Goal: Task Accomplishment & Management: Use online tool/utility

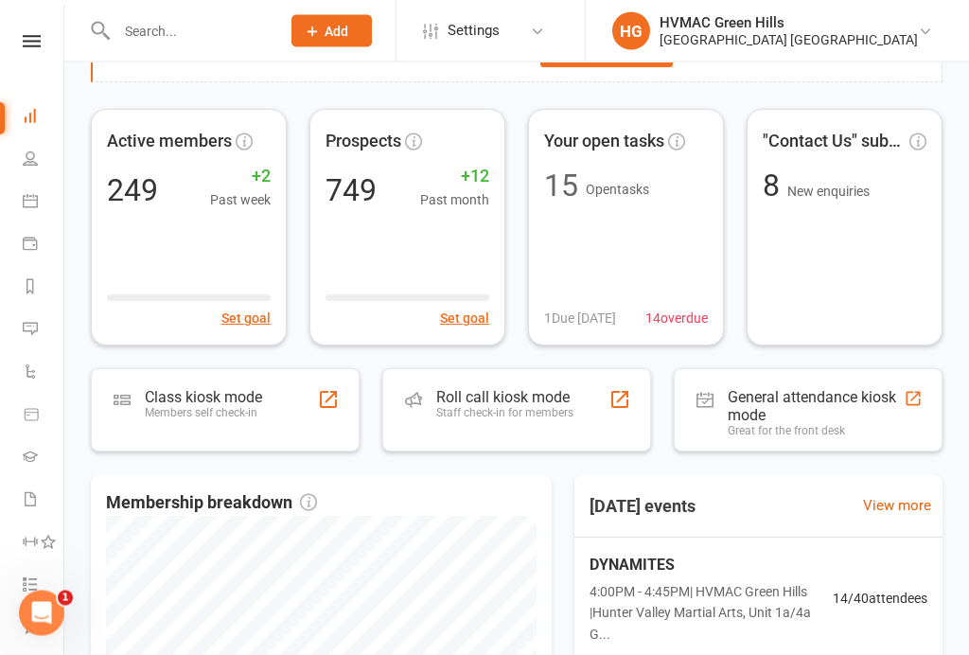
scroll to position [125, 0]
click at [225, 404] on div "Class kiosk mode" at bounding box center [203, 398] width 117 height 18
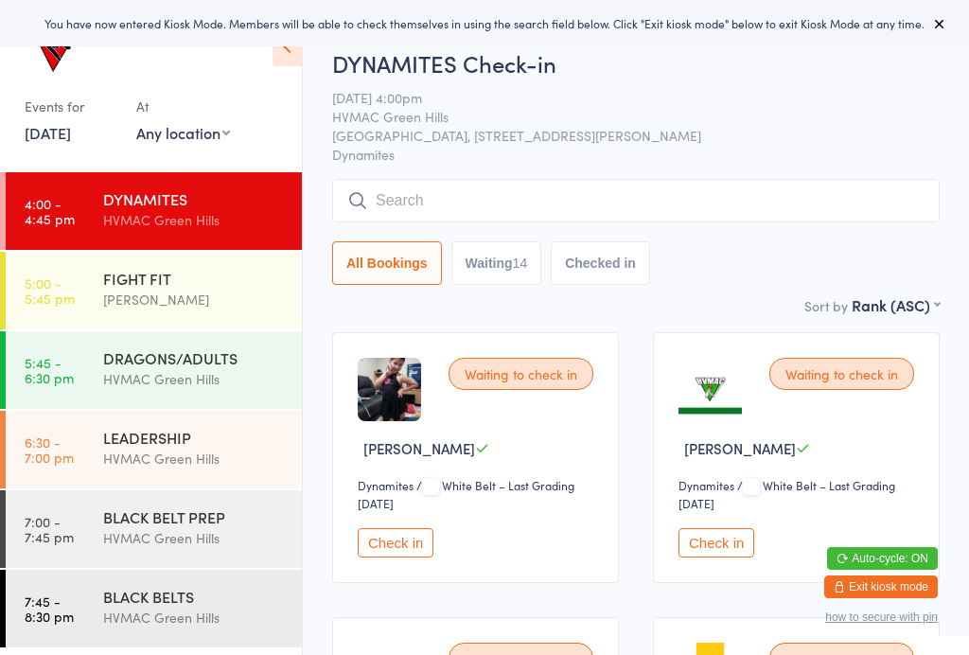
click at [512, 273] on button "Waiting 14" at bounding box center [496, 263] width 91 height 44
select select "4"
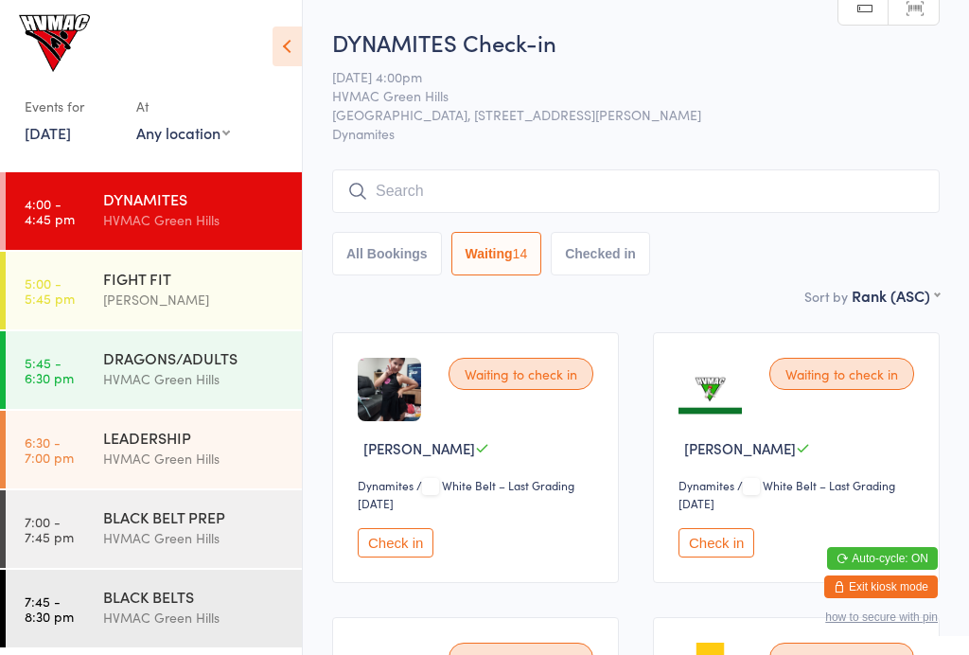
click at [190, 302] on div "[PERSON_NAME]" at bounding box center [194, 299] width 183 height 22
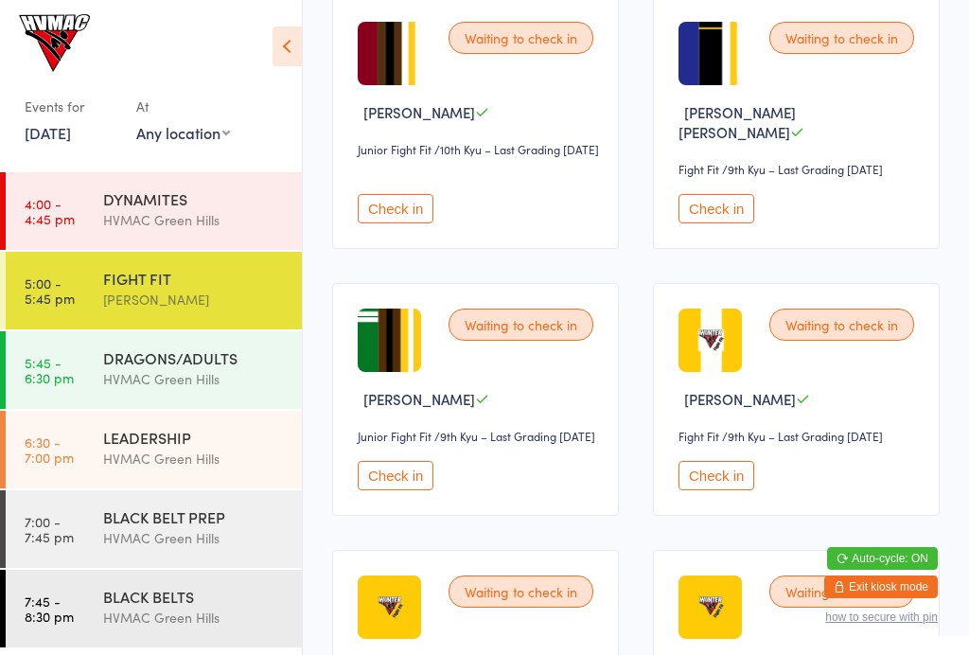
scroll to position [1420, 0]
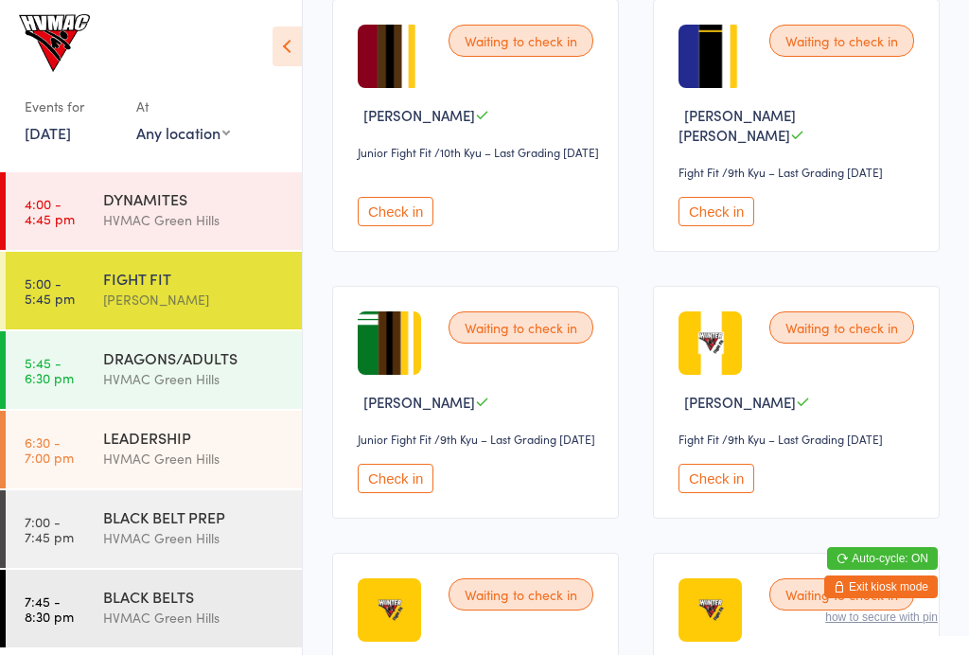
click at [726, 226] on button "Check in" at bounding box center [716, 211] width 76 height 29
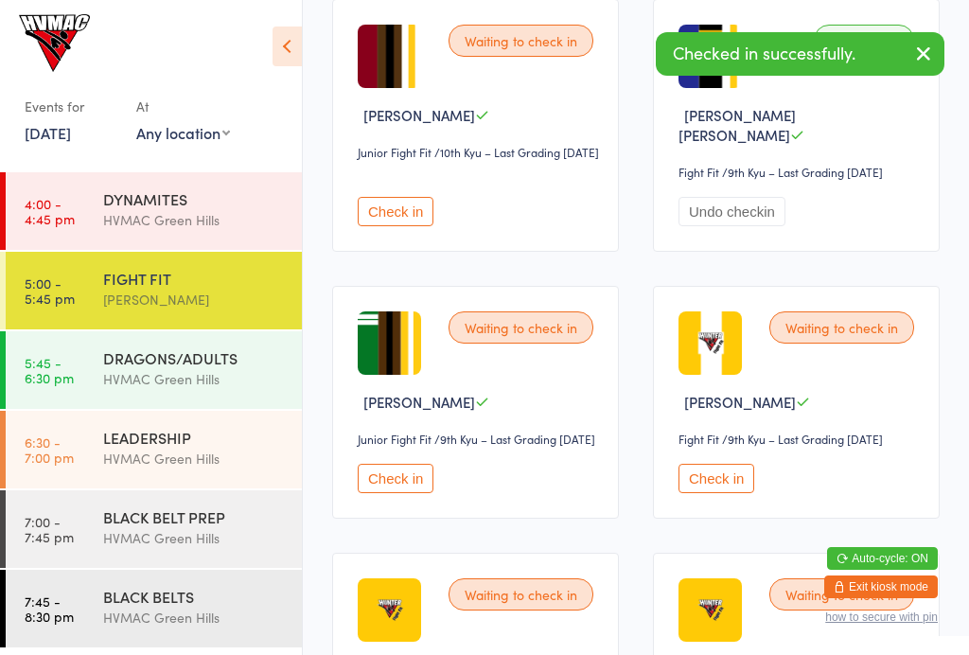
click at [428, 518] on div "Waiting to check in Ashton John Forbes Junior Fight Fit Junior Fight Fit / 9th …" at bounding box center [475, 402] width 287 height 233
click at [406, 493] on button "Check in" at bounding box center [396, 477] width 76 height 29
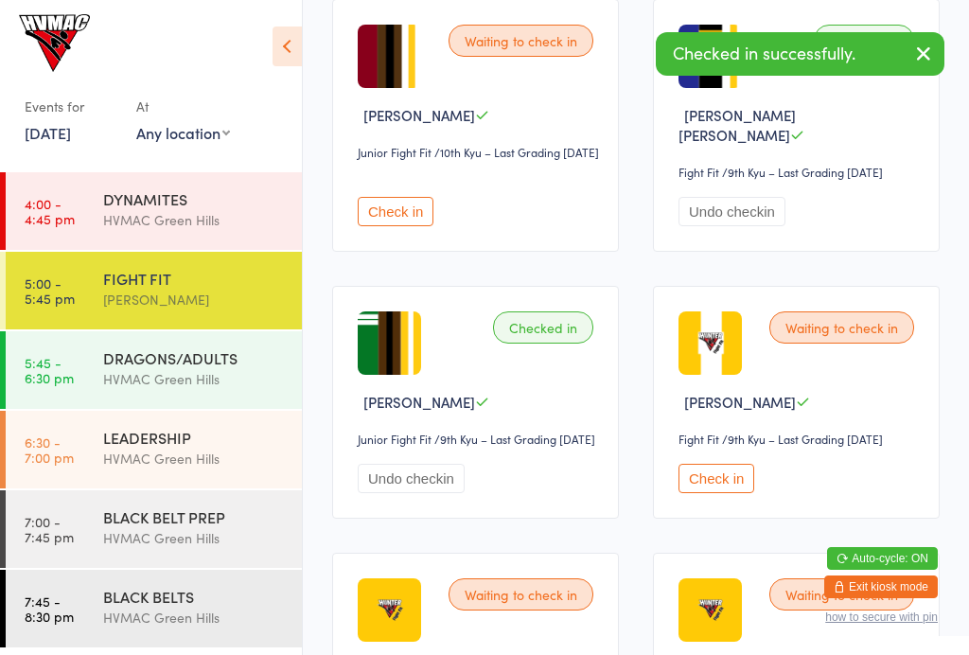
click at [230, 373] on div "HVMAC Green Hills" at bounding box center [194, 379] width 183 height 22
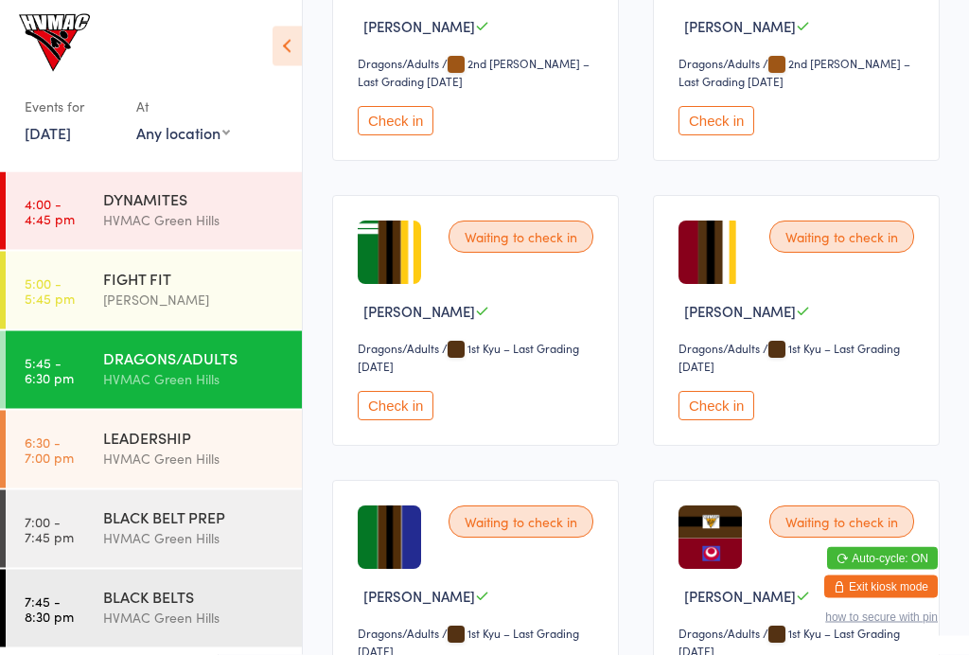
scroll to position [2721, 0]
click at [393, 420] on button "Check in" at bounding box center [396, 405] width 76 height 29
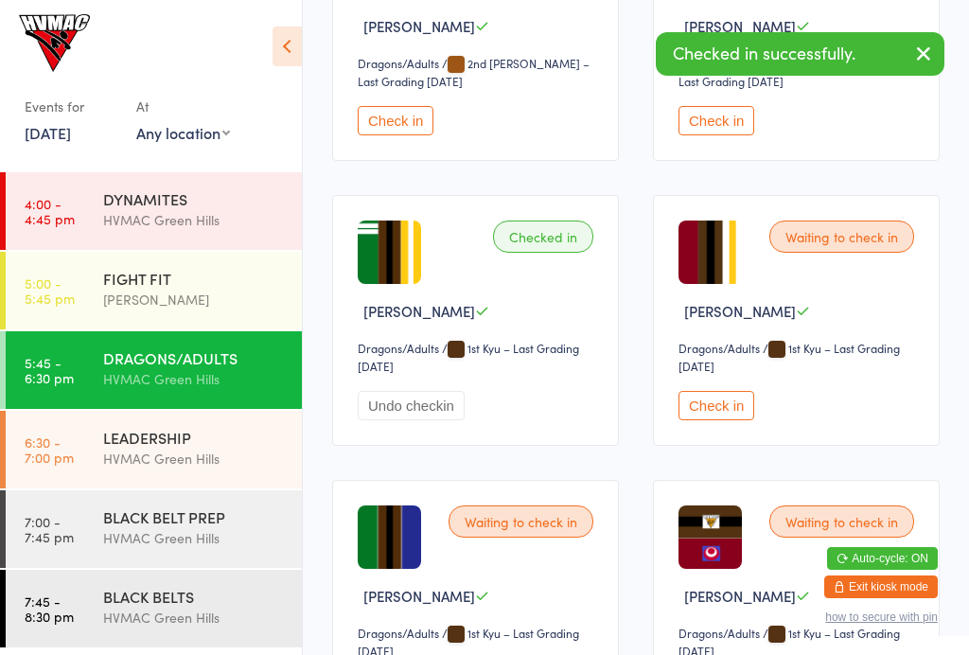
click at [219, 436] on div "LEADERSHIP" at bounding box center [194, 437] width 183 height 21
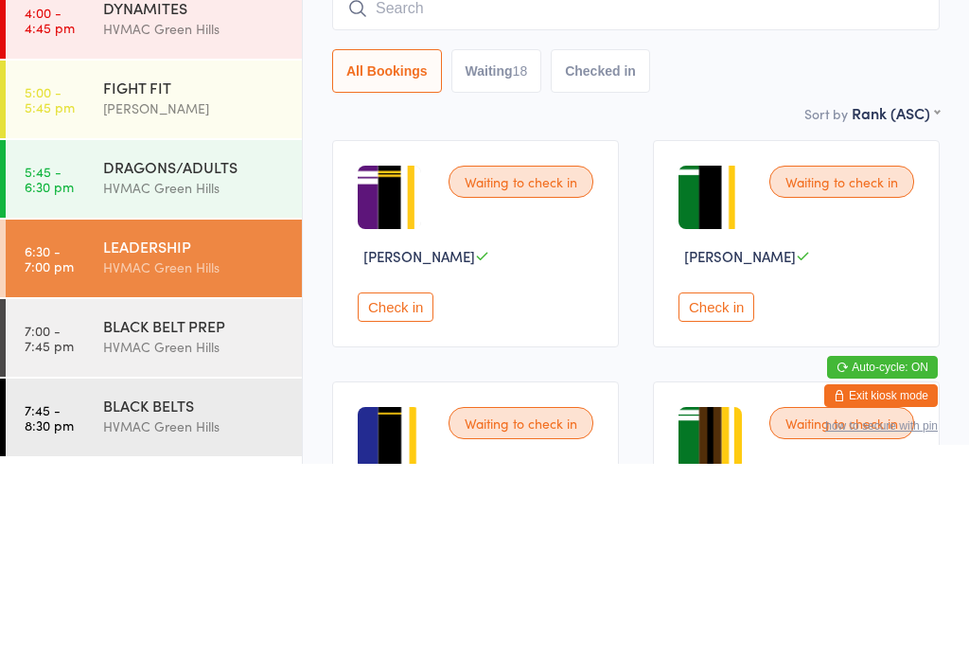
scroll to position [232, 0]
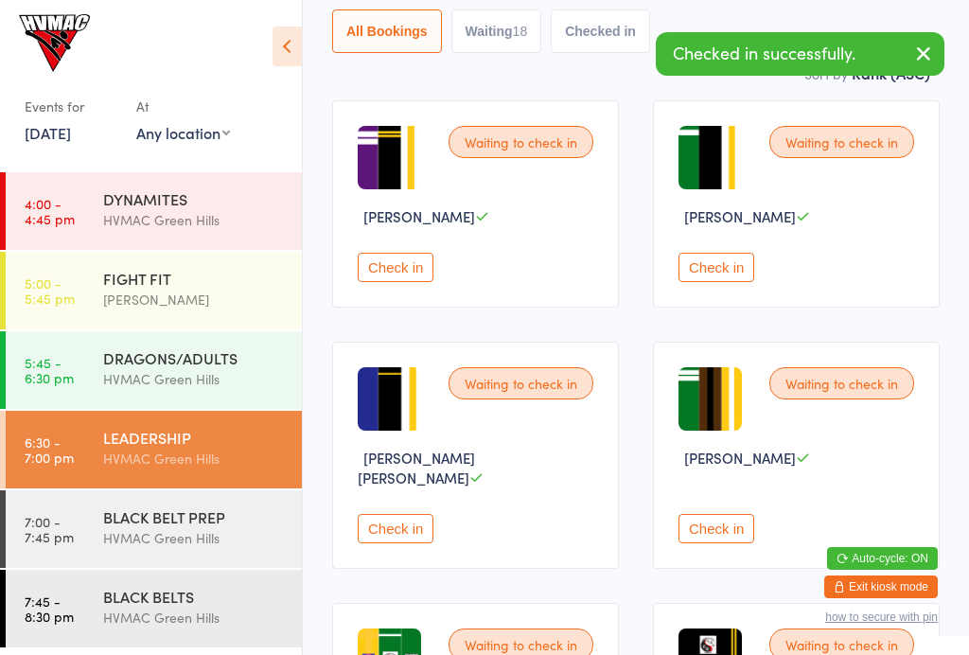
click at [741, 282] on button "Check in" at bounding box center [716, 267] width 76 height 29
click at [418, 271] on button "Check in" at bounding box center [396, 267] width 76 height 29
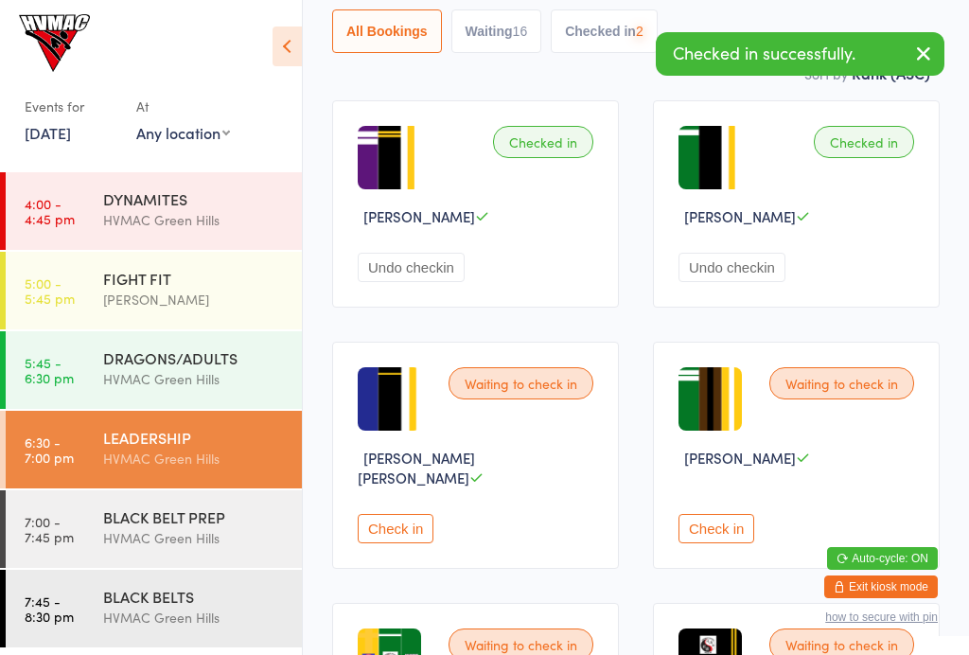
click at [406, 550] on div "Waiting to check in Connor Coulton Check in" at bounding box center [475, 454] width 287 height 227
click at [404, 514] on button "Check in" at bounding box center [396, 528] width 76 height 29
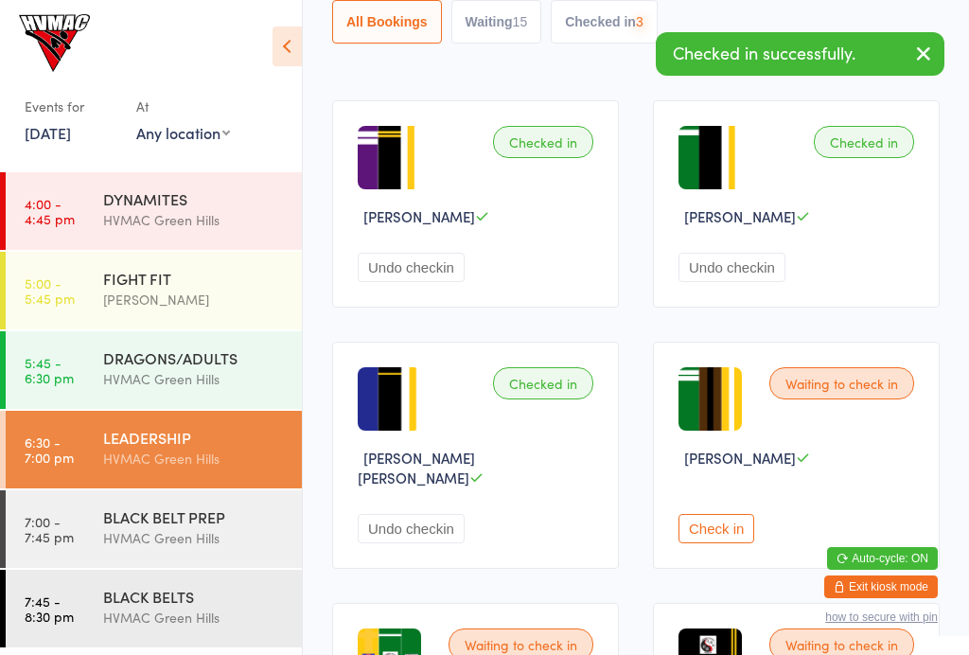
click at [728, 522] on button "Check in" at bounding box center [716, 528] width 76 height 29
click at [224, 529] on div "HVMAC Green Hills" at bounding box center [194, 538] width 183 height 22
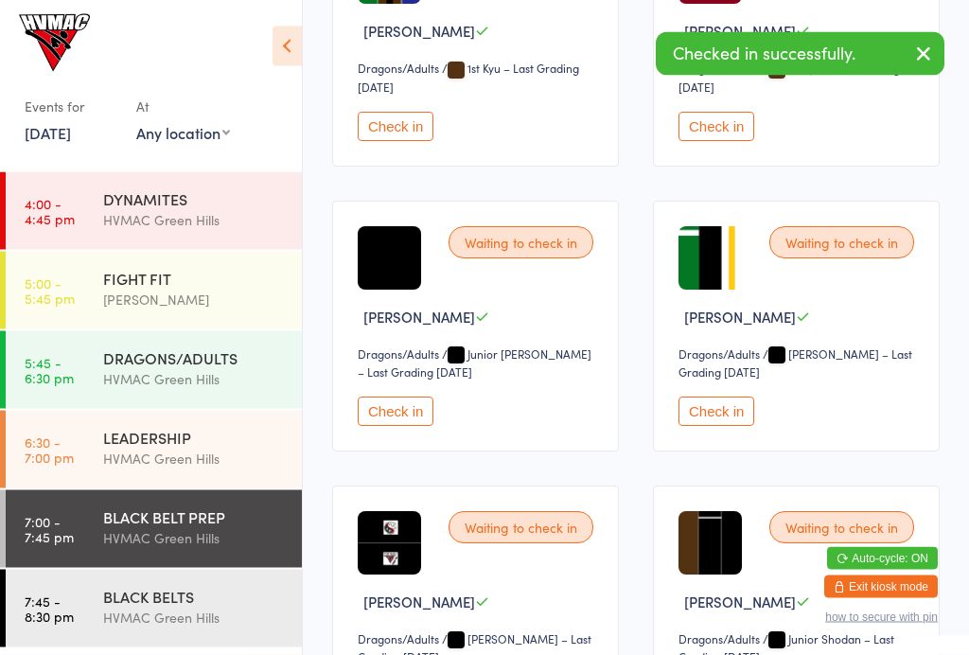
click at [735, 424] on button "Check in" at bounding box center [716, 411] width 76 height 29
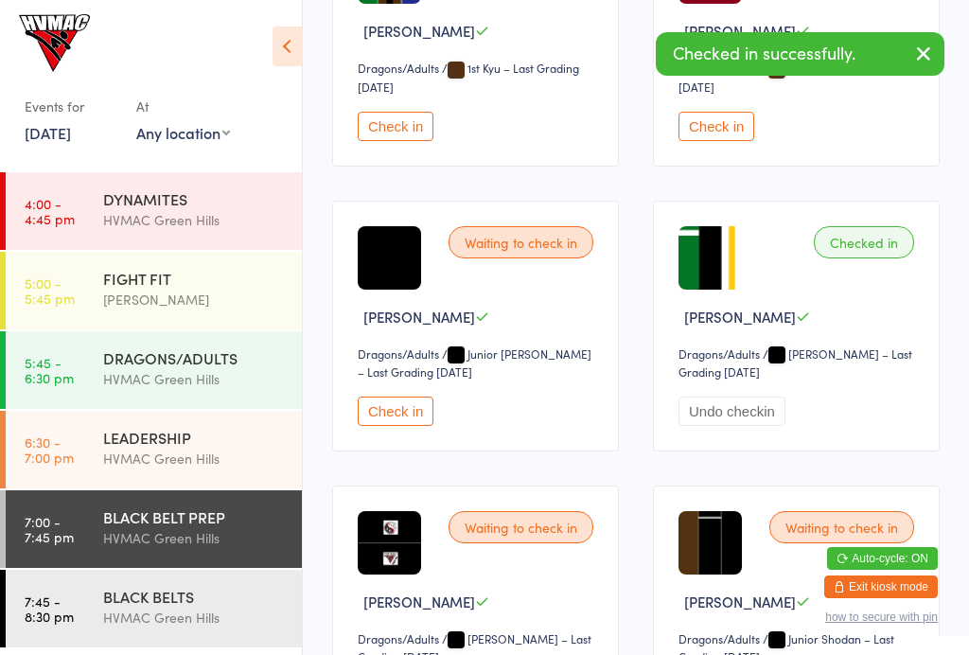
click at [741, 424] on button "Undo checkin" at bounding box center [731, 410] width 107 height 29
click at [750, 426] on button "Check in" at bounding box center [716, 410] width 76 height 29
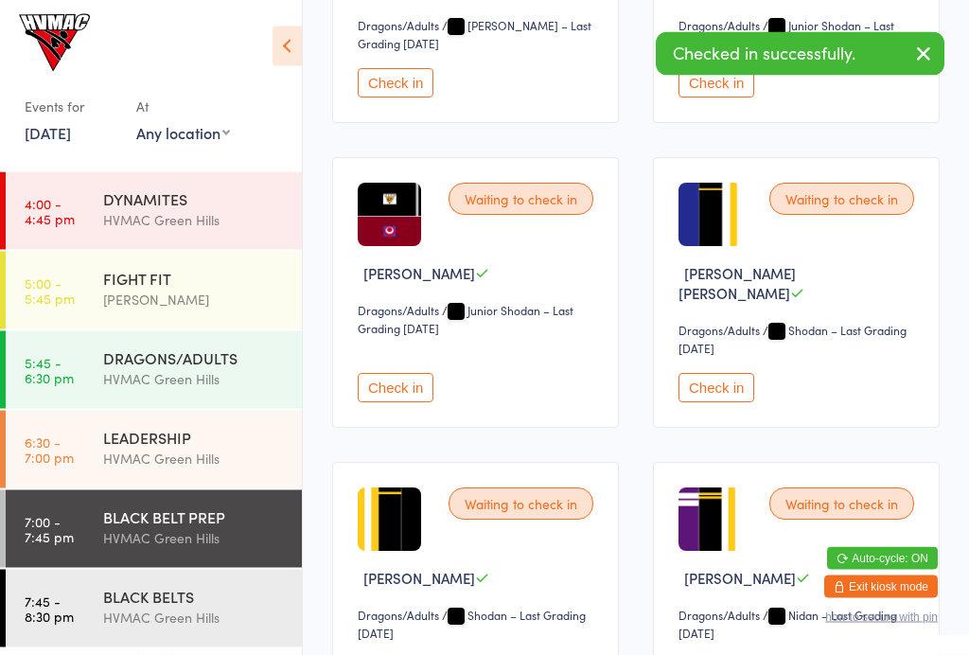
click at [728, 393] on button "Check in" at bounding box center [716, 388] width 76 height 29
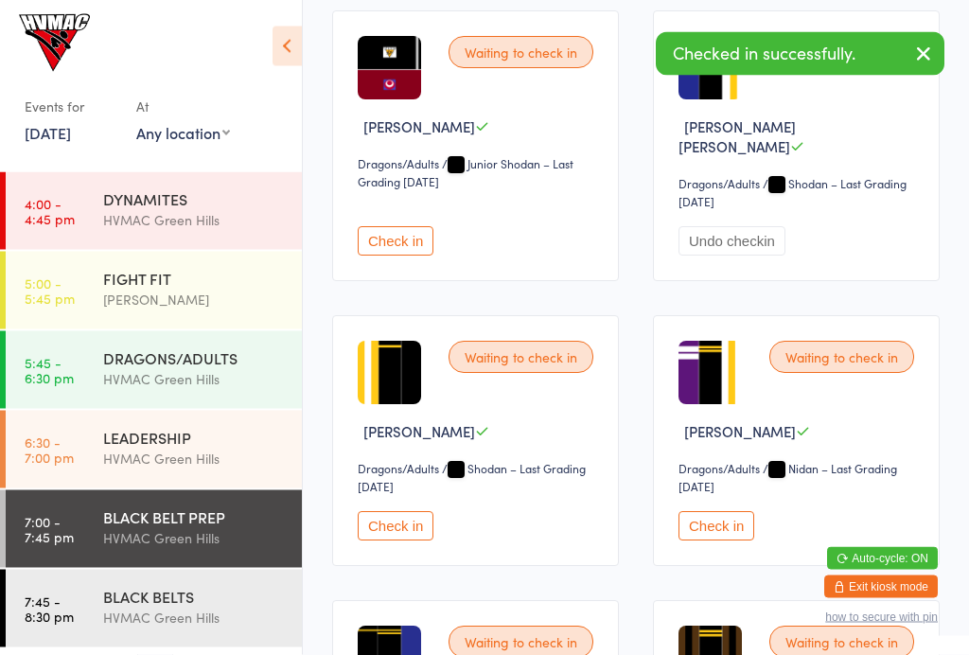
scroll to position [1750, 0]
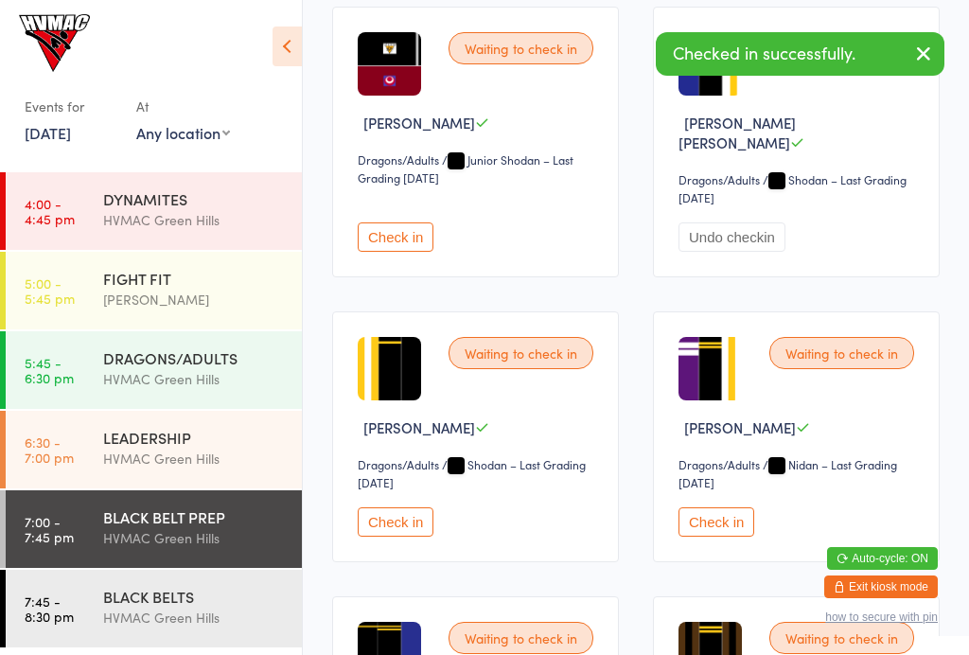
click at [740, 525] on button "Check in" at bounding box center [716, 521] width 76 height 29
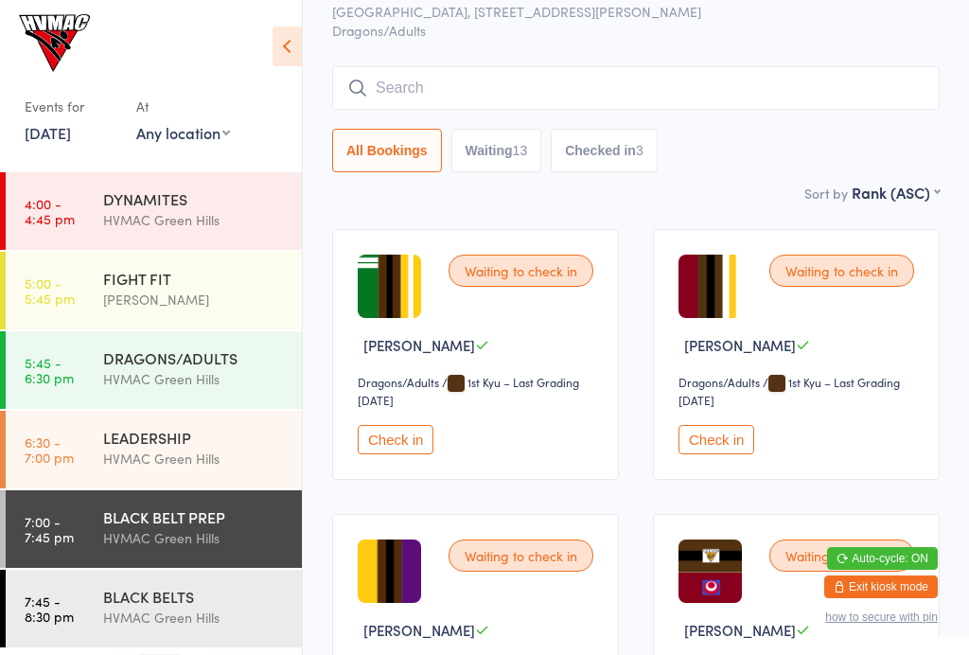
scroll to position [109, 0]
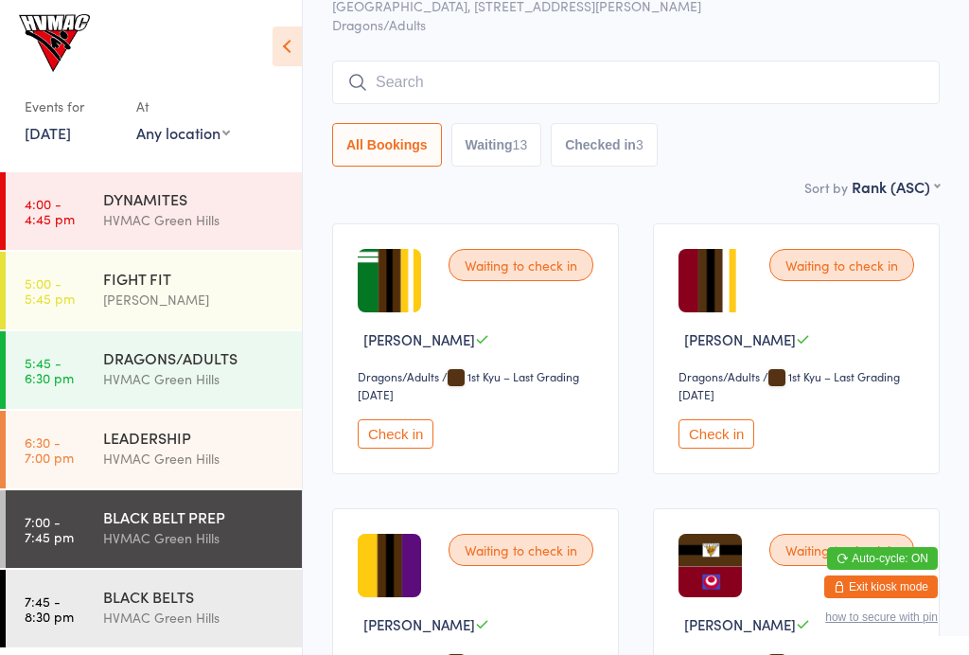
click at [392, 448] on button "Check in" at bounding box center [396, 433] width 76 height 29
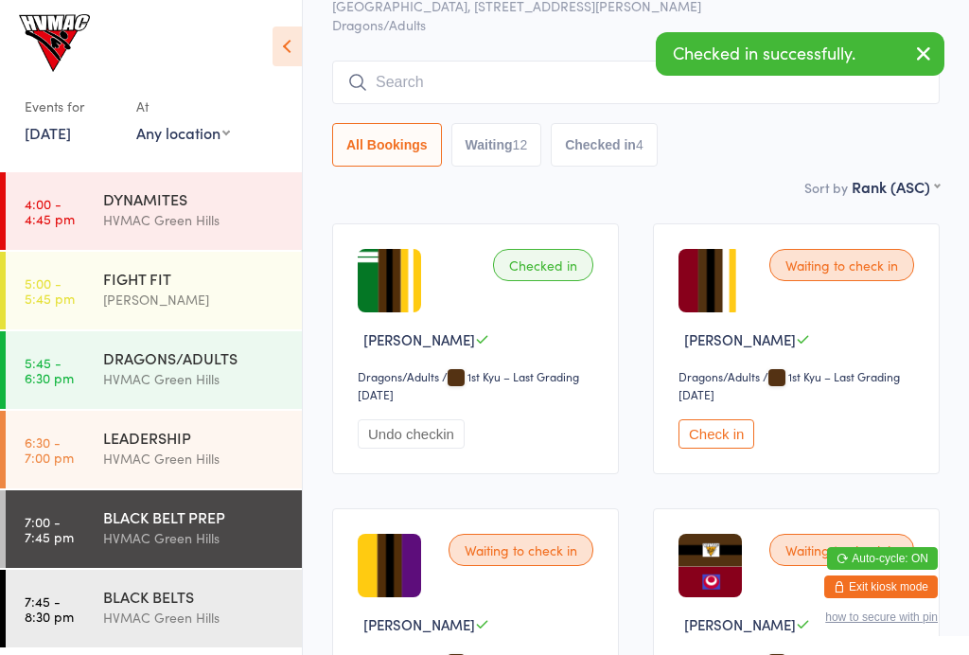
click at [180, 595] on div "BLACK BELTS" at bounding box center [194, 595] width 183 height 21
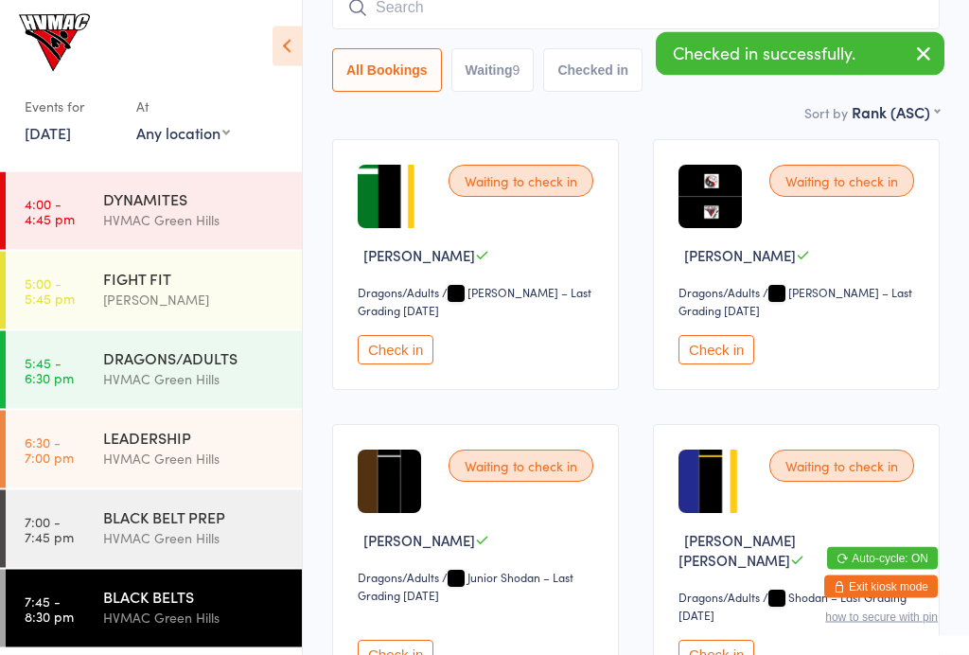
scroll to position [189, 0]
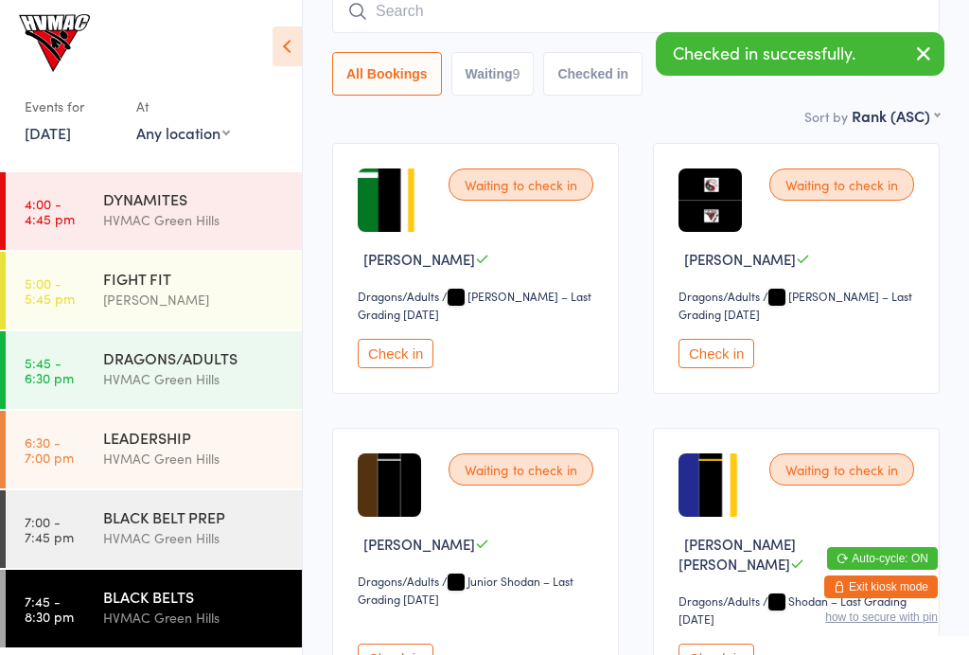
click at [409, 361] on button "Check in" at bounding box center [396, 353] width 76 height 29
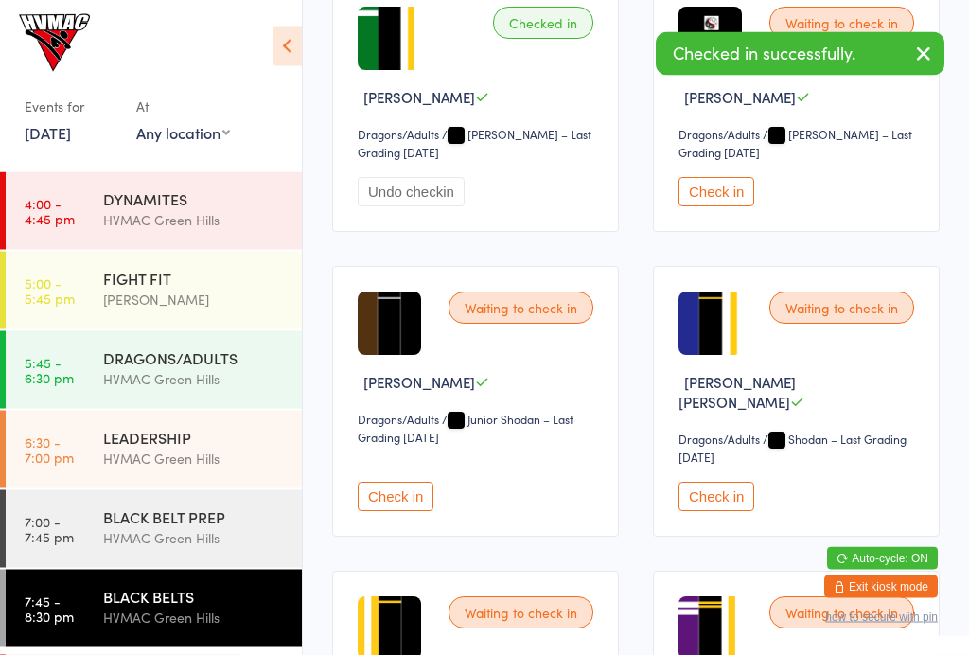
scroll to position [407, 0]
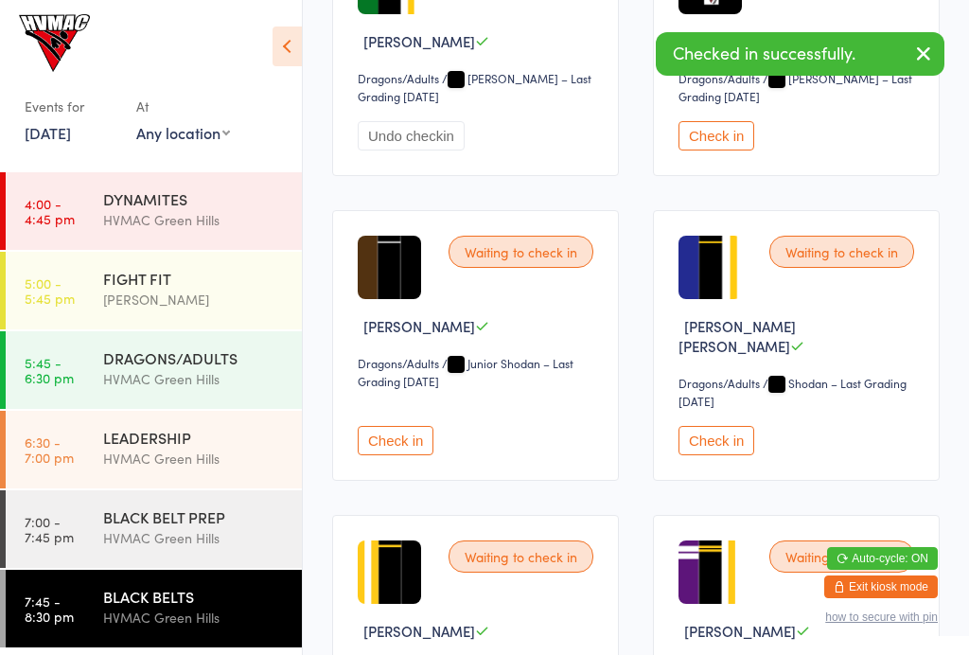
click at [745, 436] on button "Check in" at bounding box center [716, 440] width 76 height 29
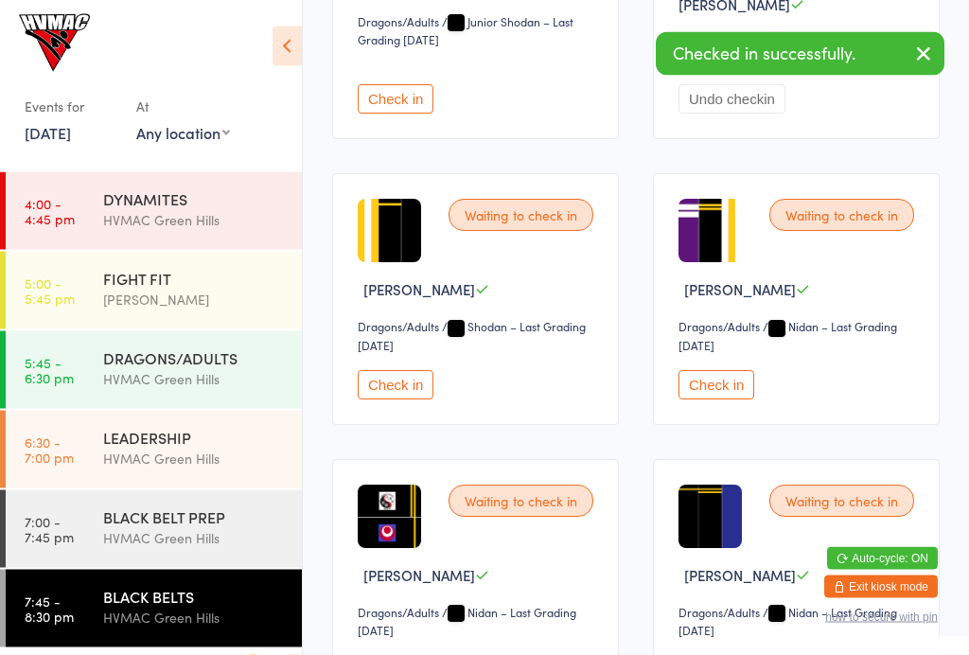
scroll to position [748, 0]
click at [730, 393] on button "Check in" at bounding box center [716, 384] width 76 height 29
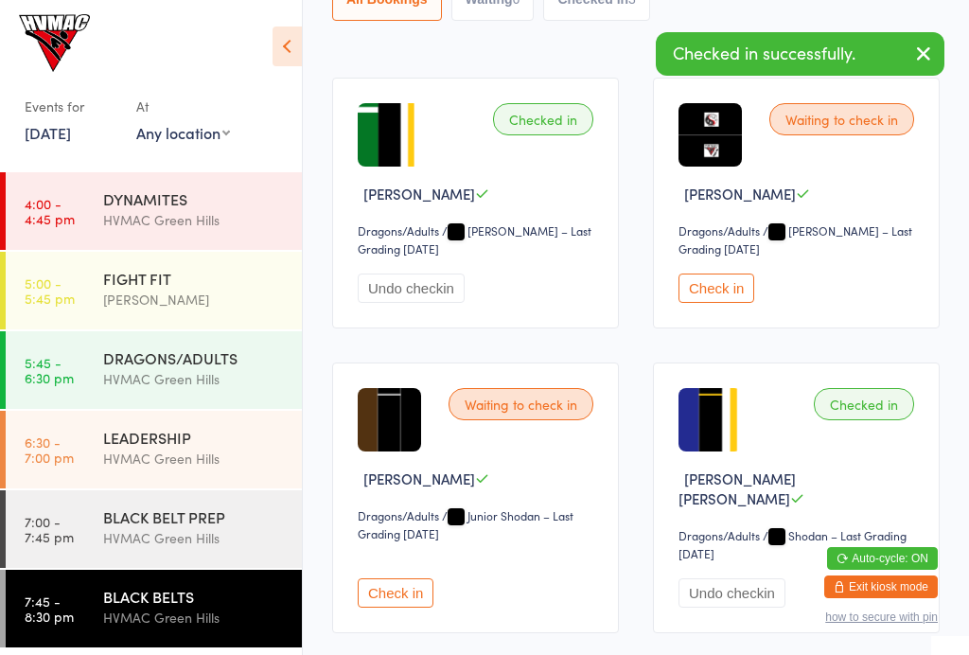
scroll to position [256, 0]
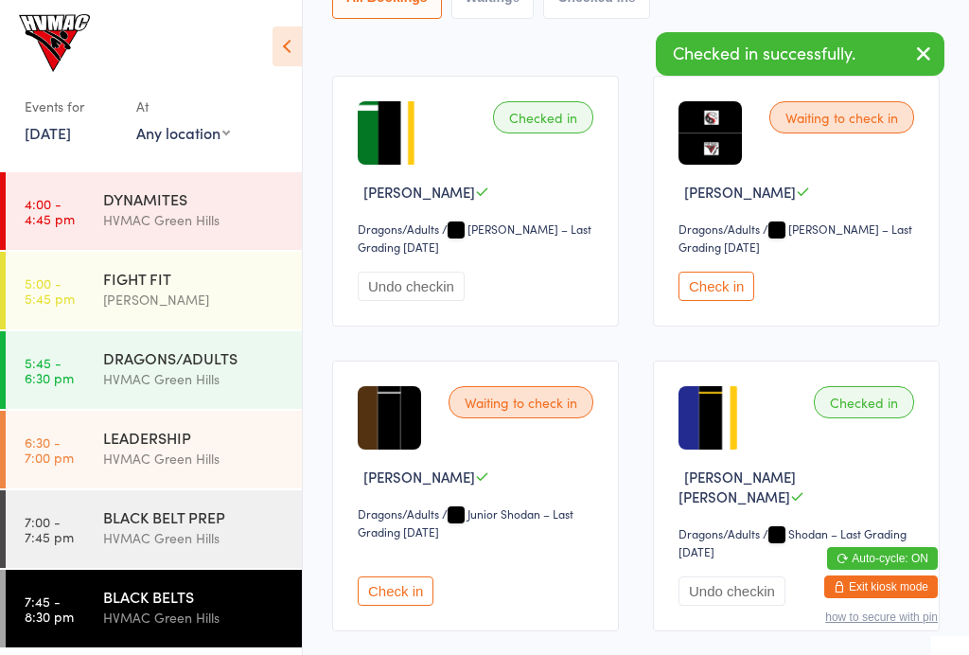
click at [196, 203] on div "DYNAMITES" at bounding box center [194, 198] width 183 height 21
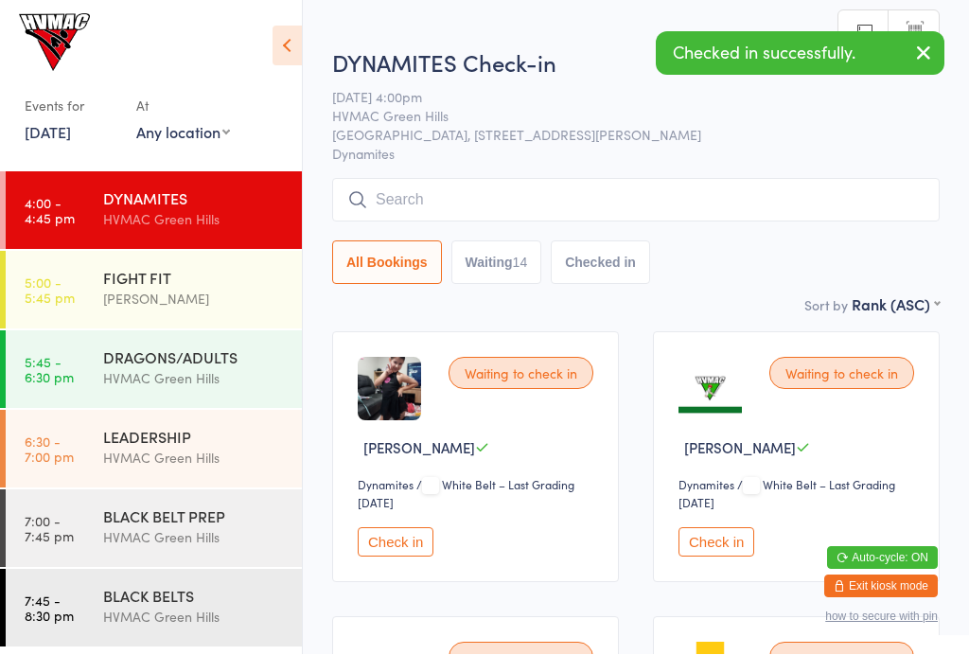
scroll to position [1, 0]
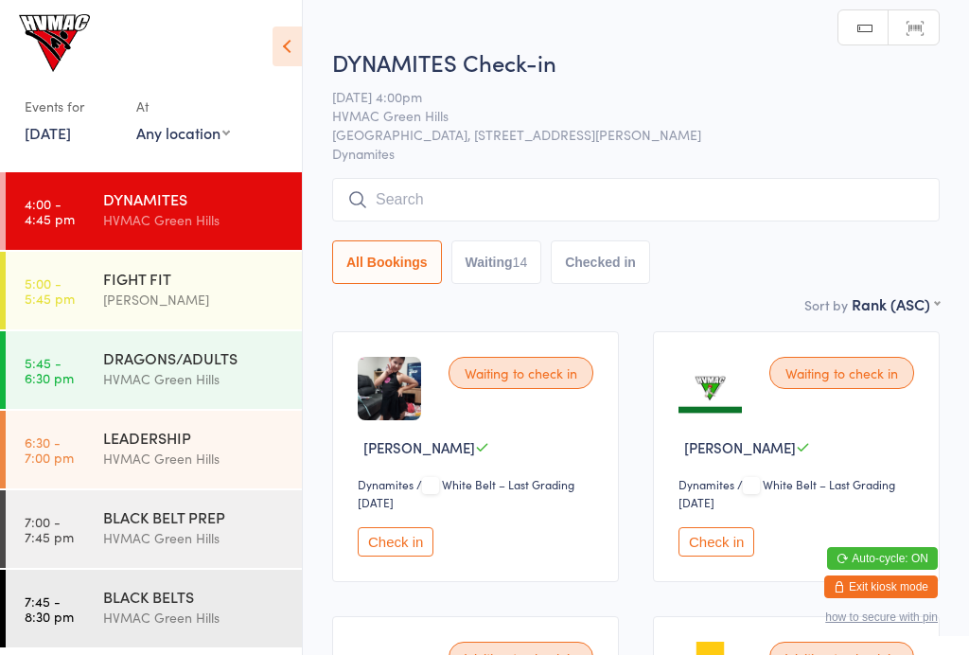
click at [299, 32] on icon at bounding box center [286, 46] width 29 height 40
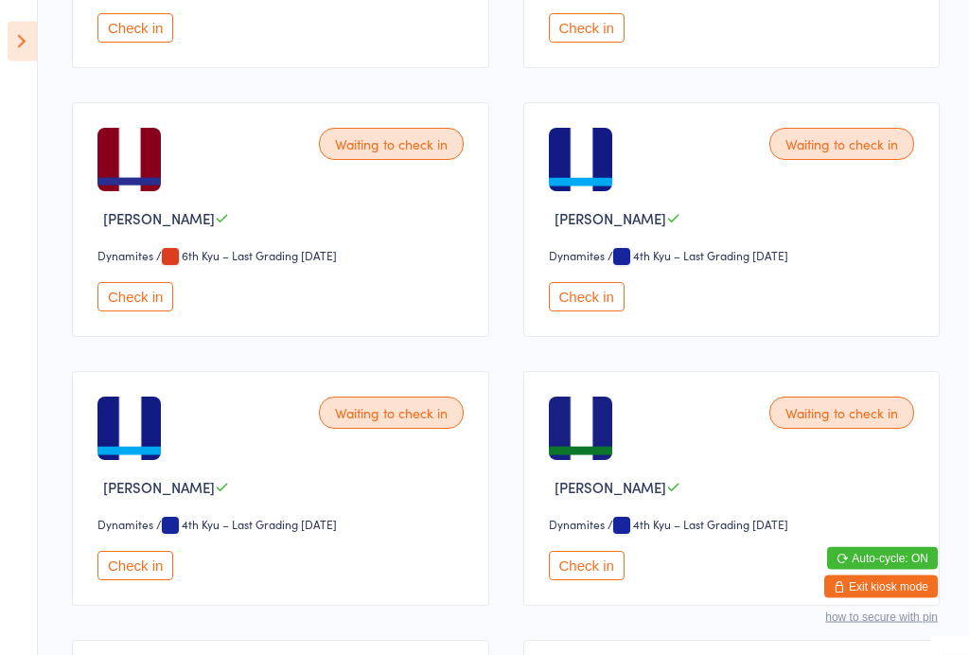
click at [141, 581] on button "Check in" at bounding box center [135, 565] width 76 height 29
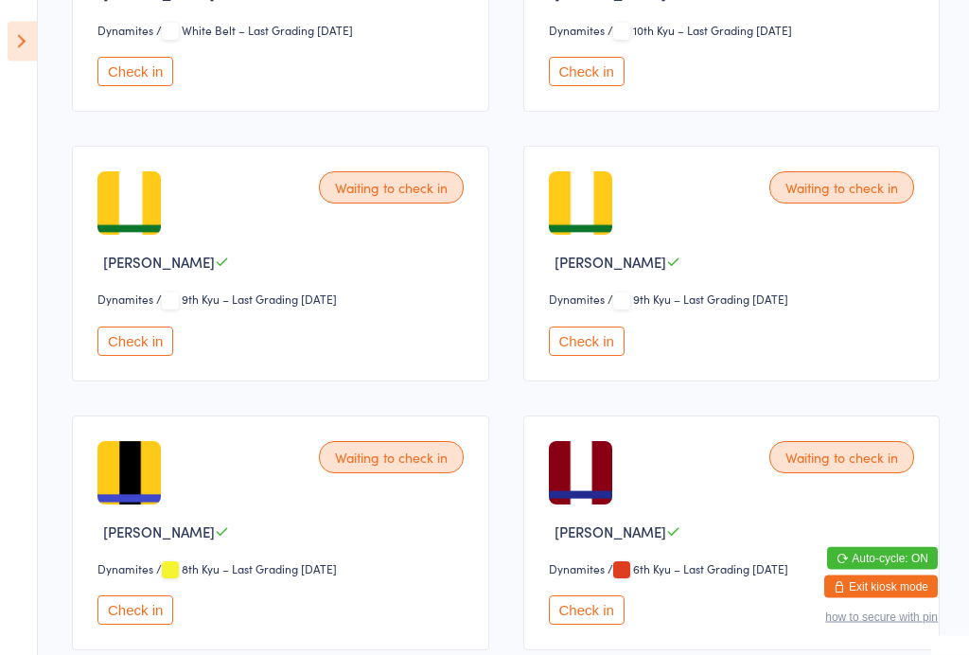
scroll to position [724, 0]
click at [590, 620] on button "Check in" at bounding box center [587, 609] width 76 height 29
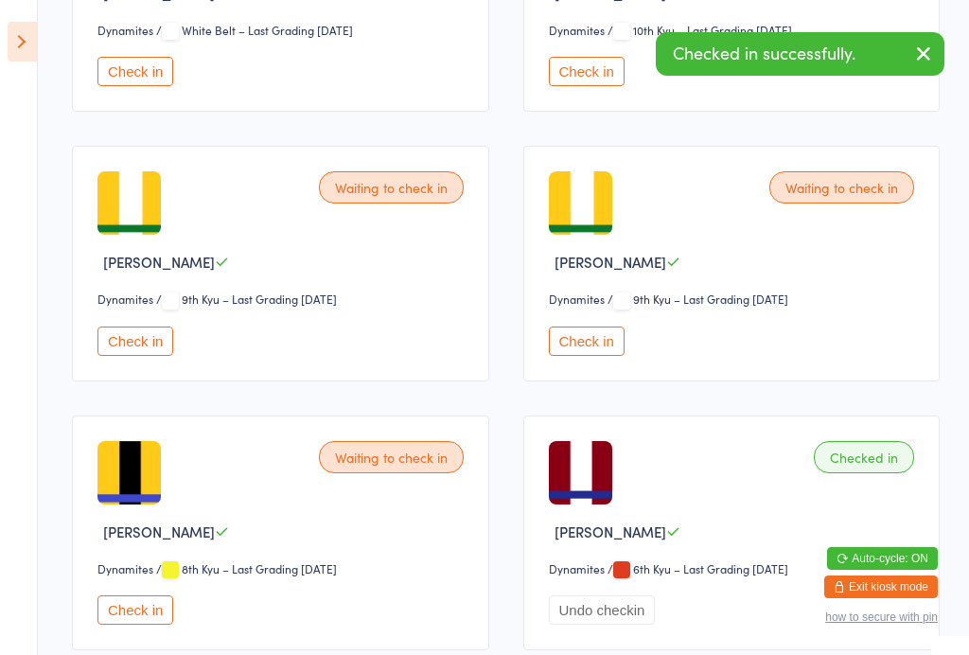
click at [25, 30] on icon at bounding box center [22, 42] width 29 height 40
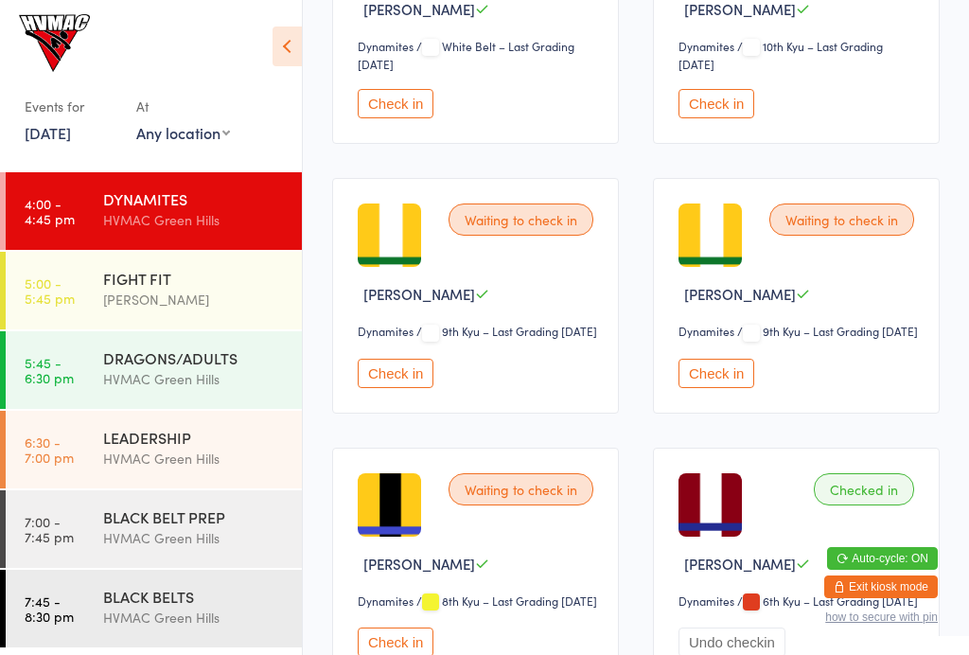
click at [219, 281] on div "FIGHT FIT" at bounding box center [194, 278] width 183 height 21
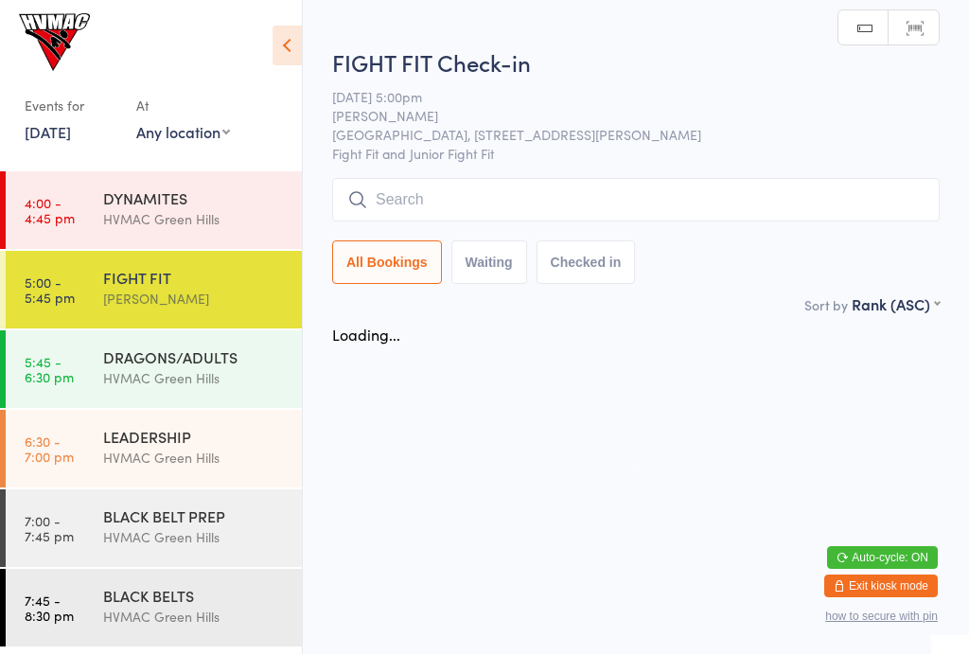
scroll to position [1, 0]
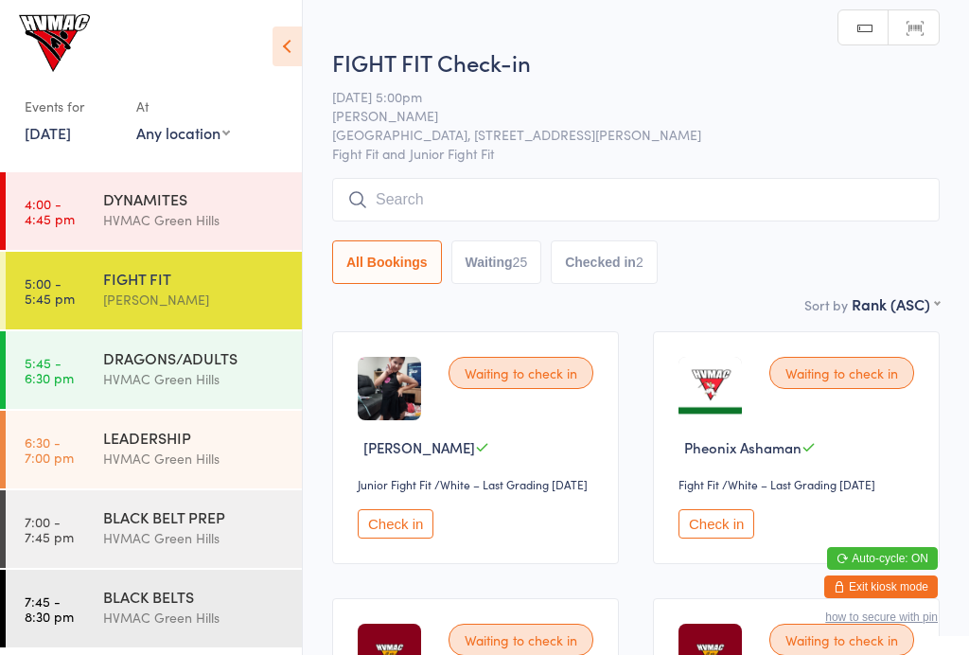
click at [686, 180] on input "search" at bounding box center [635, 200] width 607 height 44
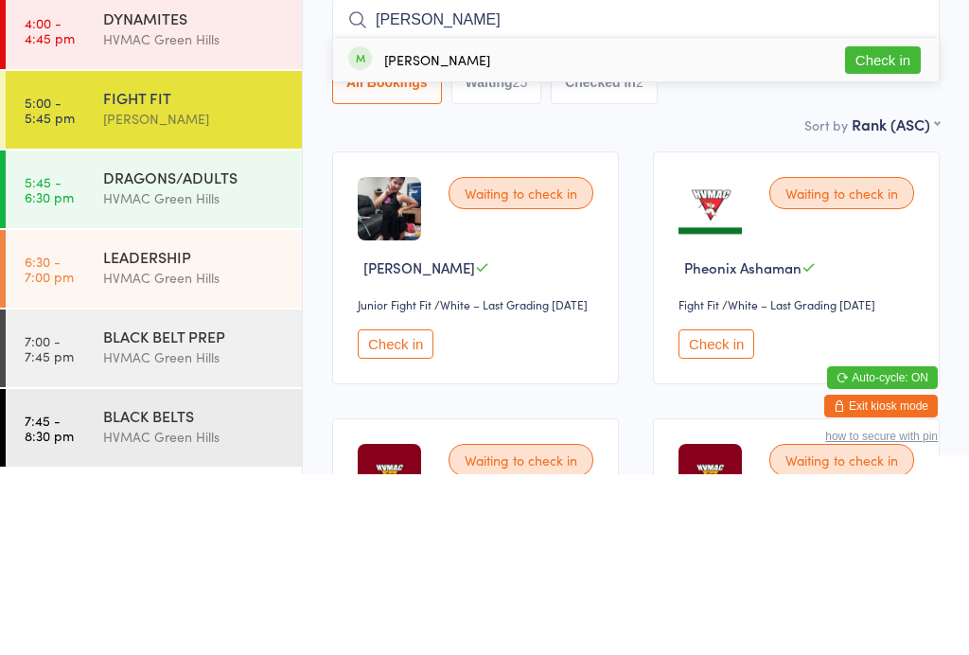
type input "Mae"
click at [900, 227] on button "Check in" at bounding box center [883, 240] width 76 height 27
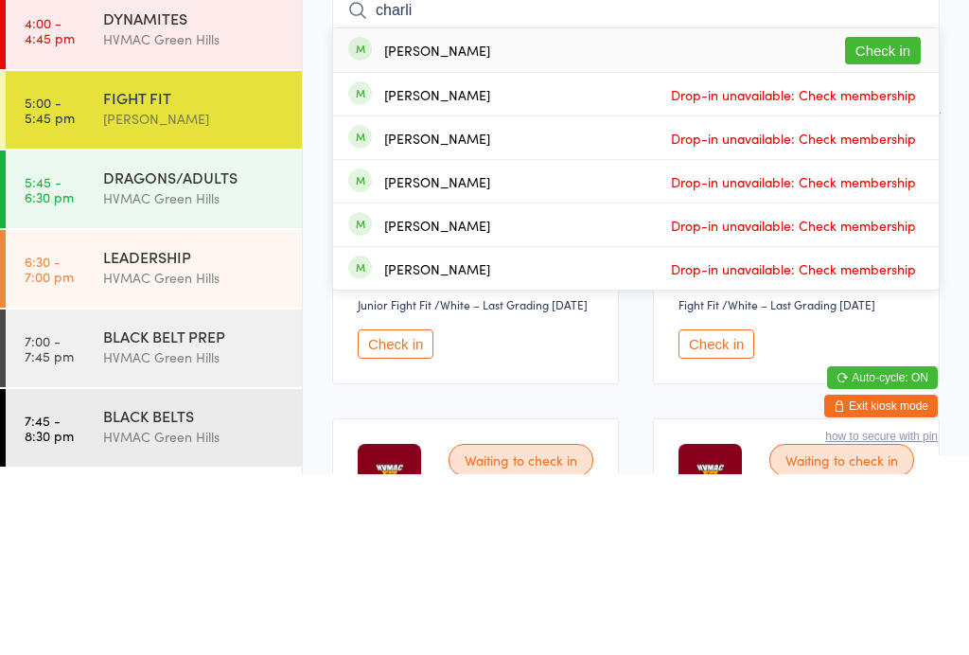
type input "charli"
click at [889, 218] on button "Check in" at bounding box center [883, 231] width 76 height 27
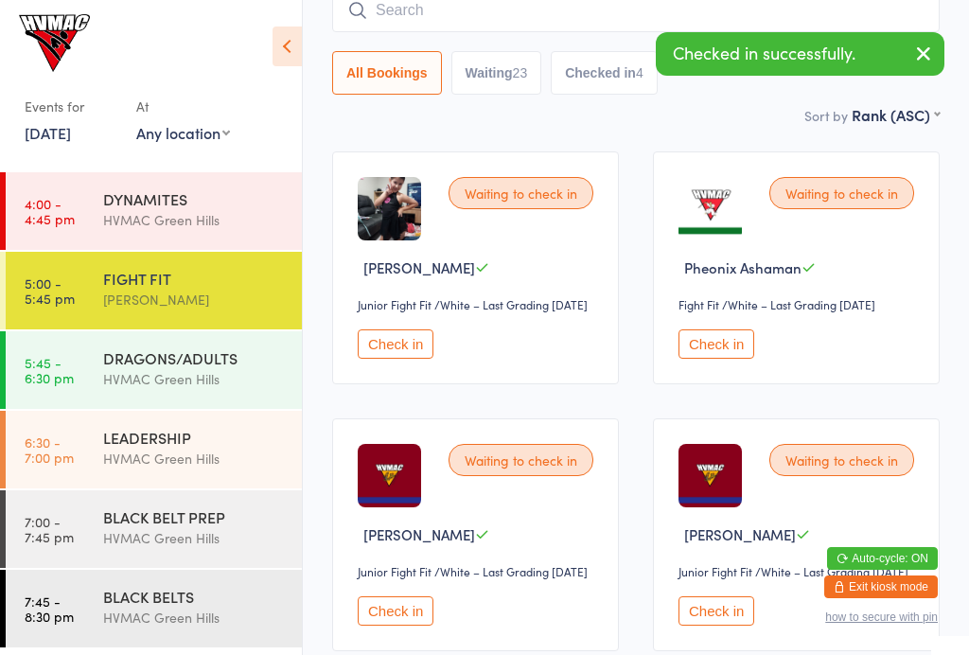
click at [190, 368] on div "DRAGONS/ADULTS" at bounding box center [194, 357] width 183 height 21
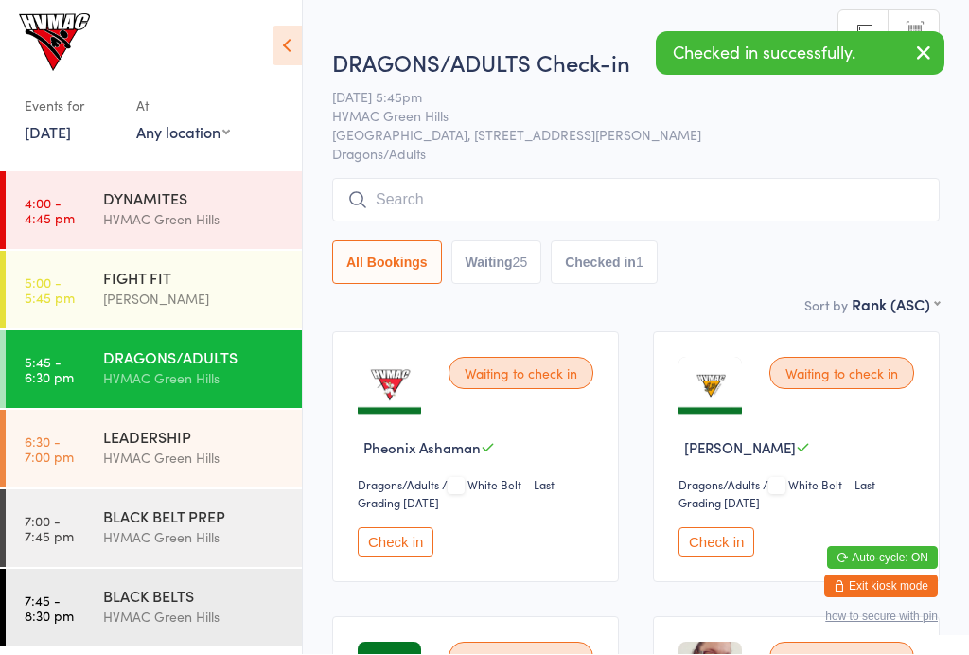
scroll to position [1, 0]
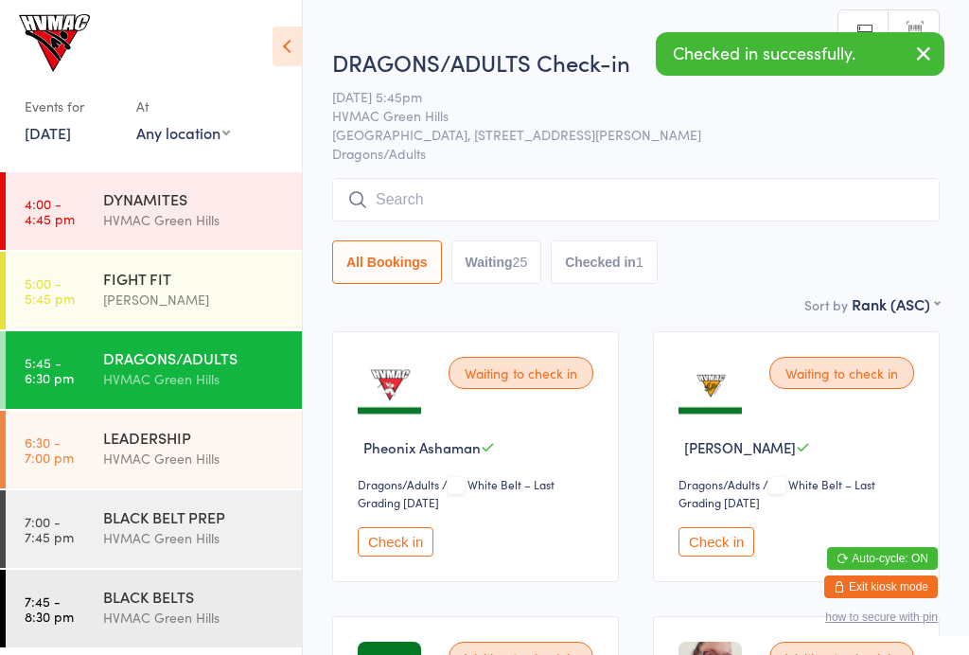
click at [827, 200] on input "search" at bounding box center [635, 200] width 607 height 44
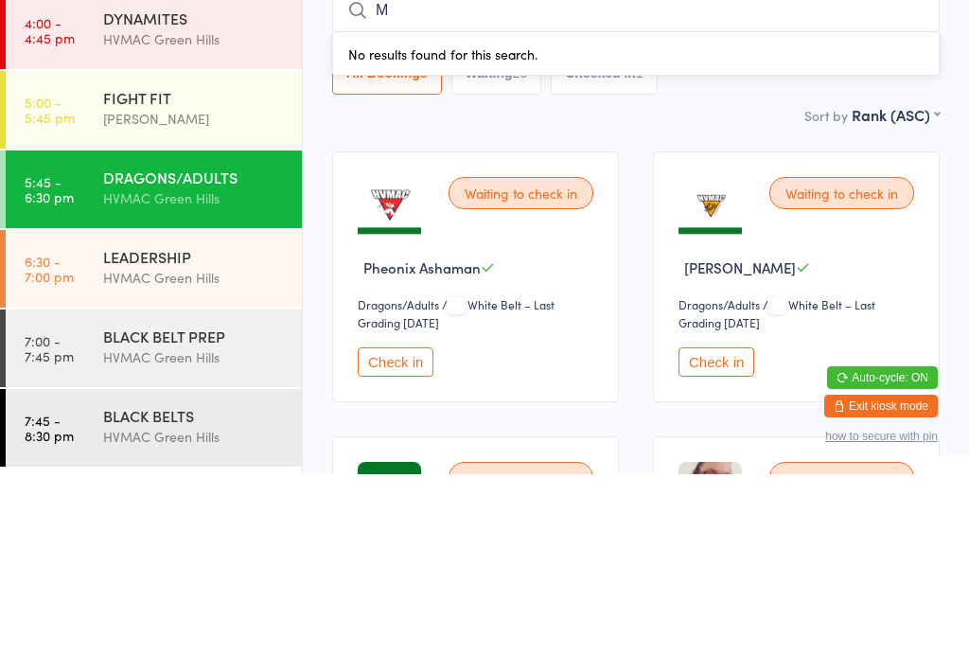
type input "M"
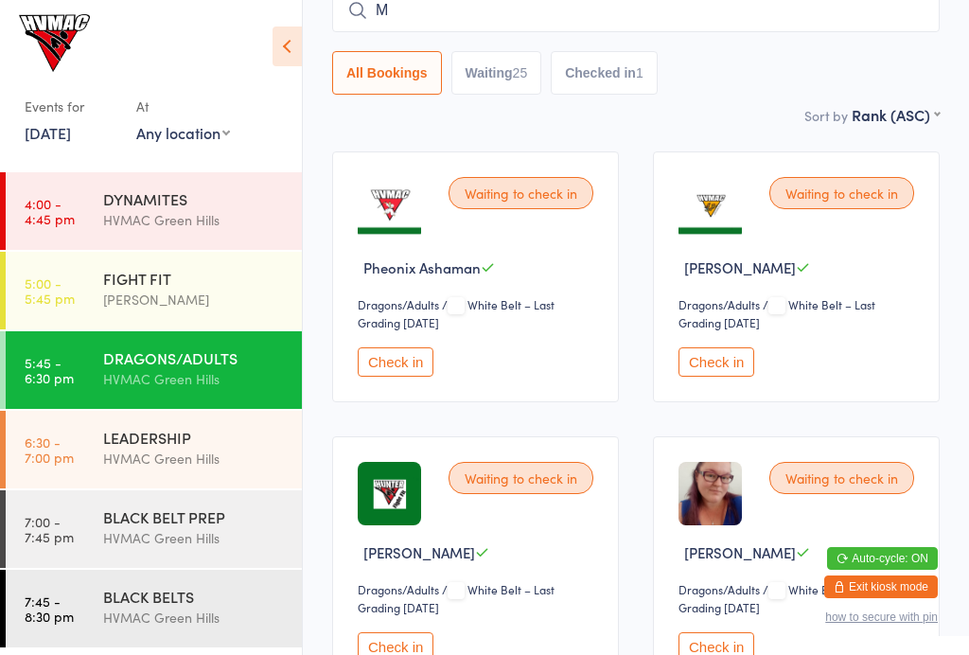
click at [198, 446] on div "LEADERSHIP" at bounding box center [194, 437] width 183 height 21
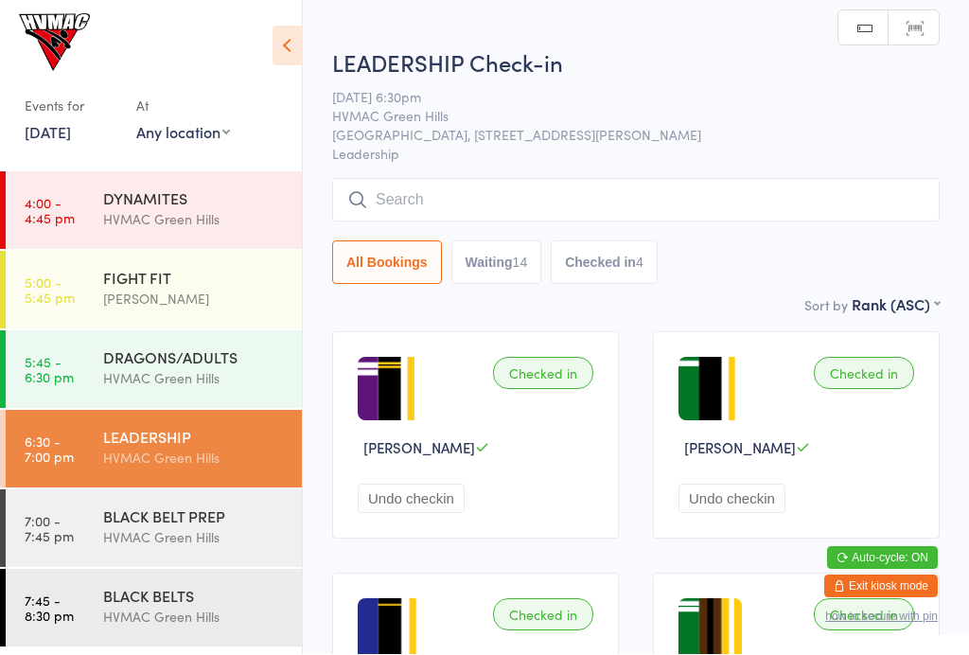
scroll to position [1, 0]
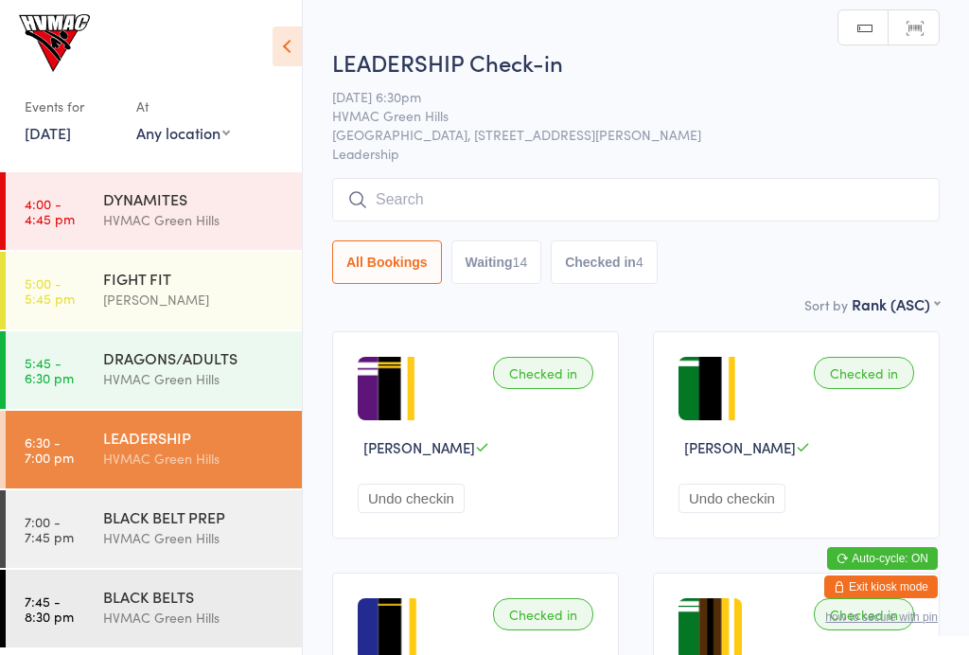
click at [220, 364] on div "DRAGONS/ADULTS" at bounding box center [194, 357] width 183 height 21
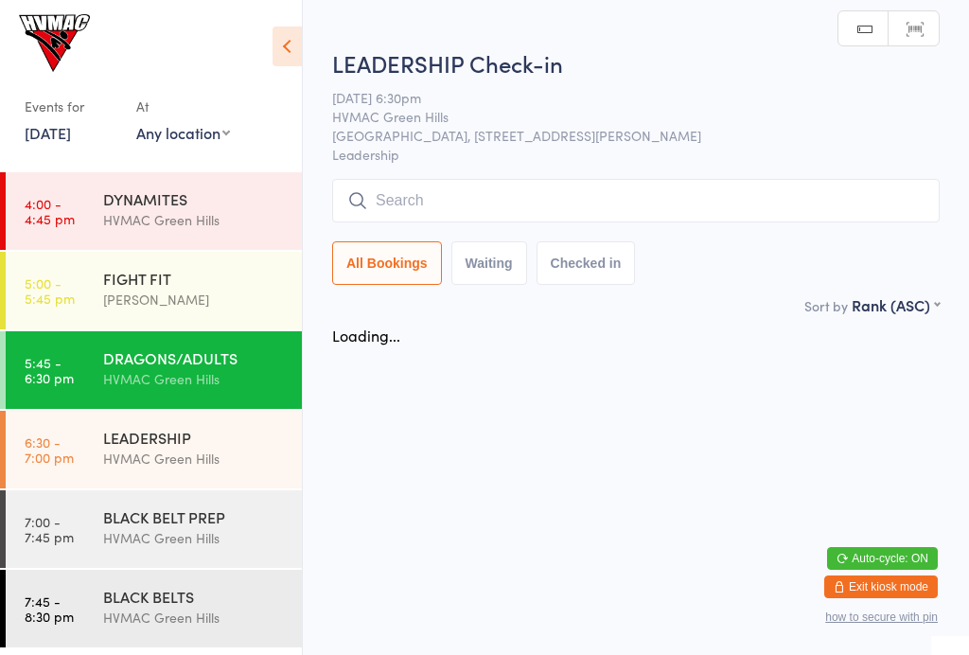
click at [605, 188] on input "search" at bounding box center [635, 201] width 607 height 44
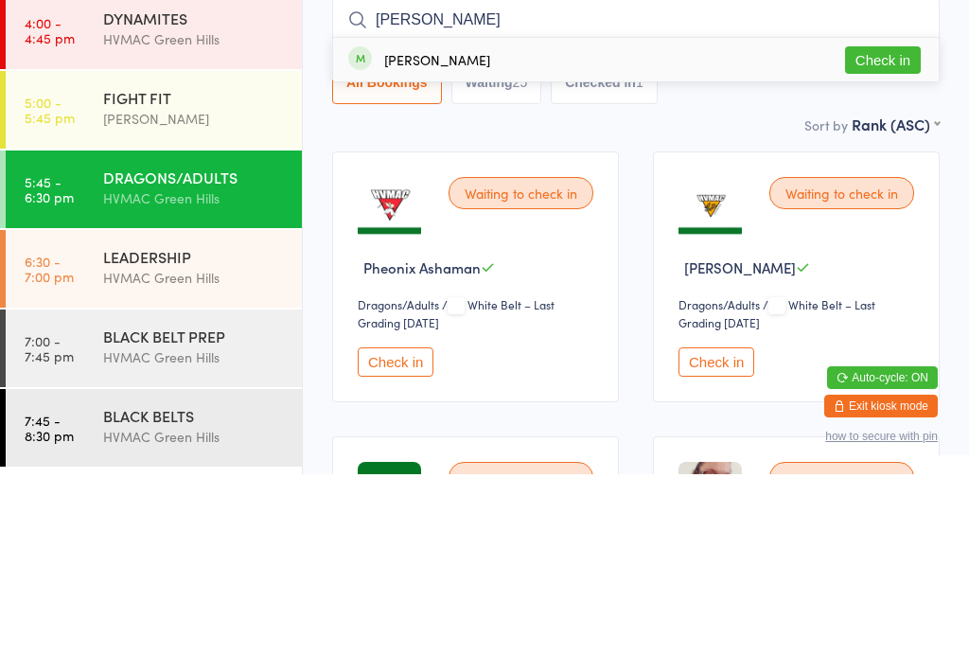
type input "Mae"
click at [884, 227] on button "Check in" at bounding box center [883, 240] width 76 height 27
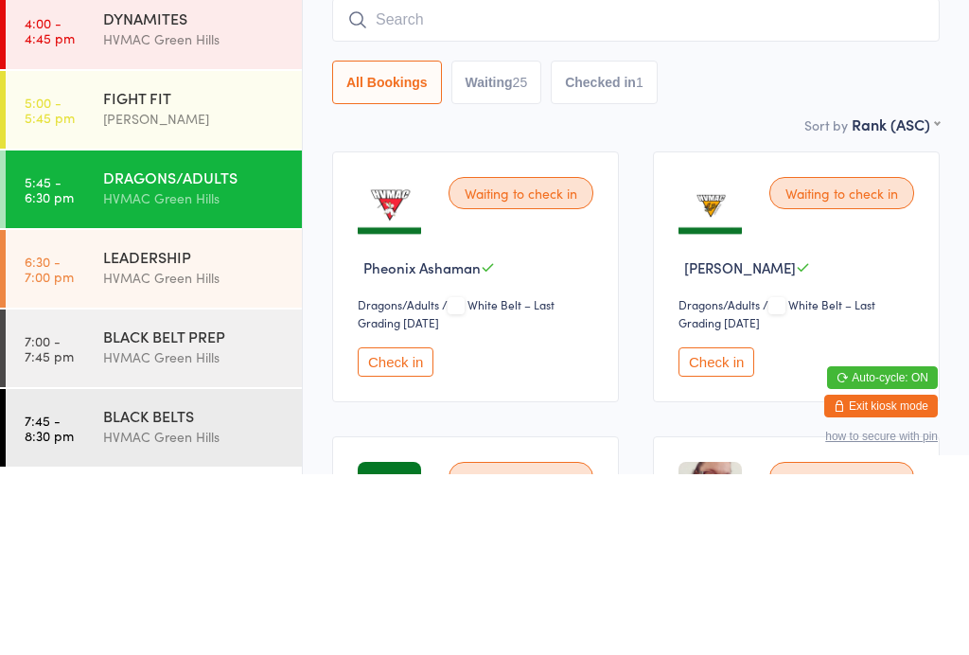
scroll to position [181, 0]
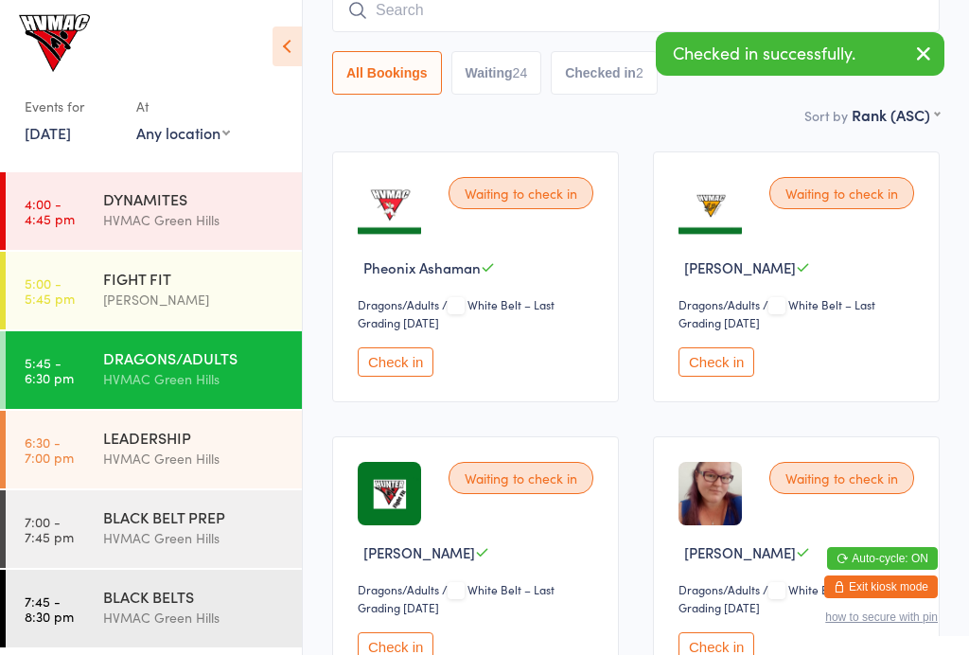
click at [217, 213] on div "HVMAC Green Hills" at bounding box center [194, 220] width 183 height 22
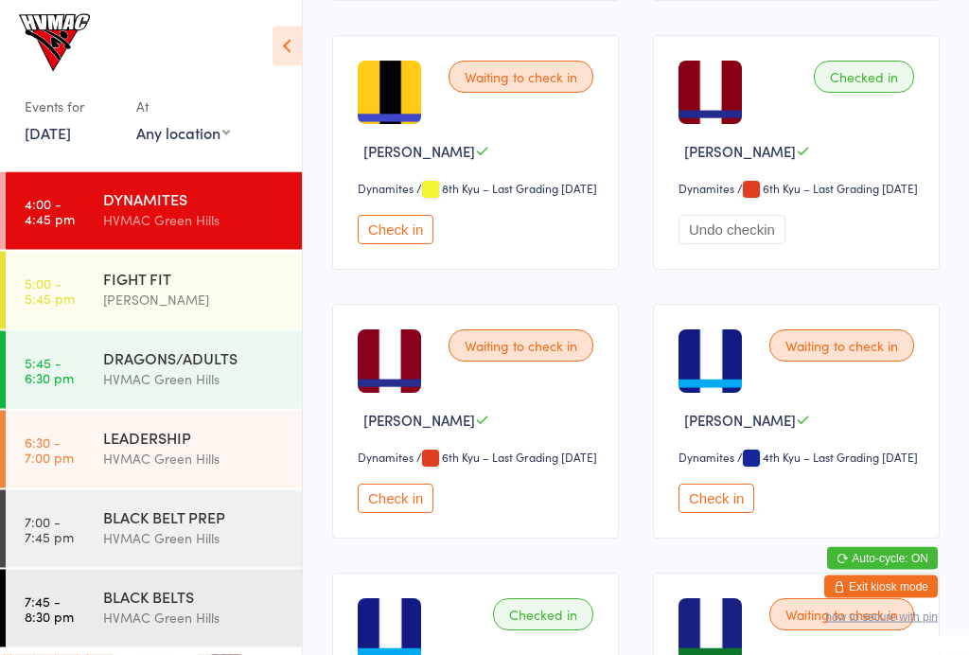
scroll to position [1147, 0]
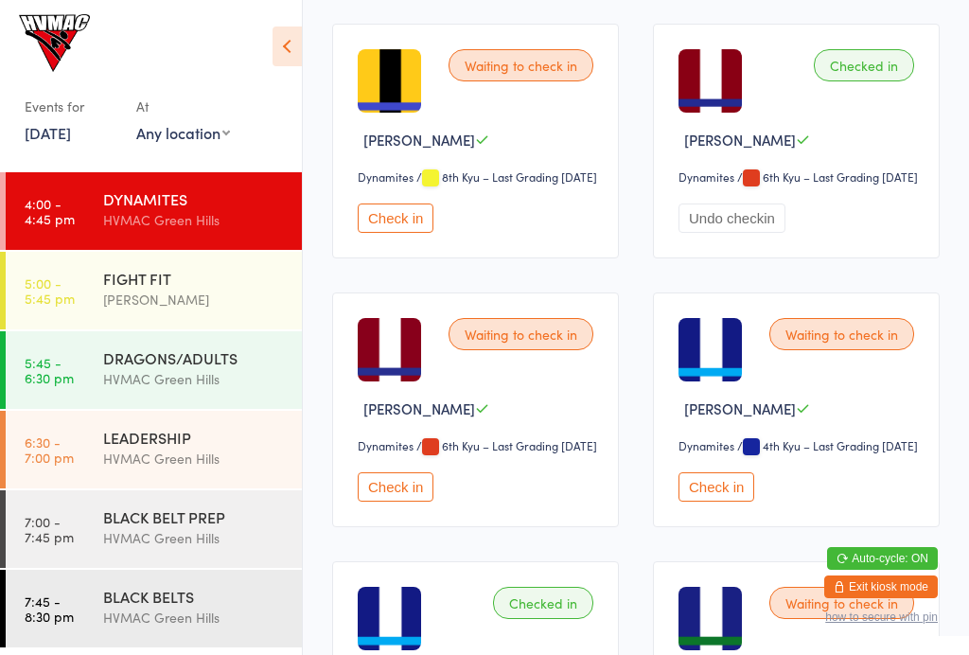
click at [729, 501] on button "Check in" at bounding box center [716, 486] width 76 height 29
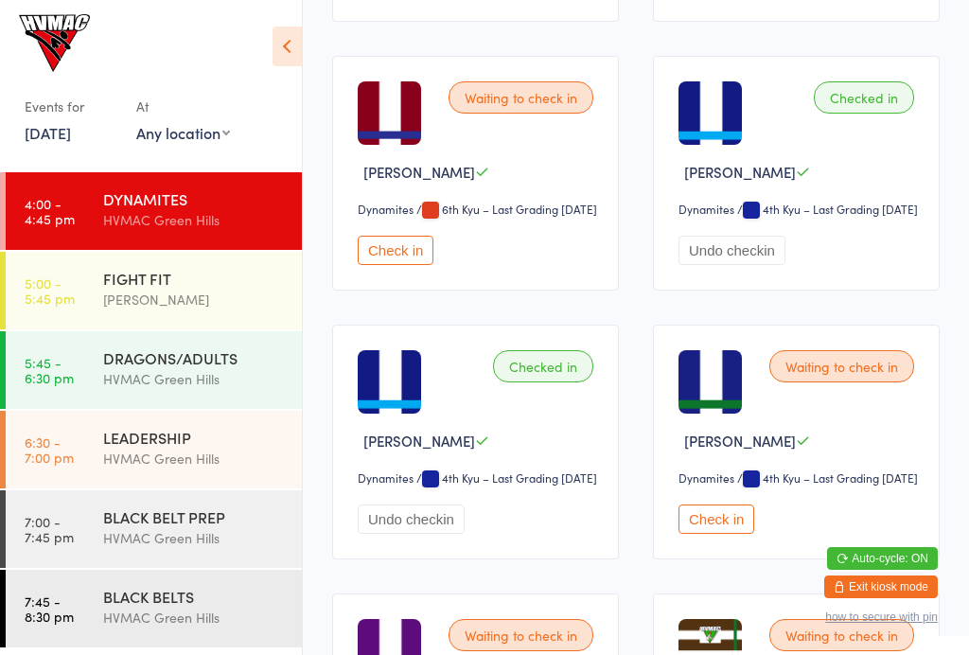
scroll to position [1379, 0]
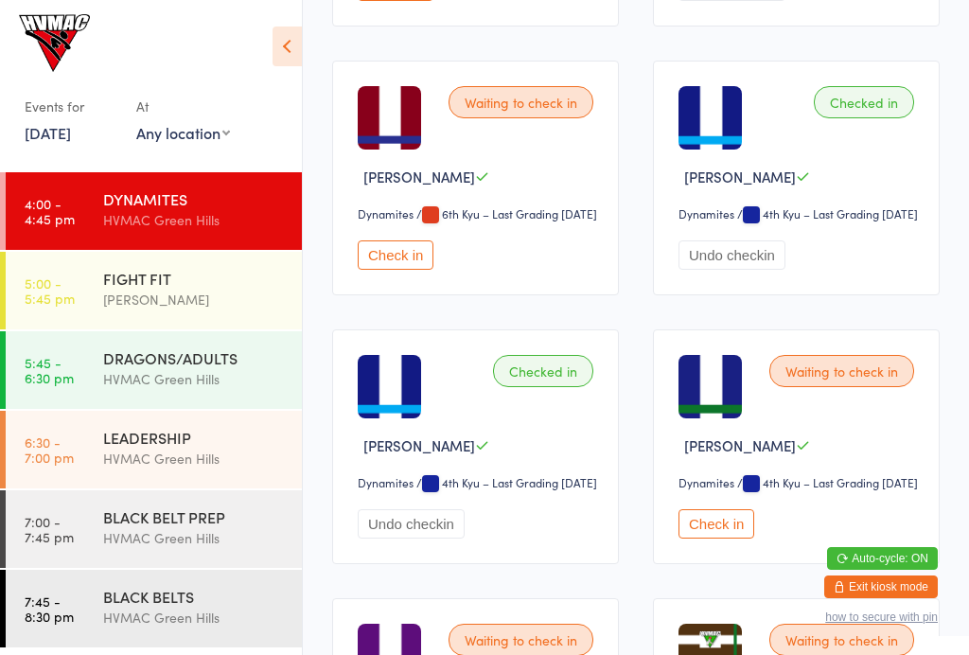
click at [863, 598] on button "Exit kiosk mode" at bounding box center [881, 586] width 114 height 23
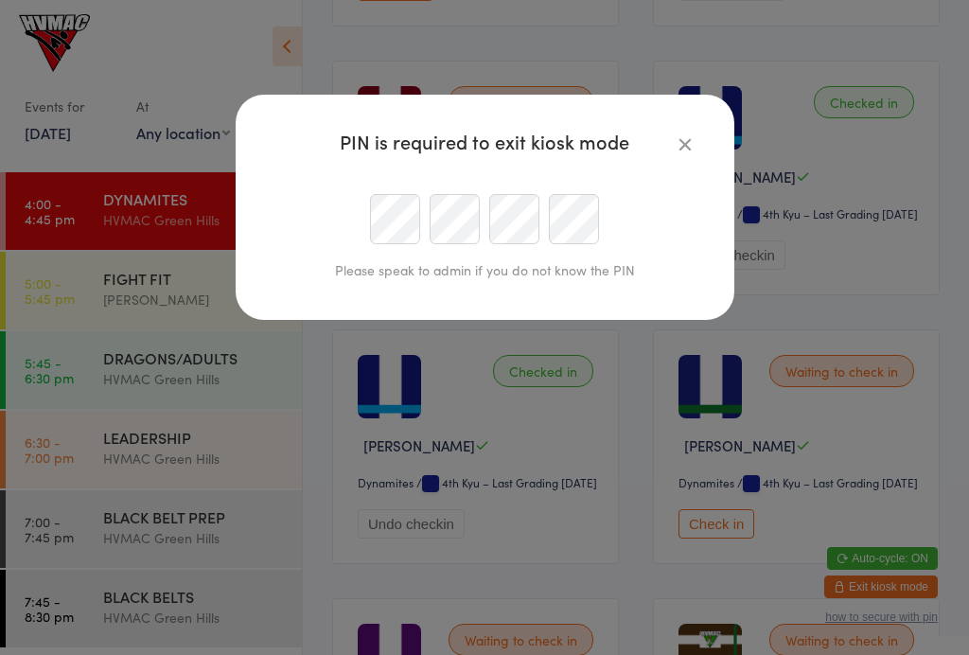
click at [677, 138] on icon "button" at bounding box center [684, 143] width 21 height 21
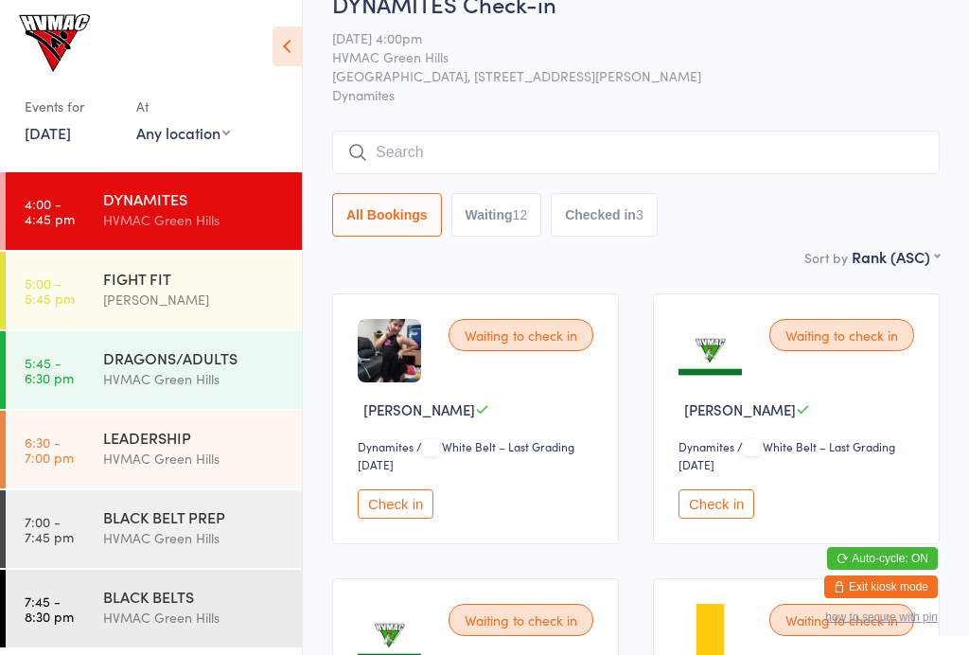
scroll to position [0, 0]
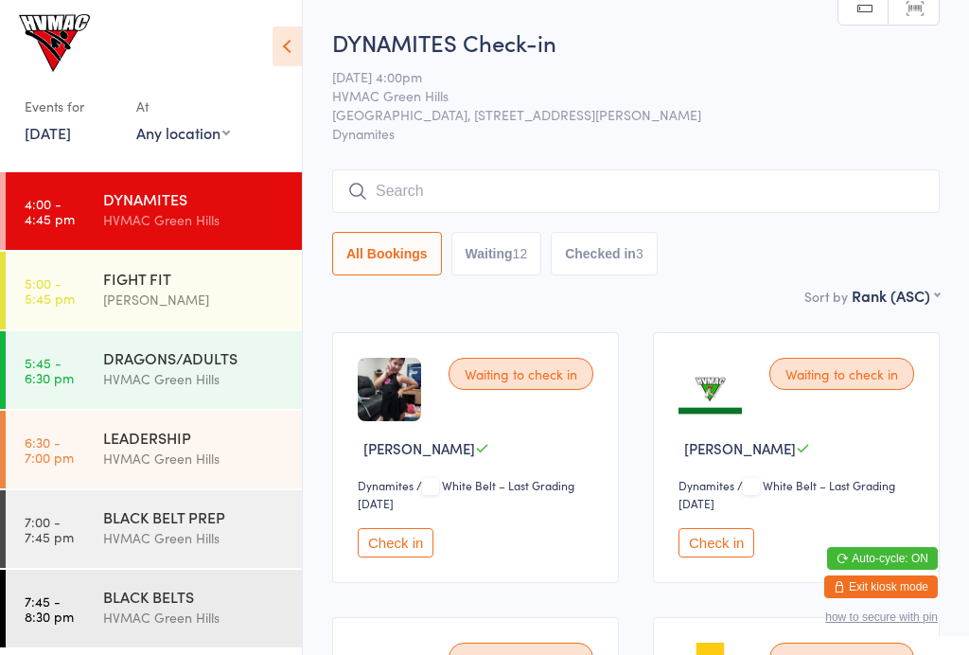
click at [561, 177] on input "search" at bounding box center [635, 191] width 607 height 44
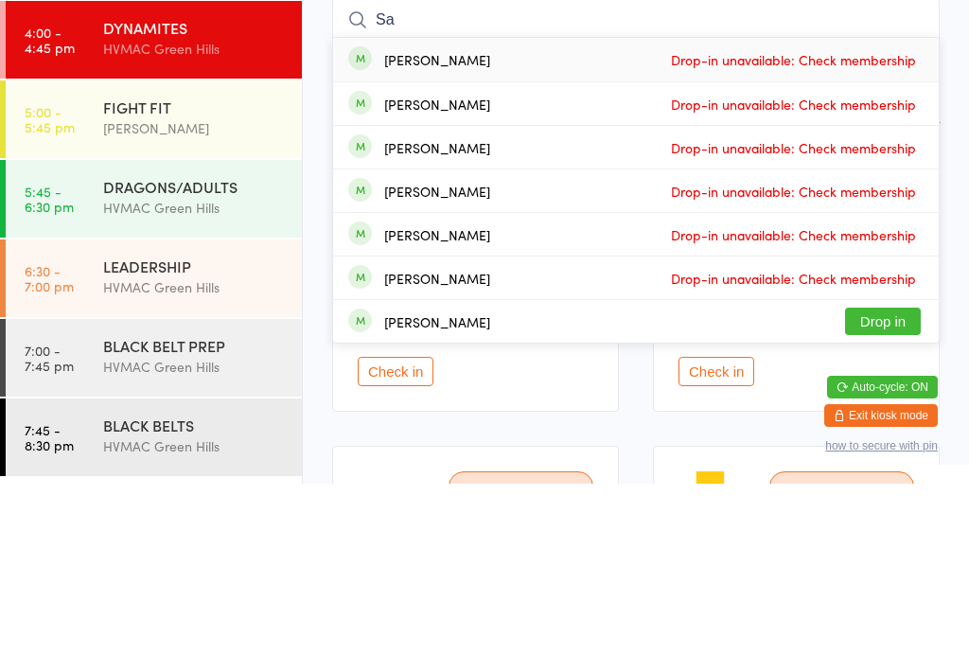
type input "Sa"
click at [764, 348] on span "Drop-in unavailable: Check membership" at bounding box center [793, 362] width 254 height 28
type input "sar"
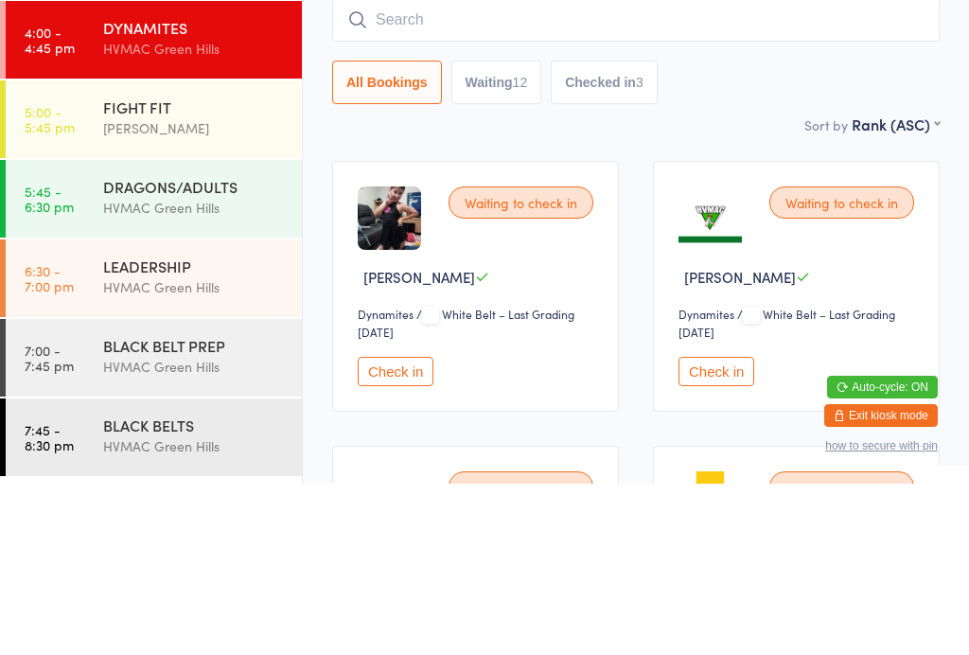
click at [725, 169] on input "search" at bounding box center [635, 191] width 607 height 44
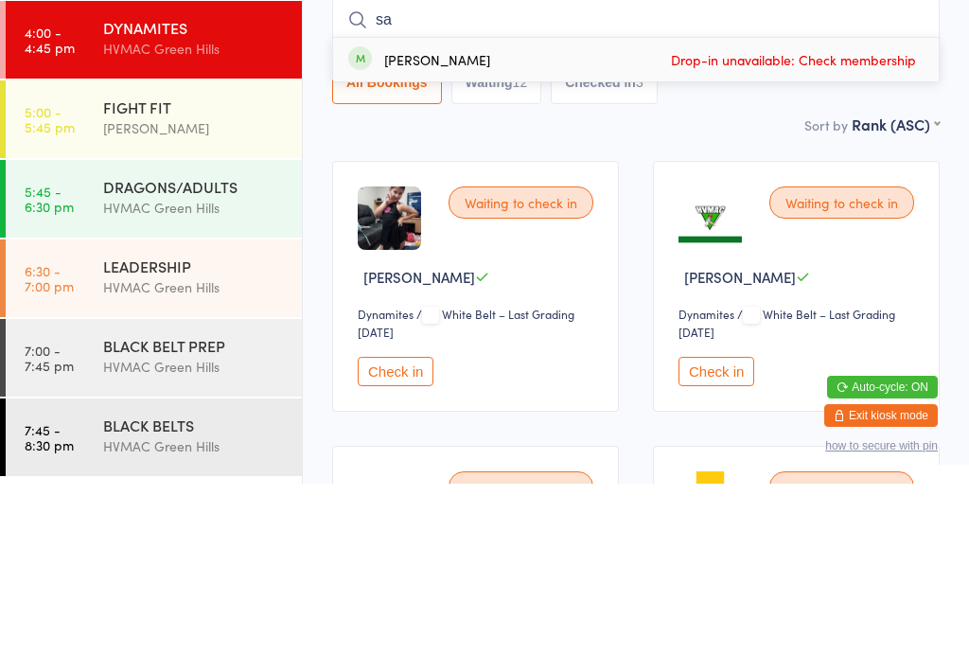
type input "s"
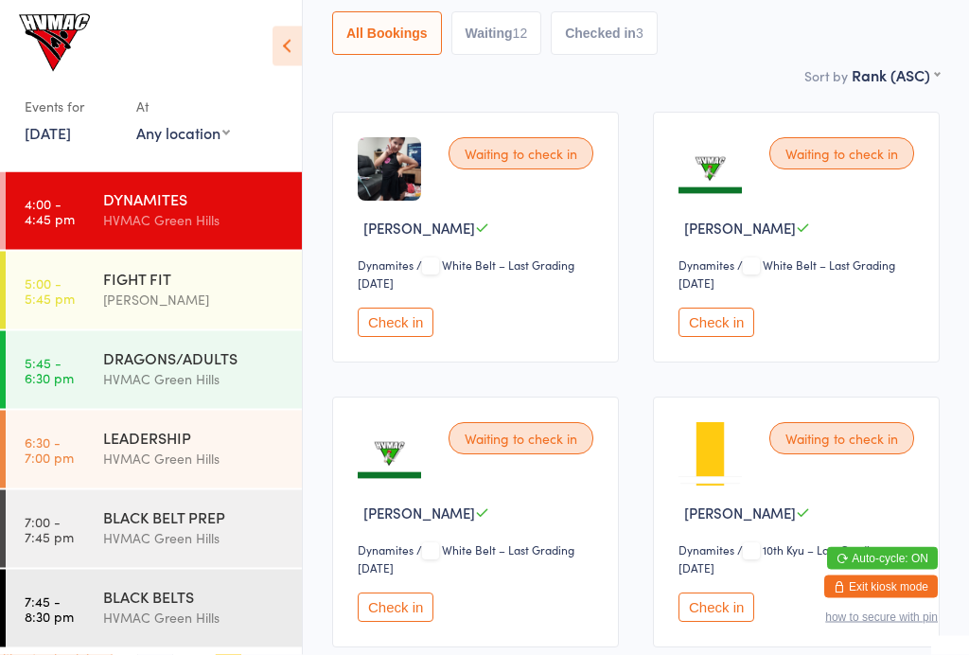
scroll to position [220, 0]
click at [726, 613] on button "Check in" at bounding box center [716, 606] width 76 height 29
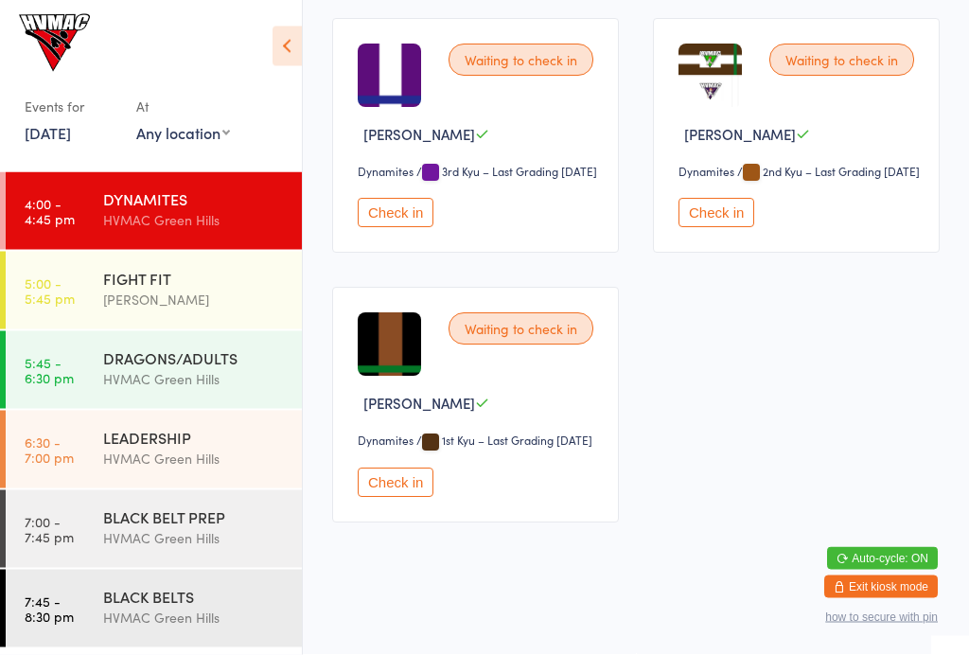
scroll to position [2078, 0]
click at [398, 497] on button "Check in" at bounding box center [396, 482] width 76 height 29
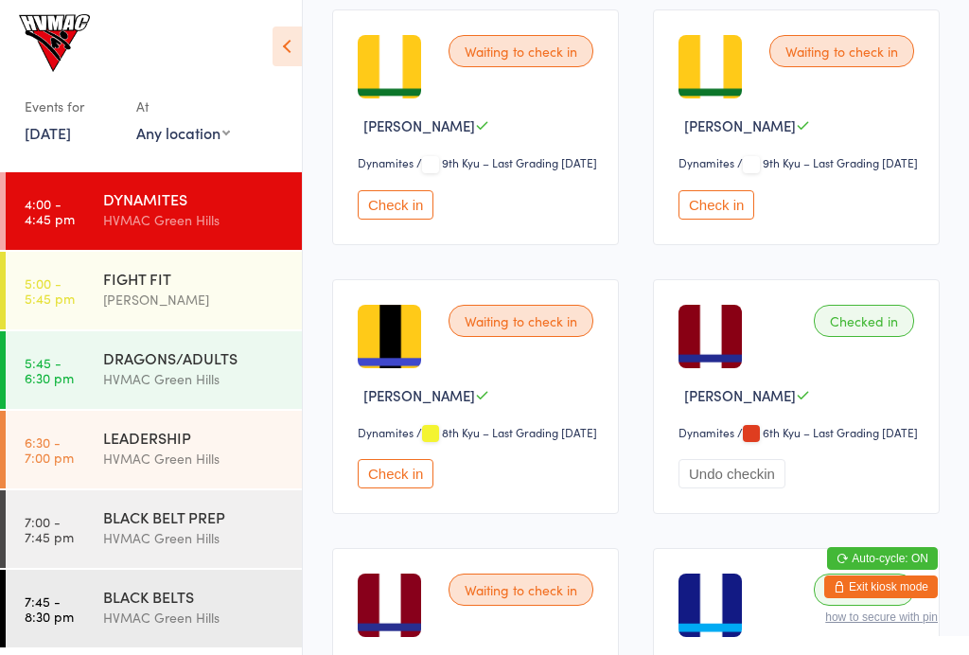
scroll to position [891, 0]
click at [399, 489] on button "Check in" at bounding box center [396, 474] width 76 height 29
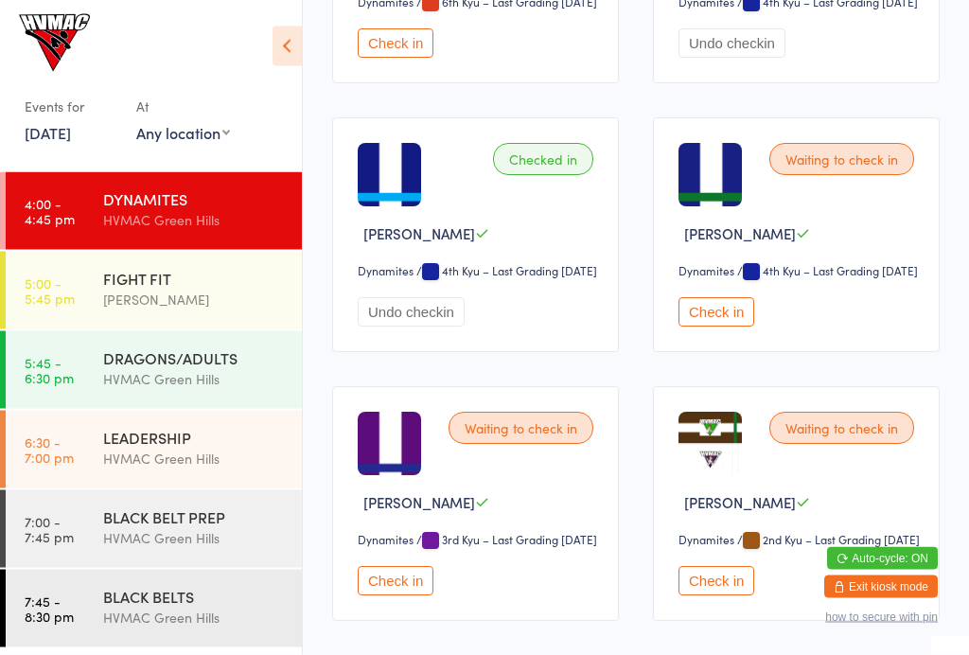
scroll to position [1527, 0]
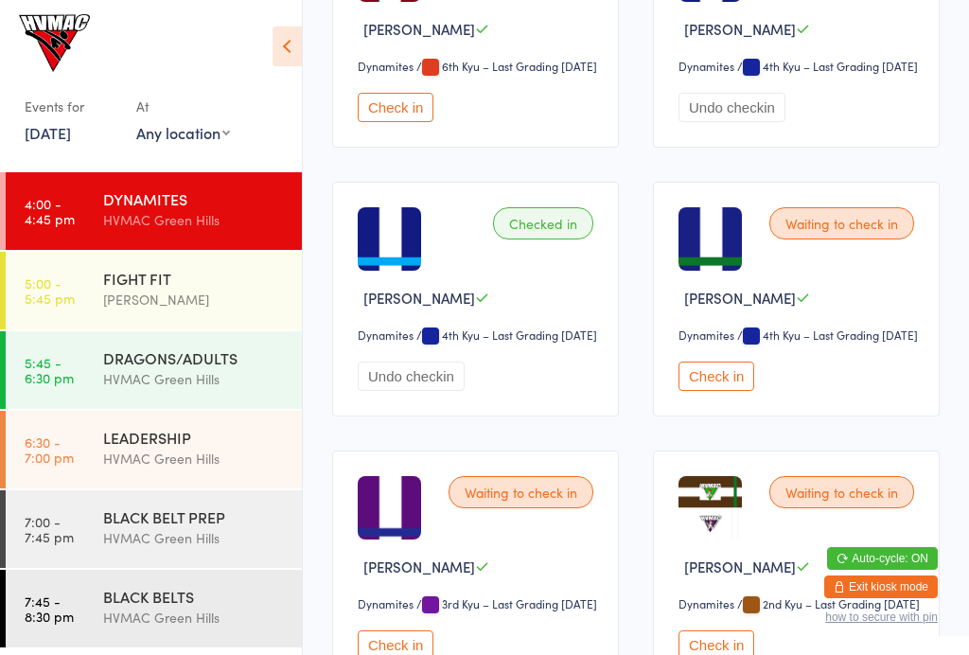
click at [721, 391] on button "Check in" at bounding box center [716, 375] width 76 height 29
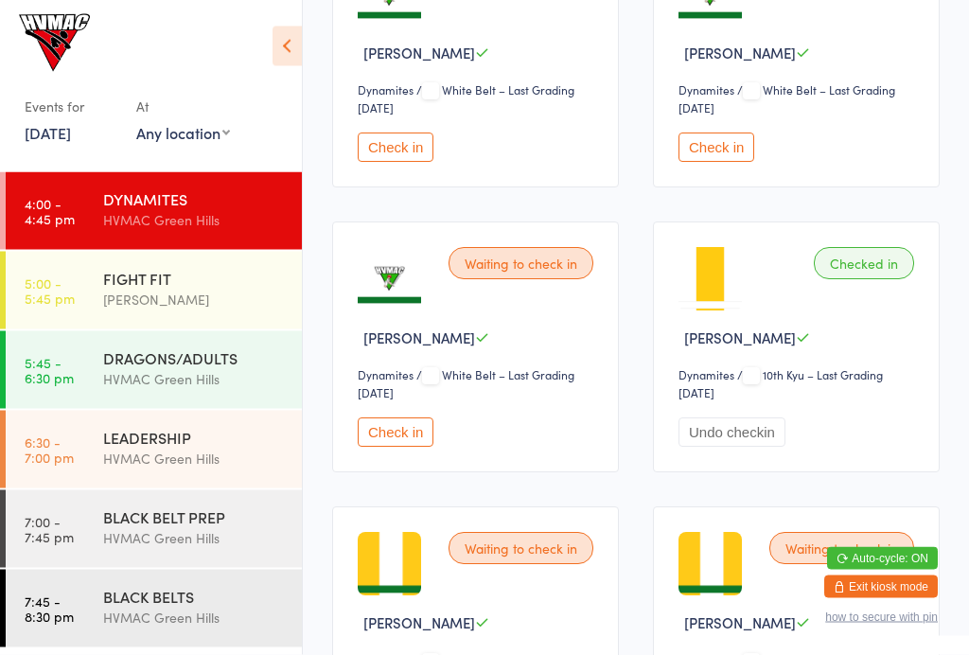
scroll to position [0, 0]
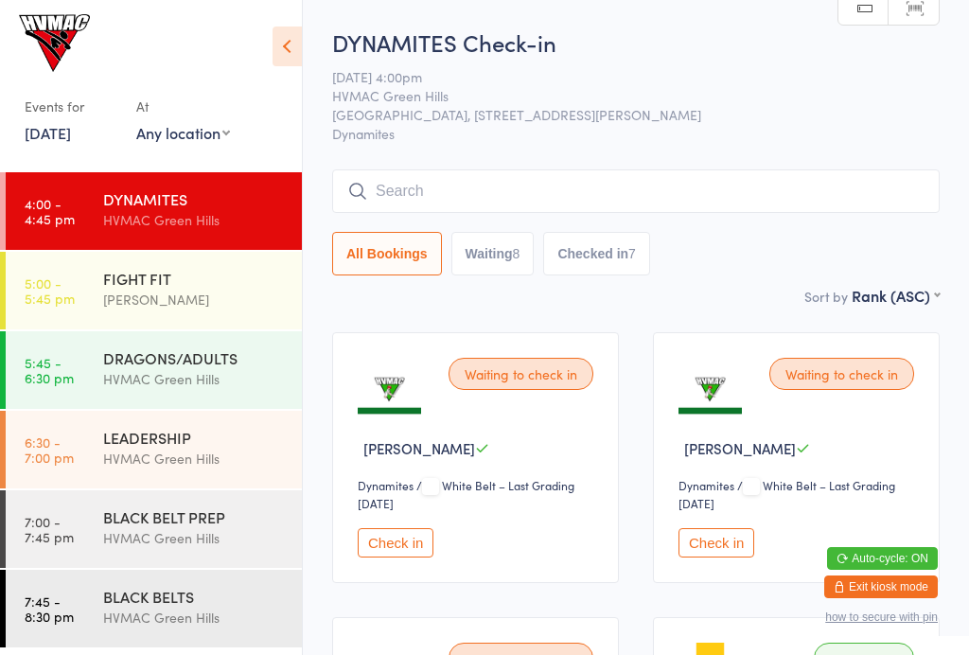
click at [412, 192] on input "search" at bounding box center [635, 191] width 607 height 44
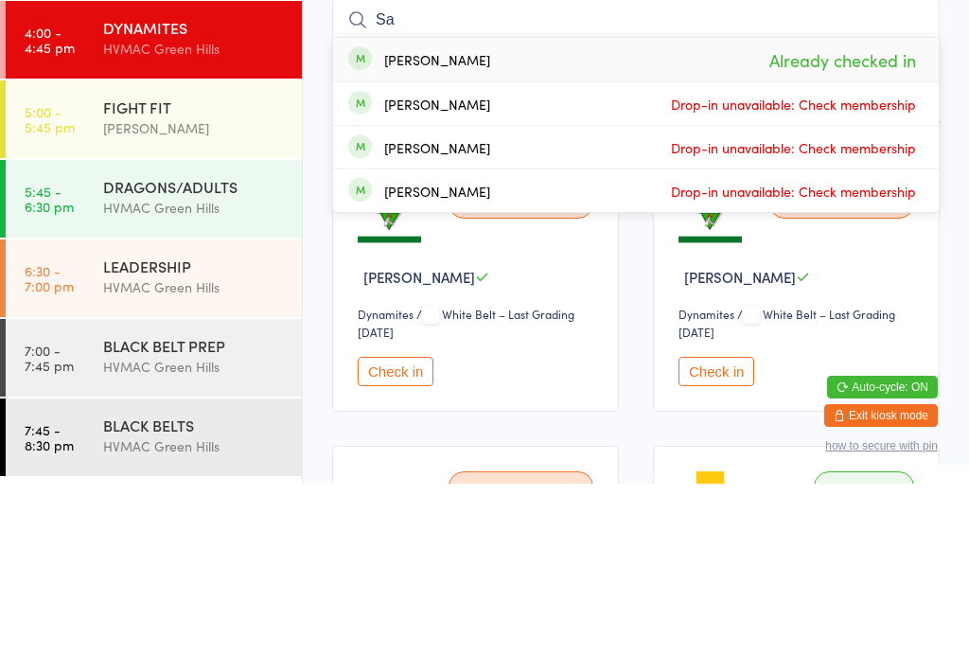
type input "S"
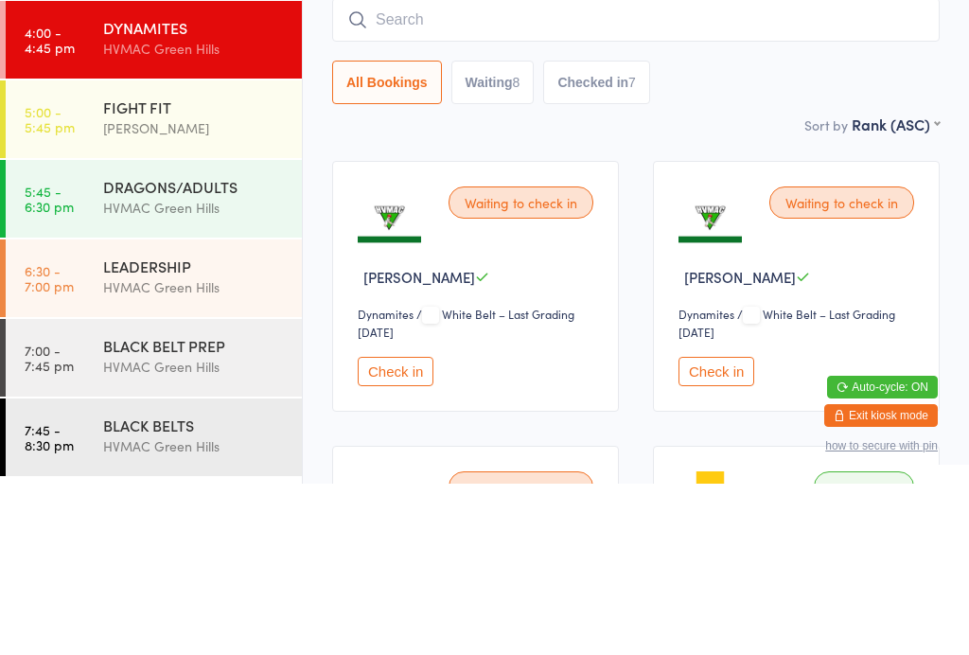
click at [741, 94] on span "HVMAC Green Hills" at bounding box center [621, 95] width 578 height 19
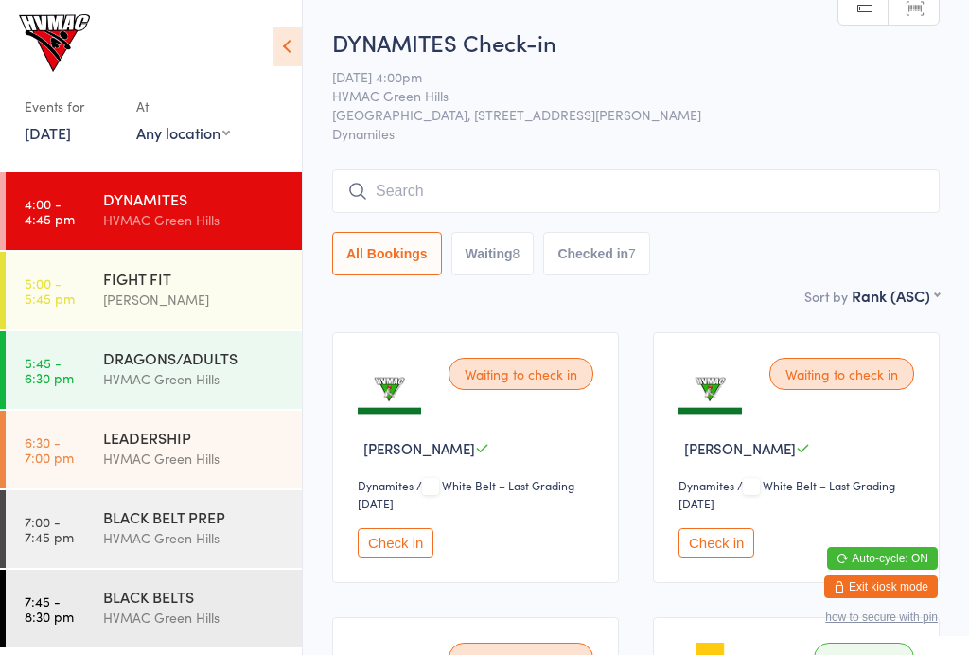
click at [520, 257] on div "8" at bounding box center [517, 253] width 8 height 15
select select "4"
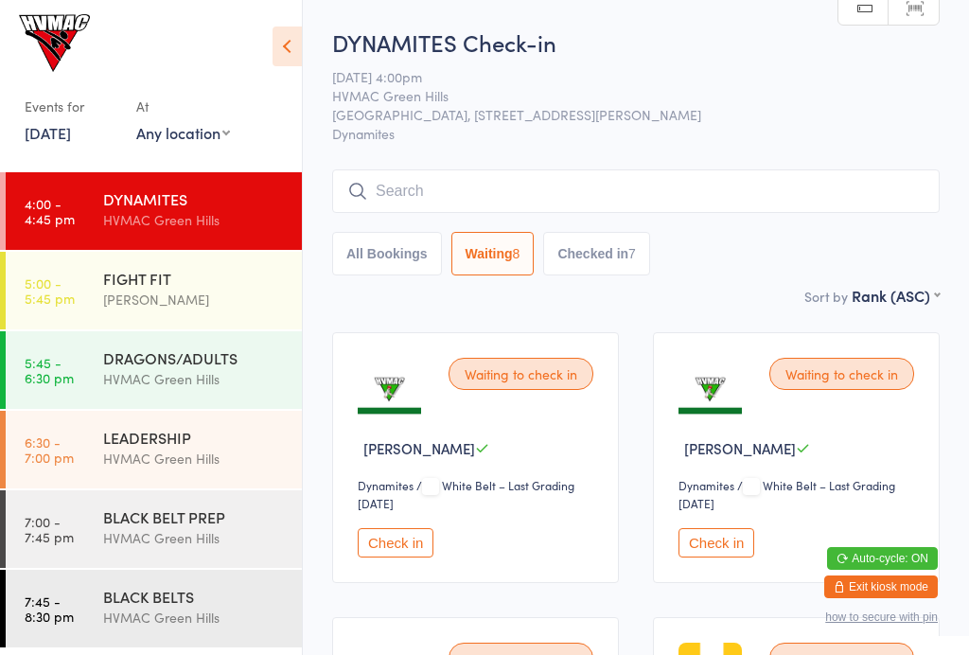
click at [712, 553] on button "Check in" at bounding box center [716, 542] width 76 height 29
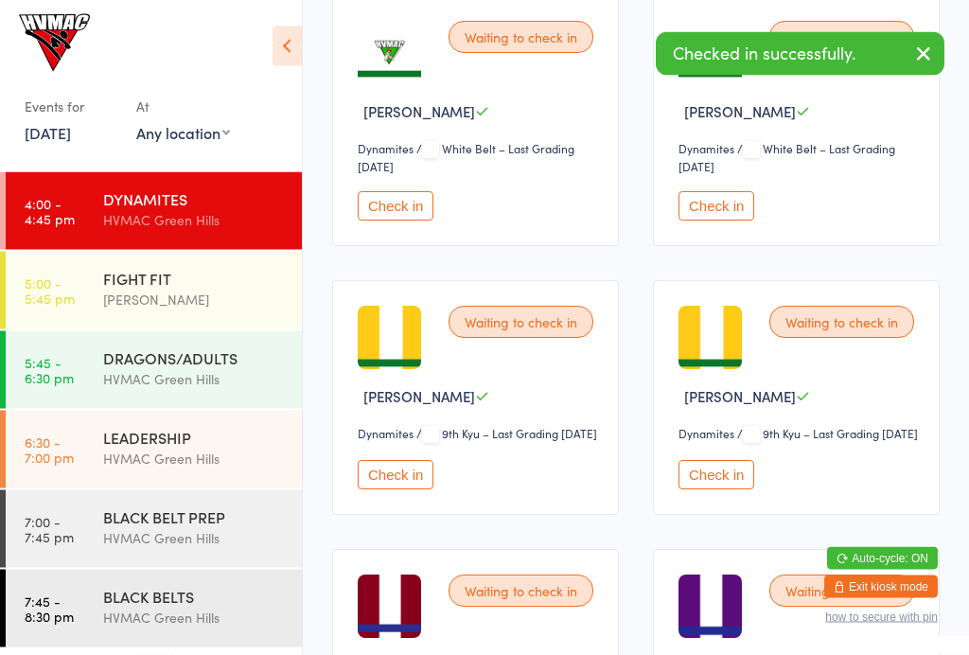
scroll to position [336, 0]
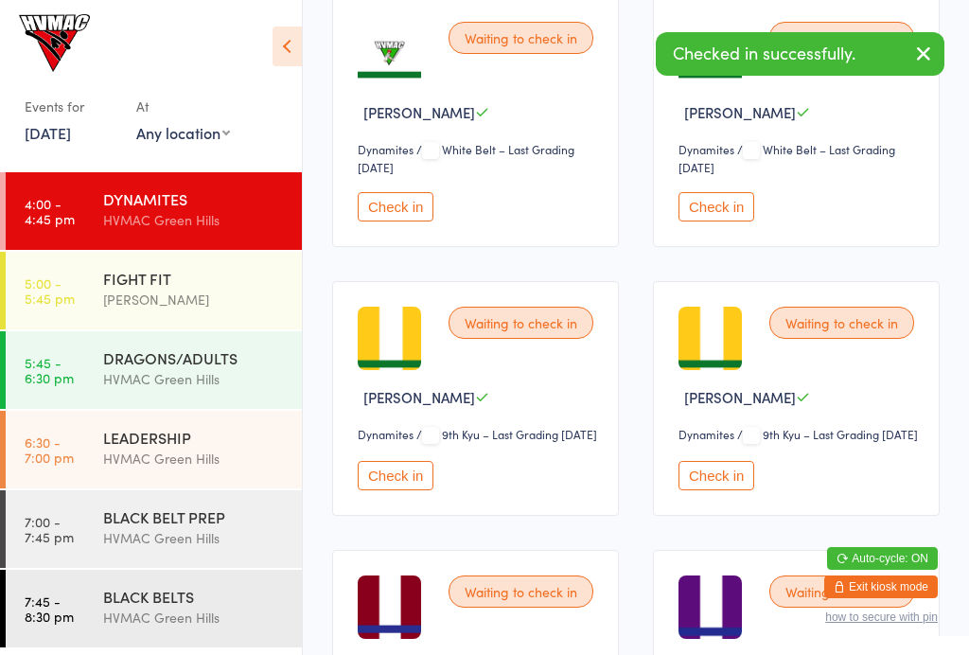
click at [724, 221] on button "Check in" at bounding box center [716, 206] width 76 height 29
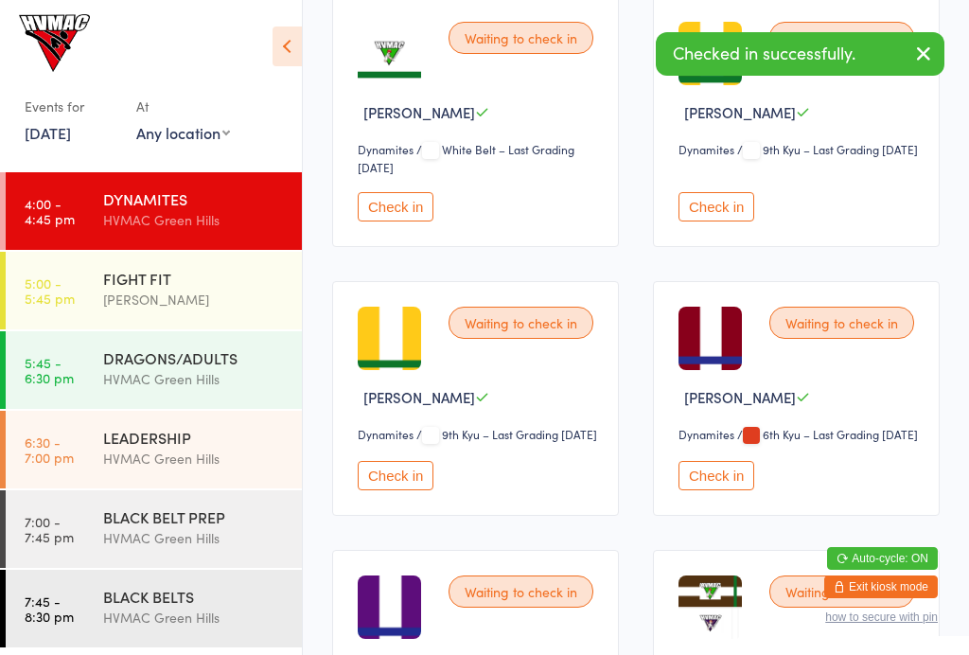
click at [402, 490] on button "Check in" at bounding box center [396, 475] width 76 height 29
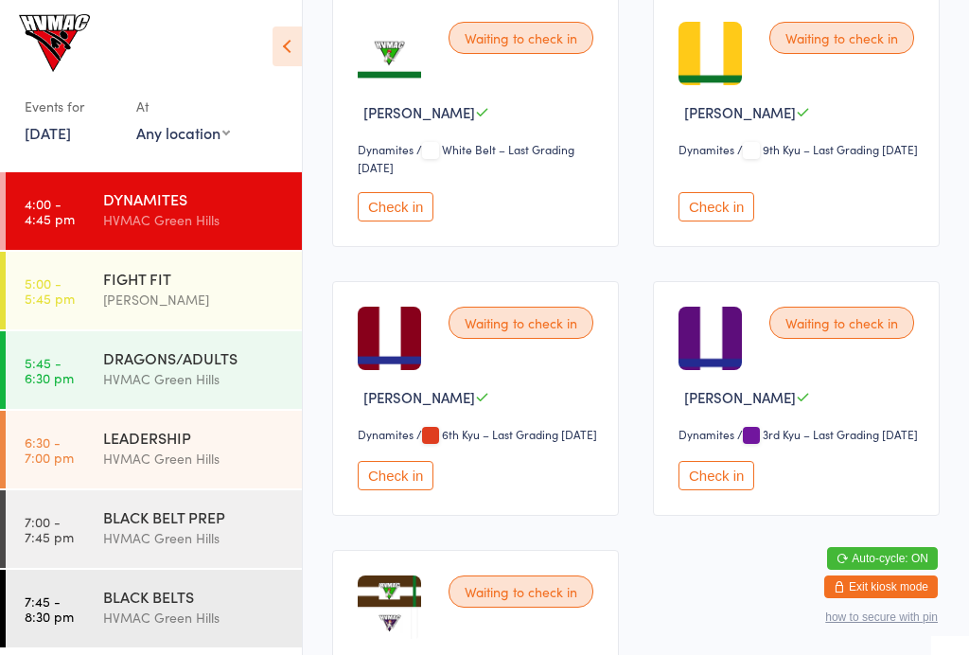
click at [731, 221] on button "Check in" at bounding box center [716, 206] width 76 height 29
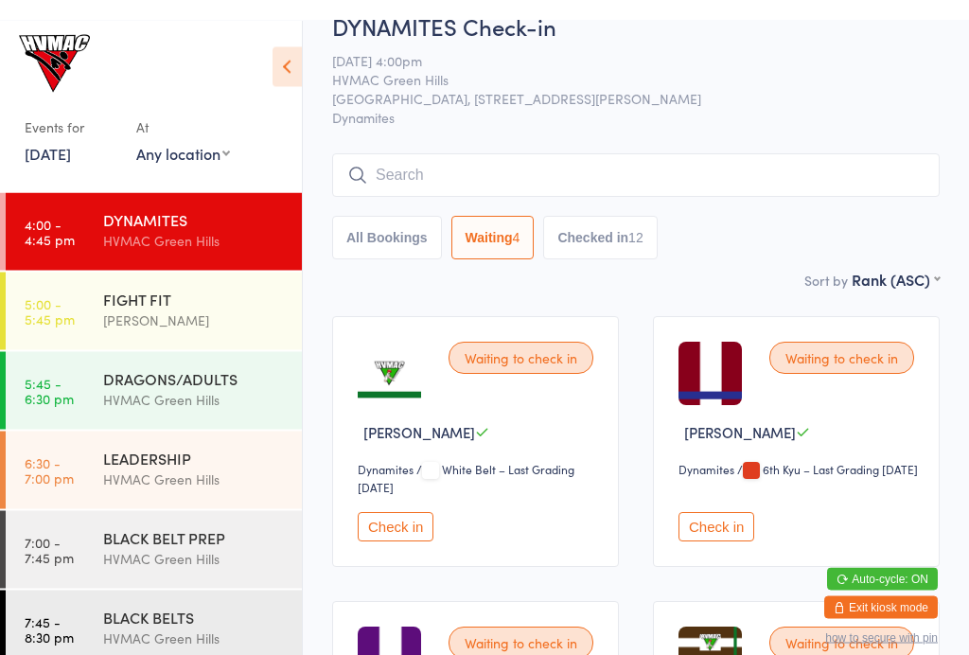
scroll to position [0, 0]
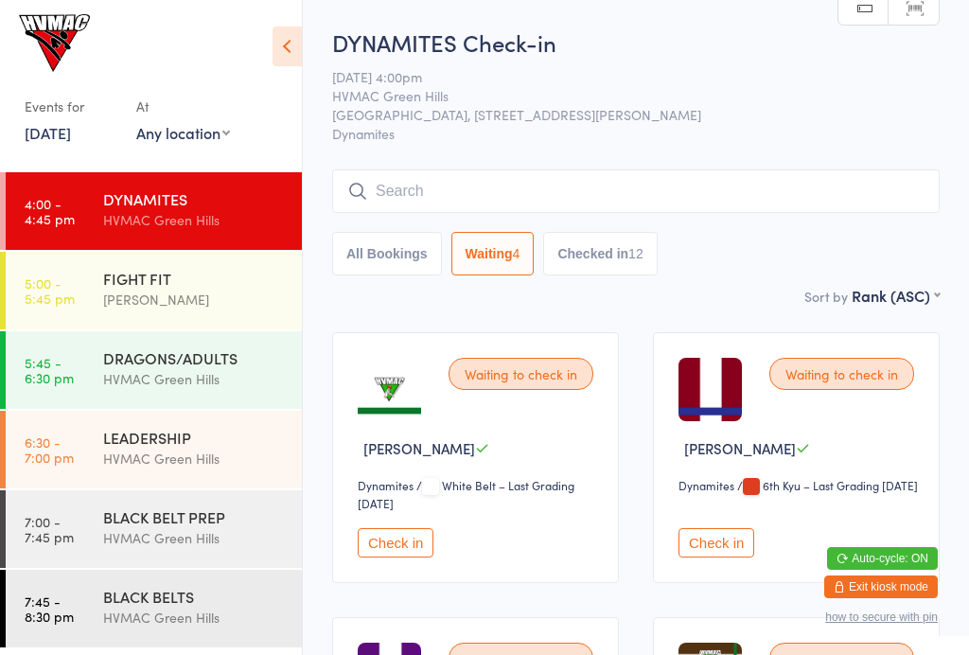
click at [498, 176] on input "search" at bounding box center [635, 191] width 607 height 44
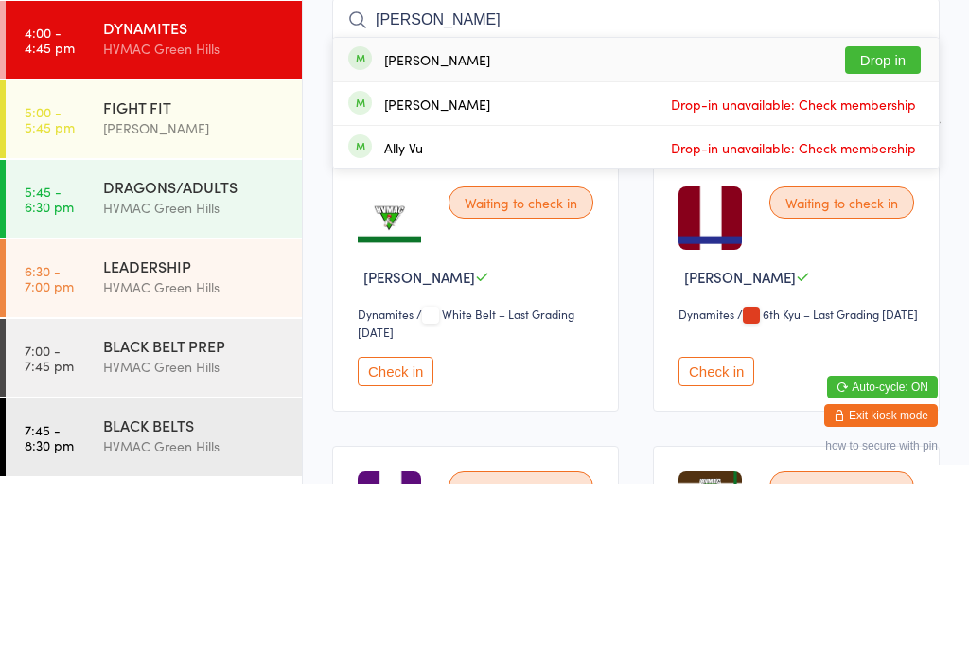
type input "Alicia"
click at [884, 218] on button "Drop in" at bounding box center [883, 231] width 76 height 27
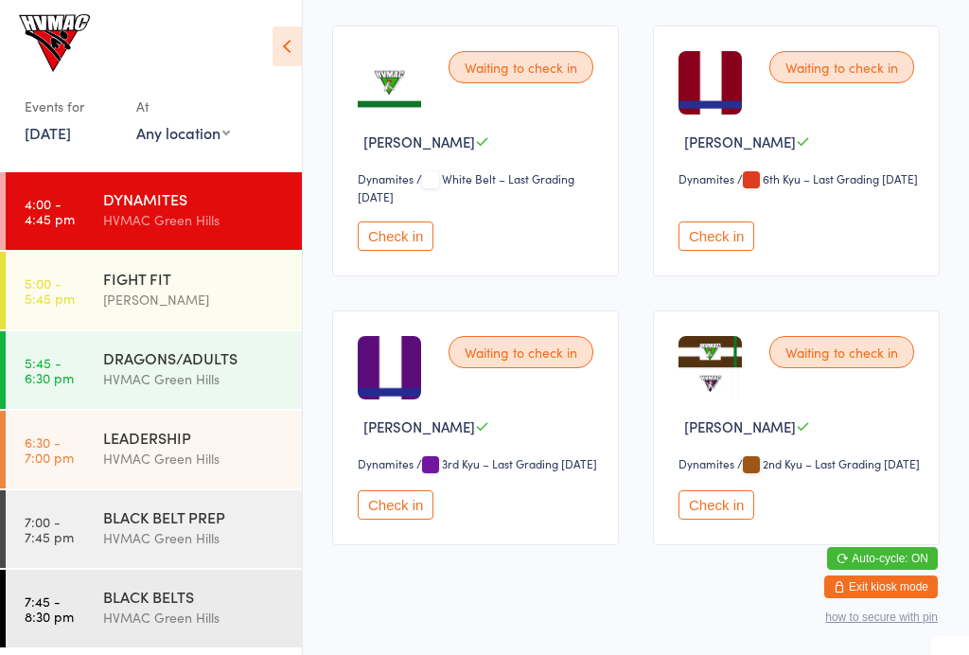
scroll to position [340, 0]
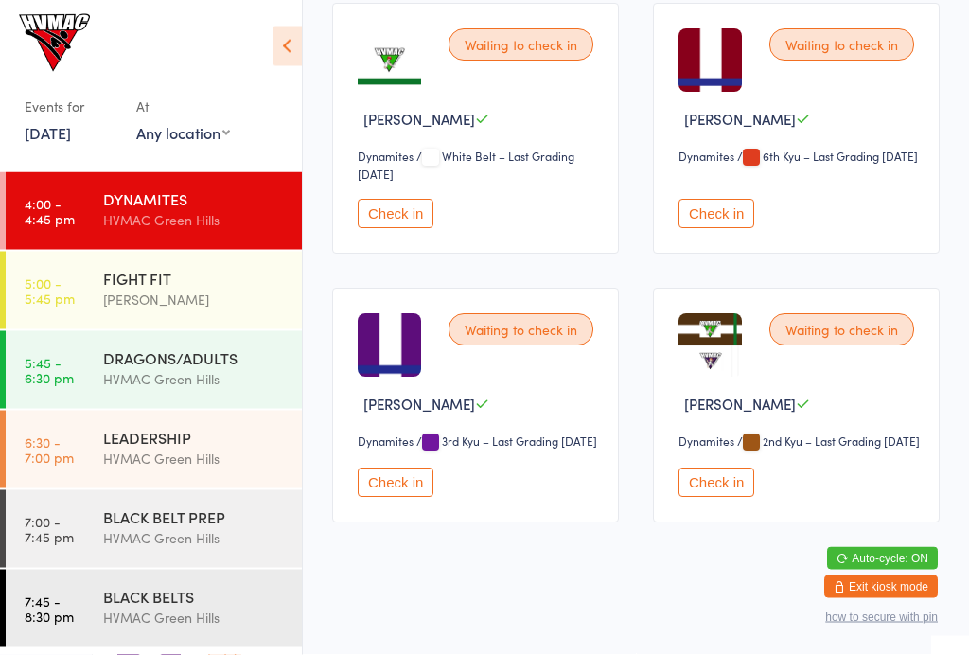
click at [713, 210] on button "Check in" at bounding box center [716, 214] width 76 height 29
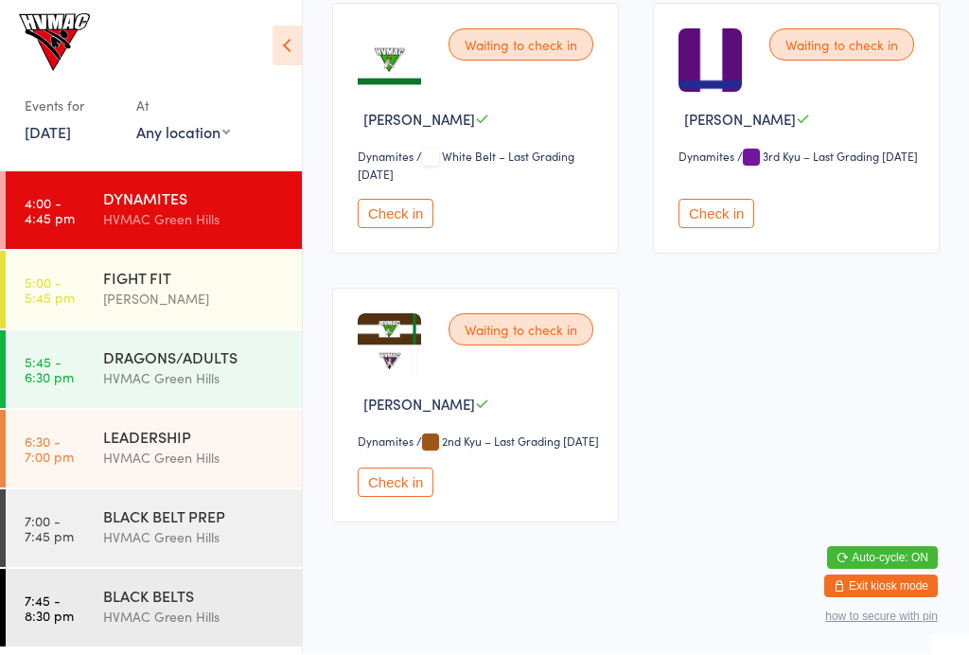
click at [724, 200] on button "Check in" at bounding box center [716, 214] width 76 height 29
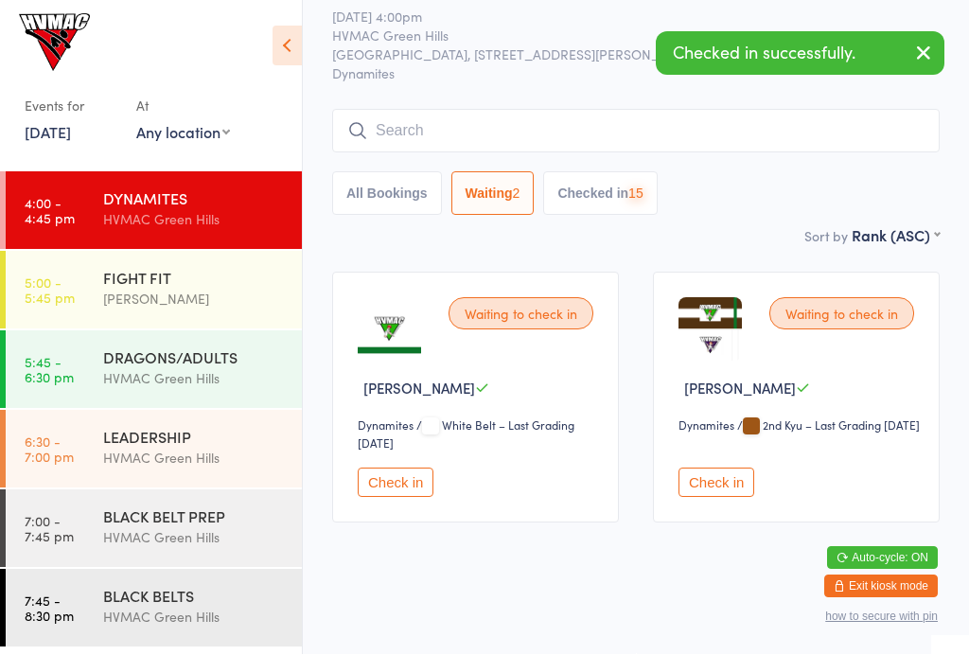
scroll to position [50, 0]
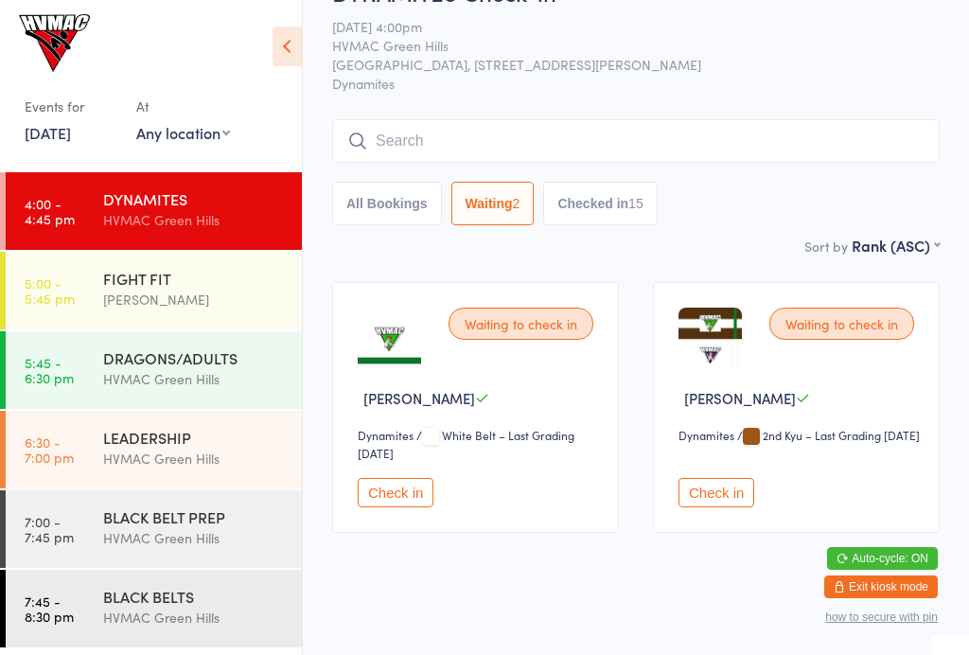
click at [739, 507] on button "Check in" at bounding box center [716, 492] width 76 height 29
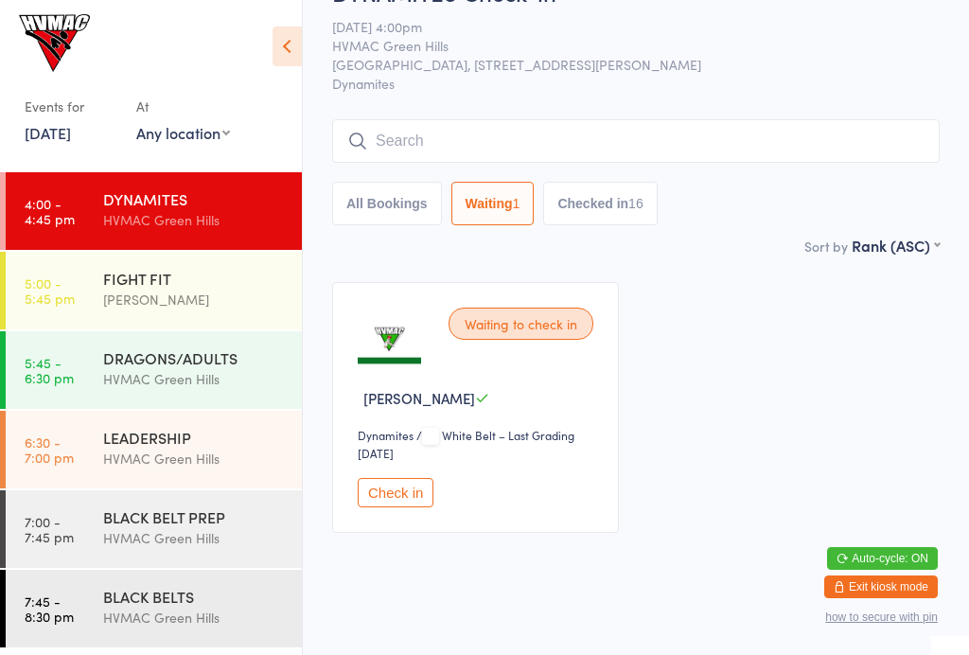
click at [184, 283] on div "FIGHT FIT" at bounding box center [194, 278] width 183 height 21
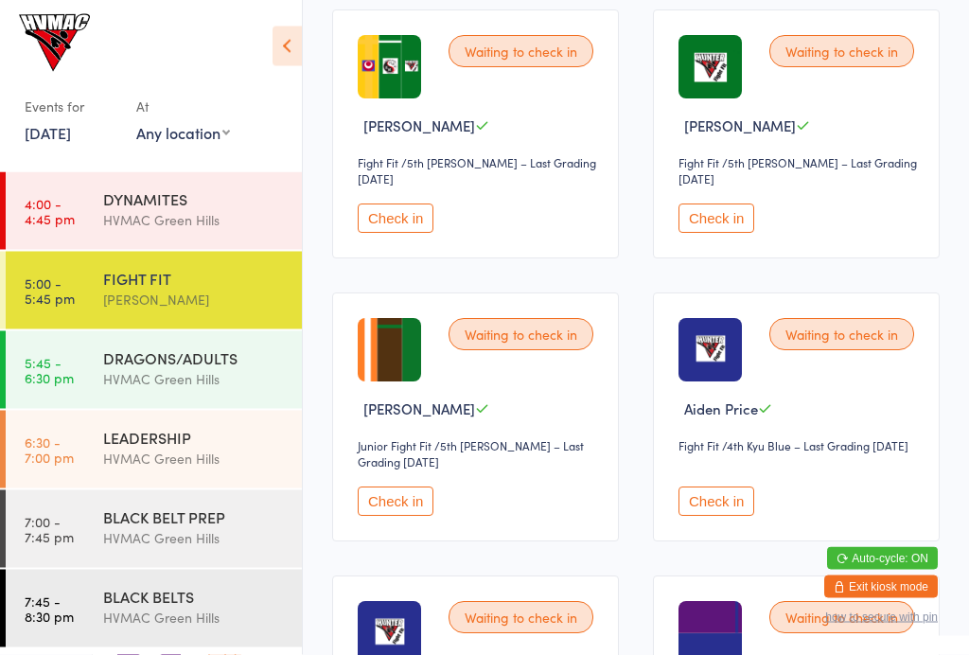
scroll to position [2262, 0]
click at [411, 233] on button "Check in" at bounding box center [396, 217] width 76 height 29
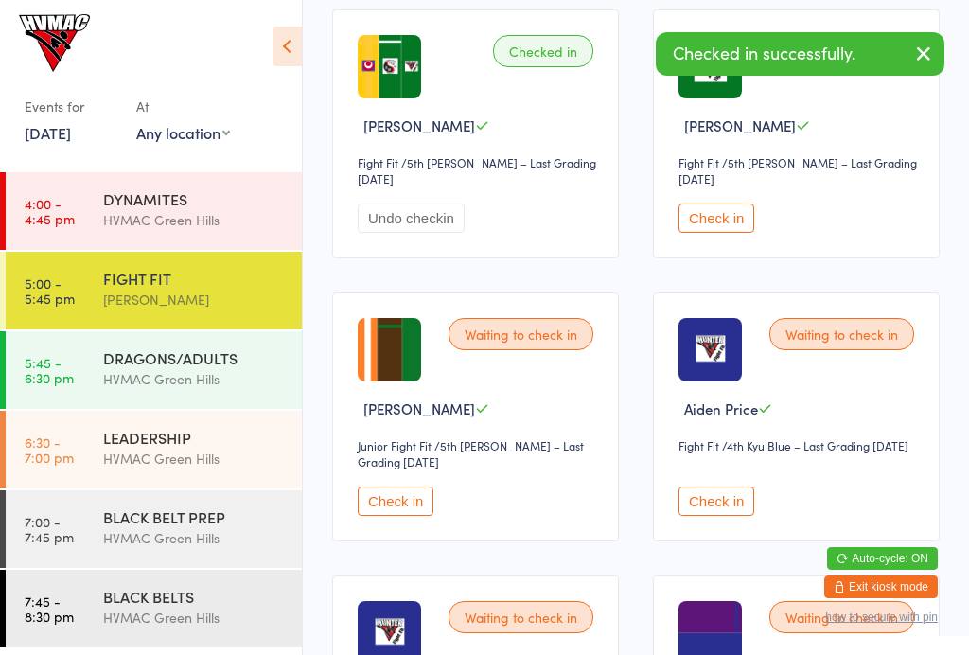
click at [222, 354] on div "DRAGONS/ADULTS" at bounding box center [194, 357] width 183 height 21
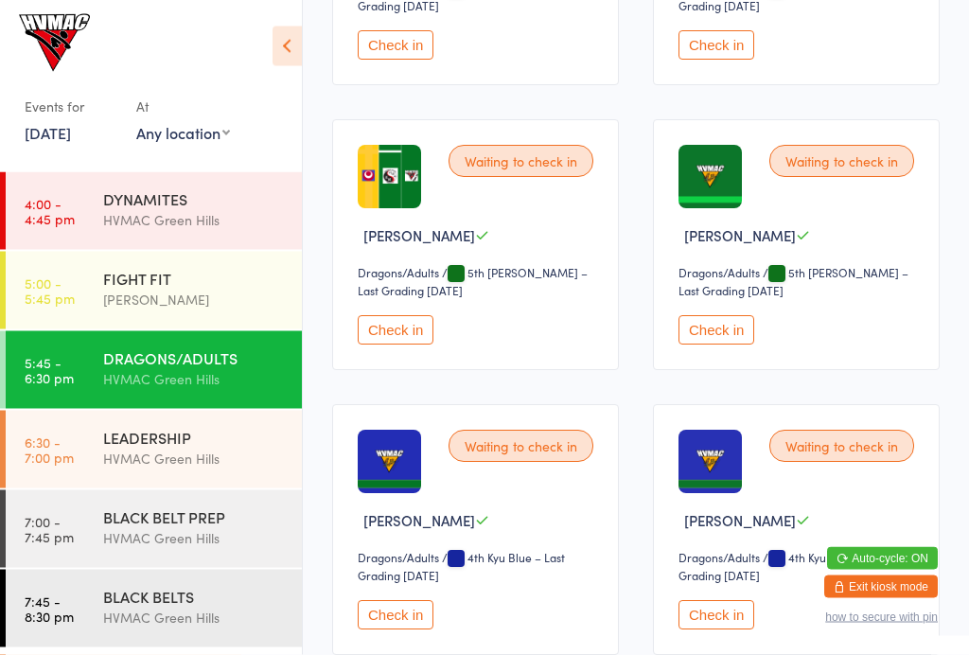
click at [399, 345] on button "Check in" at bounding box center [396, 330] width 76 height 29
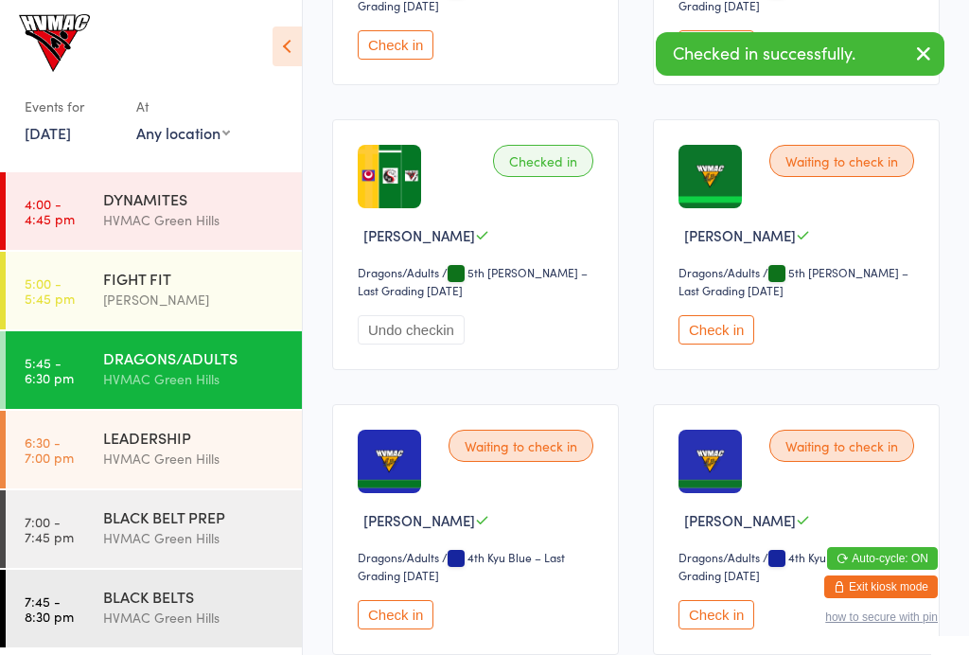
click at [232, 440] on div "LEADERSHIP" at bounding box center [194, 437] width 183 height 21
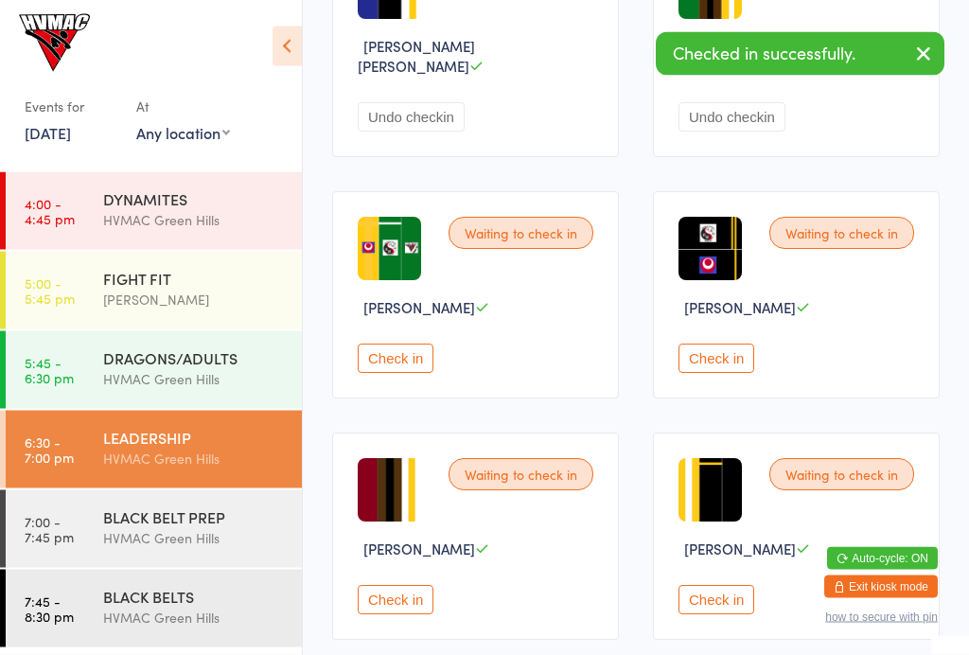
scroll to position [655, 0]
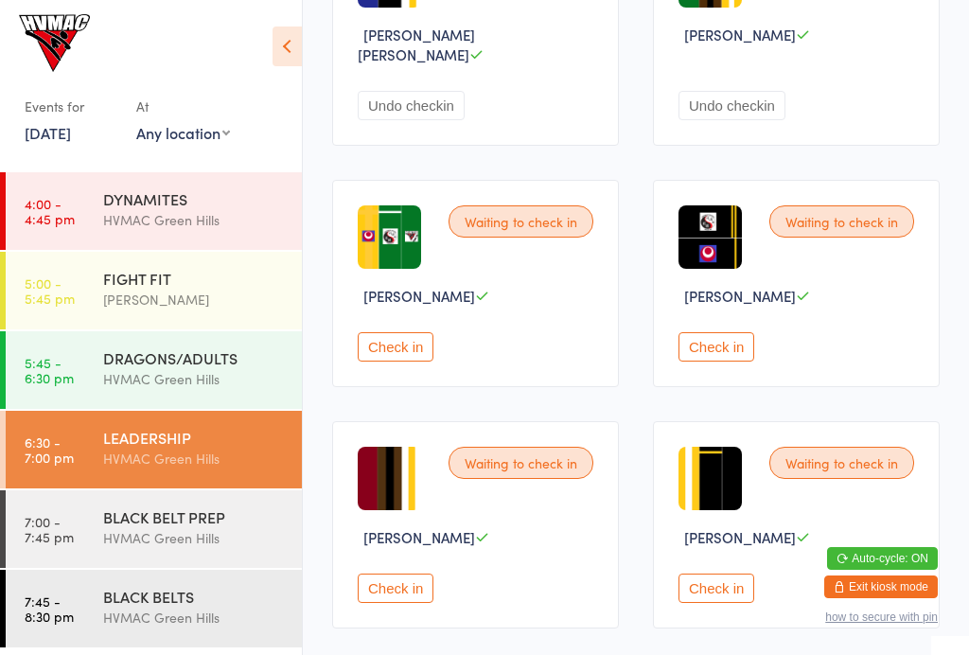
click at [411, 341] on button "Check in" at bounding box center [396, 346] width 76 height 29
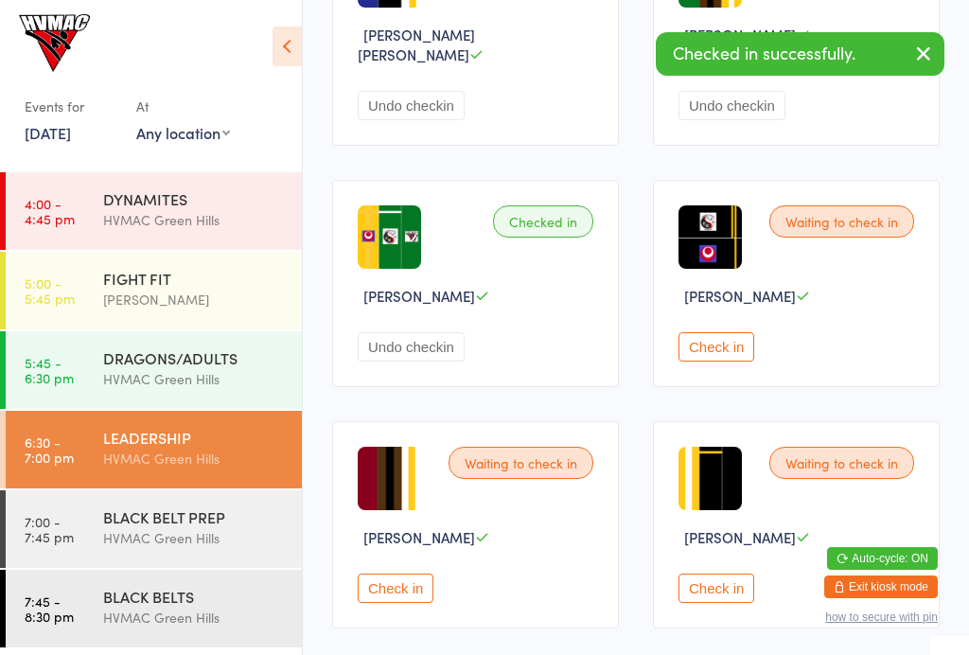
click at [223, 292] on div "Taj Hassan" at bounding box center [194, 299] width 183 height 22
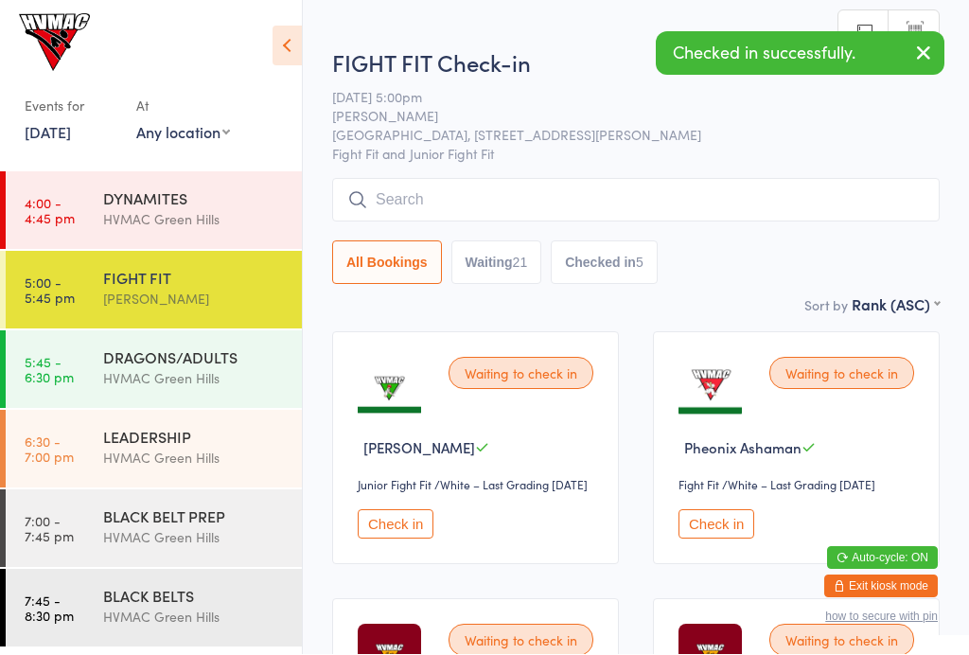
scroll to position [1, 0]
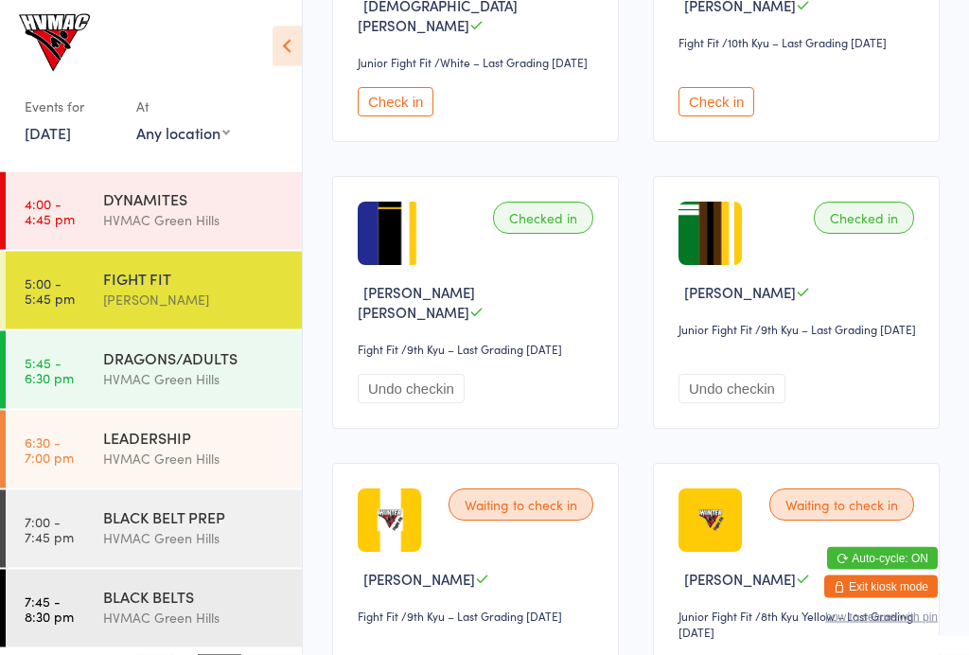
click at [727, 117] on button "Check in" at bounding box center [716, 102] width 76 height 29
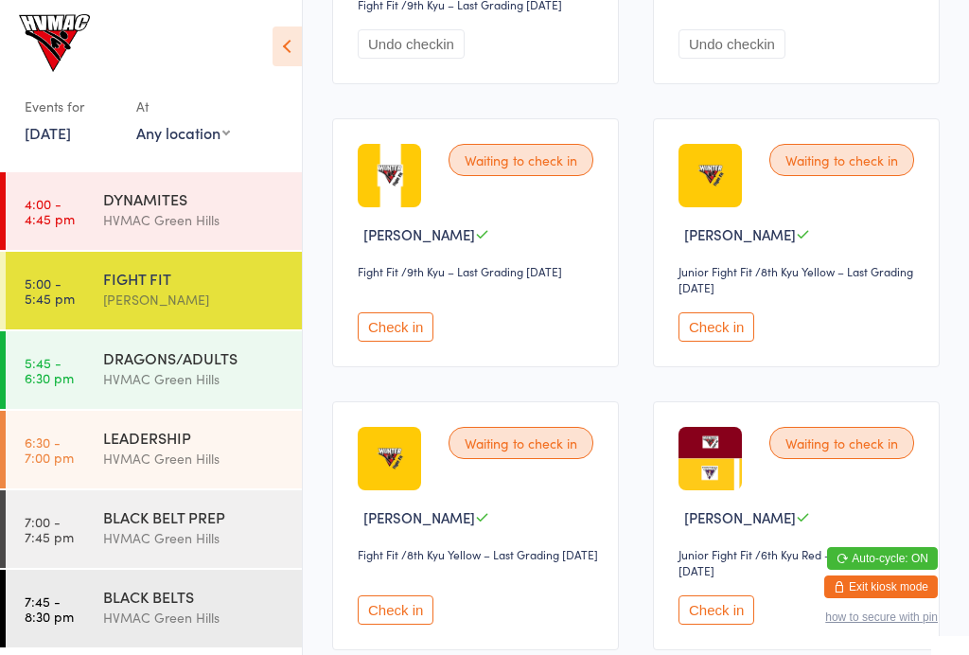
scroll to position [1588, 0]
click at [395, 341] on button "Check in" at bounding box center [396, 325] width 76 height 29
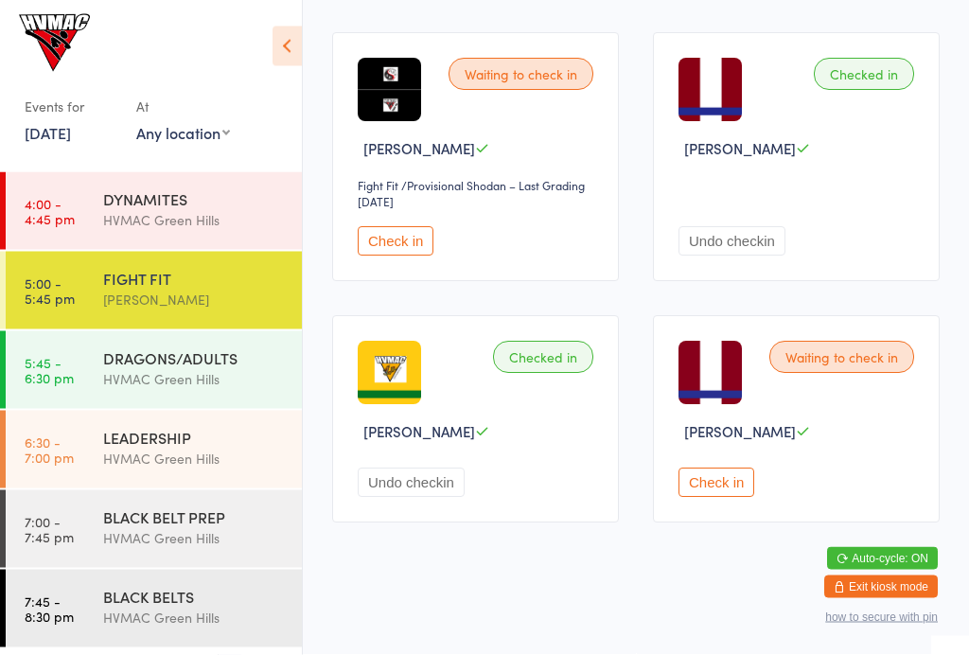
scroll to position [3468, 0]
click at [251, 201] on div "DYNAMITES" at bounding box center [194, 198] width 183 height 21
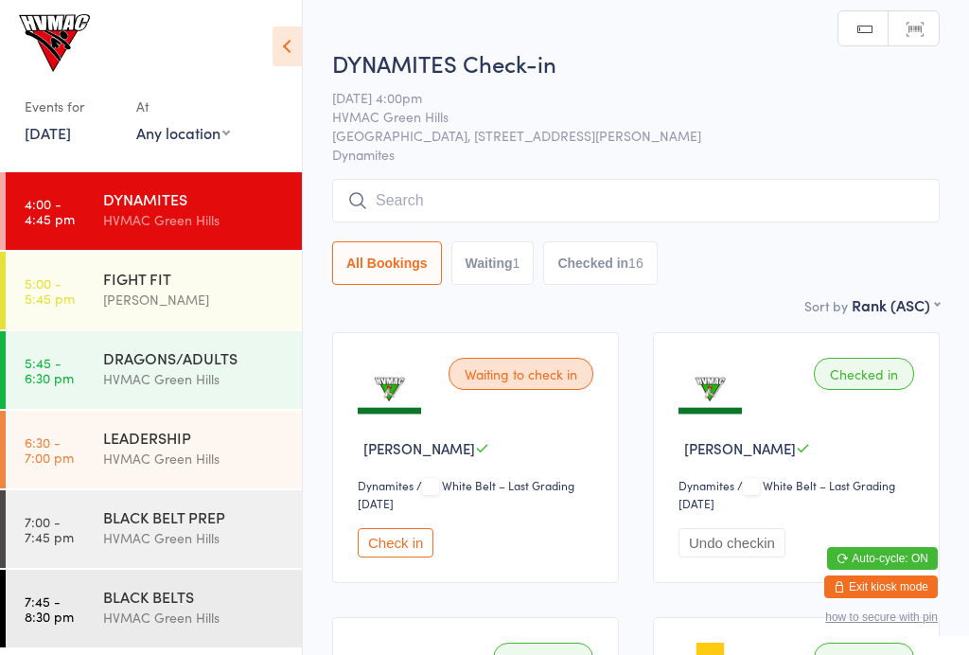
click at [798, 251] on div "All Bookings Waiting 1 Checked in 16" at bounding box center [635, 263] width 607 height 44
click at [804, 203] on input "search" at bounding box center [635, 201] width 607 height 44
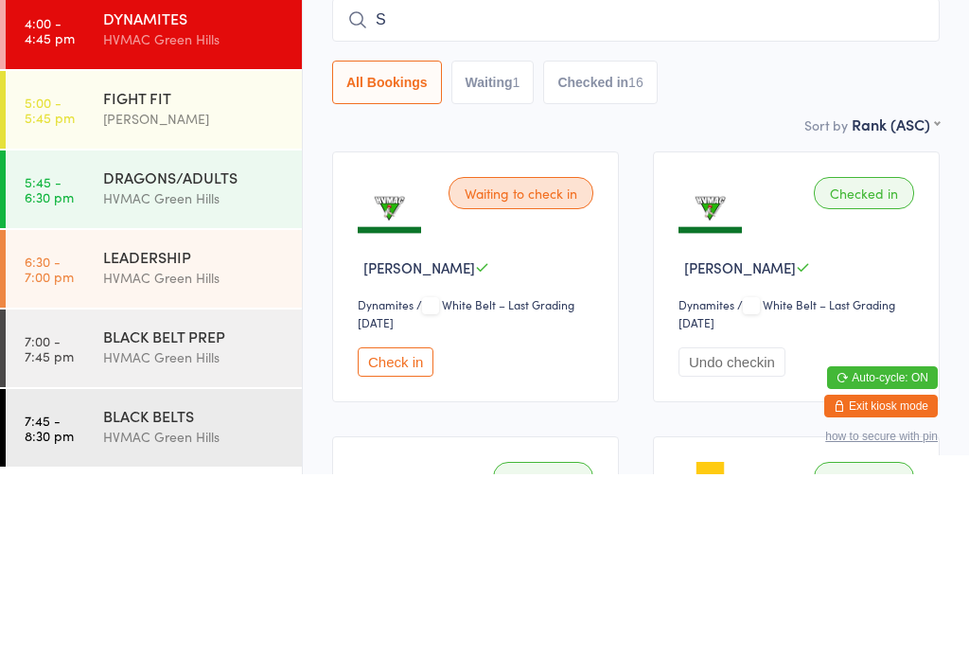
type input "Sa"
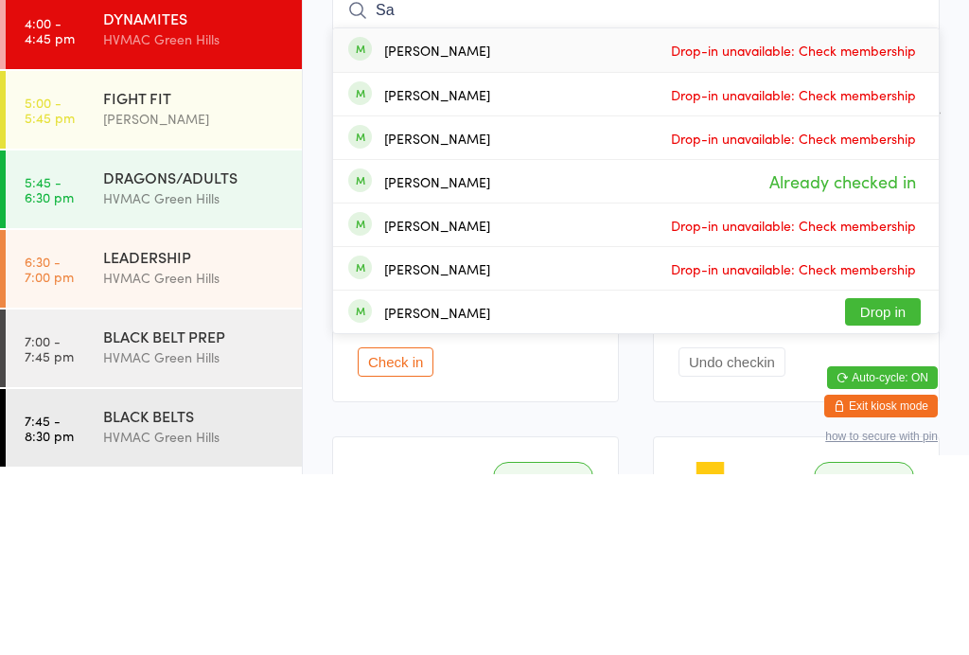
click at [224, 268] on div "FIGHT FIT" at bounding box center [194, 278] width 183 height 21
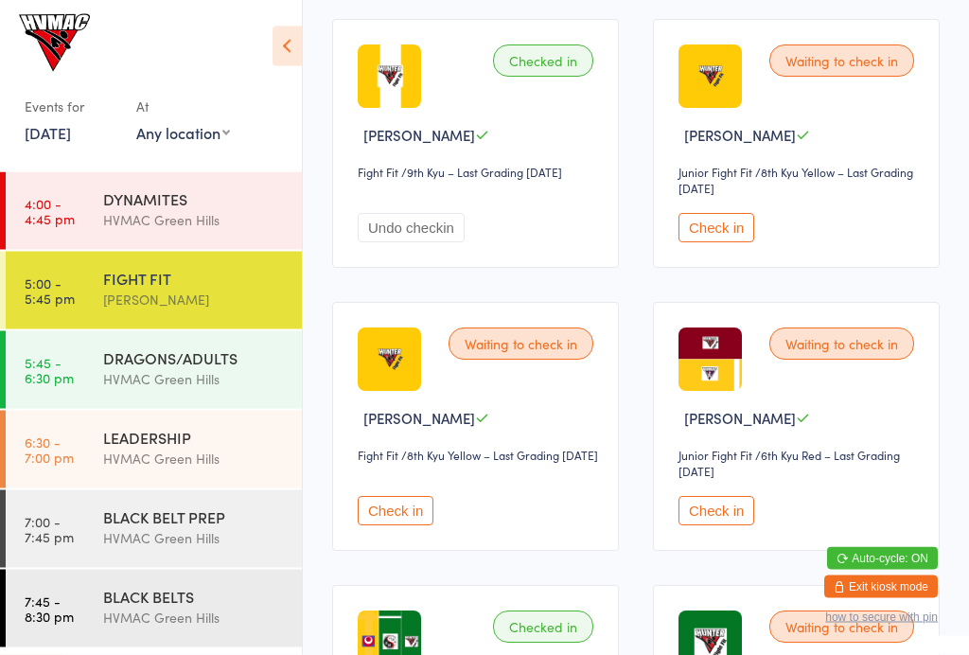
scroll to position [1954, 0]
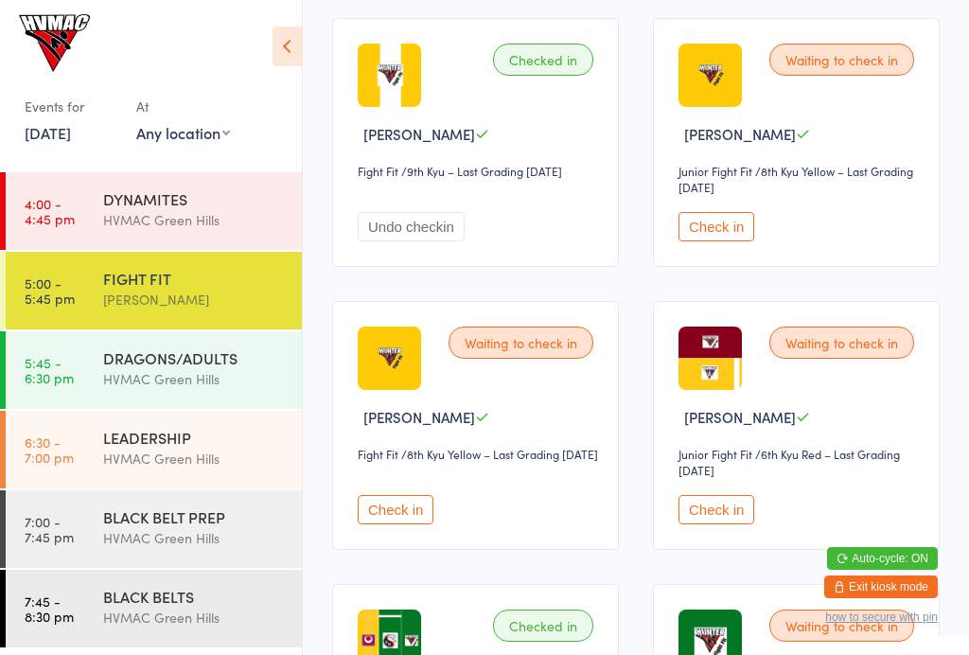
click at [714, 241] on button "Check in" at bounding box center [716, 226] width 76 height 29
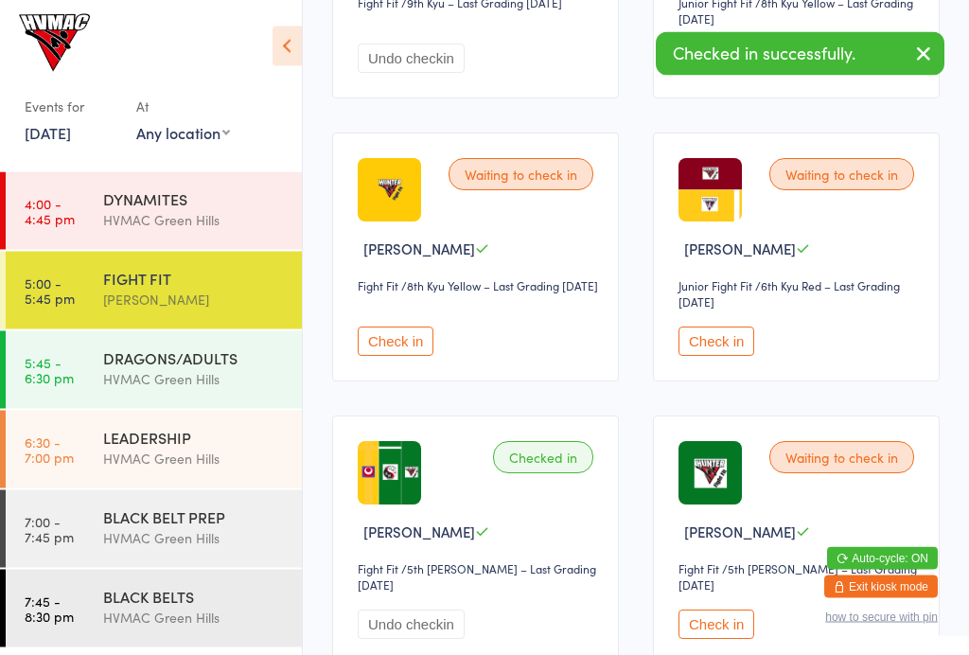
scroll to position [2123, 0]
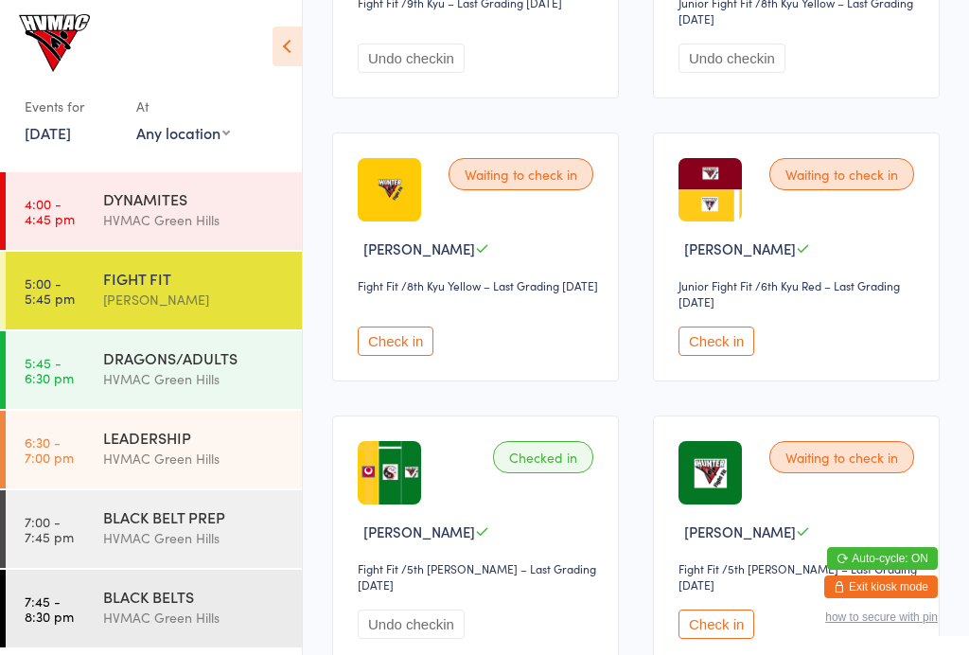
click at [390, 356] on button "Check in" at bounding box center [396, 340] width 76 height 29
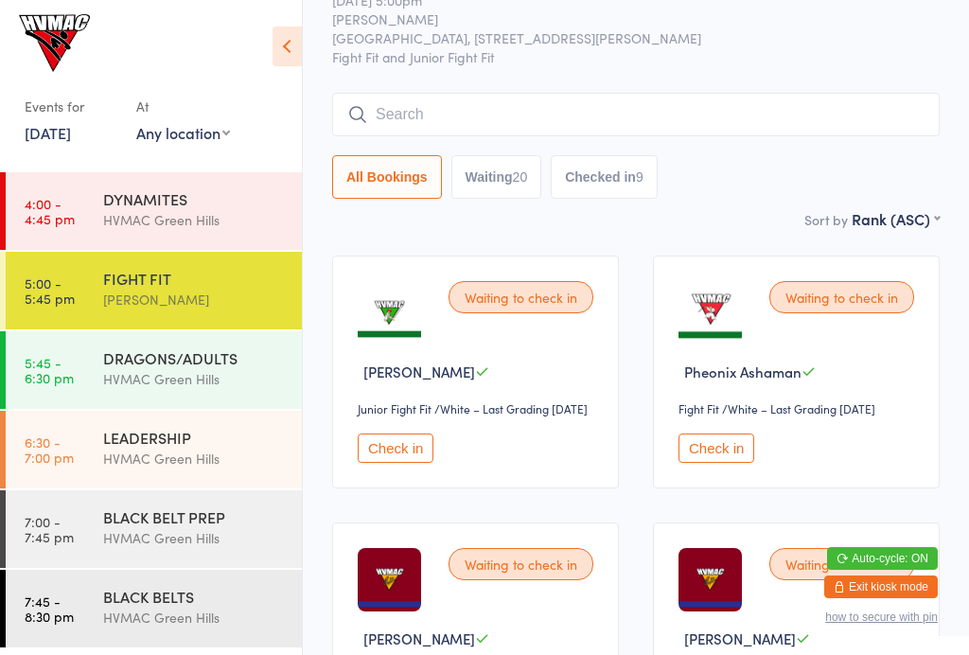
scroll to position [0, 0]
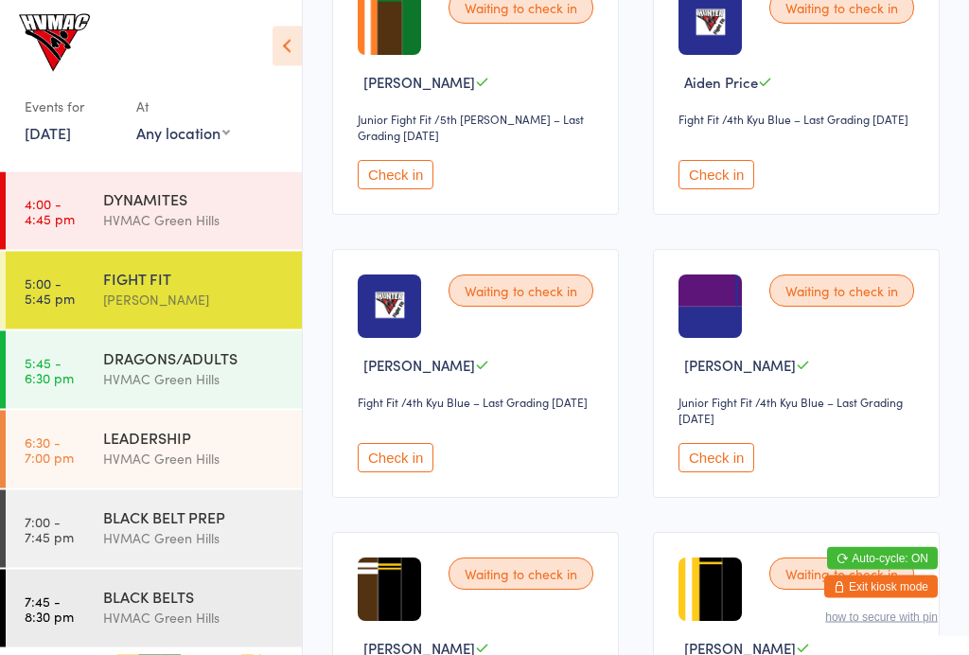
click at [385, 190] on button "Check in" at bounding box center [396, 175] width 76 height 29
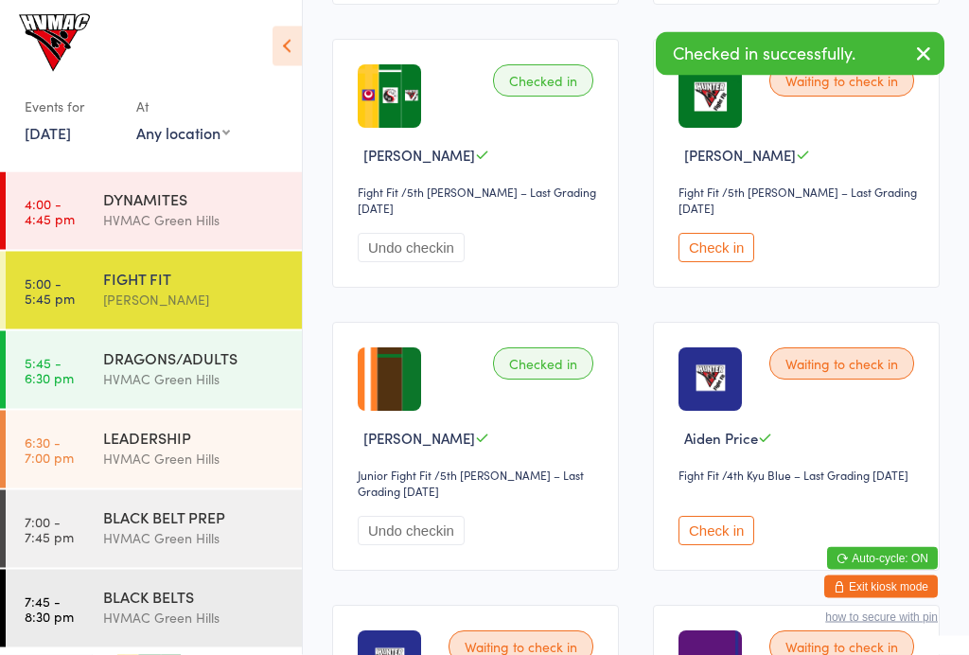
click at [699, 263] on button "Check in" at bounding box center [716, 248] width 76 height 29
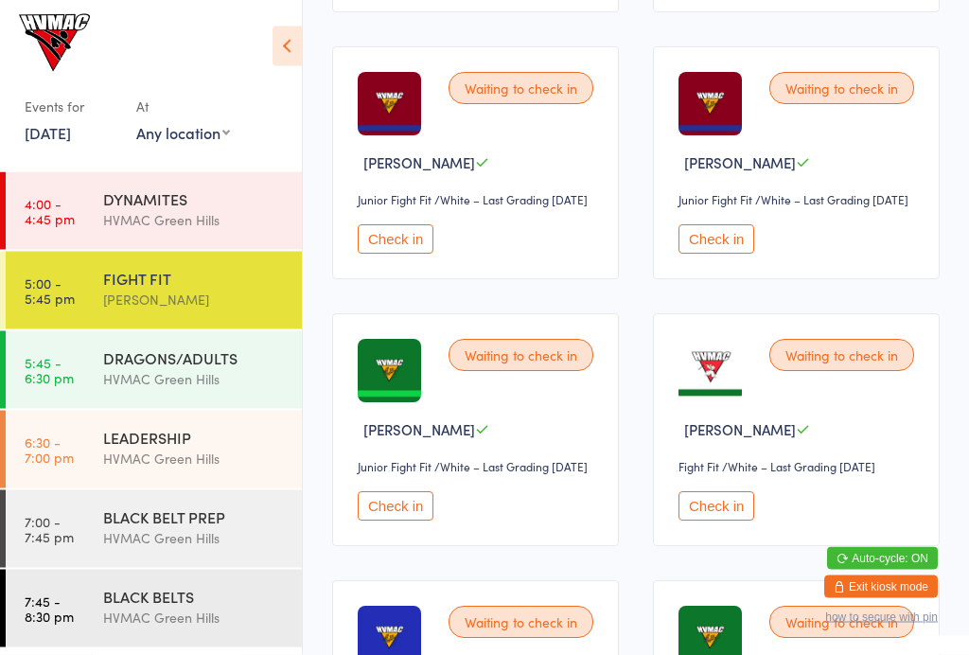
scroll to position [552, 0]
click at [390, 520] on button "Check in" at bounding box center [396, 505] width 76 height 29
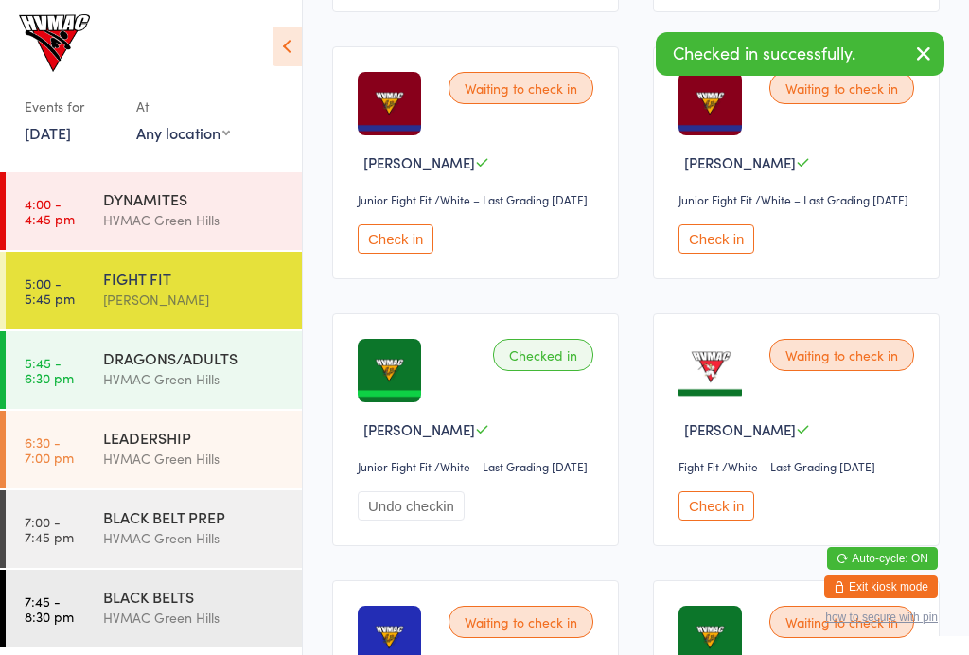
click at [136, 350] on div "DRAGONS/ADULTS" at bounding box center [194, 357] width 183 height 21
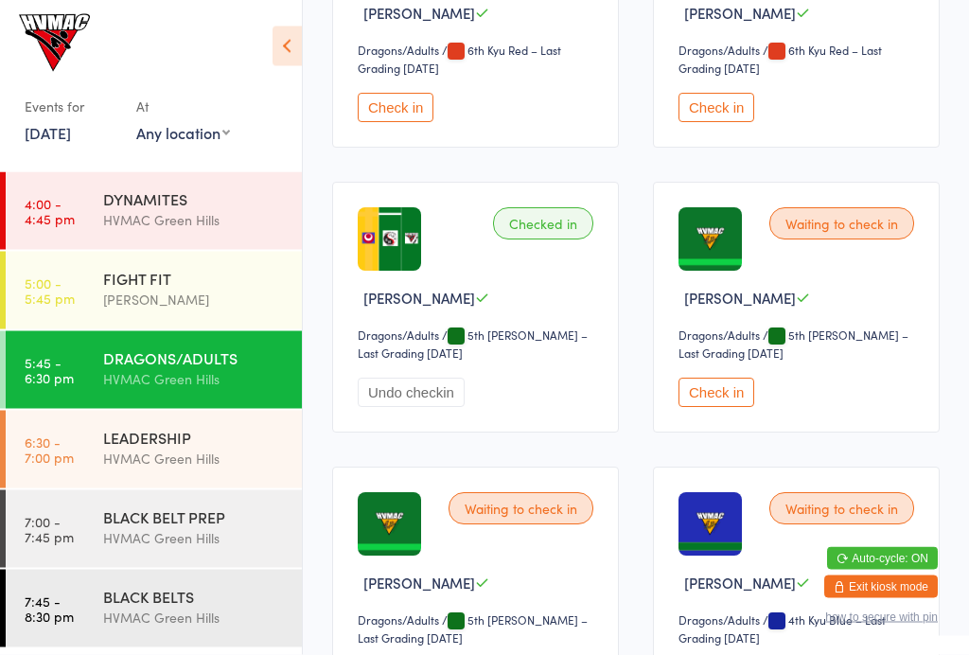
click at [721, 408] on button "Check in" at bounding box center [716, 392] width 76 height 29
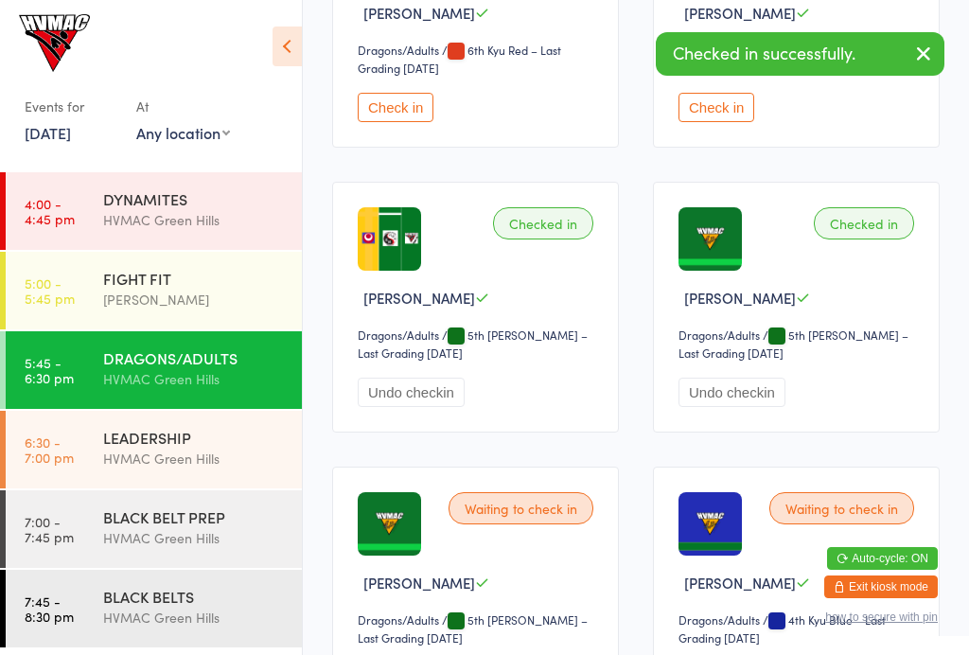
click at [215, 283] on div "FIGHT FIT" at bounding box center [194, 278] width 183 height 21
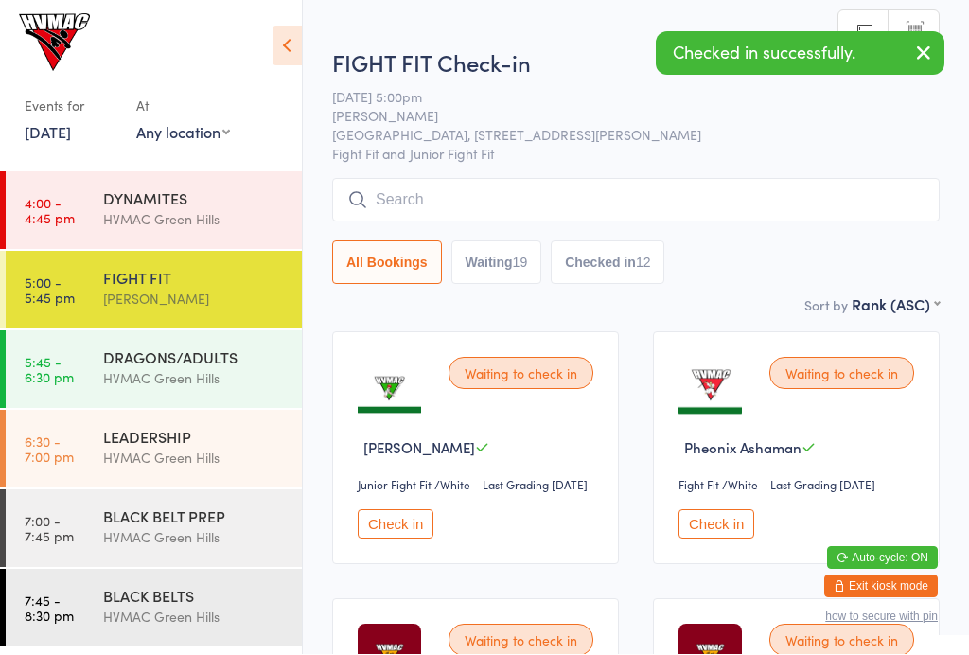
scroll to position [1, 0]
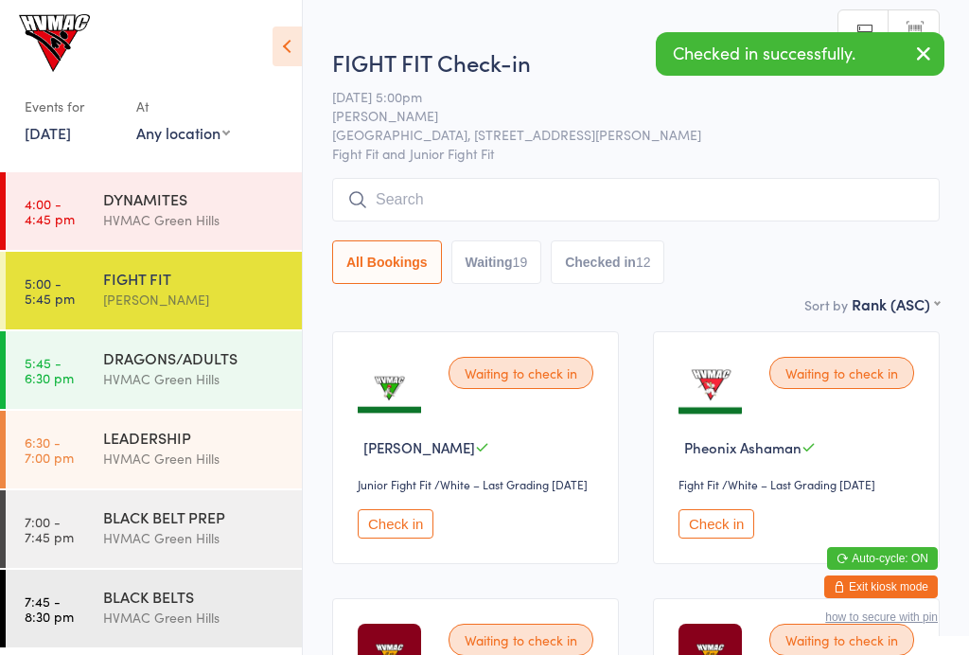
click at [118, 361] on div "DRAGONS/ADULTS" at bounding box center [194, 357] width 183 height 21
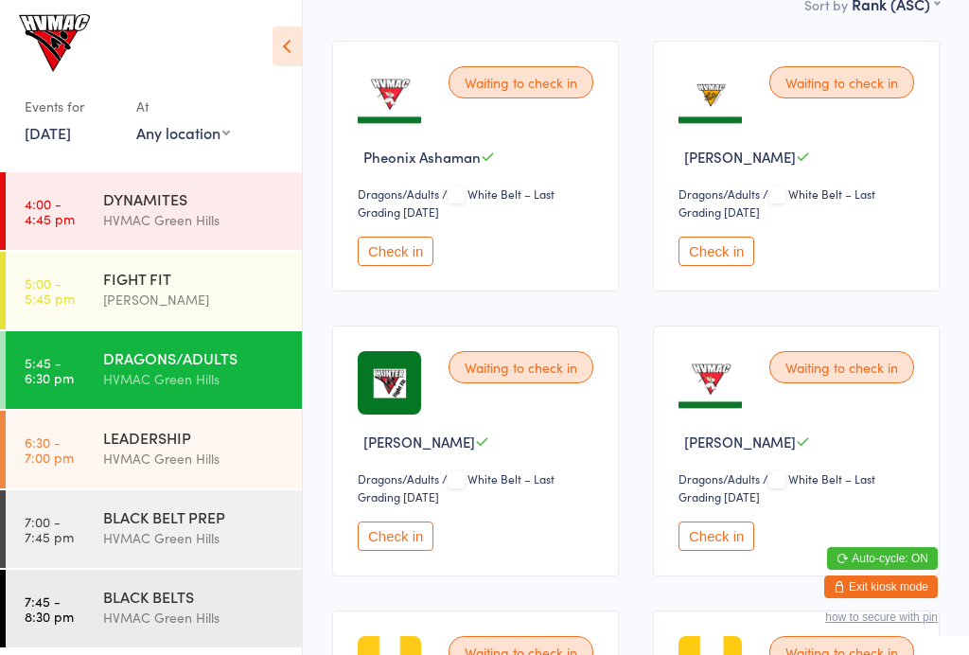
click at [376, 542] on button "Check in" at bounding box center [396, 535] width 76 height 29
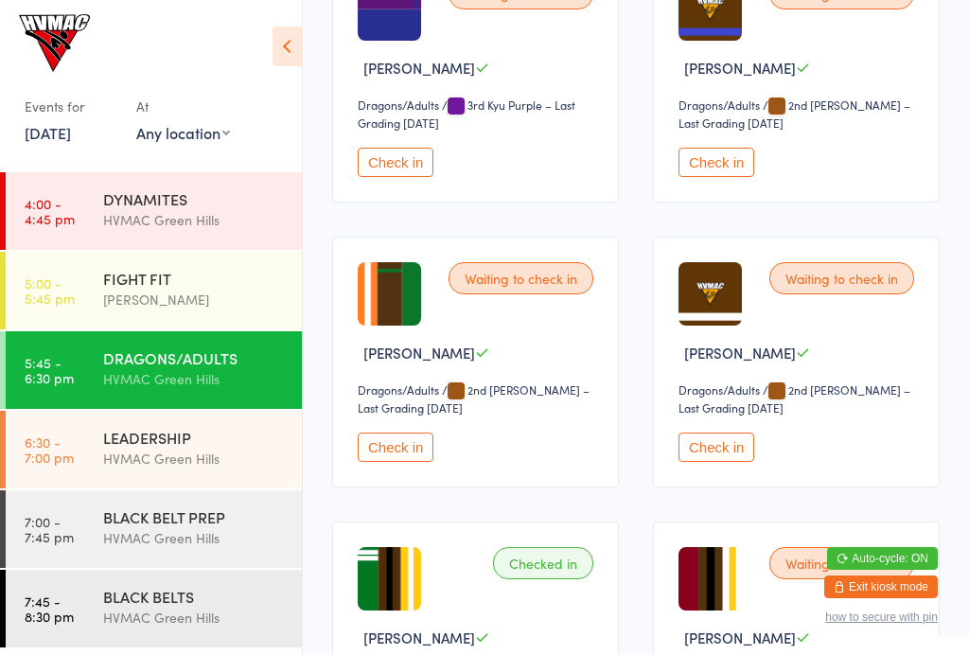
scroll to position [2726, 0]
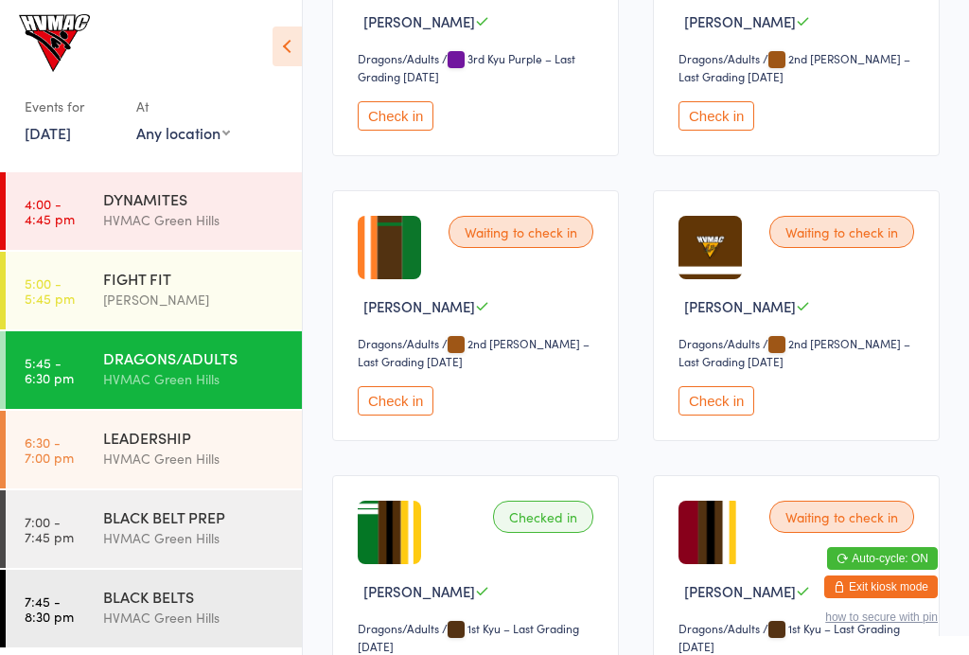
click at [383, 415] on button "Check in" at bounding box center [396, 400] width 76 height 29
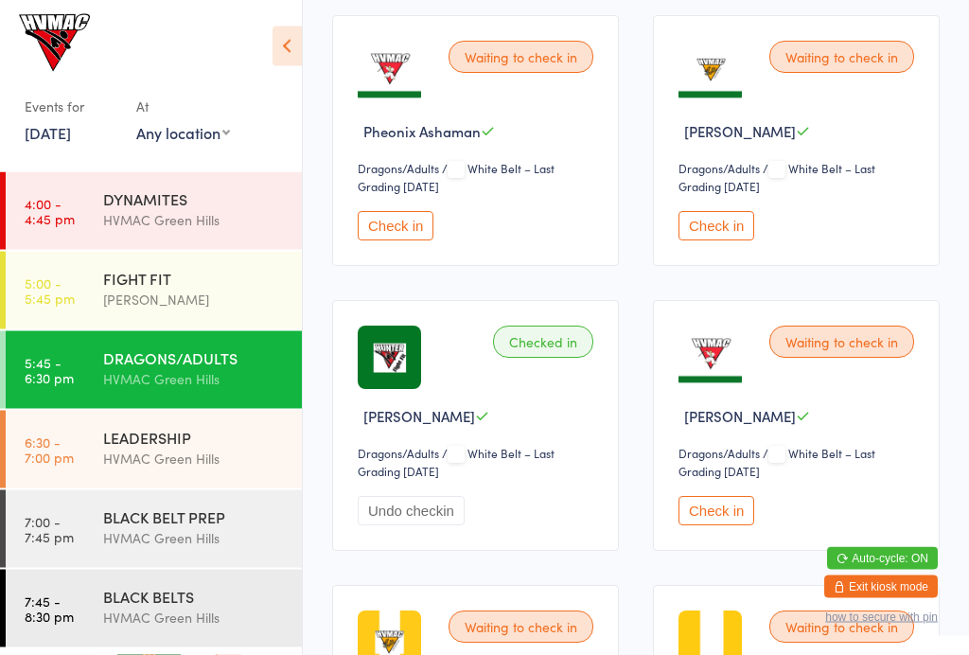
scroll to position [317, 0]
click at [177, 291] on div "Taj Hassan" at bounding box center [194, 299] width 183 height 22
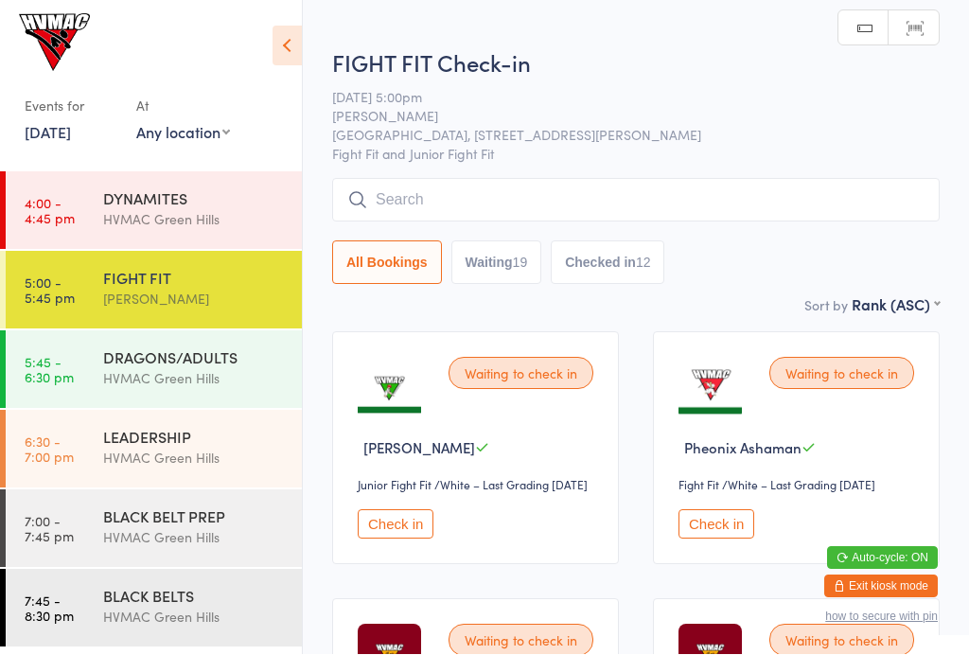
scroll to position [1, 0]
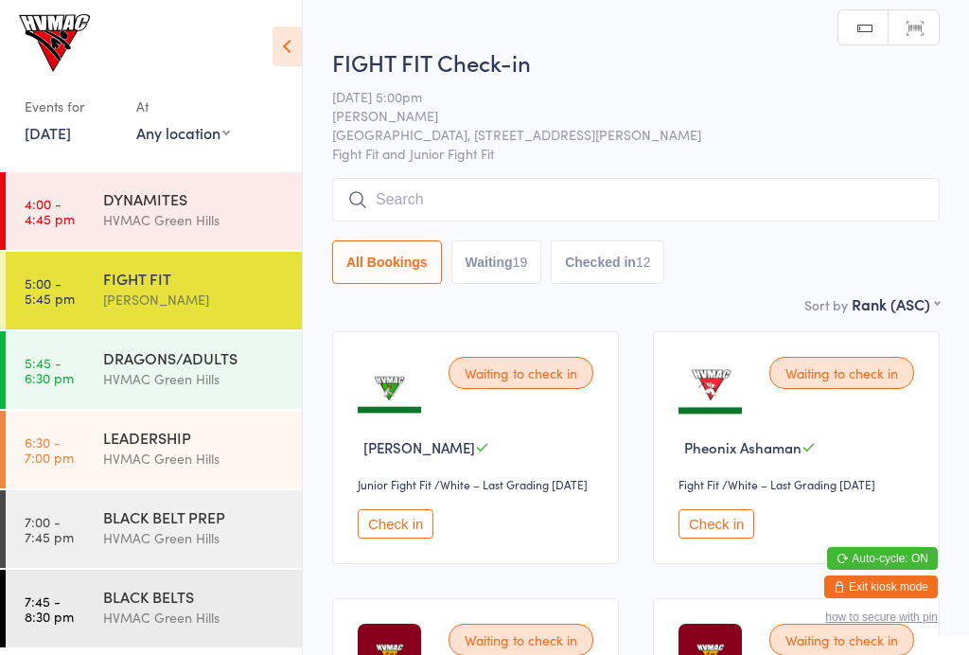
click at [481, 272] on button "Waiting 19" at bounding box center [496, 262] width 91 height 44
select select "4"
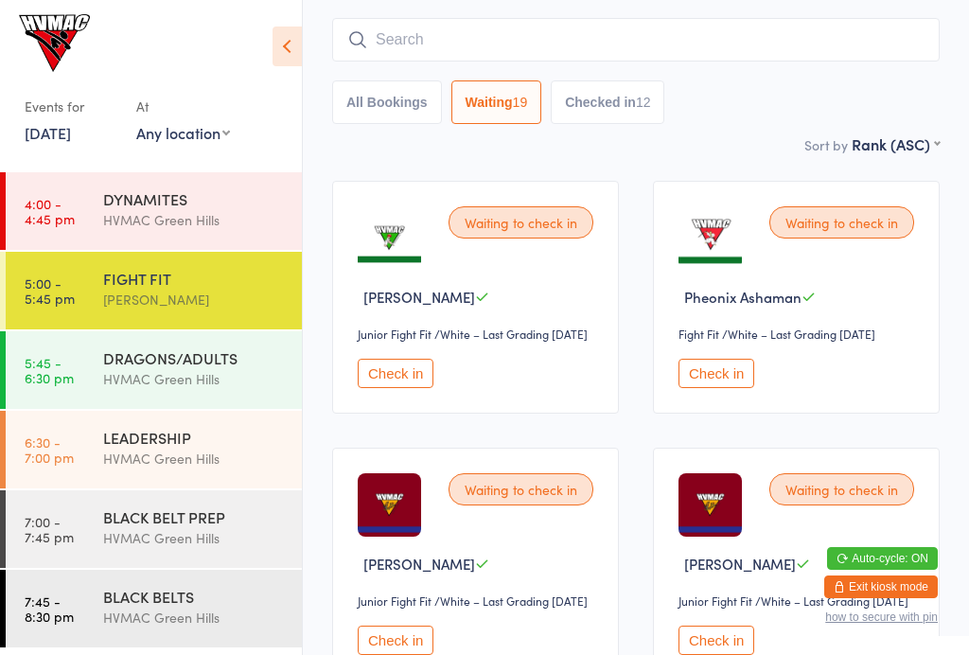
scroll to position [0, 0]
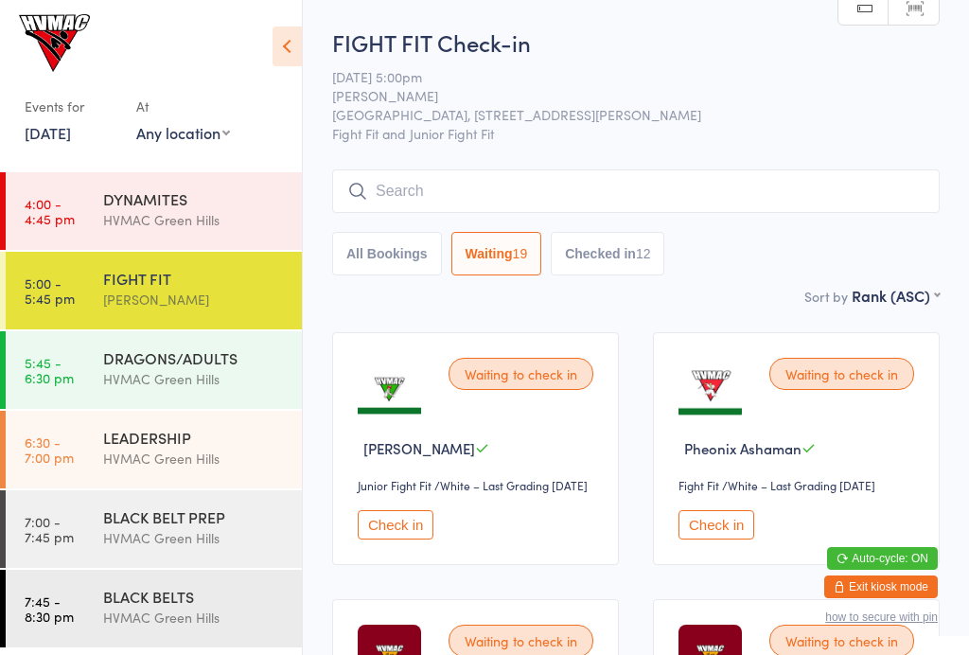
click at [518, 206] on input "search" at bounding box center [635, 191] width 607 height 44
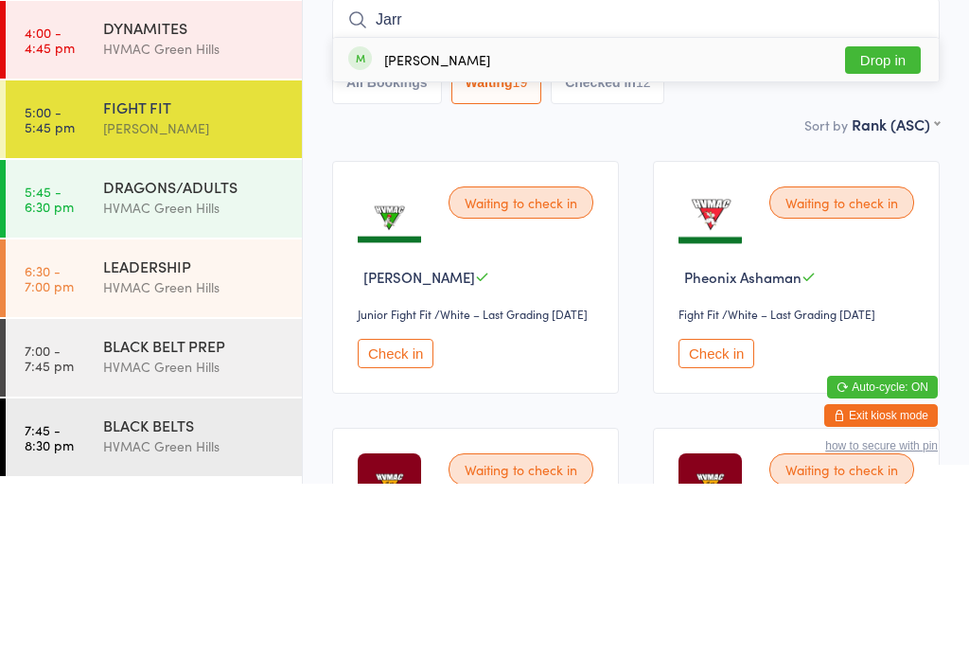
click at [883, 169] on input "Jarr" at bounding box center [635, 191] width 607 height 44
type input "Jarr"
click at [881, 218] on button "Drop in" at bounding box center [883, 231] width 76 height 27
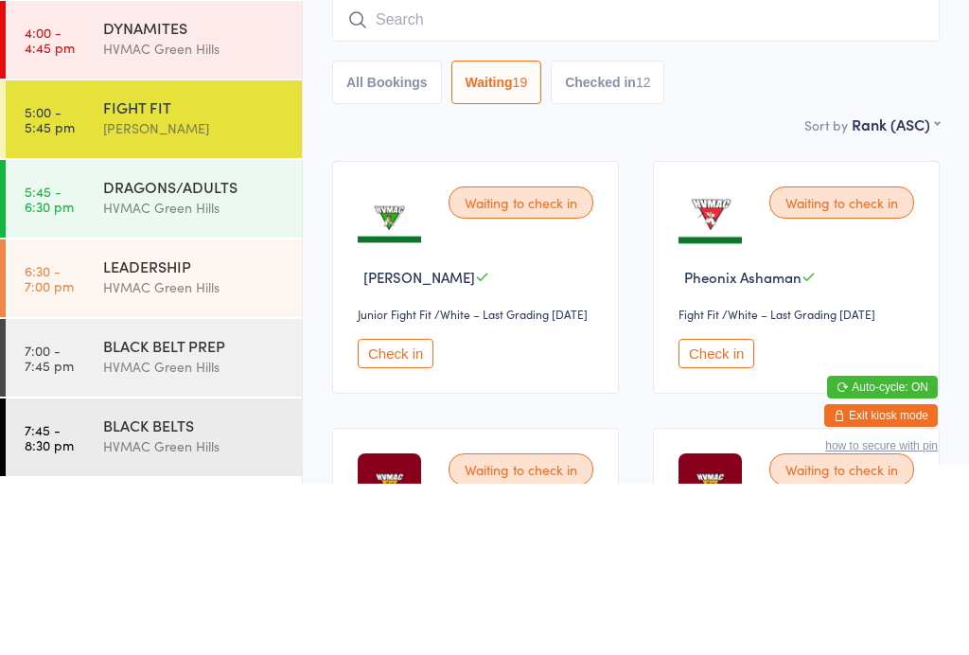
scroll to position [171, 0]
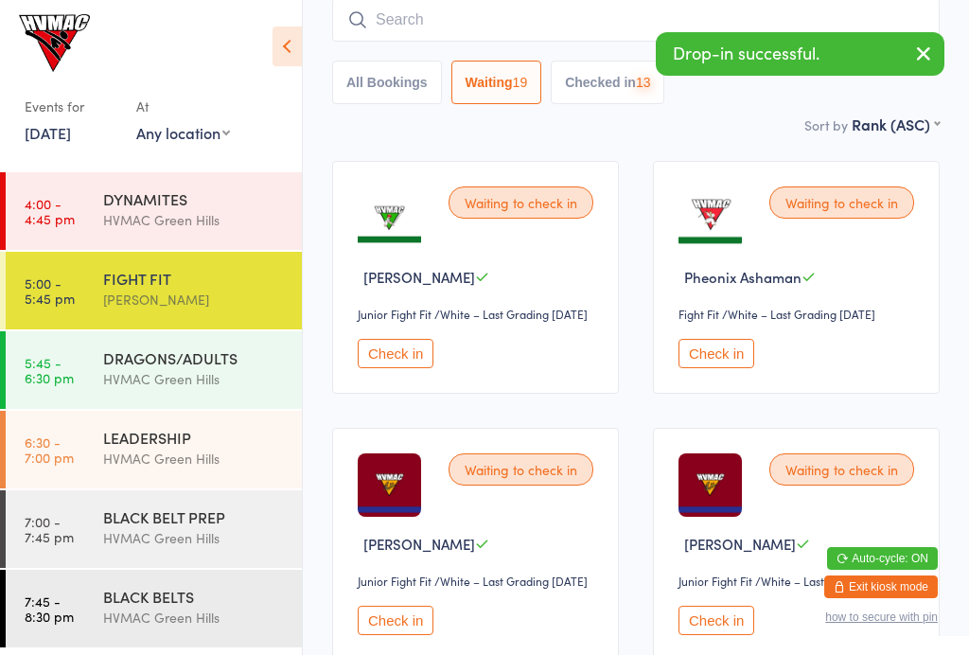
click at [176, 431] on div "LEADERSHIP" at bounding box center [194, 437] width 183 height 21
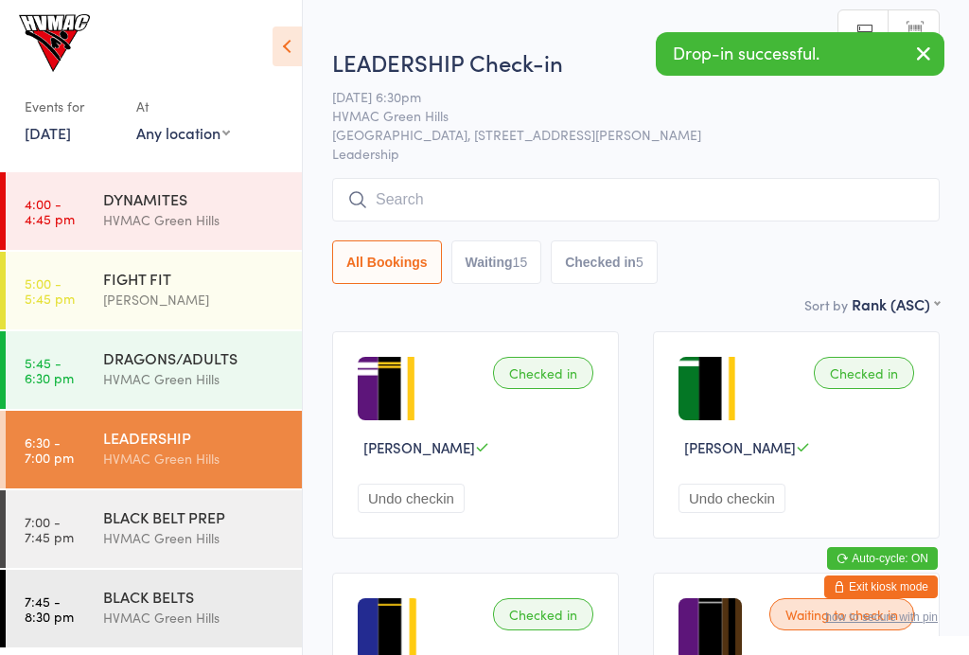
click at [524, 276] on button "Waiting 15" at bounding box center [496, 262] width 91 height 44
select select "4"
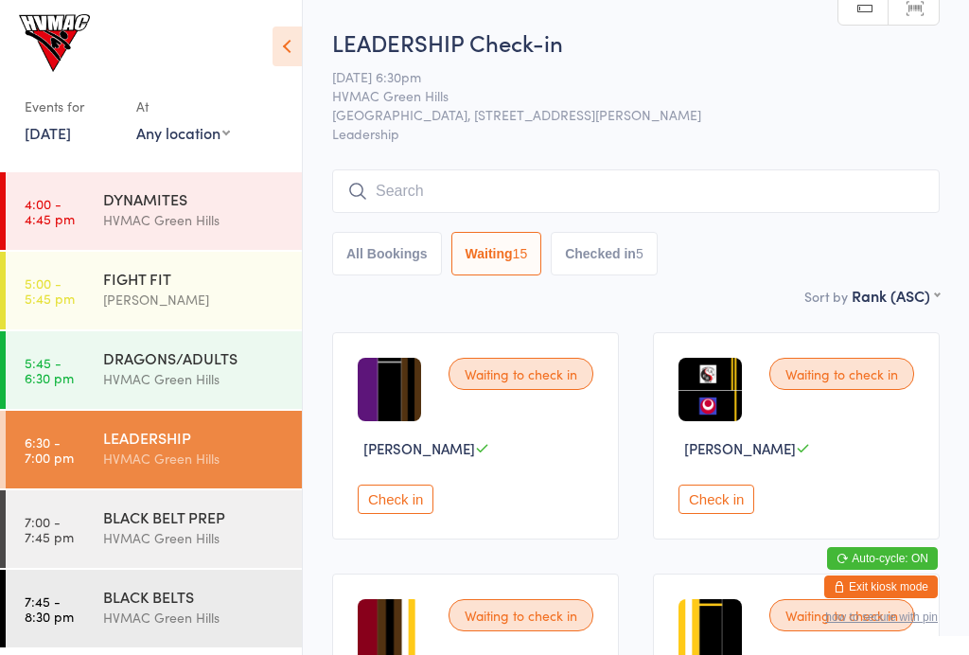
click at [636, 187] on input "search" at bounding box center [635, 191] width 607 height 44
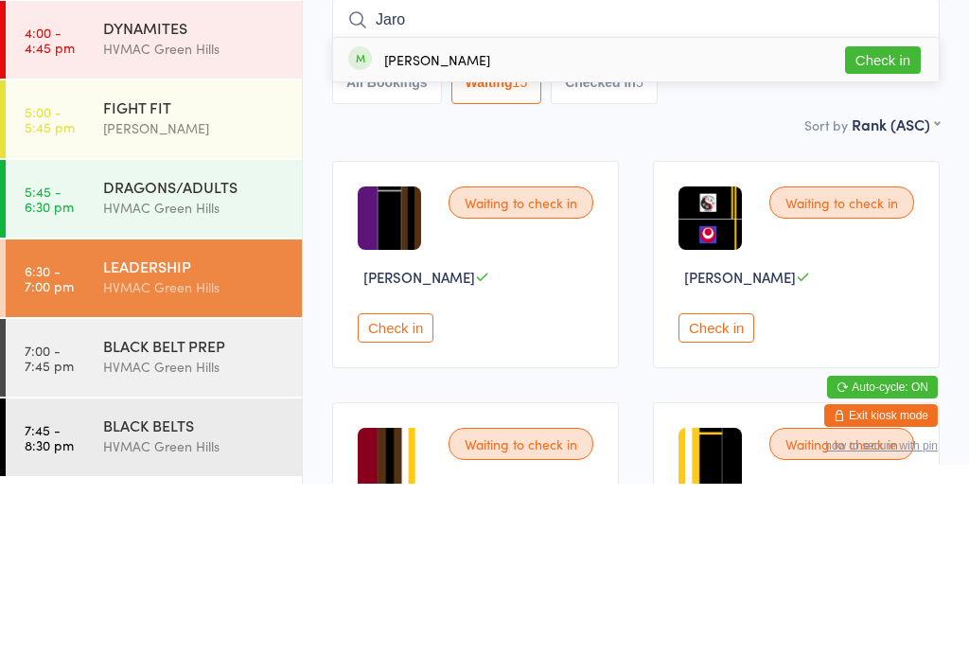
type input "Jaro"
click at [883, 218] on button "Check in" at bounding box center [883, 231] width 76 height 27
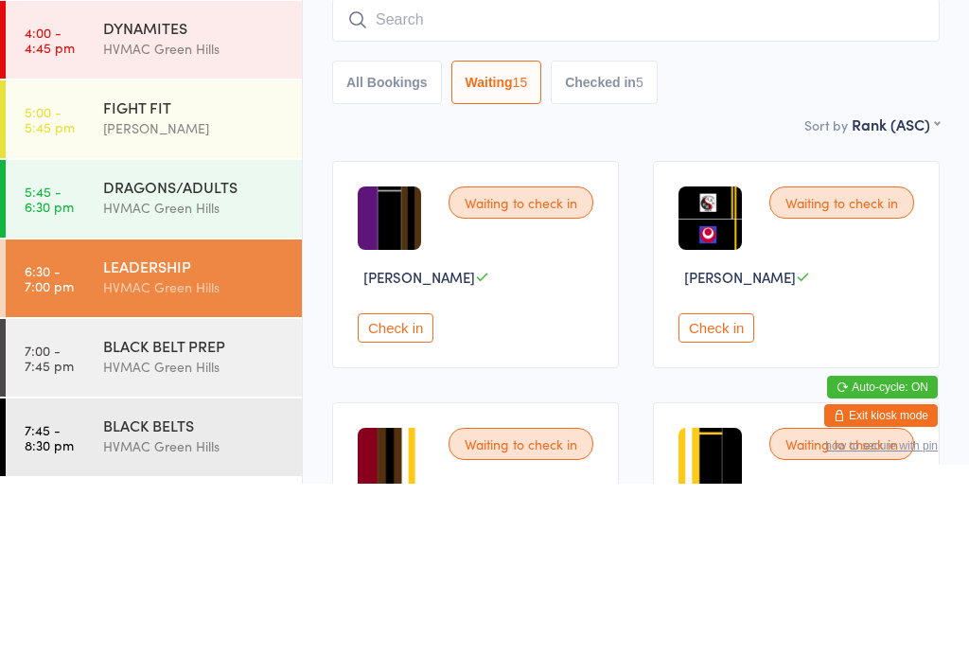
scroll to position [171, 0]
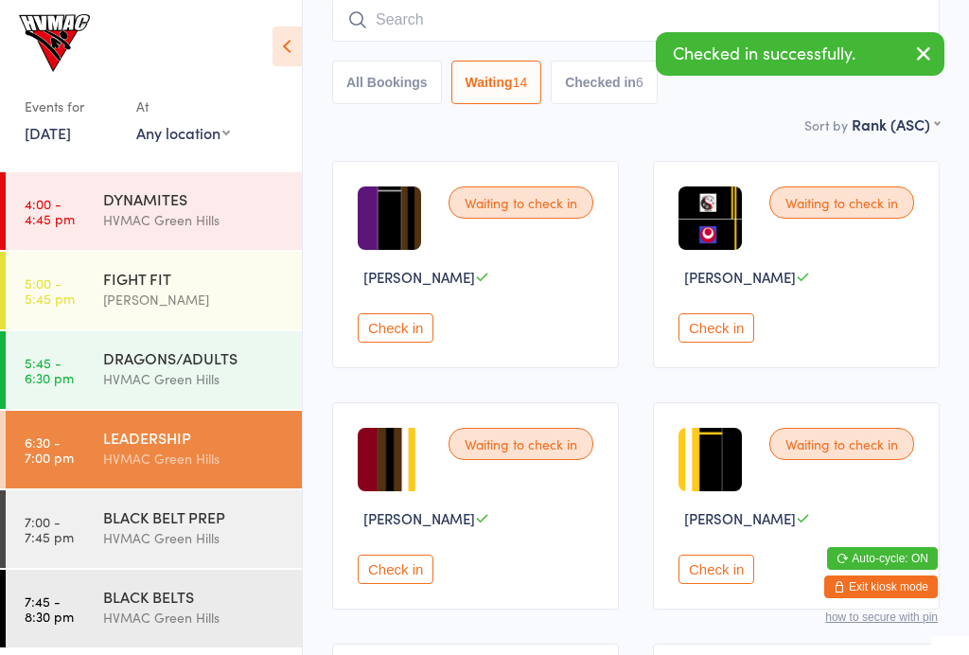
click at [176, 353] on div "DRAGONS/ADULTS" at bounding box center [194, 357] width 183 height 21
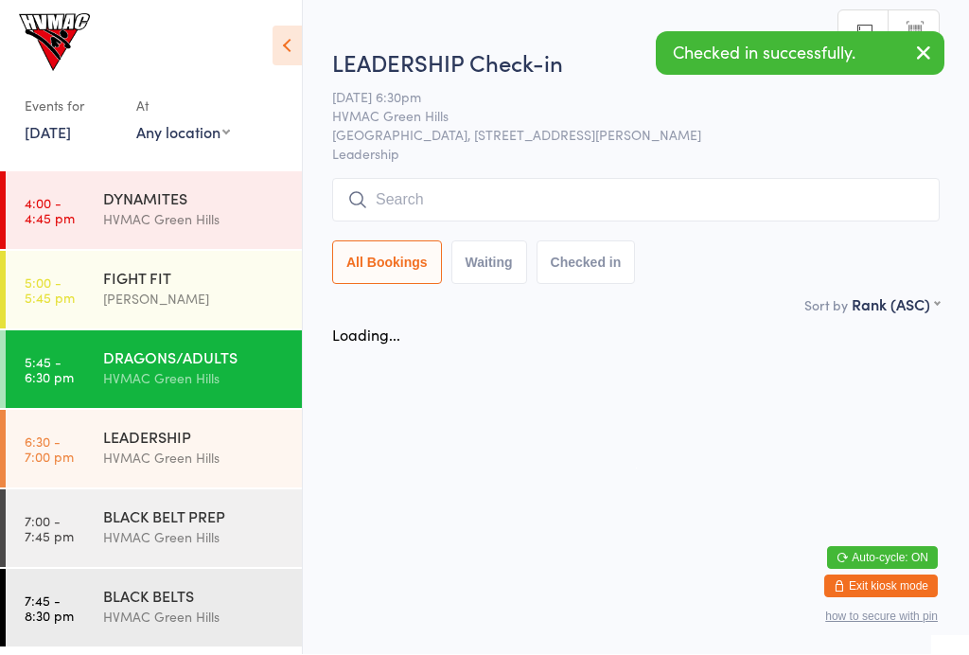
click at [206, 285] on div "FIGHT FIT" at bounding box center [194, 278] width 183 height 21
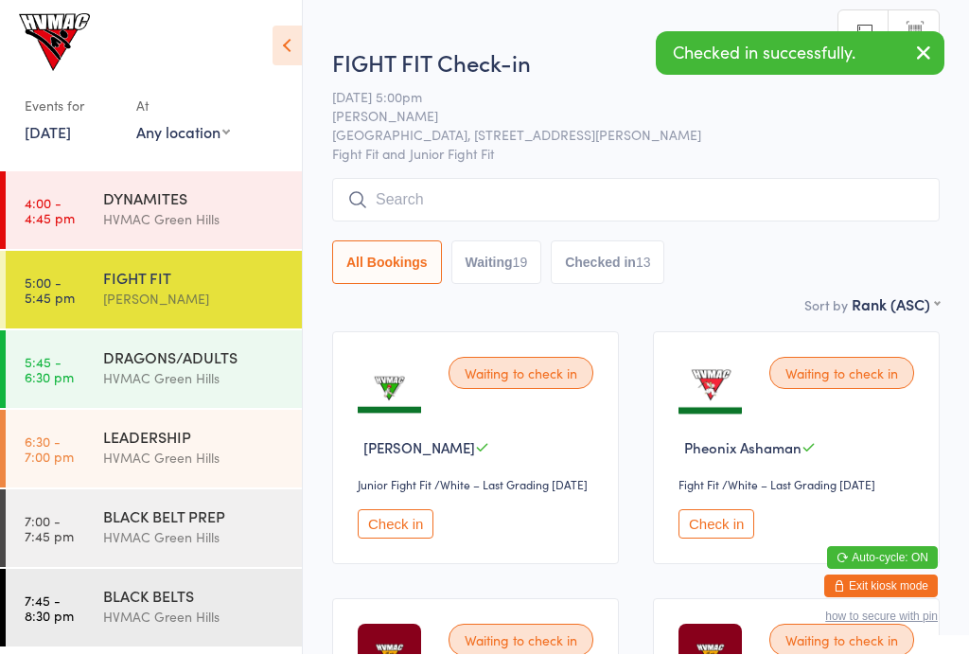
scroll to position [1, 0]
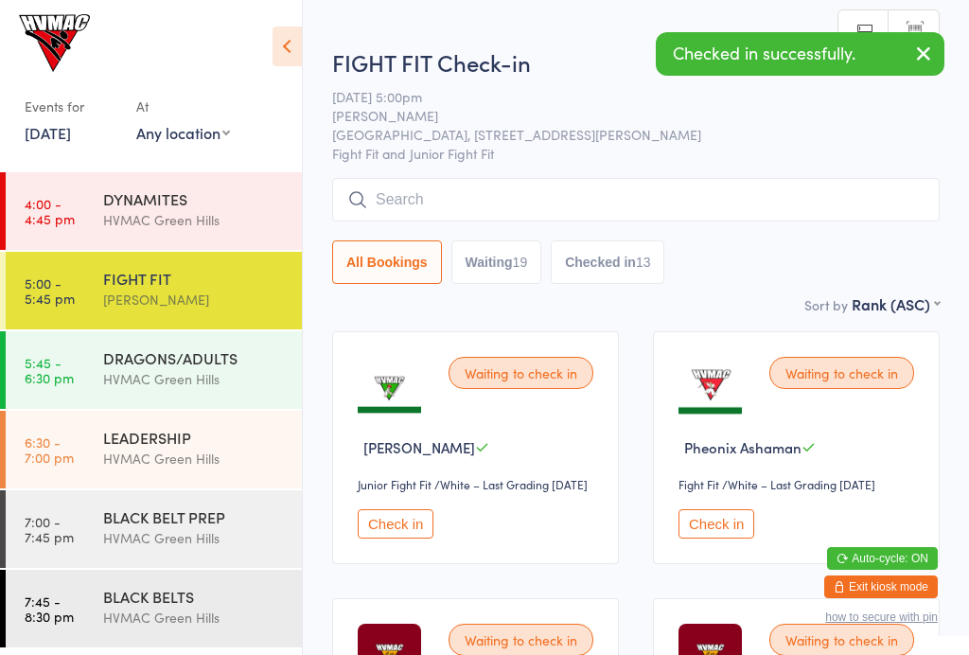
click at [502, 259] on button "Waiting 19" at bounding box center [496, 262] width 91 height 44
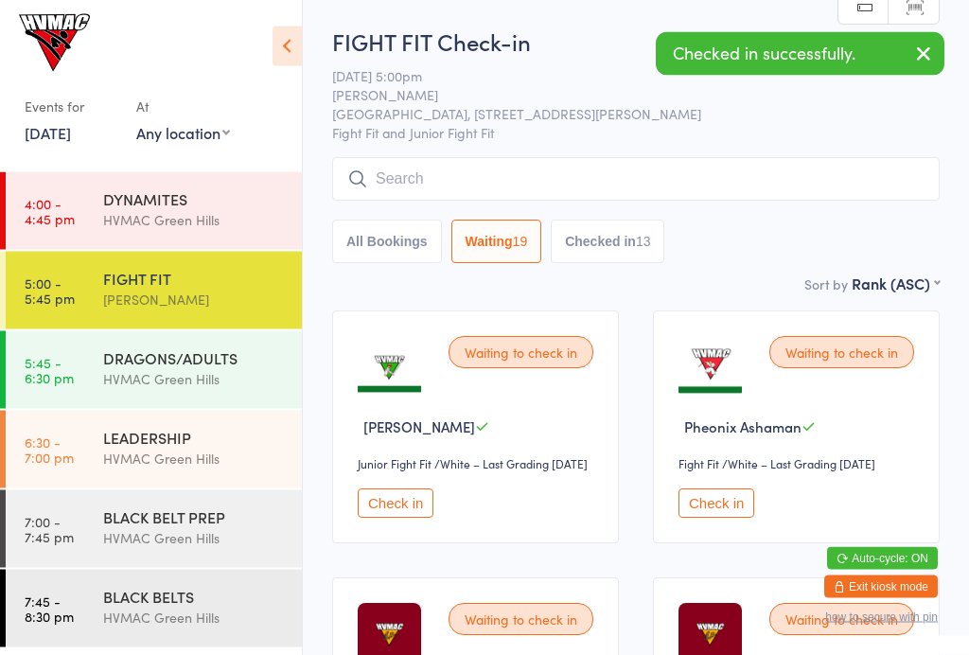
scroll to position [0, 0]
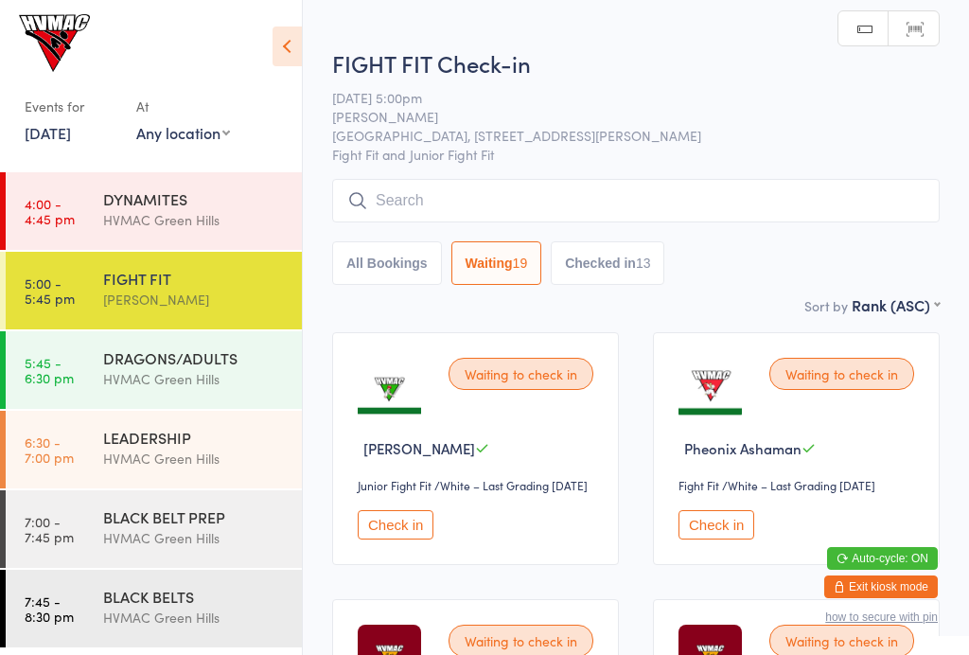
click at [626, 268] on button "Checked in 13" at bounding box center [607, 263] width 114 height 44
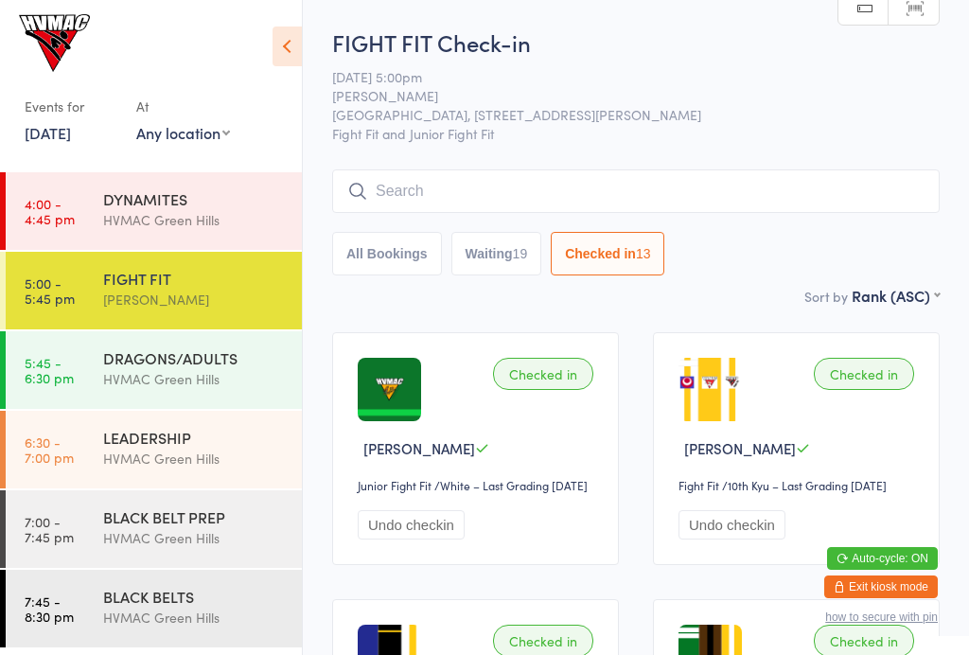
click at [512, 257] on button "Waiting 19" at bounding box center [496, 254] width 91 height 44
select select "4"
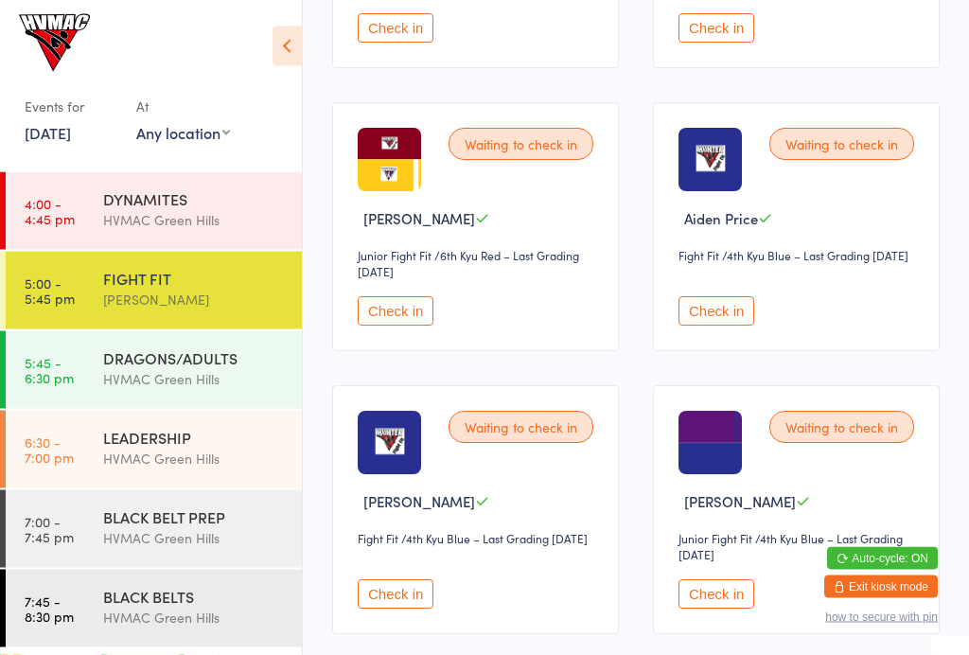
click at [718, 326] on button "Check in" at bounding box center [716, 311] width 76 height 29
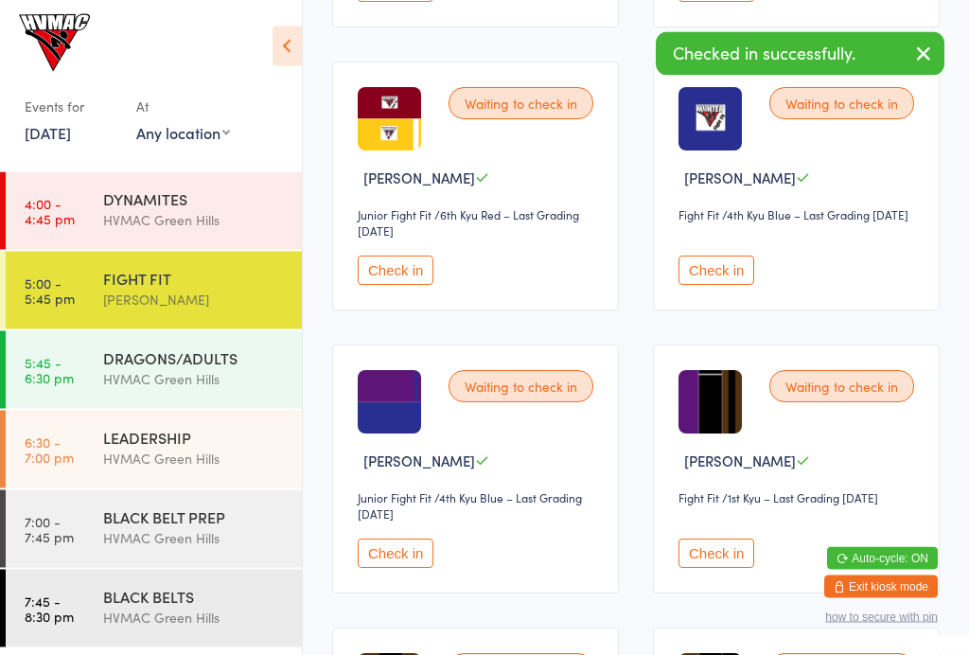
scroll to position [1357, 0]
click at [713, 285] on button "Check in" at bounding box center [716, 269] width 76 height 29
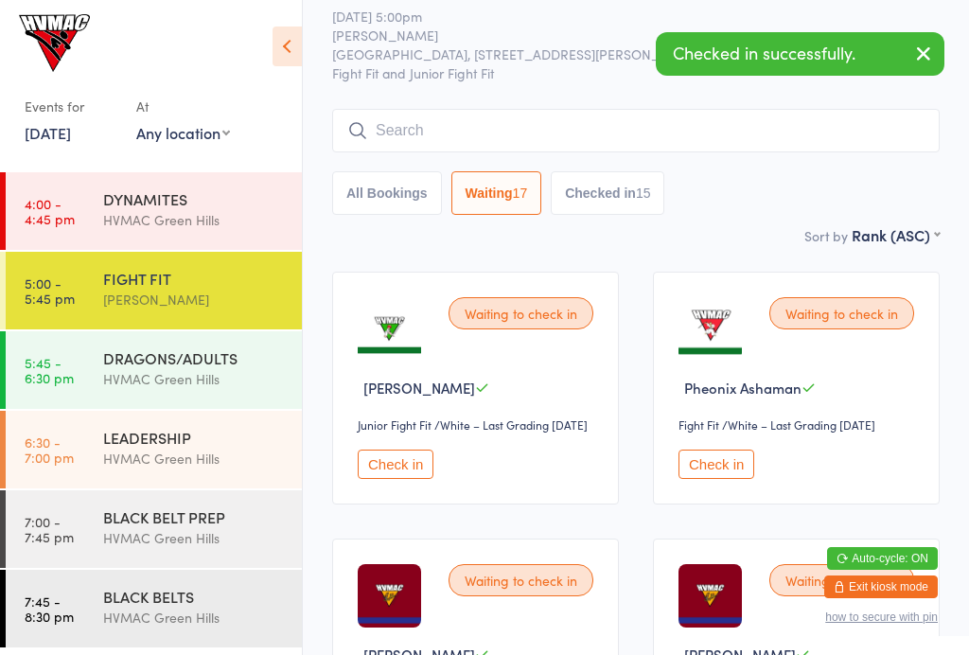
scroll to position [0, 0]
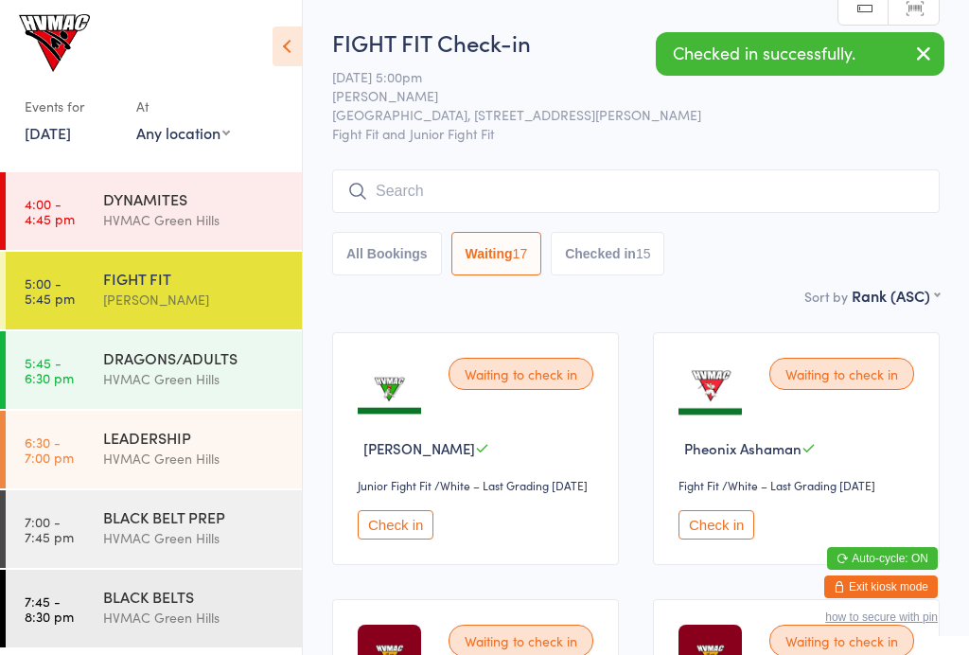
click at [500, 196] on input "search" at bounding box center [635, 191] width 607 height 44
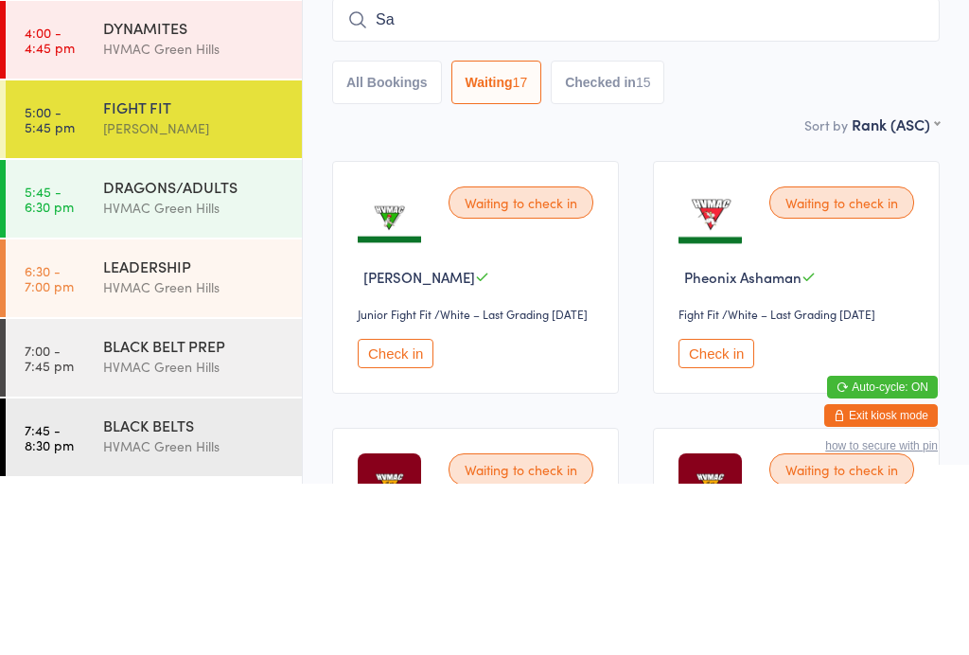
type input "Sam"
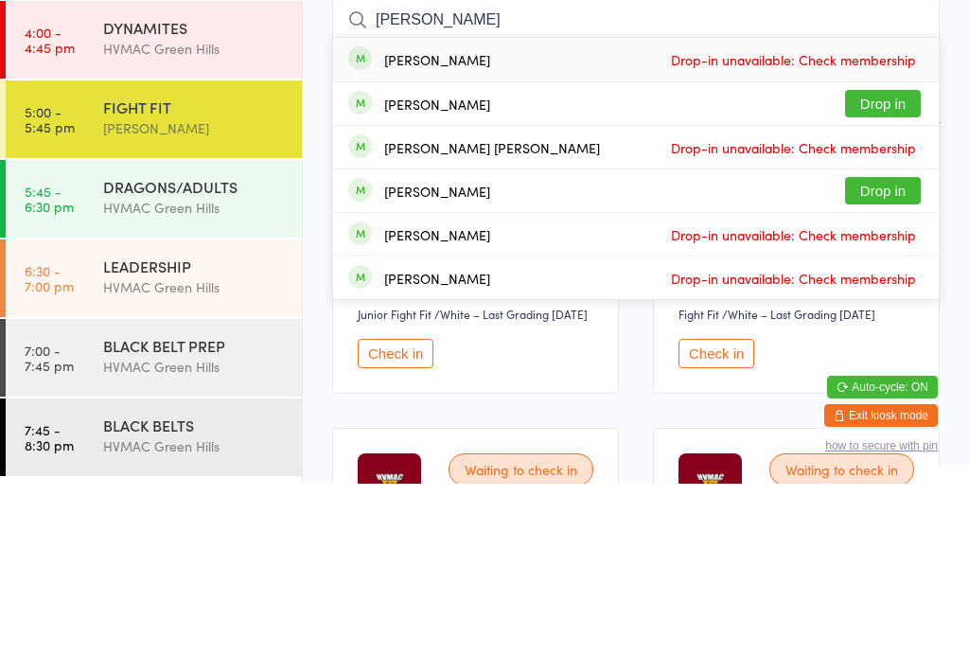
click at [176, 347] on div "DRAGONS/ADULTS" at bounding box center [194, 357] width 183 height 21
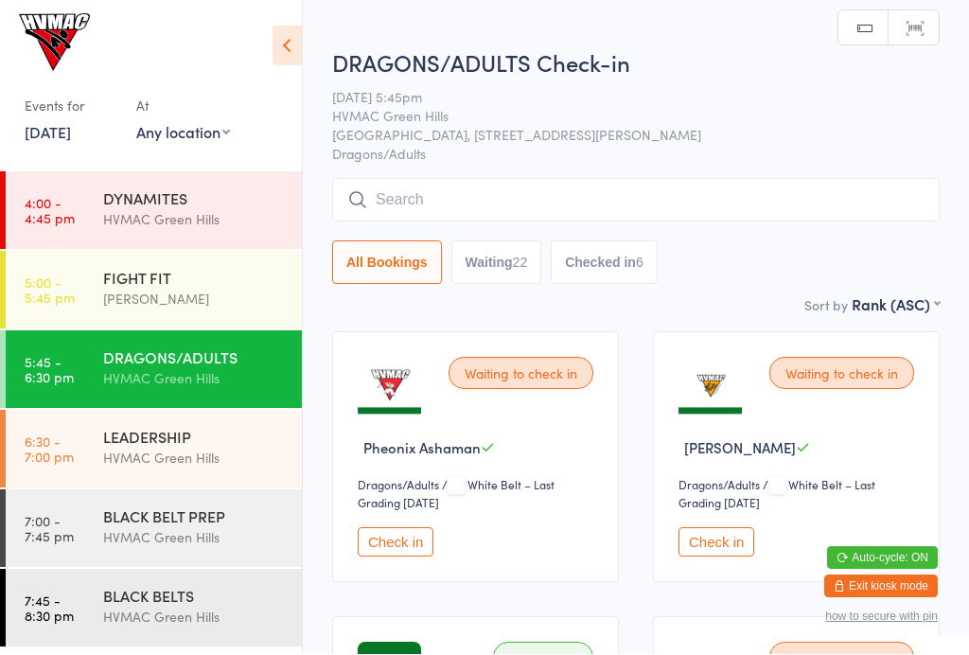
scroll to position [1, 0]
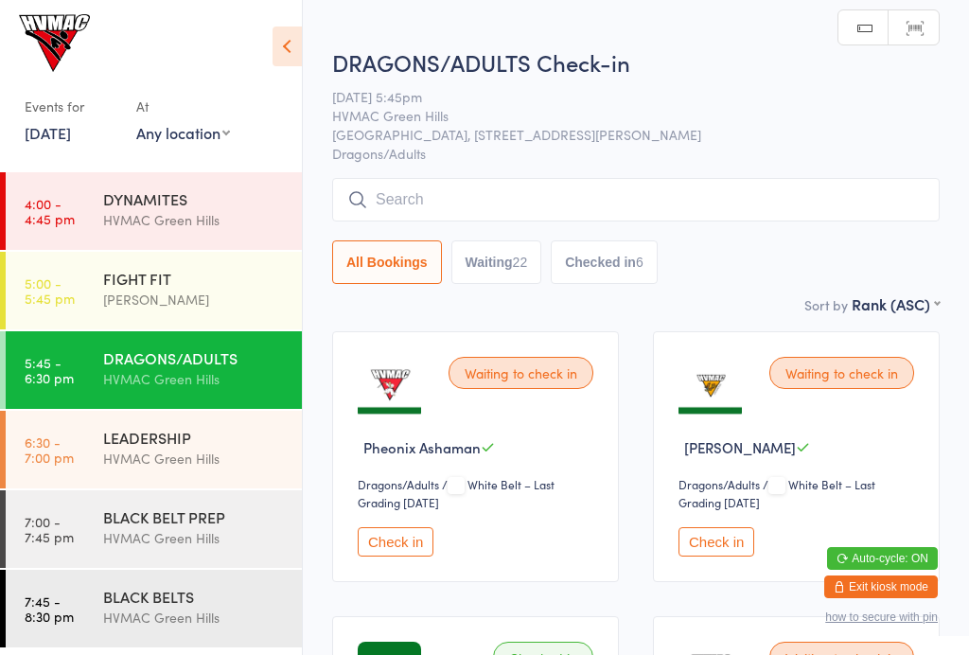
click at [174, 474] on div "LEADERSHIP HVMAC Green Hills" at bounding box center [202, 448] width 199 height 75
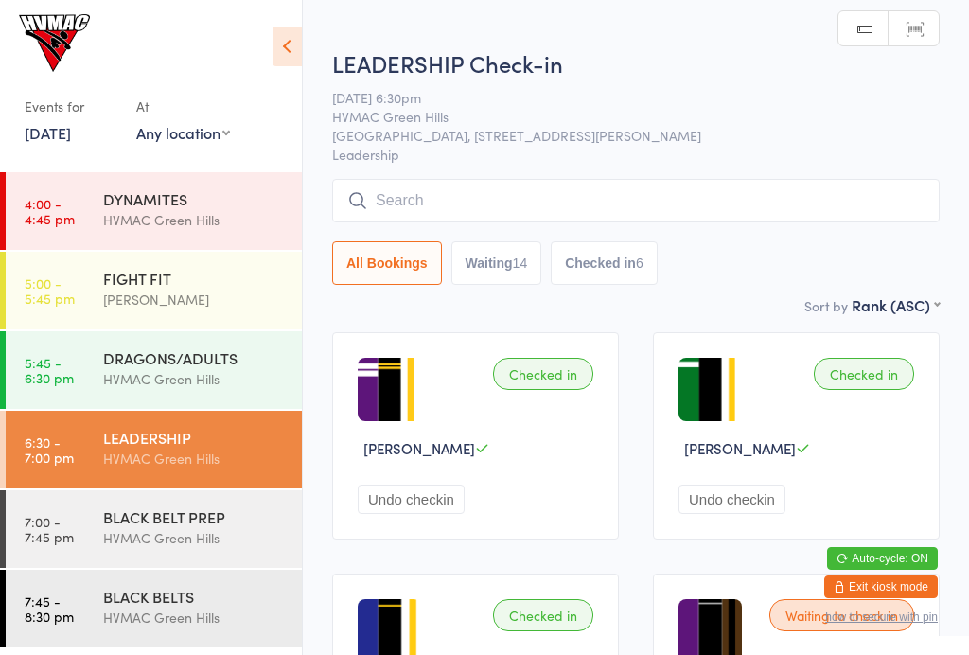
click at [201, 517] on div "BLACK BELT PREP" at bounding box center [194, 516] width 183 height 21
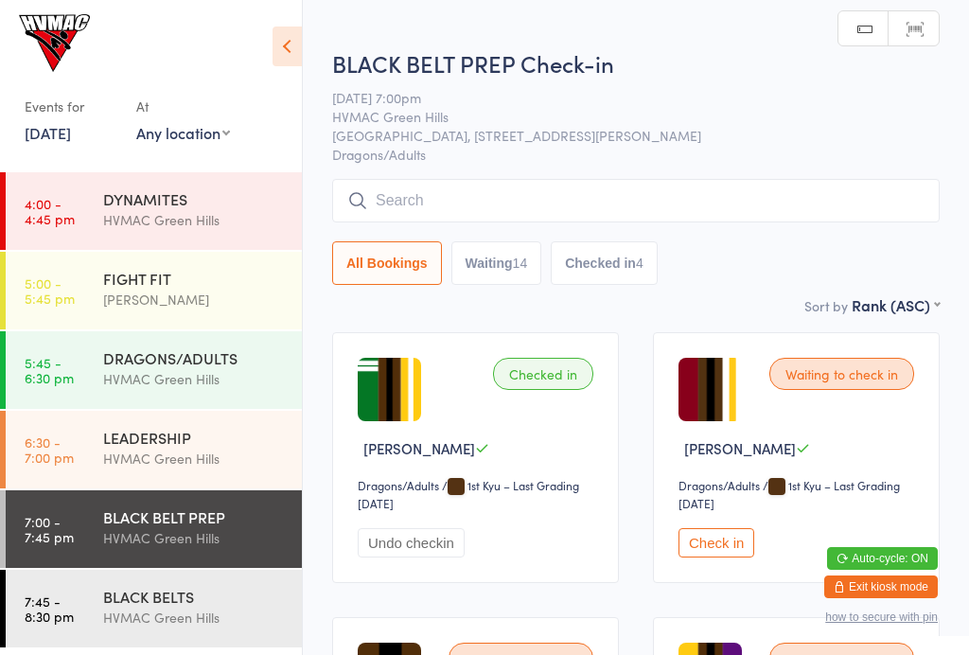
click at [482, 259] on button "Waiting 14" at bounding box center [496, 263] width 91 height 44
select select "4"
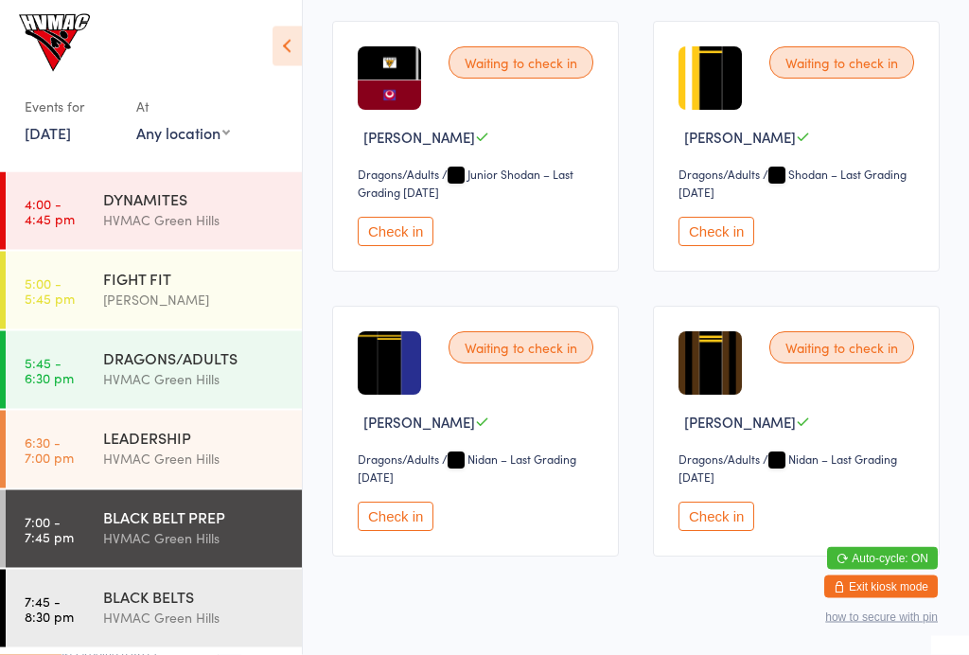
click at [405, 532] on button "Check in" at bounding box center [396, 516] width 76 height 29
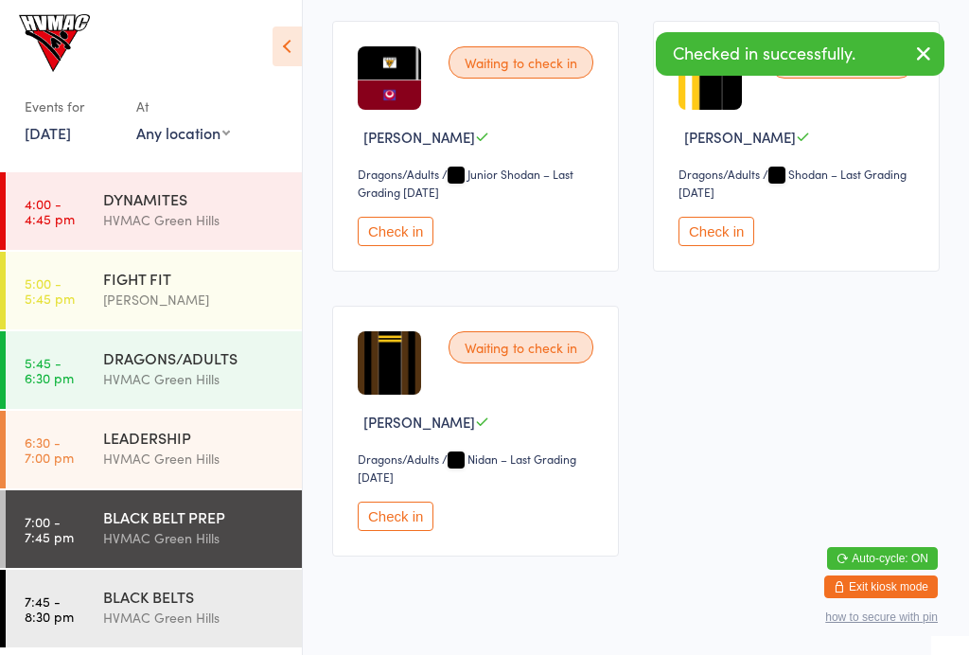
click at [180, 608] on div "HVMAC Green Hills" at bounding box center [194, 617] width 183 height 22
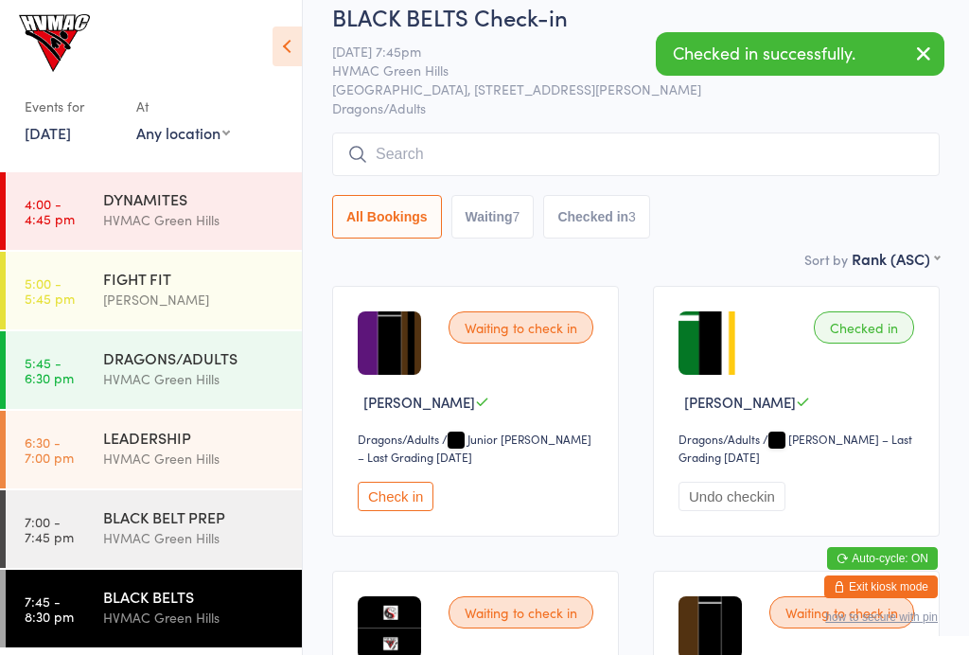
click at [509, 224] on button "Waiting 7" at bounding box center [492, 217] width 83 height 44
select select "4"
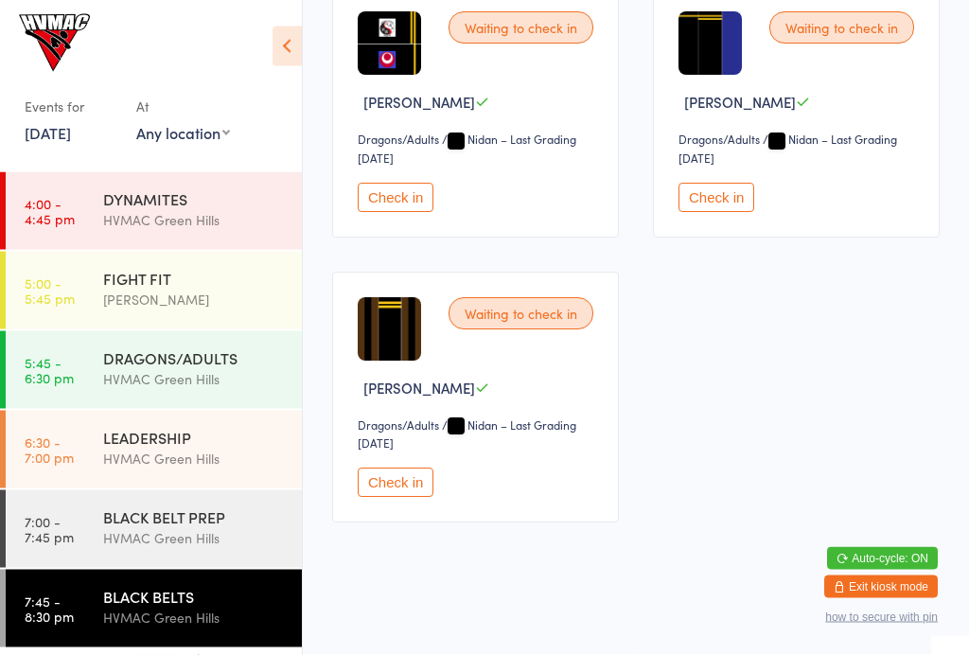
click at [714, 201] on button "Check in" at bounding box center [716, 197] width 76 height 29
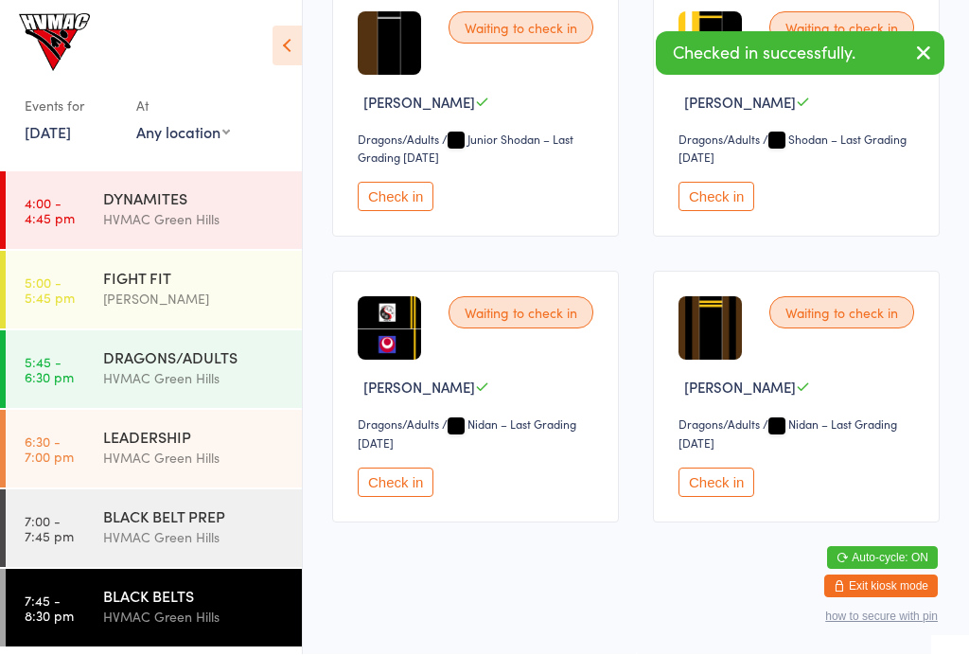
scroll to position [630, 0]
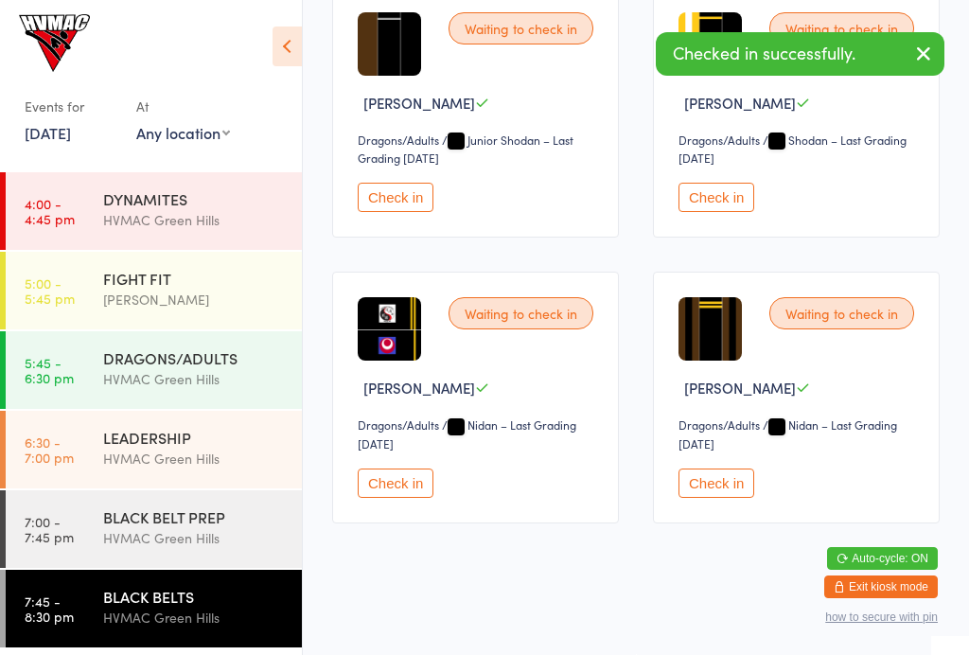
click at [145, 275] on div "FIGHT FIT" at bounding box center [194, 278] width 183 height 21
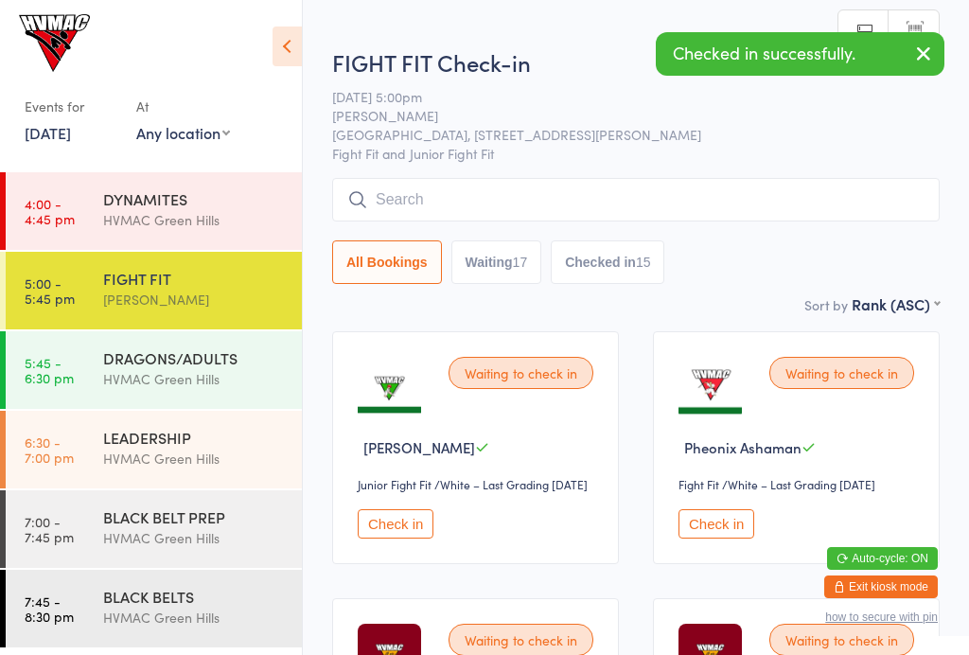
click at [493, 263] on button "Waiting 17" at bounding box center [496, 262] width 91 height 44
select select "4"
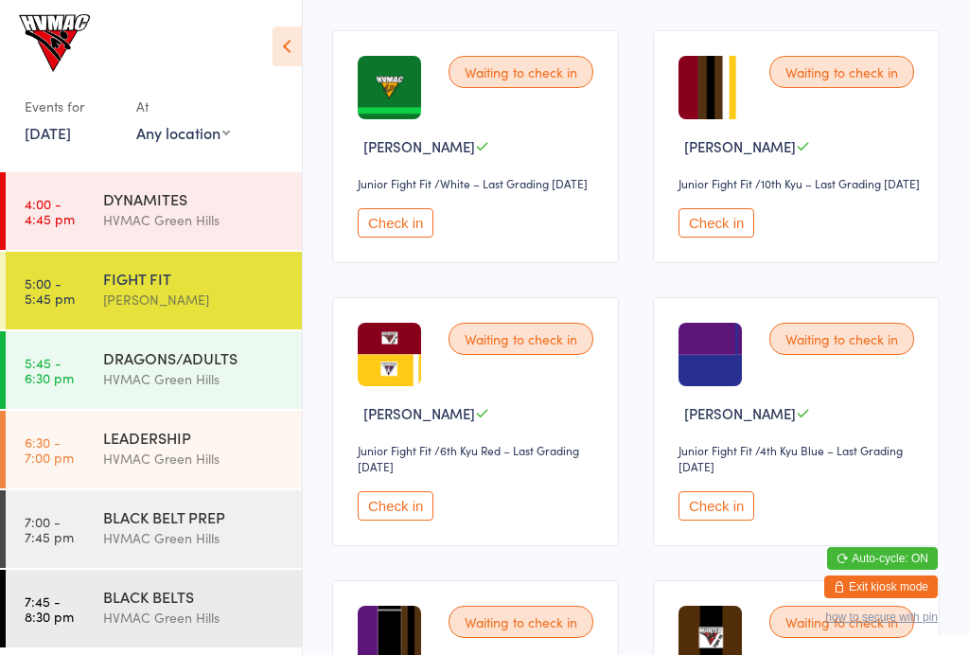
click at [705, 237] on button "Check in" at bounding box center [716, 222] width 76 height 29
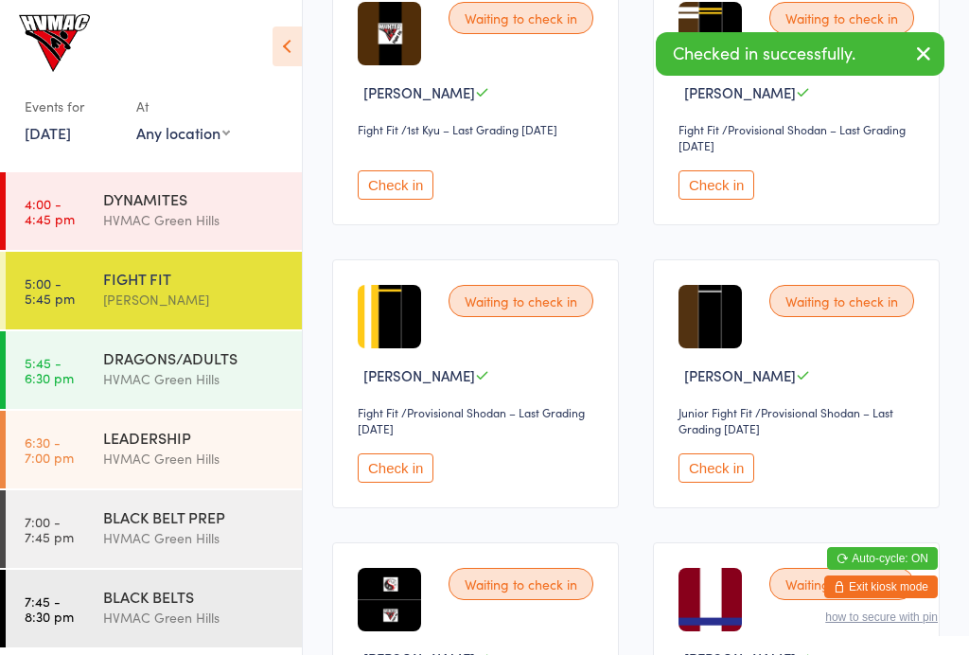
click at [725, 200] on button "Check in" at bounding box center [716, 184] width 76 height 29
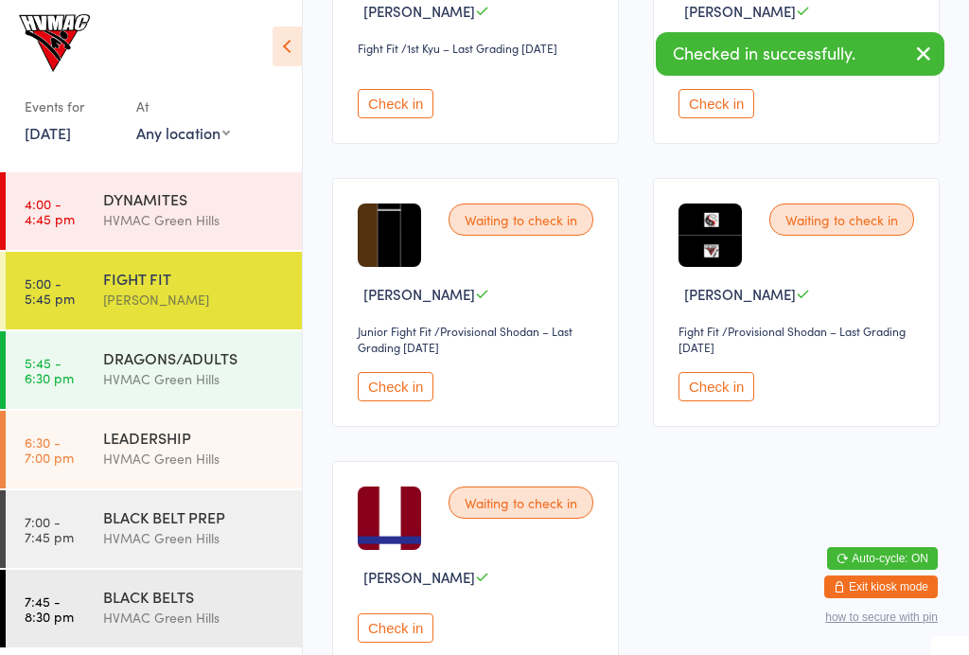
click at [719, 401] on button "Check in" at bounding box center [716, 386] width 76 height 29
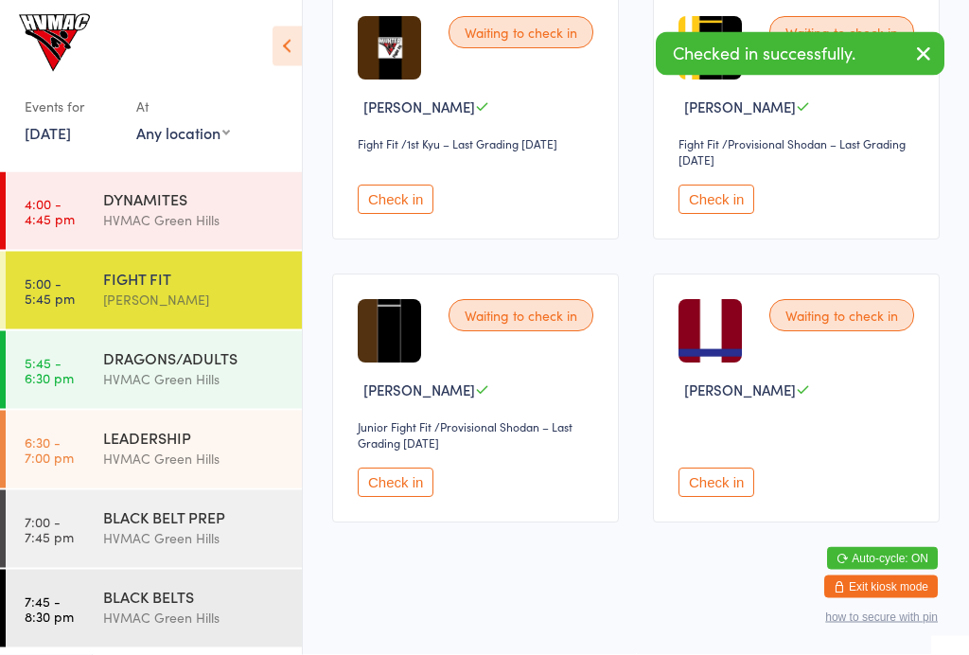
click at [727, 486] on button "Check in" at bounding box center [716, 482] width 76 height 29
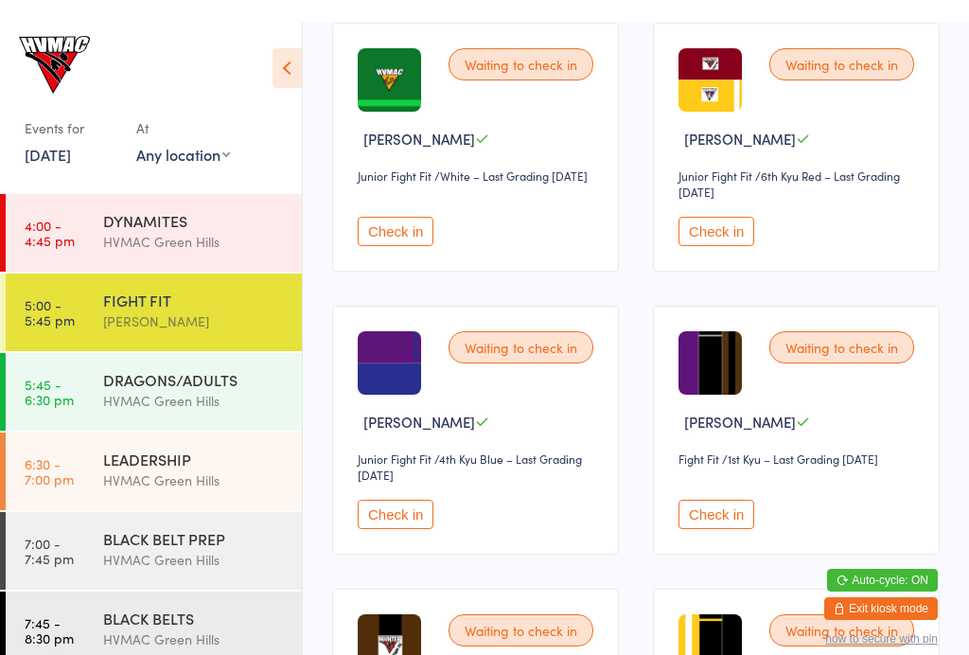
scroll to position [1128, 0]
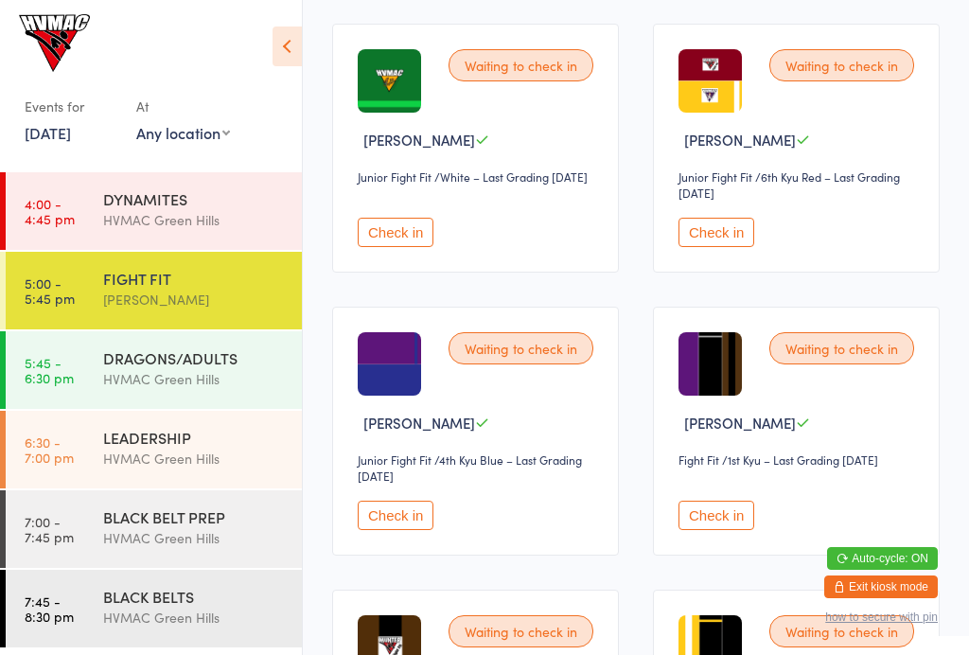
click at [360, 550] on div "Waiting to check in Oliver White Junior Fight Fit Junior Fight Fit / 4th Kyu Bl…" at bounding box center [475, 430] width 287 height 249
click at [398, 530] on button "Check in" at bounding box center [396, 514] width 76 height 29
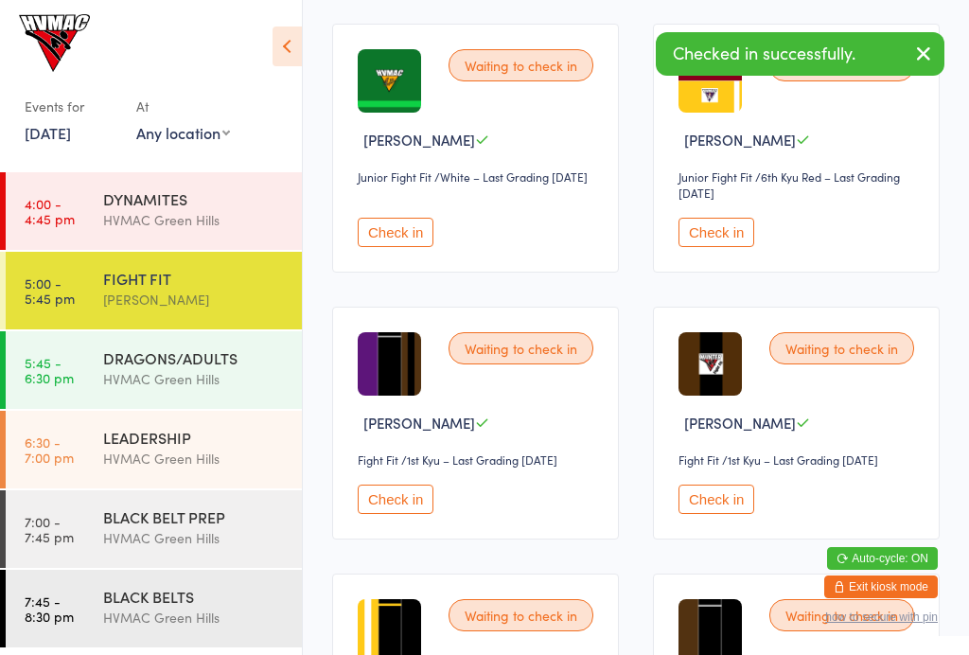
click at [380, 269] on div "Waiting to check in Elijah Taylor Junior Fight Fit Junior Fight Fit / White – L…" at bounding box center [475, 148] width 287 height 249
click at [381, 247] on button "Check in" at bounding box center [396, 232] width 76 height 29
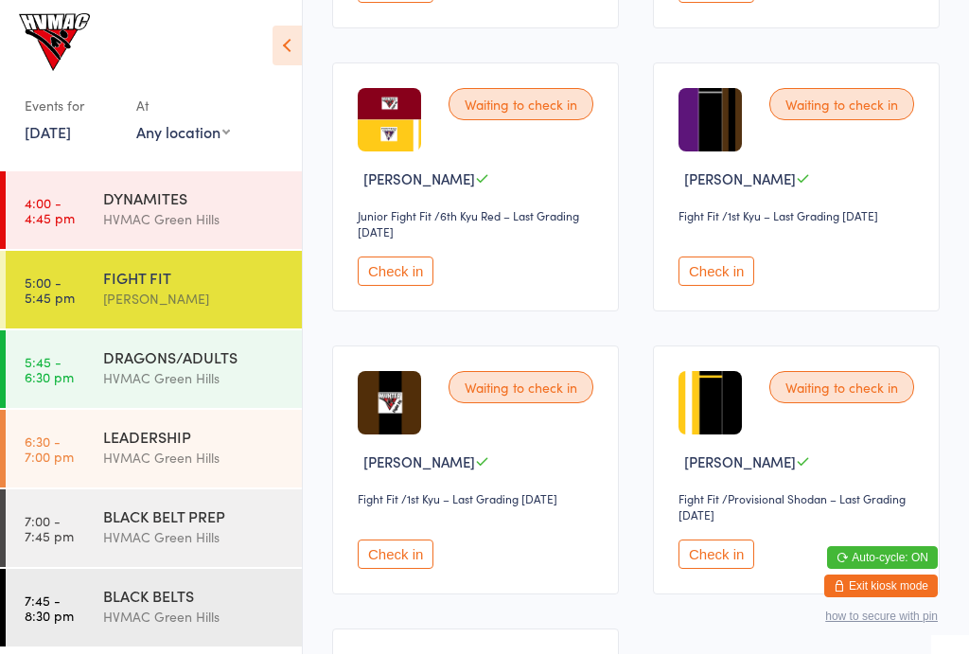
scroll to position [1524, 0]
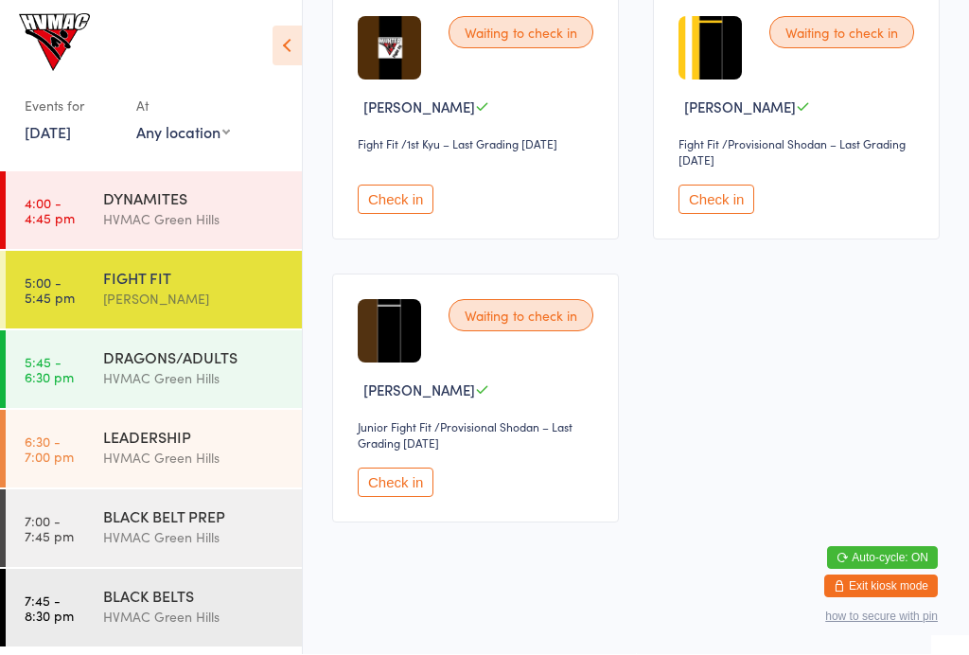
click at [389, 473] on button "Check in" at bounding box center [396, 482] width 76 height 29
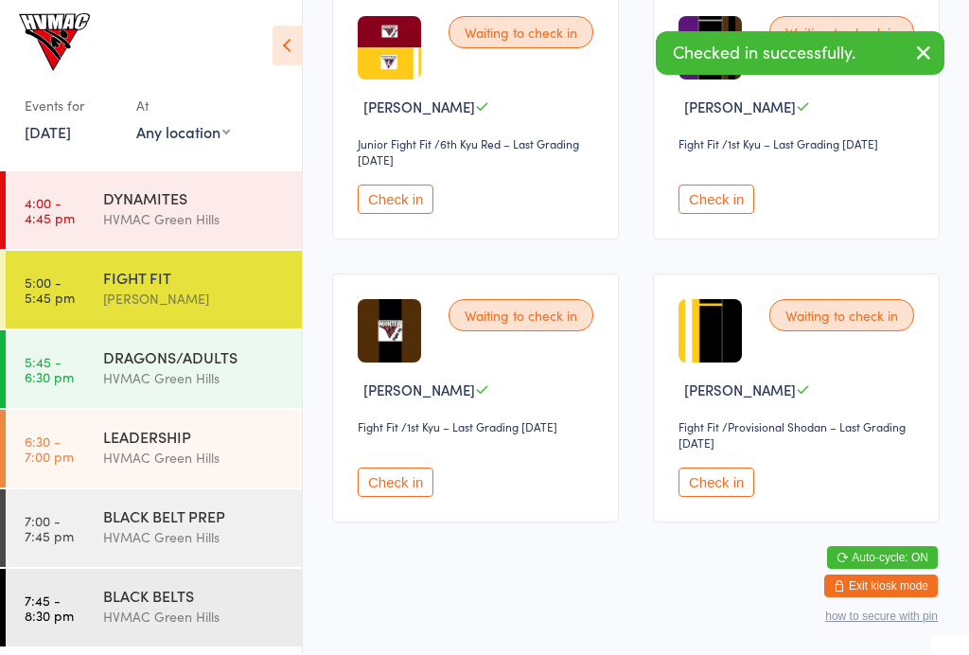
scroll to position [1235, 0]
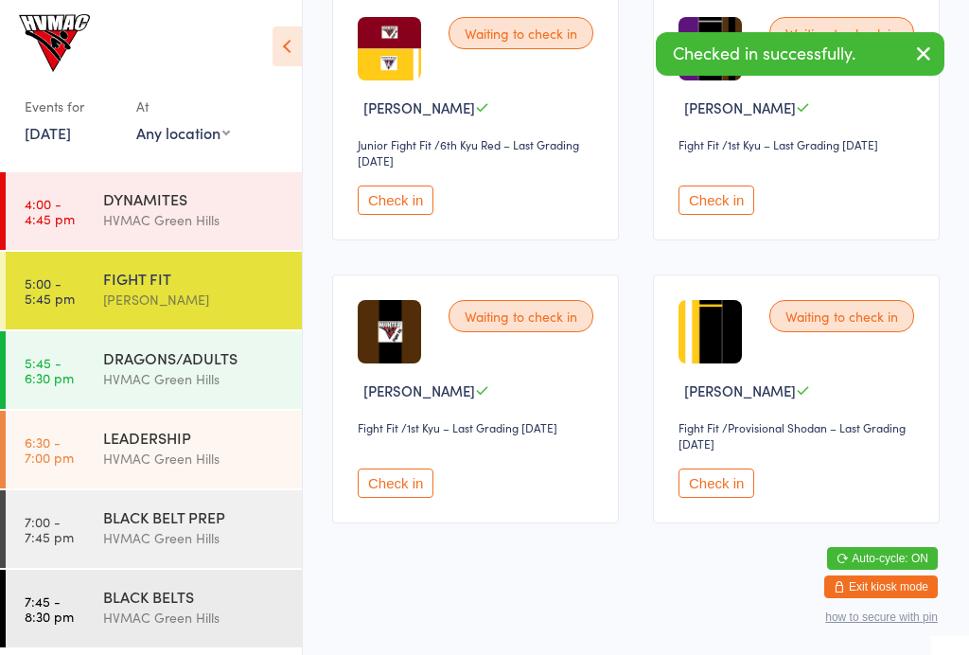
click at [681, 491] on div "Waiting to check in Belinda Hoult Fight Fit Fight Fit / Provisional Shodan – La…" at bounding box center [796, 398] width 287 height 249
click at [716, 468] on button "Check in" at bounding box center [716, 482] width 76 height 29
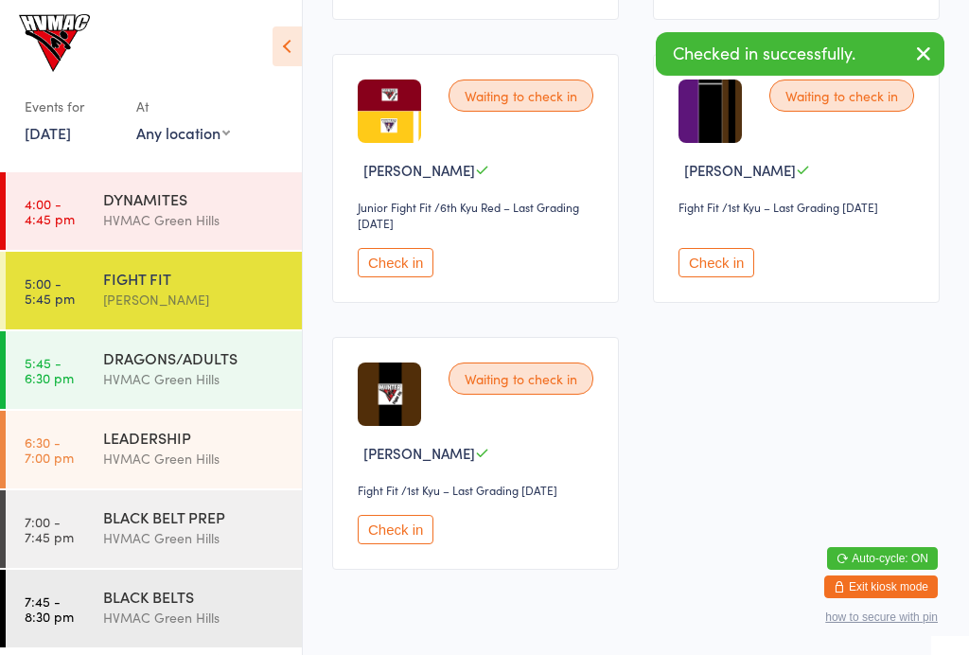
scroll to position [1102, 0]
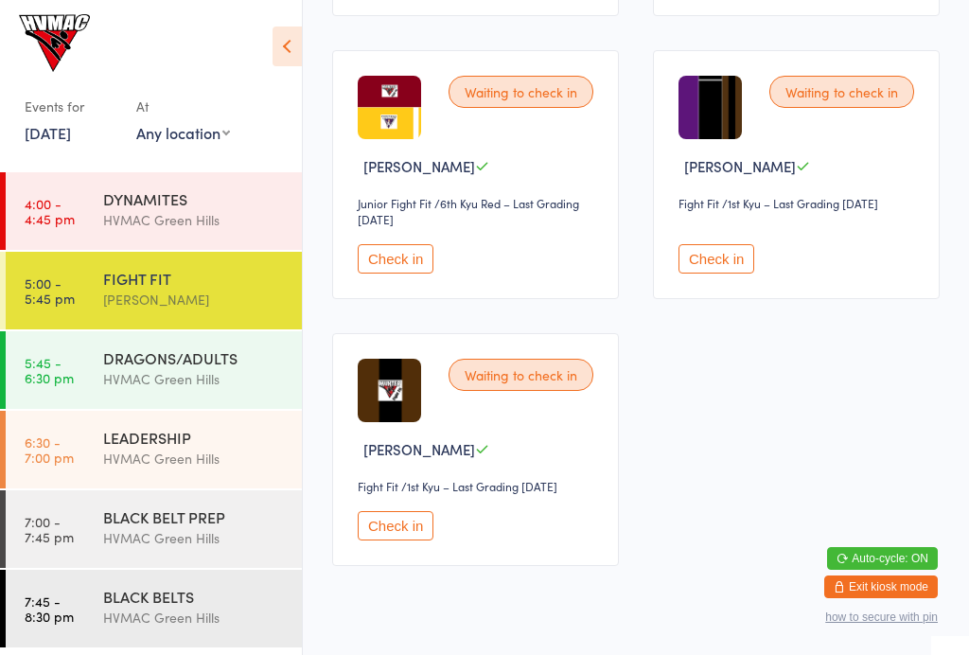
click at [400, 299] on div "Waiting to check in Hunter Duthie Junior Fight Fit Junior Fight Fit / 6th Kyu R…" at bounding box center [475, 174] width 287 height 249
click at [376, 273] on button "Check in" at bounding box center [396, 258] width 76 height 29
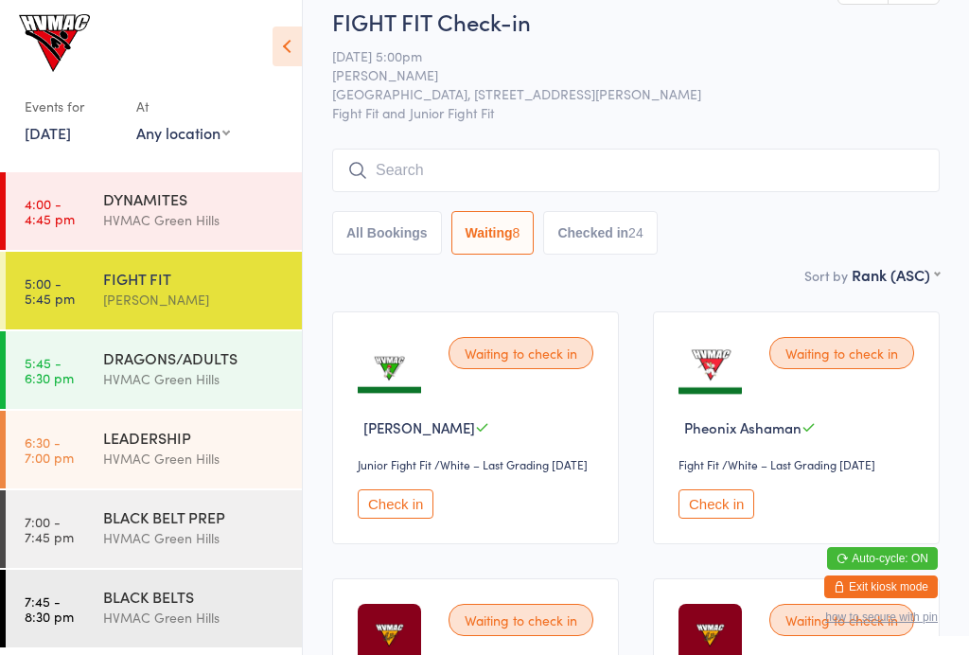
scroll to position [0, 0]
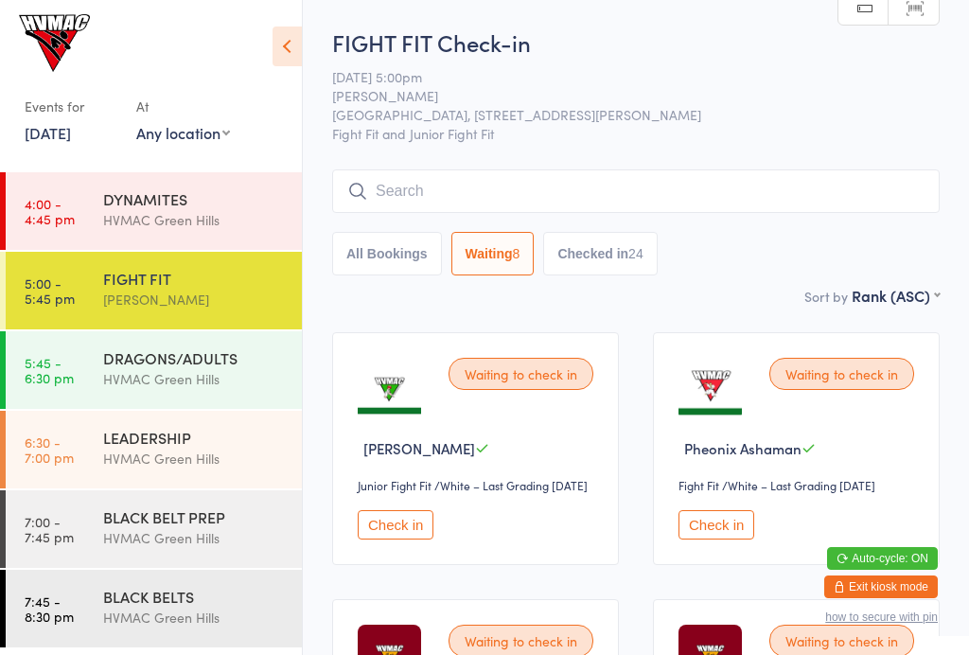
click at [142, 368] on div "DRAGONS/ADULTS" at bounding box center [194, 357] width 183 height 21
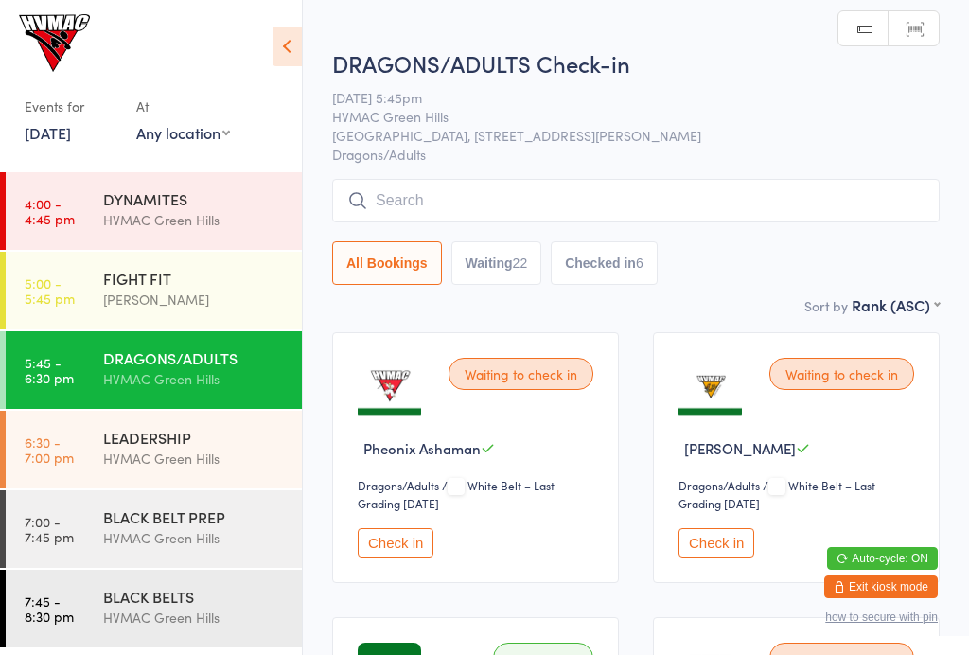
click at [509, 271] on button "Waiting 22" at bounding box center [496, 263] width 91 height 44
select select "4"
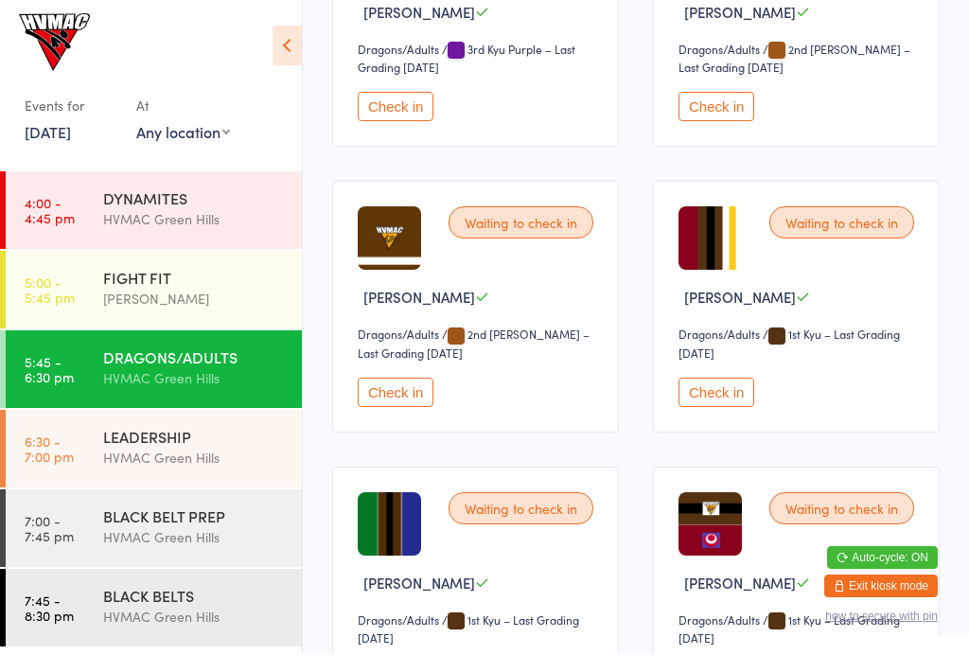
click at [732, 406] on button "Check in" at bounding box center [716, 392] width 76 height 29
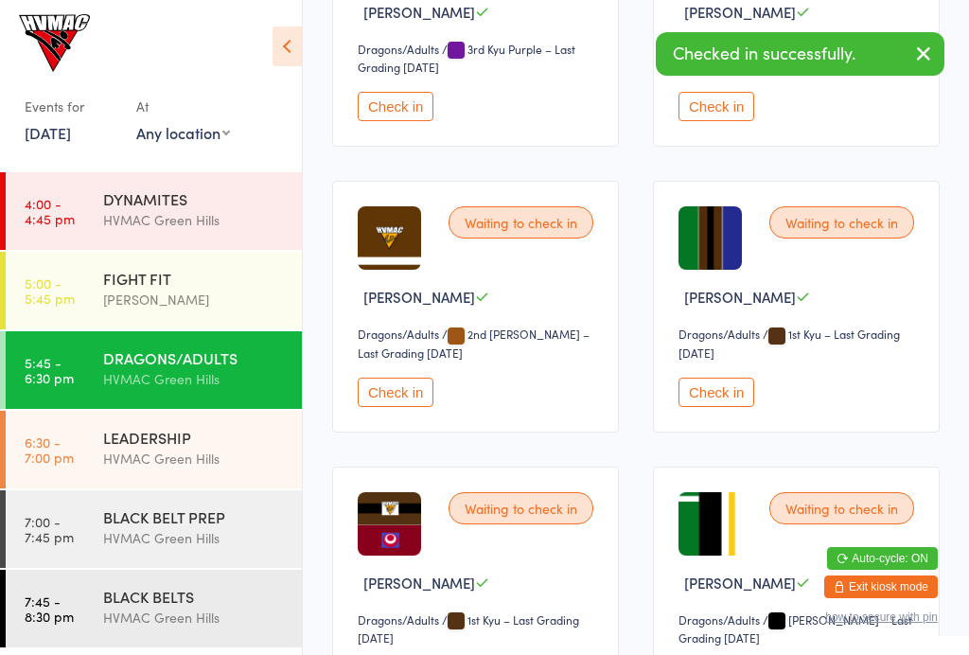
click at [201, 437] on div "LEADERSHIP" at bounding box center [194, 437] width 183 height 21
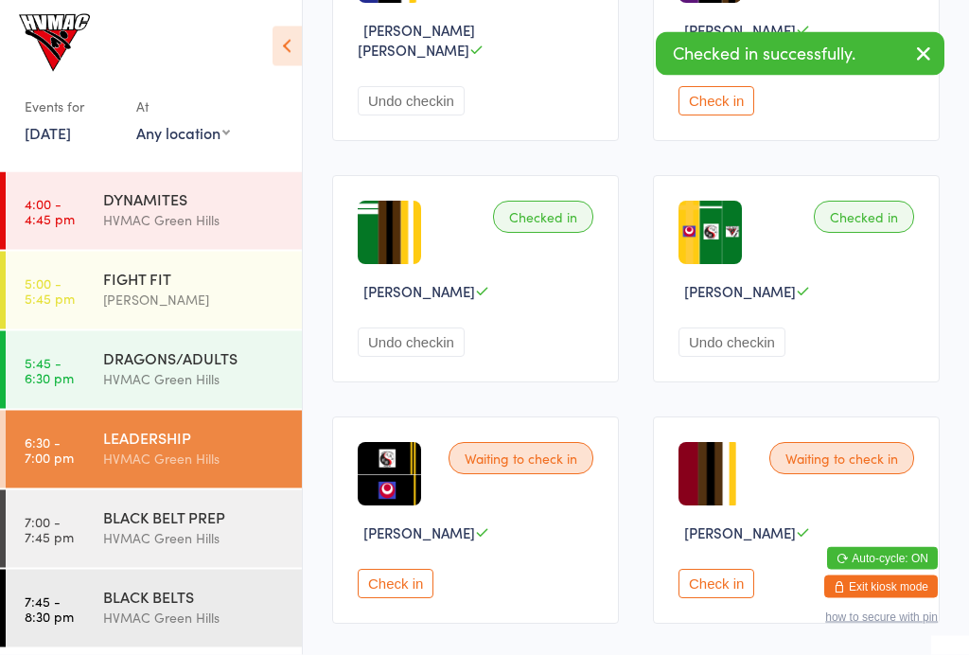
scroll to position [659, 0]
click at [713, 581] on button "Check in" at bounding box center [716, 582] width 76 height 29
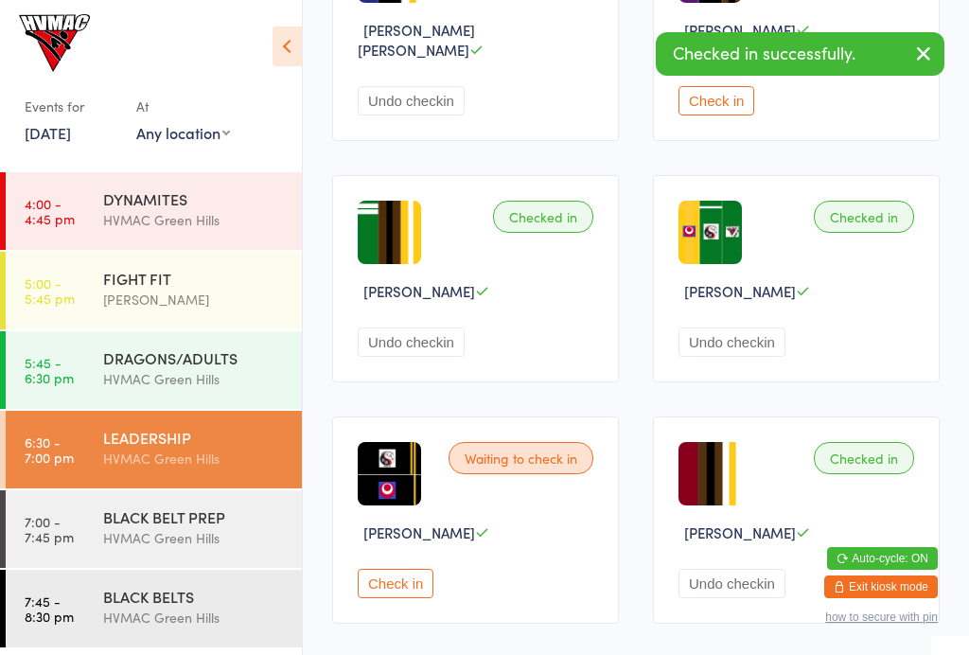
click at [221, 520] on div "BLACK BELT PREP" at bounding box center [194, 516] width 183 height 21
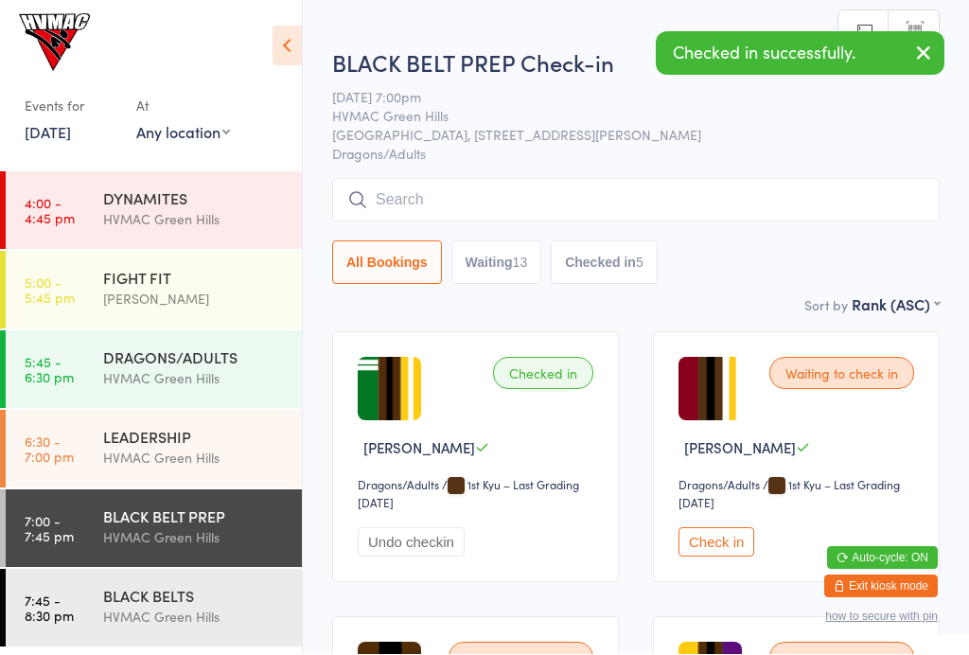
scroll to position [1, 0]
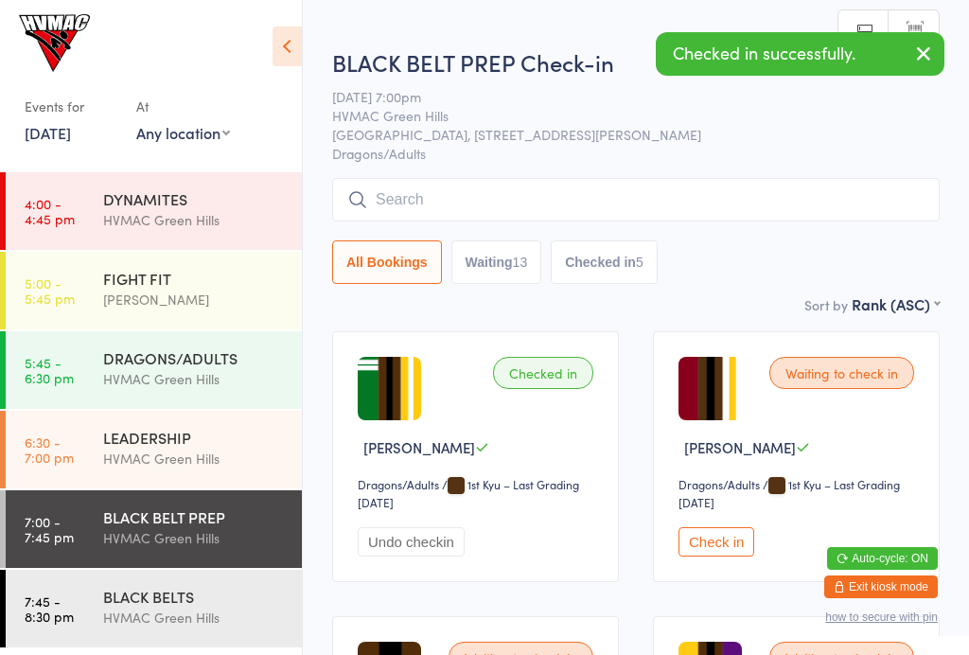
click at [740, 338] on div "Waiting to check in Jazmyne Hawley Dragons/Adults Dragons/Adults / 1st Kyu – La…" at bounding box center [796, 456] width 287 height 251
click at [708, 549] on button "Check in" at bounding box center [716, 541] width 76 height 29
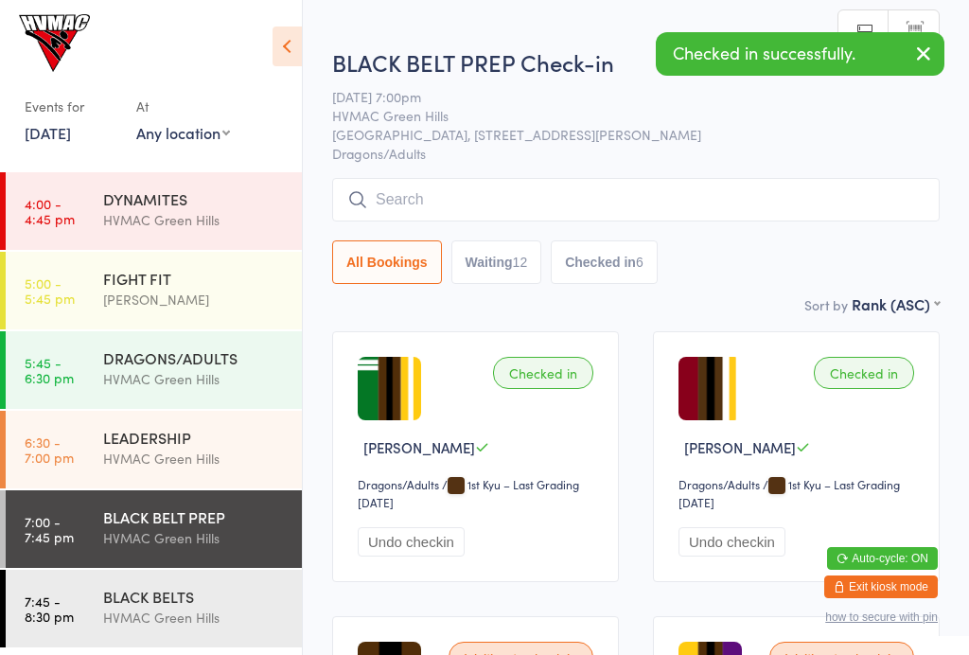
click at [258, 296] on div "Taj Hassan" at bounding box center [194, 299] width 183 height 22
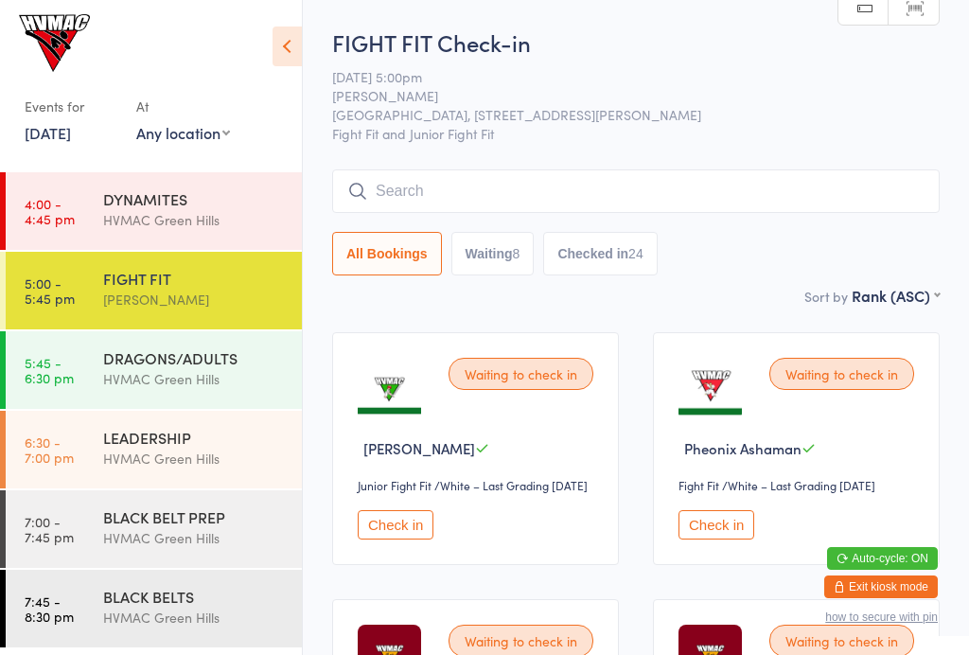
click at [498, 269] on button "Waiting 8" at bounding box center [492, 254] width 83 height 44
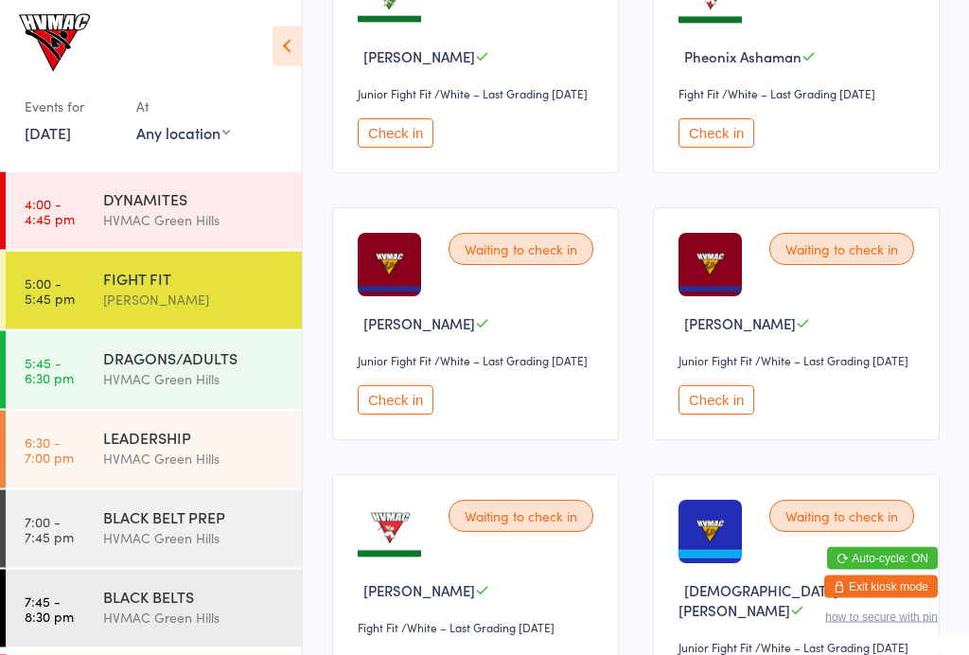
scroll to position [392, 0]
click at [397, 414] on button "Check in" at bounding box center [396, 399] width 76 height 29
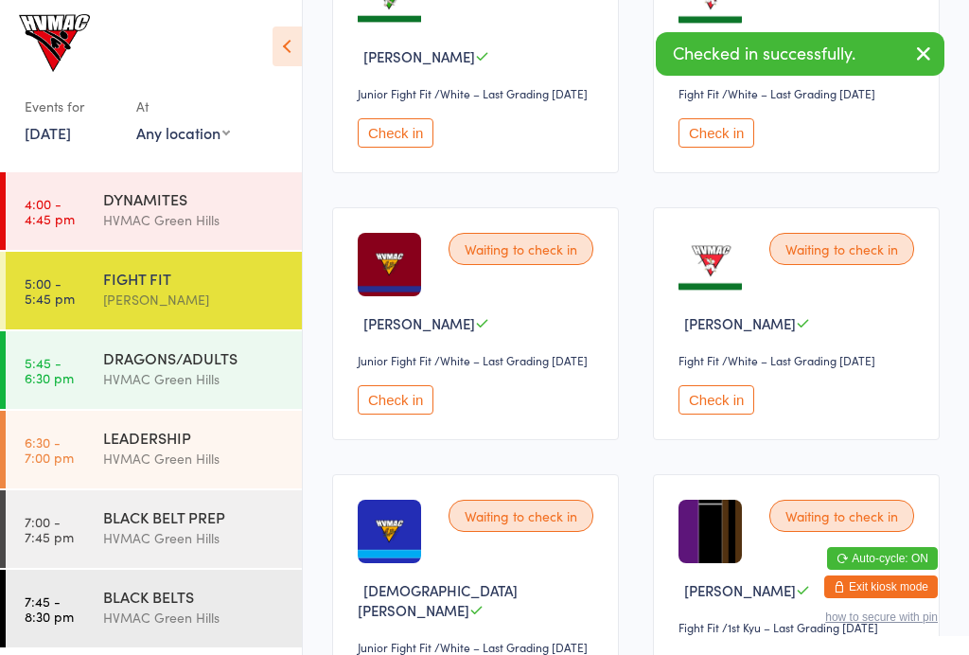
click at [388, 414] on button "Check in" at bounding box center [396, 399] width 76 height 29
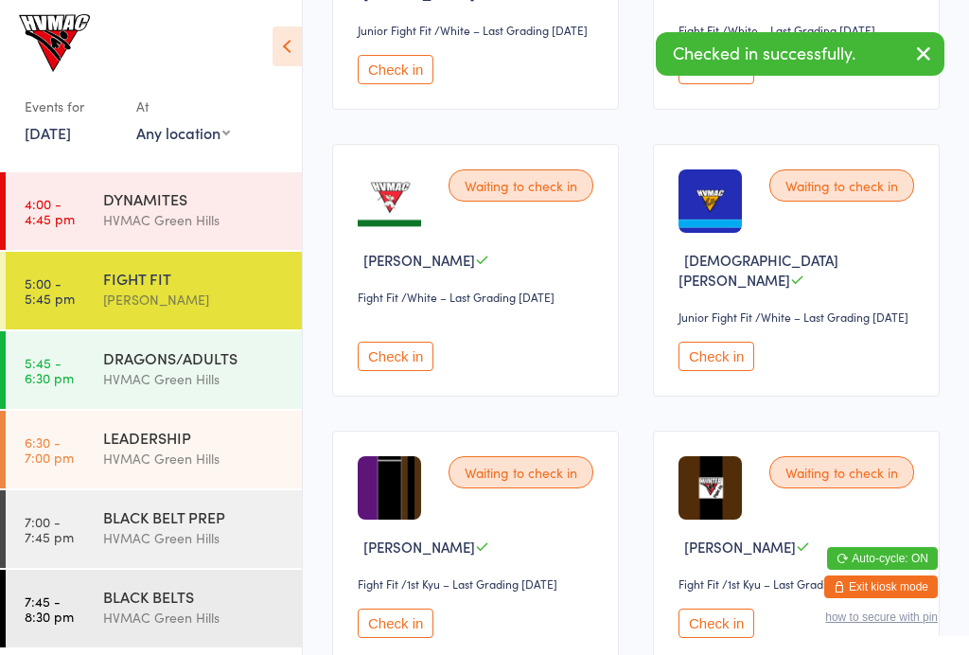
scroll to position [463, 0]
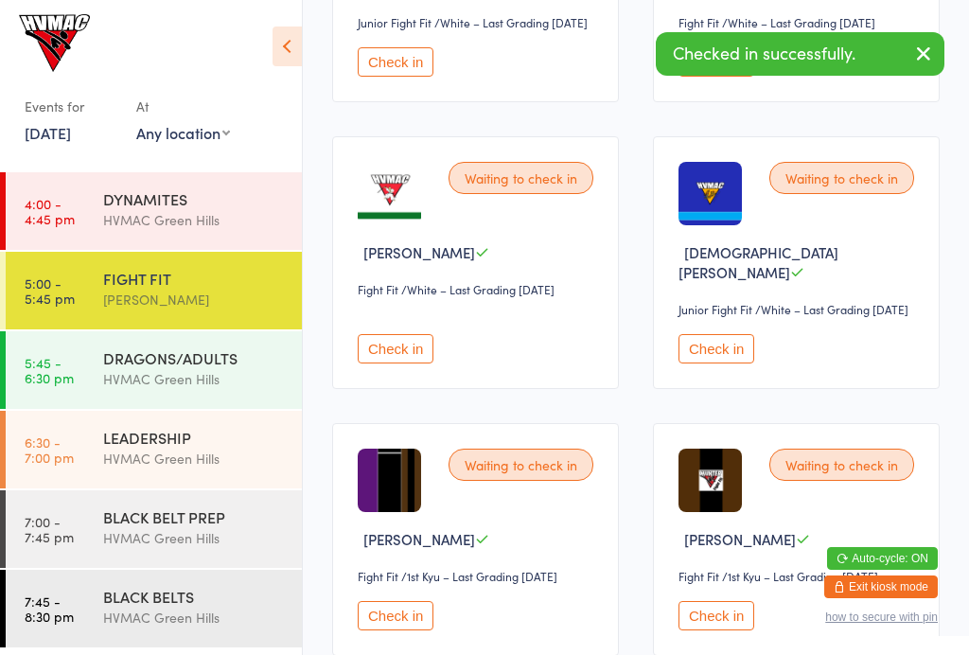
click at [715, 363] on button "Check in" at bounding box center [716, 348] width 76 height 29
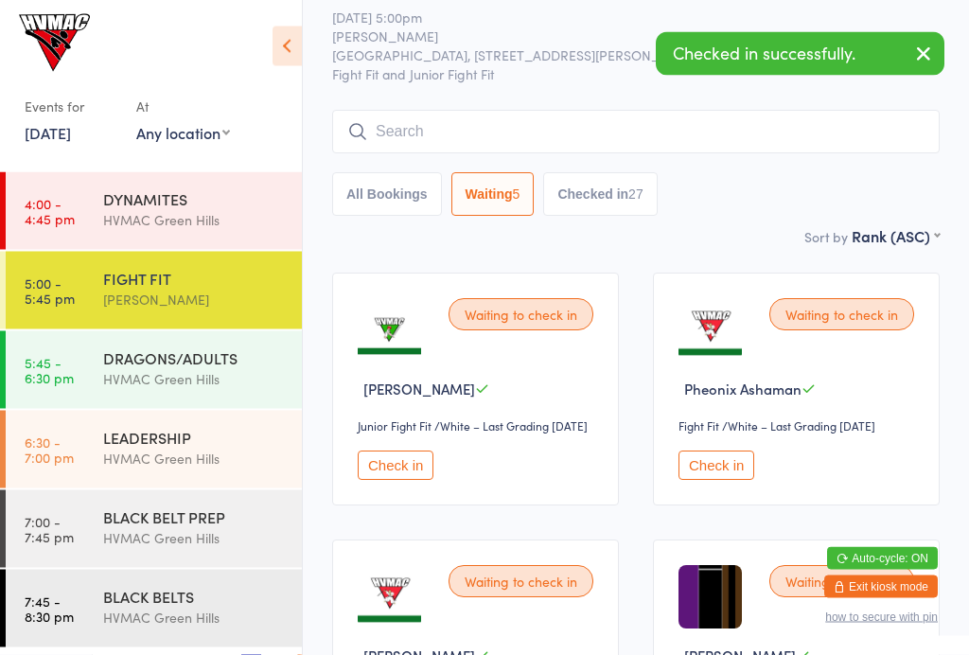
scroll to position [0, 0]
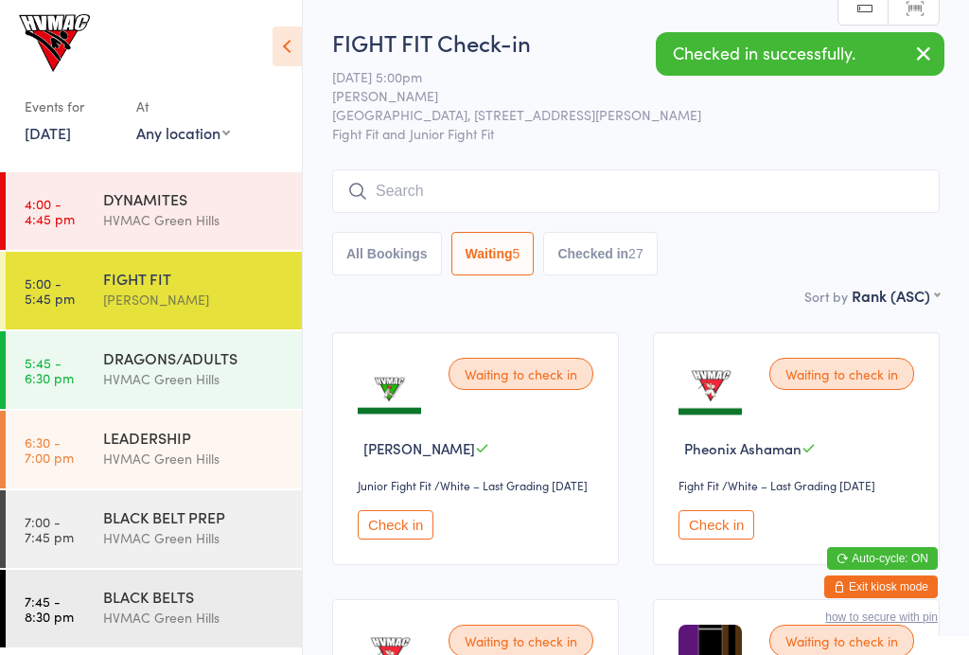
click at [642, 250] on button "Checked in 27" at bounding box center [600, 254] width 114 height 44
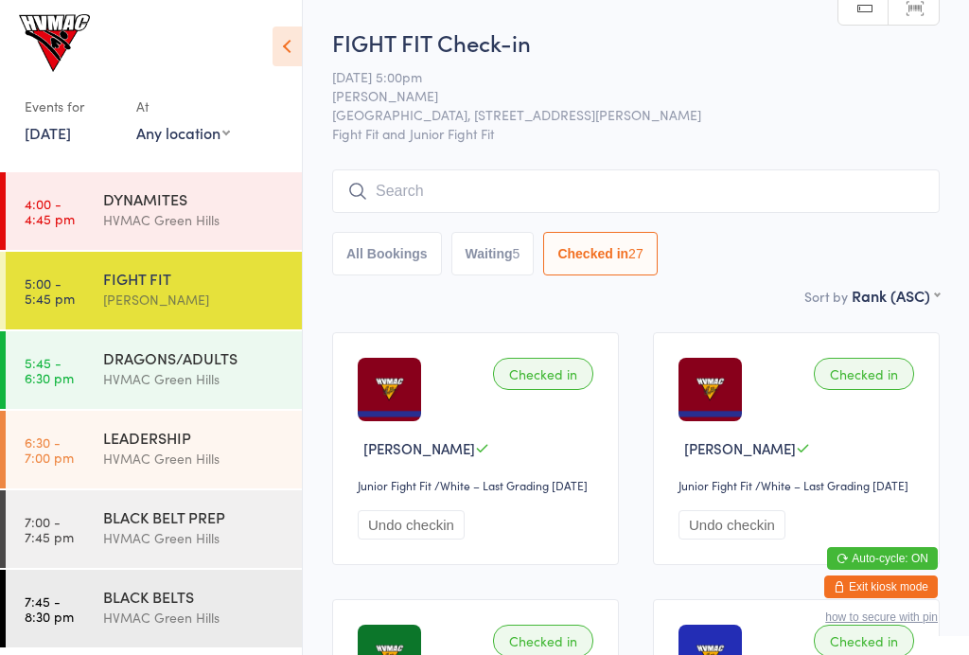
click at [507, 254] on button "Waiting 5" at bounding box center [492, 254] width 83 height 44
select select "4"
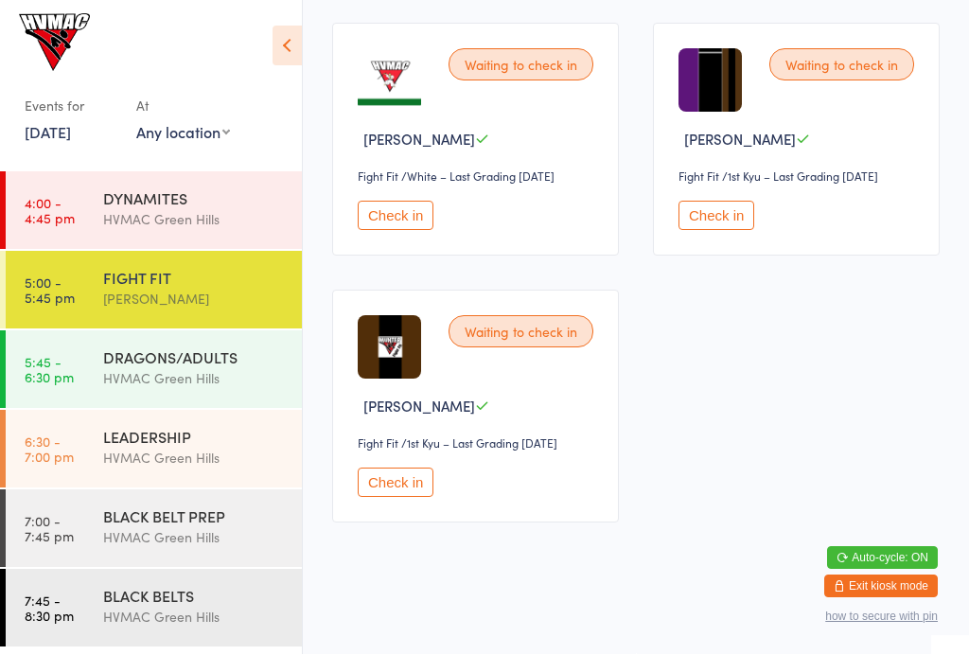
click at [720, 231] on button "Check in" at bounding box center [716, 215] width 76 height 29
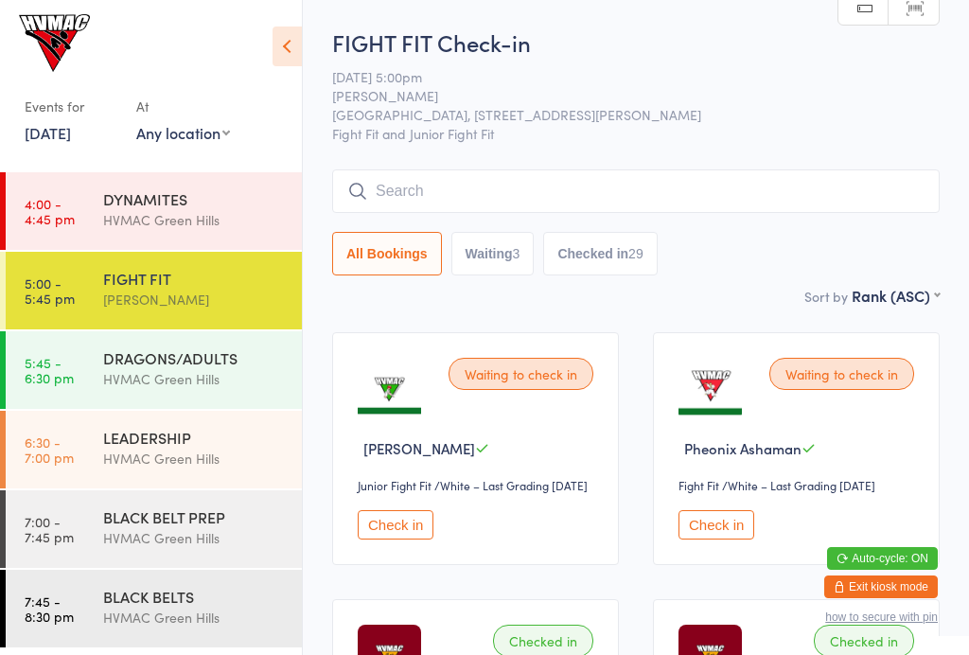
click at [237, 372] on div "HVMAC Green Hills" at bounding box center [194, 379] width 183 height 22
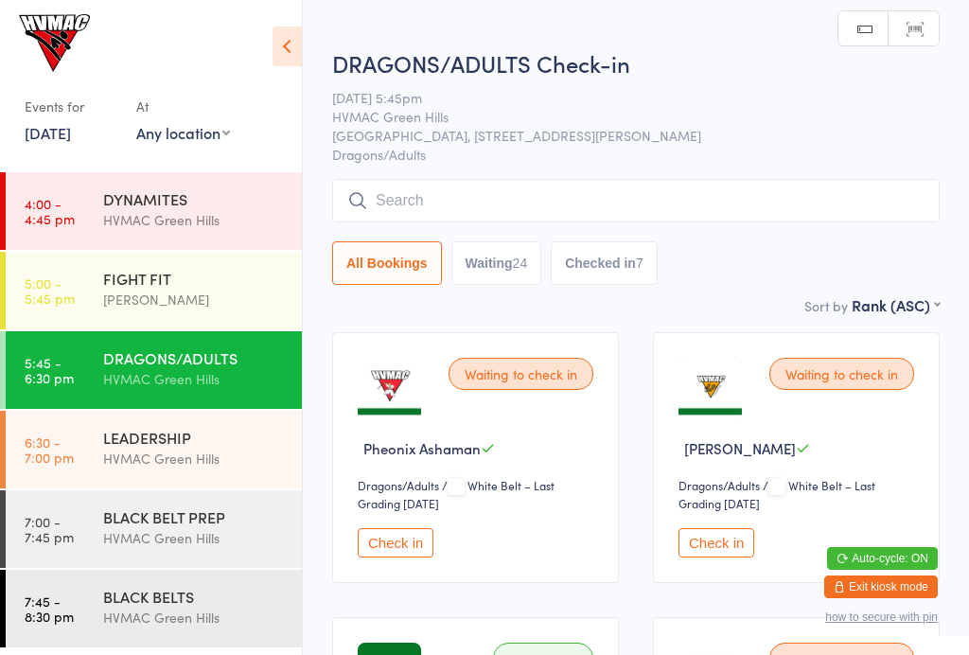
click at [286, 43] on icon at bounding box center [286, 46] width 29 height 40
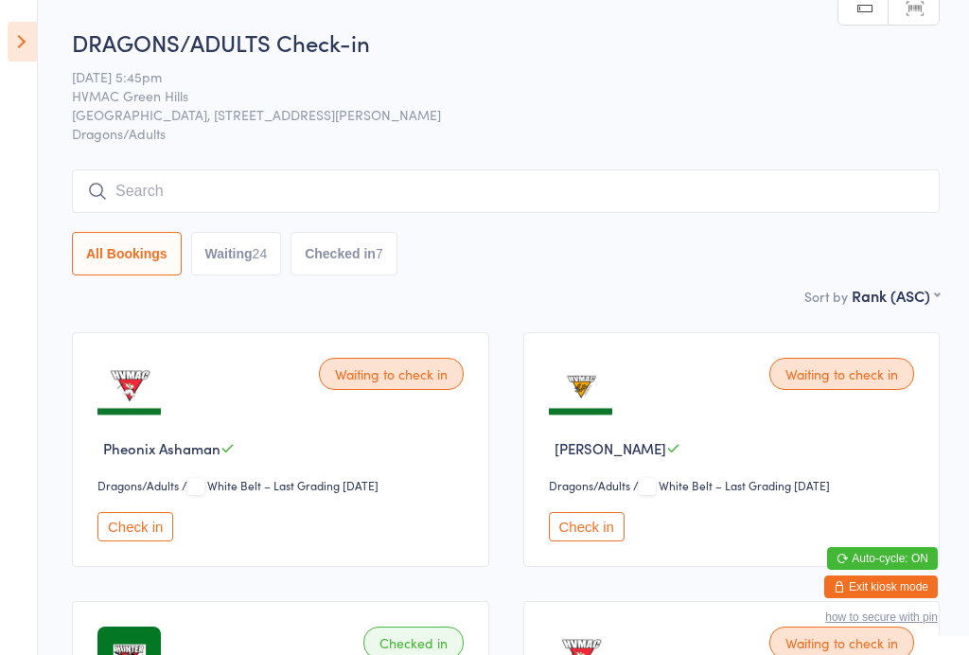
click at [29, 30] on icon at bounding box center [22, 42] width 29 height 40
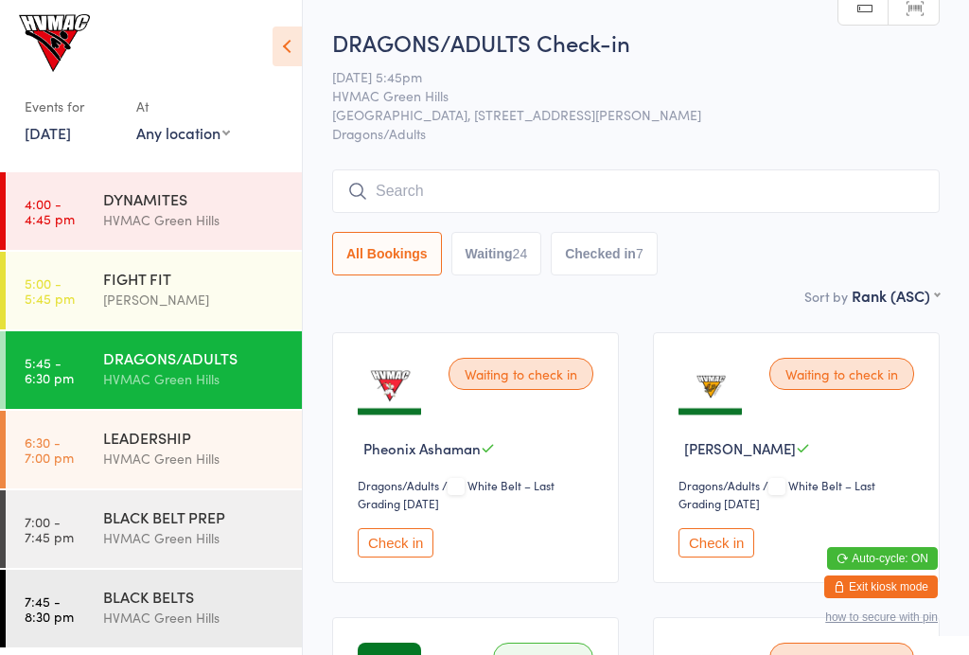
click at [219, 433] on div "LEADERSHIP" at bounding box center [194, 437] width 183 height 21
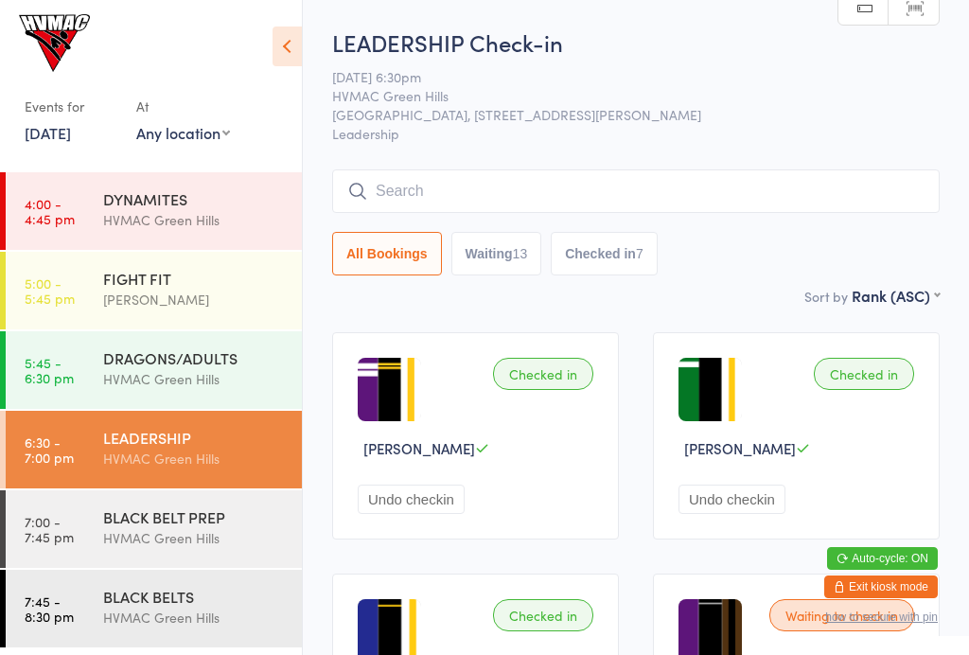
click at [215, 509] on div "BLACK BELT PREP" at bounding box center [194, 516] width 183 height 21
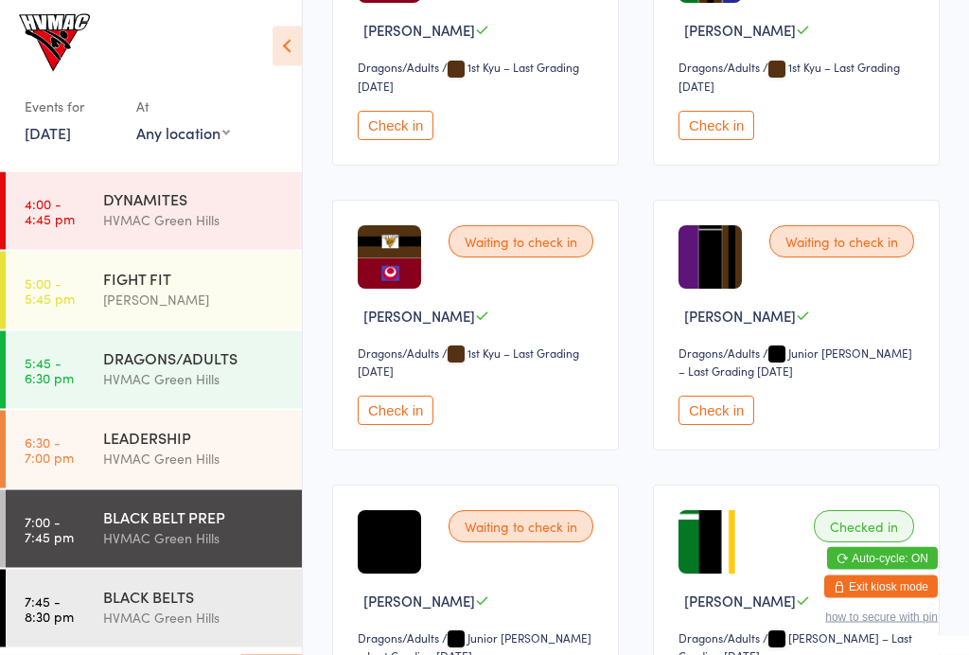
scroll to position [986, 0]
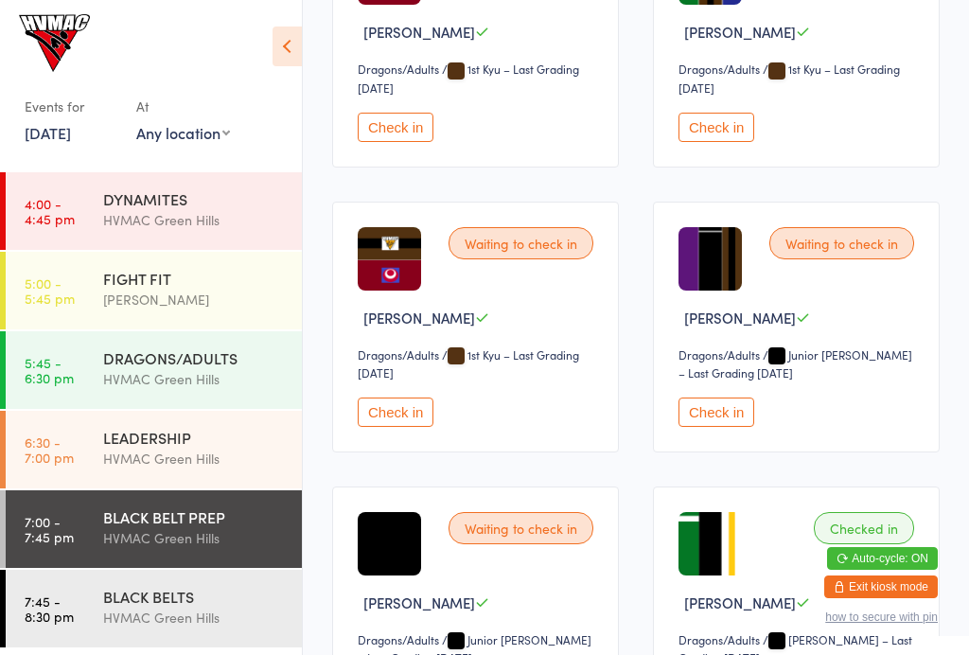
click at [208, 358] on div "DRAGONS/ADULTS" at bounding box center [194, 357] width 183 height 21
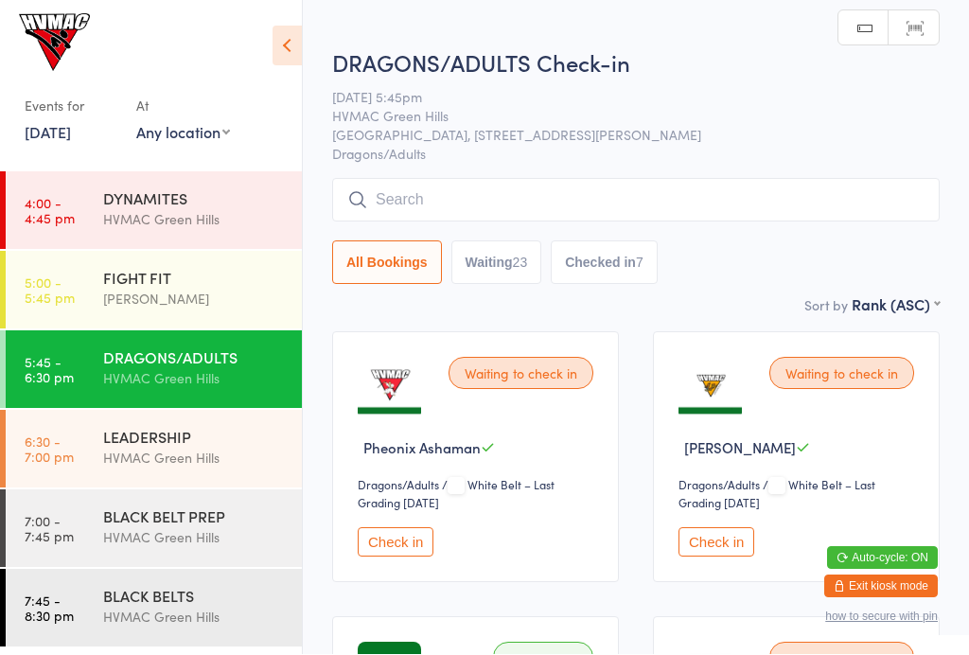
scroll to position [1, 0]
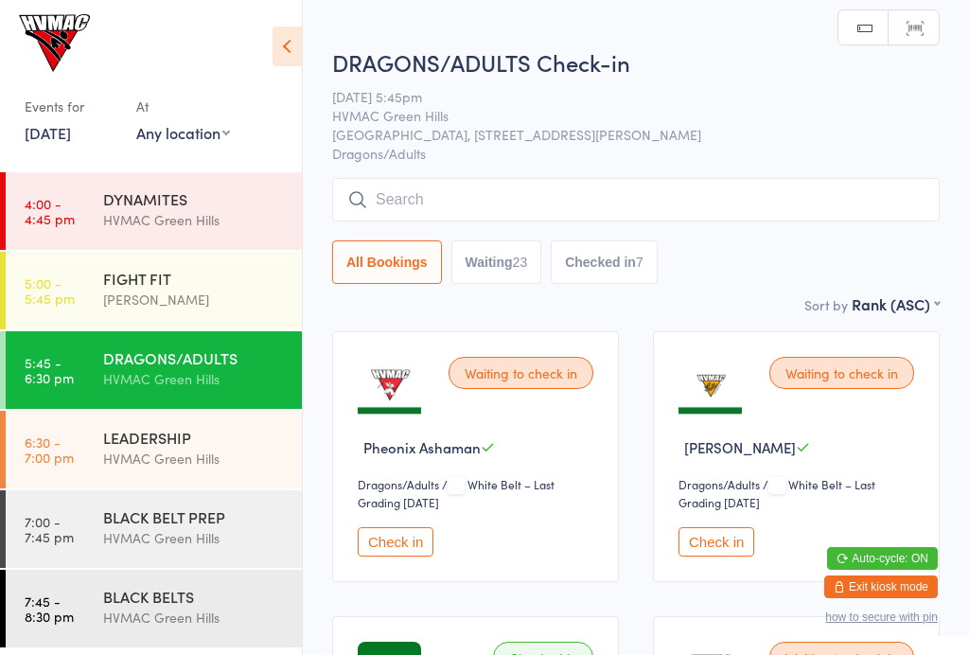
click at [294, 30] on icon at bounding box center [286, 46] width 29 height 40
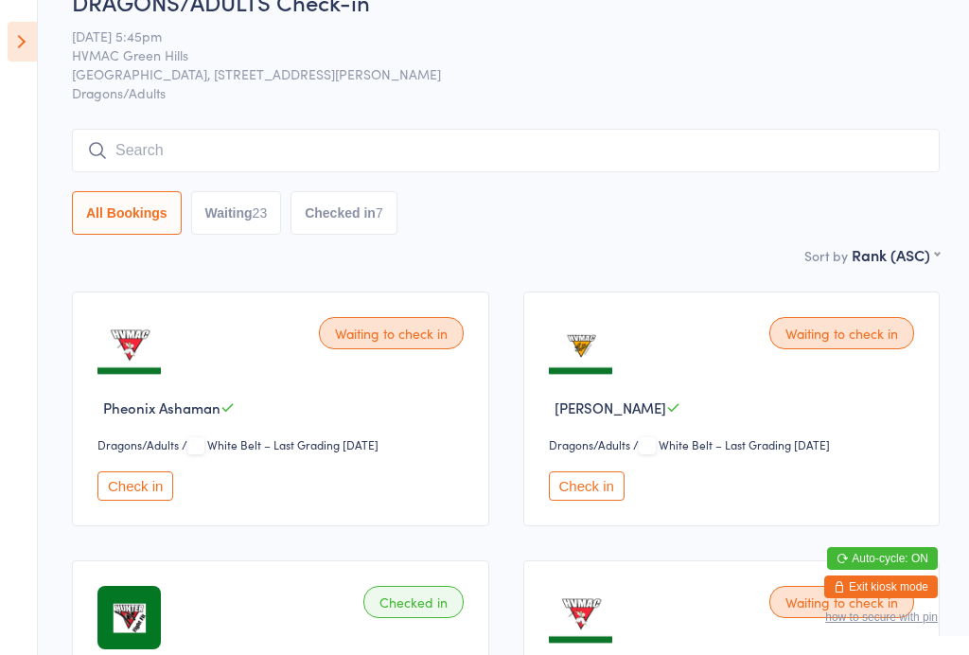
scroll to position [0, 0]
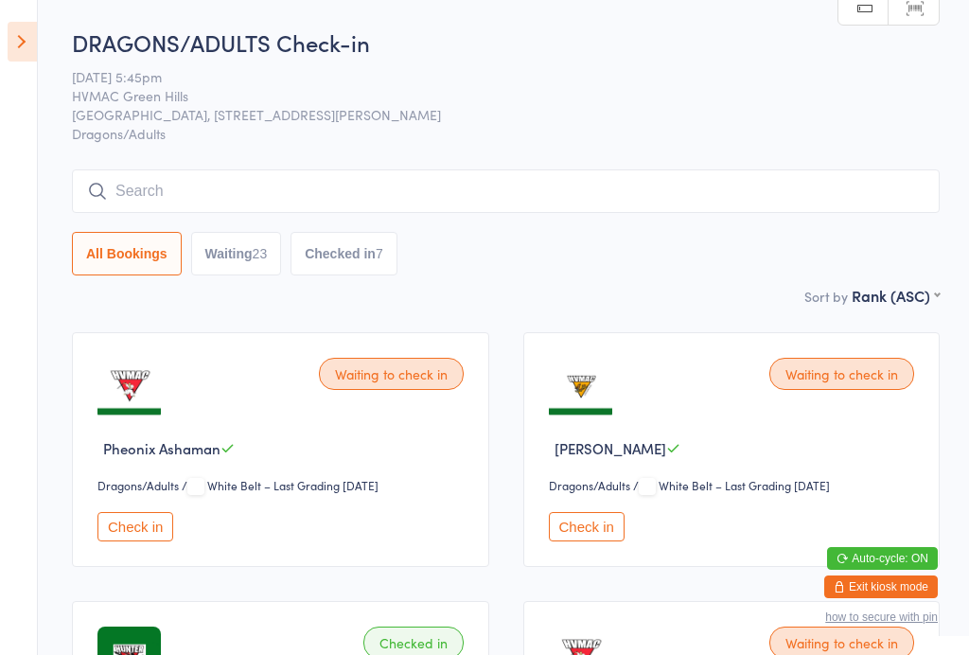
click at [228, 246] on button "Waiting 23" at bounding box center [236, 254] width 91 height 44
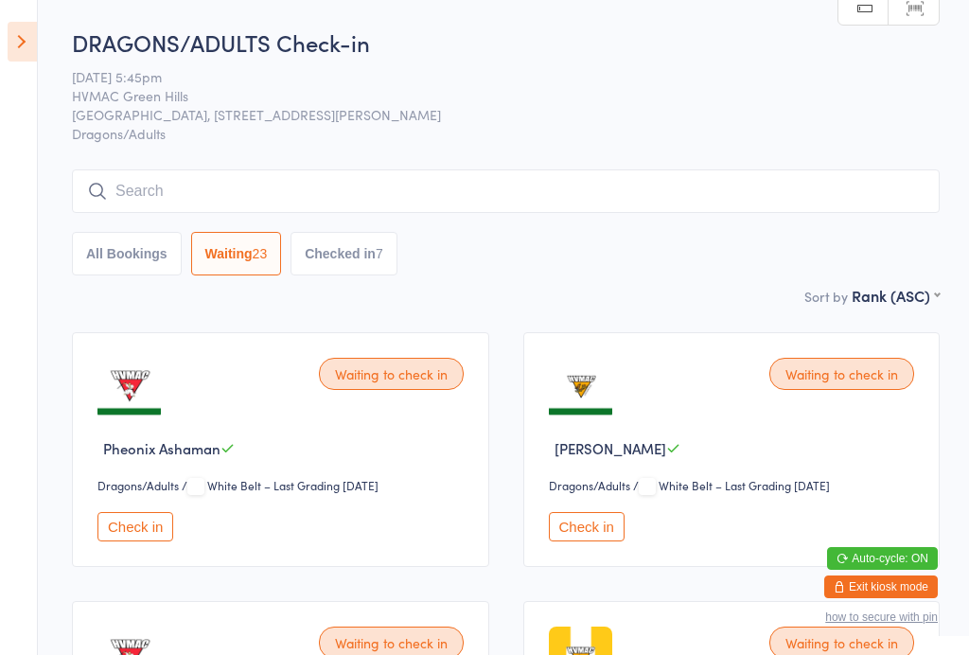
select select "4"
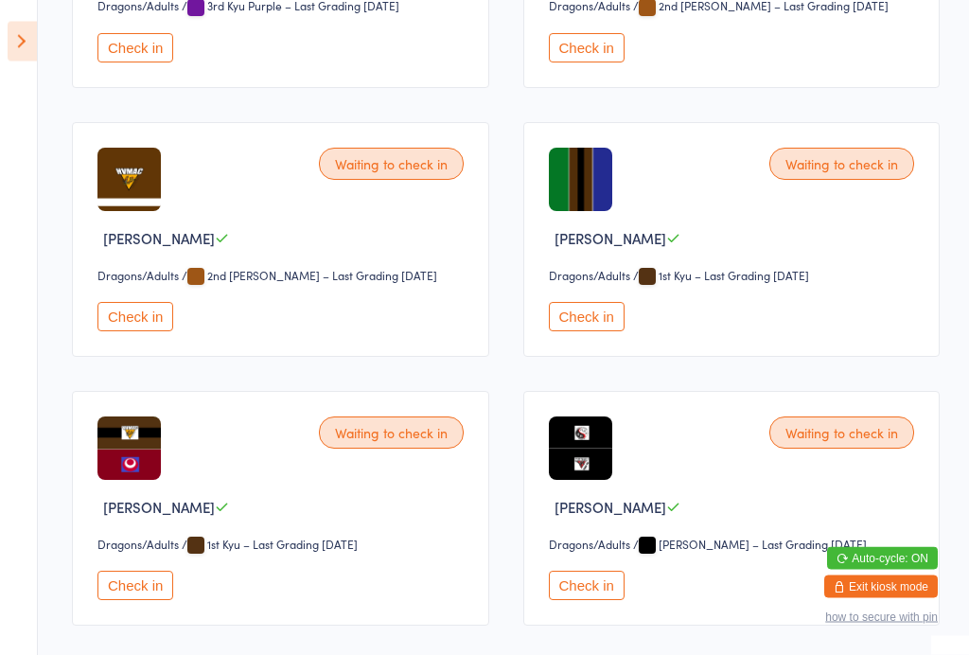
click at [132, 332] on button "Check in" at bounding box center [135, 317] width 76 height 29
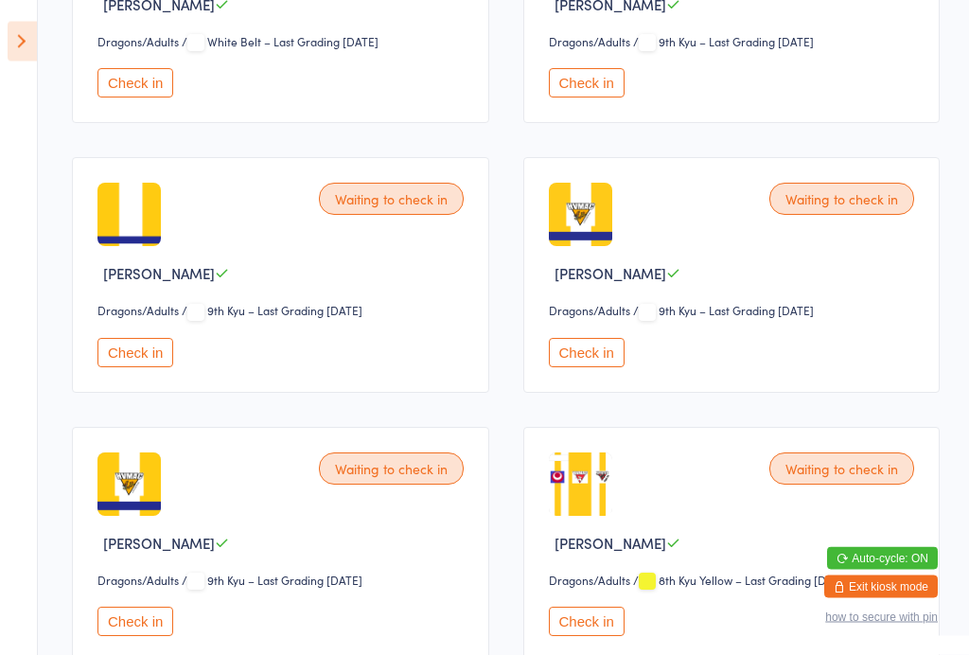
scroll to position [651, 0]
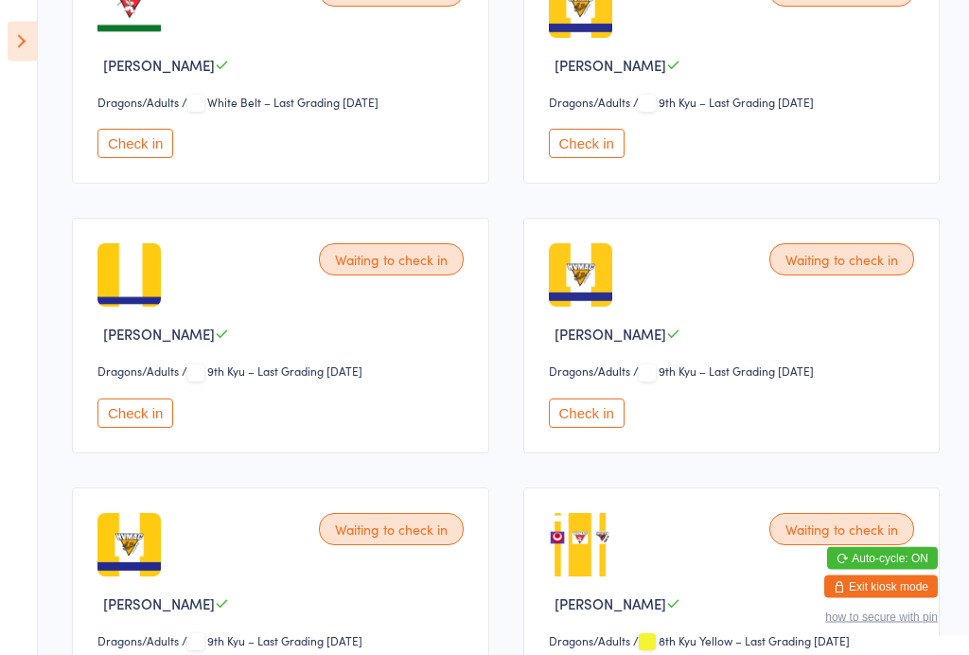
click at [131, 412] on button "Check in" at bounding box center [135, 413] width 76 height 29
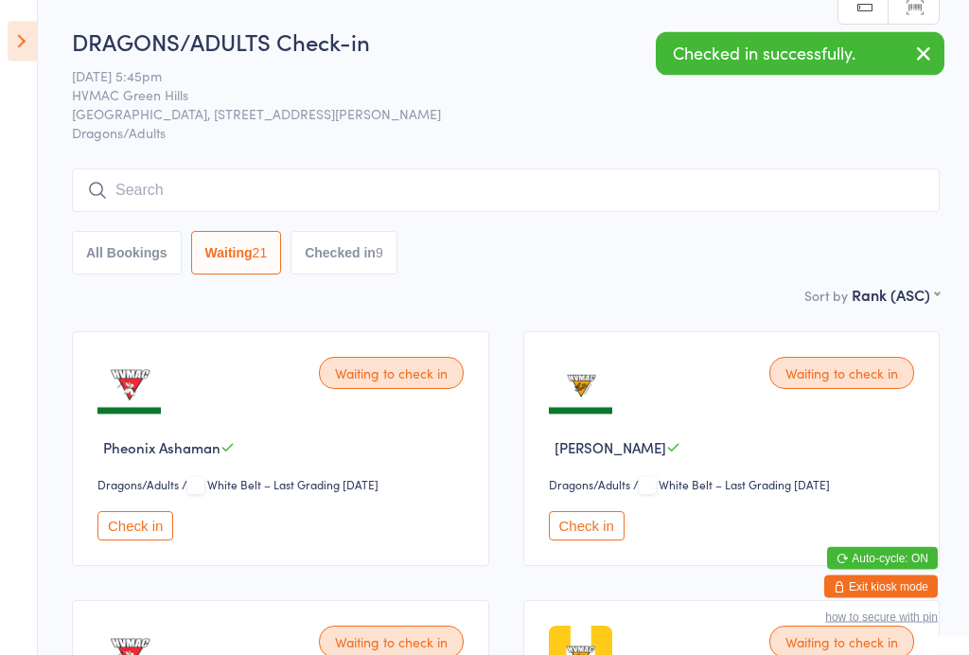
scroll to position [0, 0]
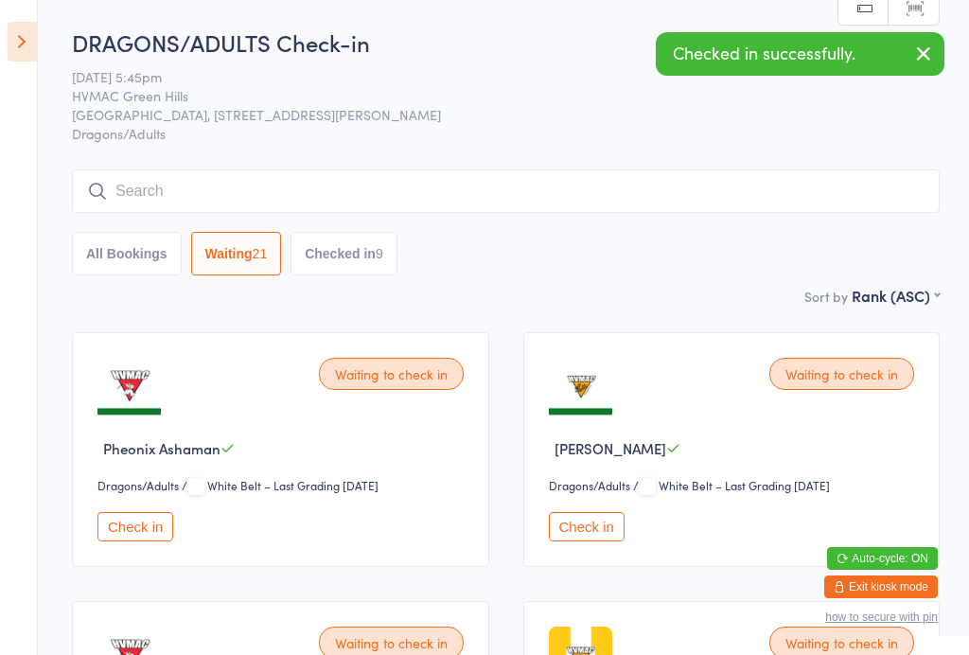
click at [31, 30] on icon at bounding box center [22, 42] width 29 height 40
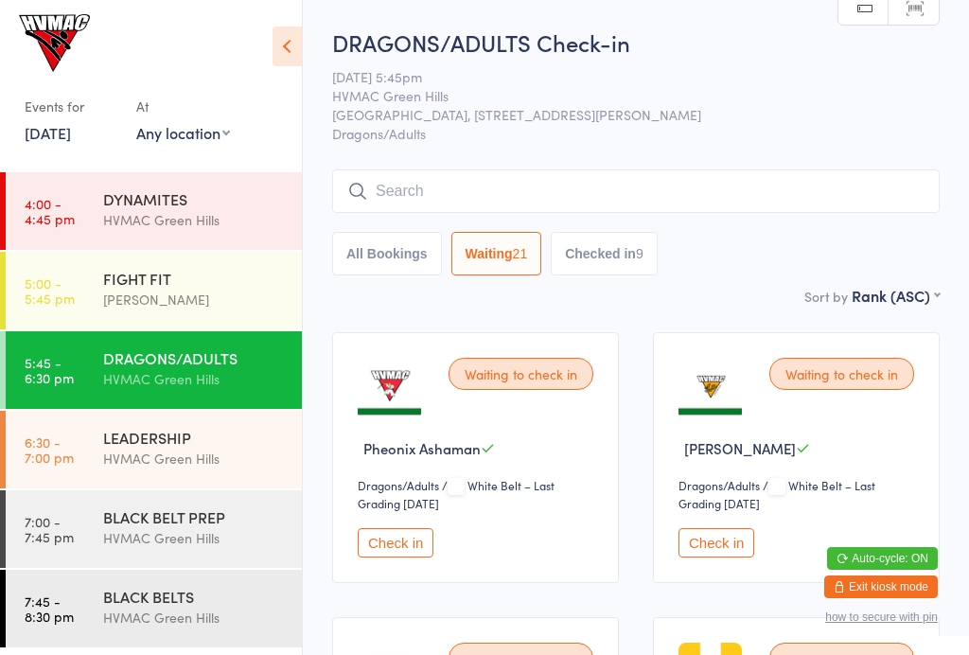
click at [248, 360] on div "DRAGONS/ADULTS" at bounding box center [194, 357] width 183 height 21
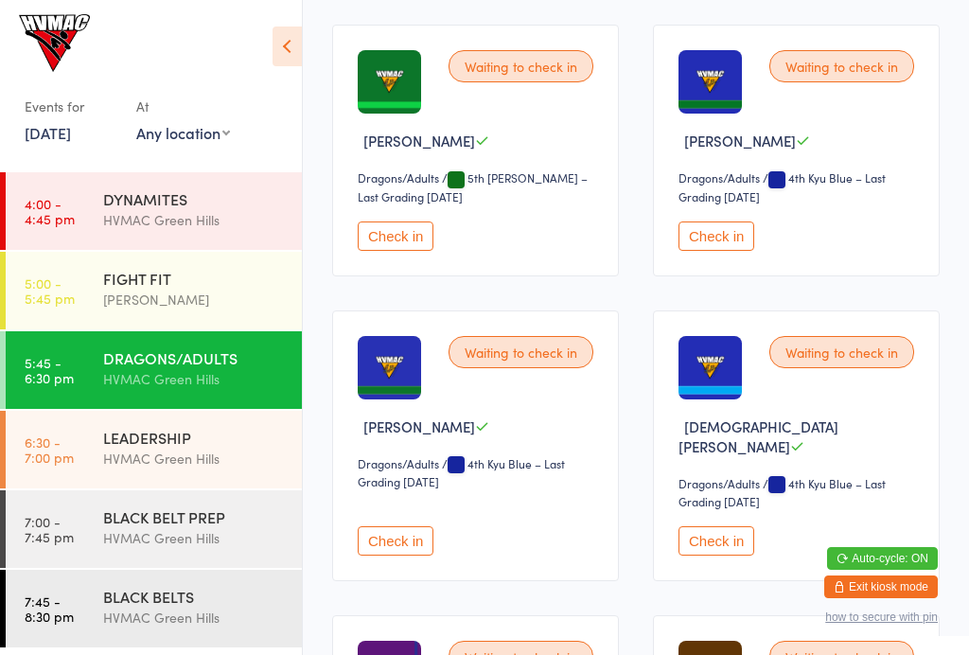
scroll to position [2310, 0]
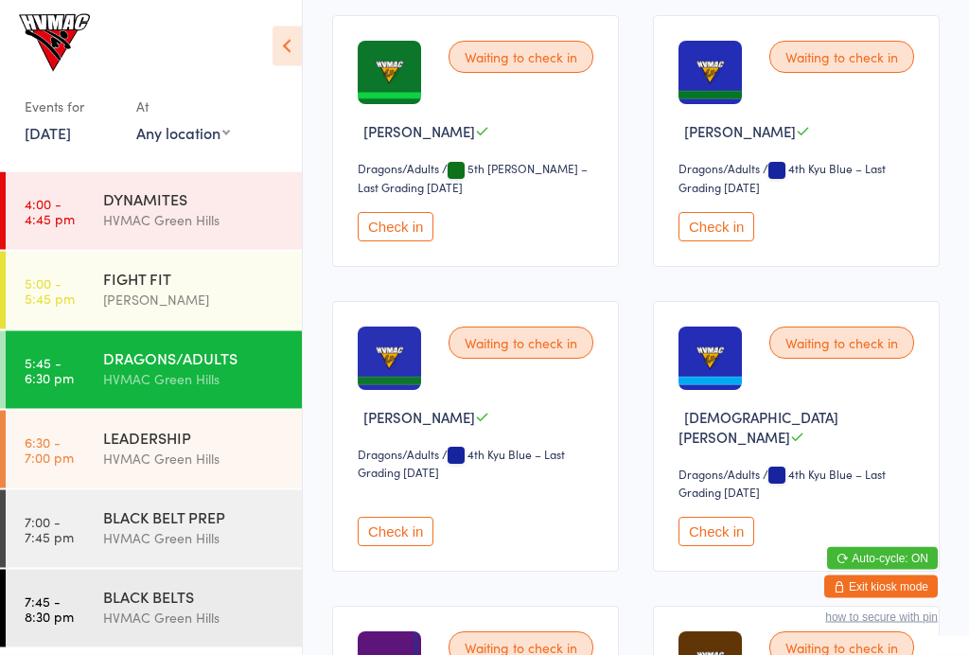
click at [740, 242] on button "Check in" at bounding box center [716, 227] width 76 height 29
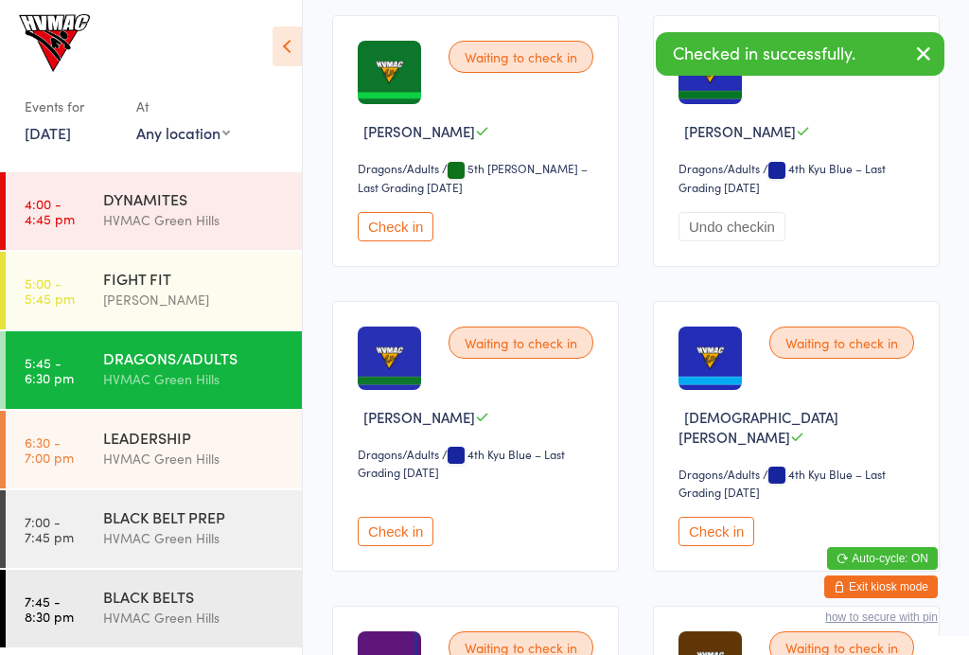
click at [399, 546] on button "Check in" at bounding box center [396, 530] width 76 height 29
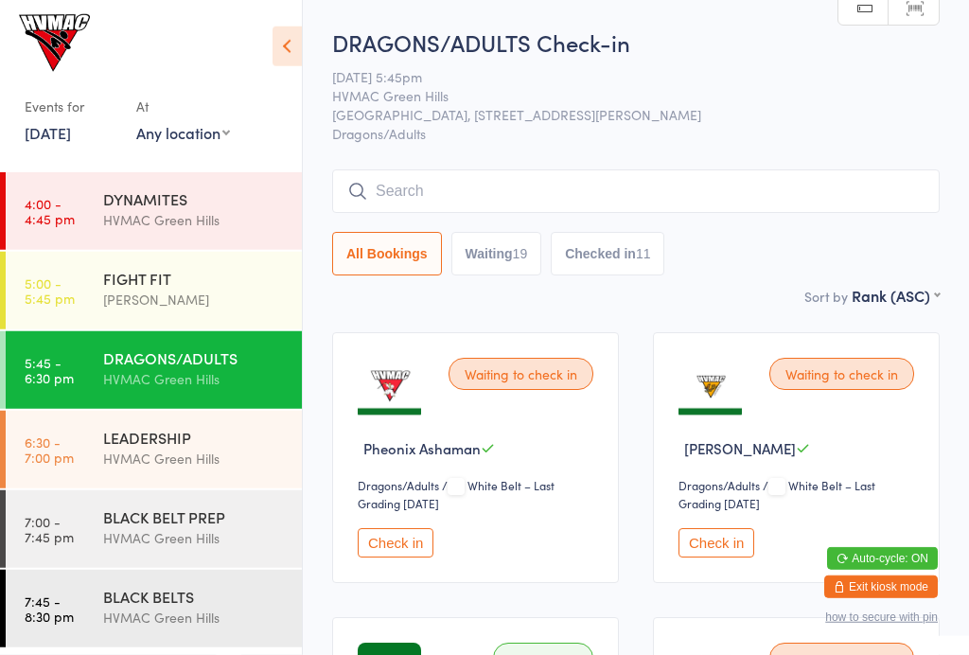
scroll to position [26, 0]
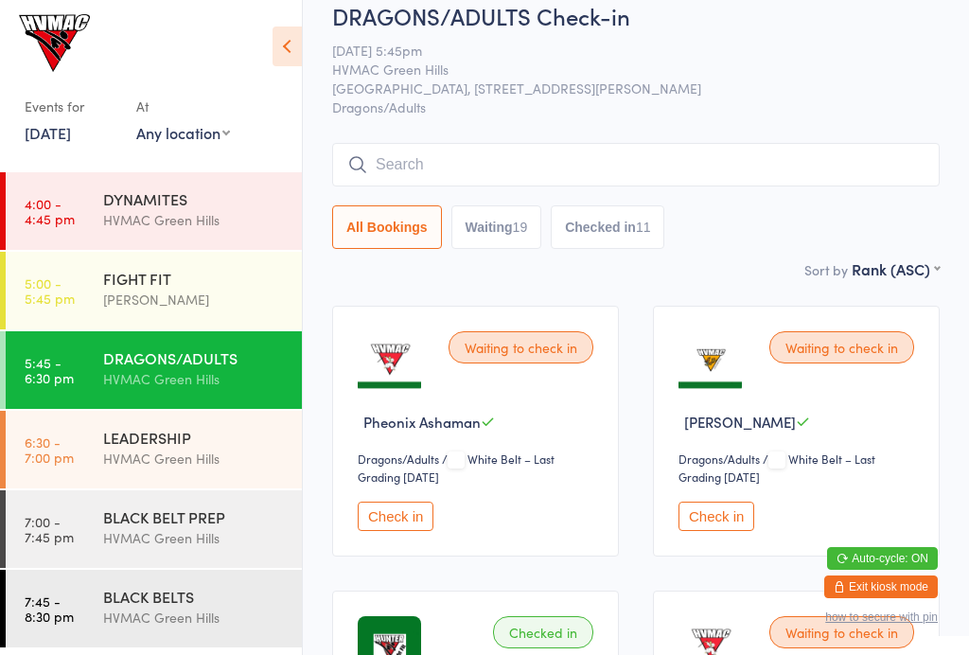
click at [748, 512] on button "Check in" at bounding box center [716, 515] width 76 height 29
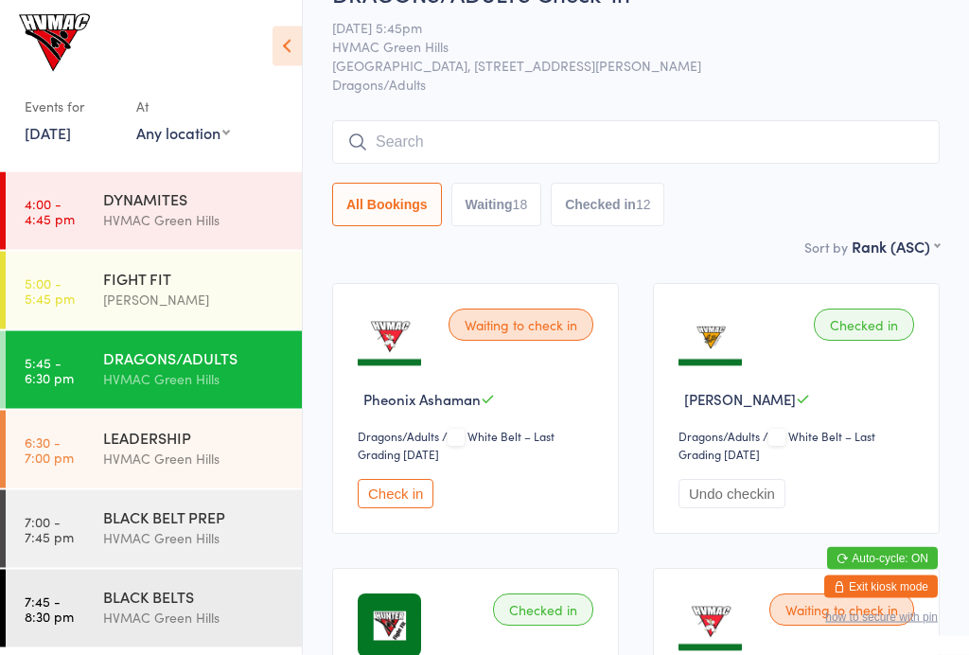
click at [525, 206] on div "18" at bounding box center [520, 205] width 15 height 15
select select "4"
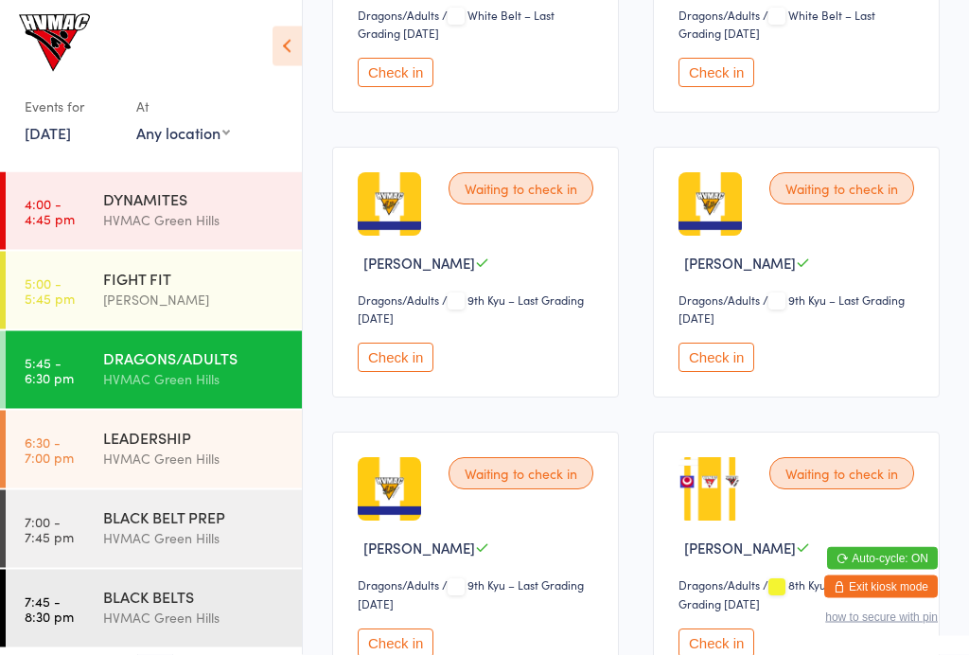
click at [398, 366] on button "Check in" at bounding box center [396, 357] width 76 height 29
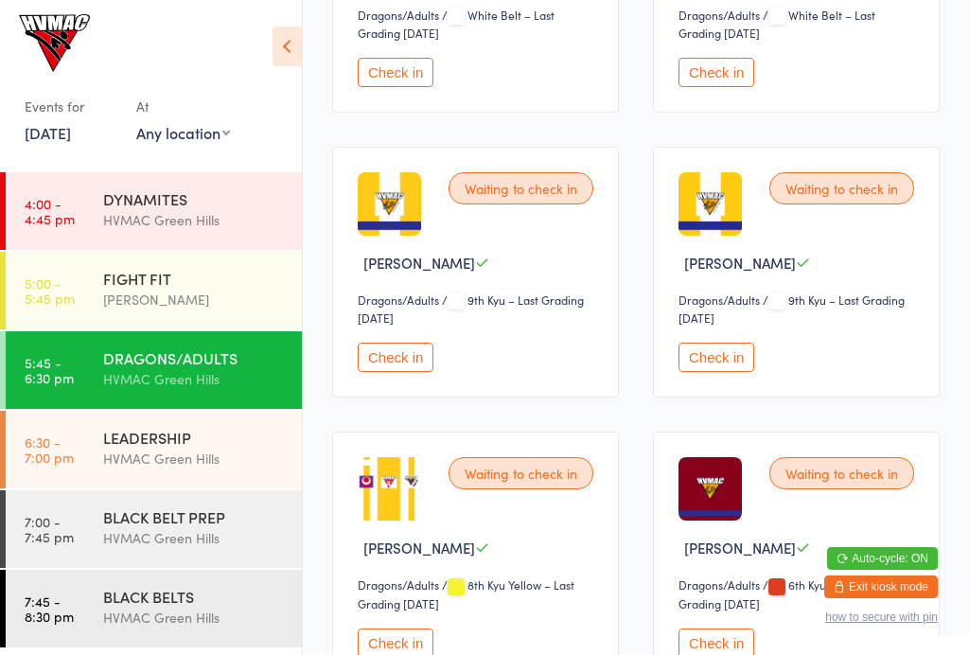
click at [201, 279] on div "FIGHT FIT" at bounding box center [194, 278] width 183 height 21
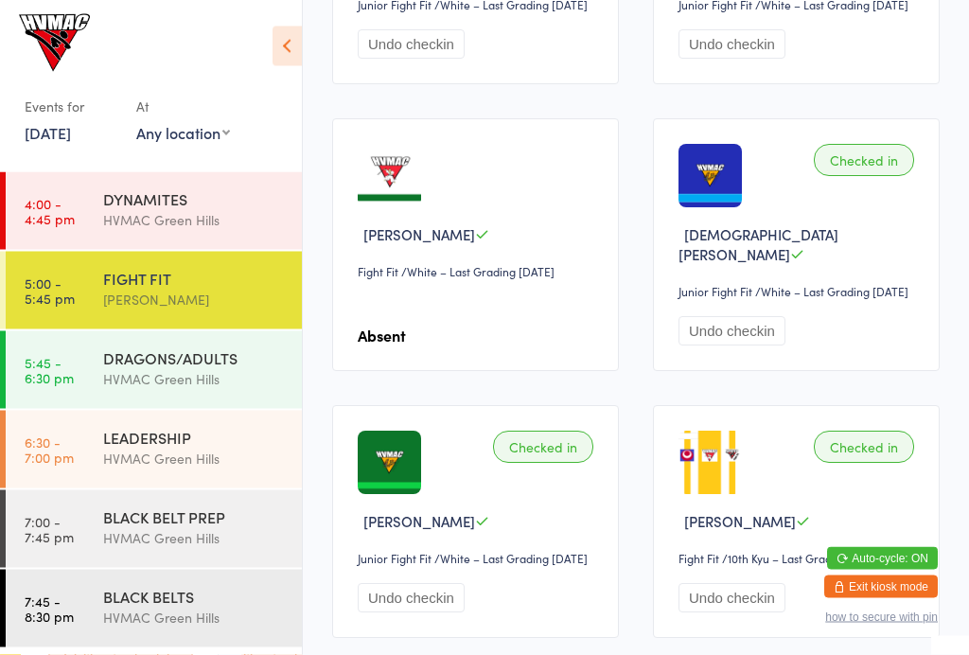
scroll to position [1272, 0]
click at [225, 373] on div "HVMAC Green Hills" at bounding box center [194, 379] width 183 height 22
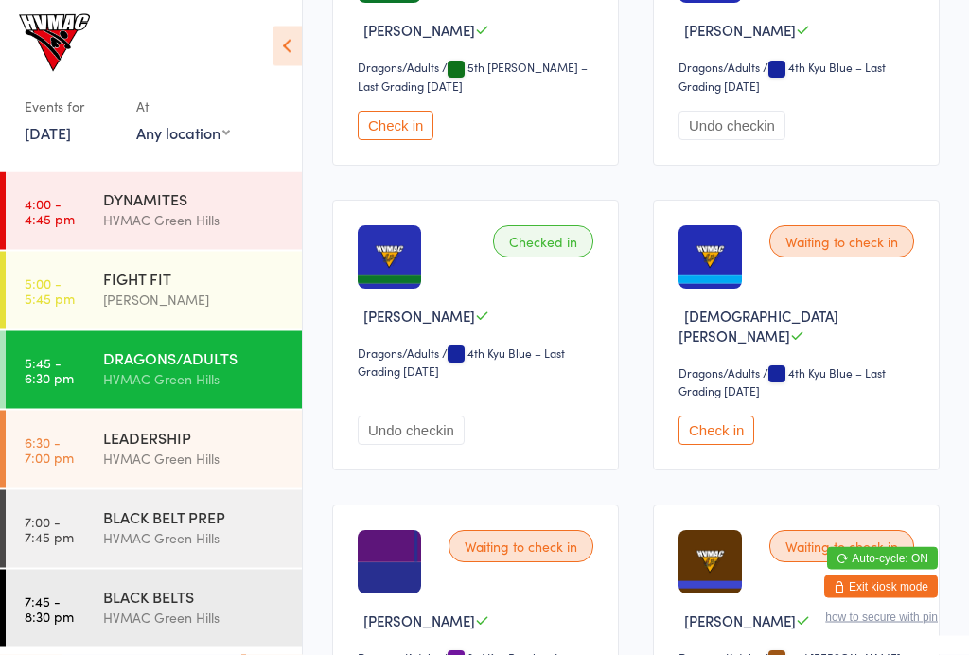
click at [725, 446] on button "Check in" at bounding box center [716, 430] width 76 height 29
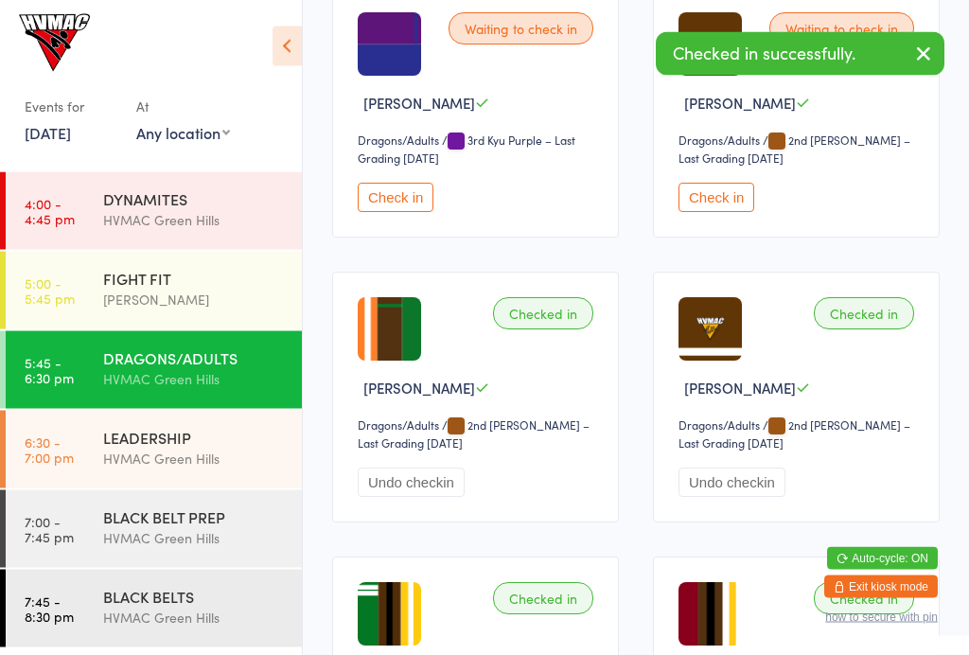
scroll to position [2929, 0]
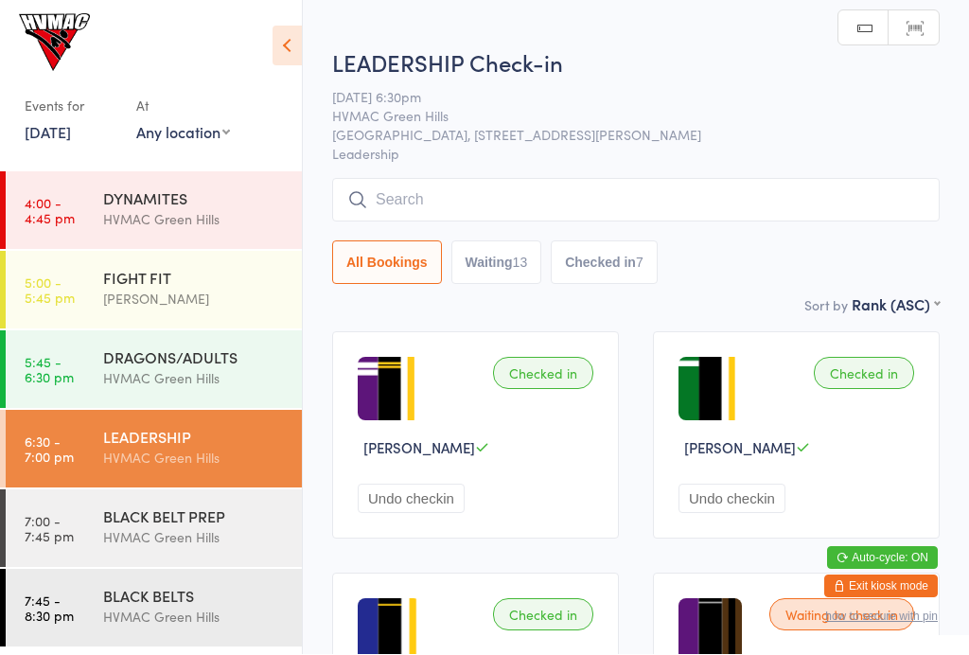
scroll to position [1, 0]
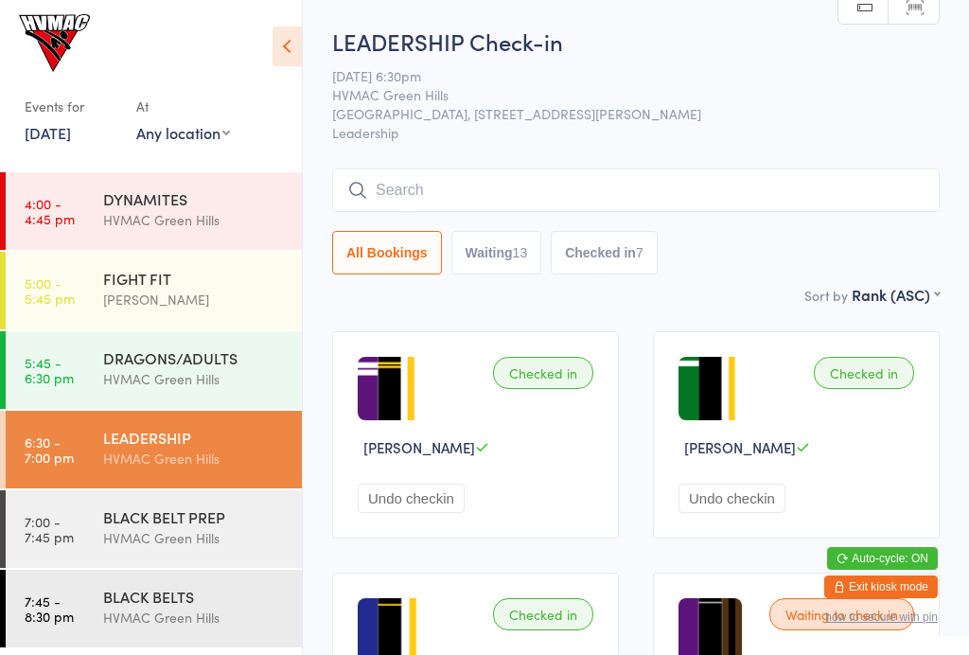
click at [674, 392] on div "Checked in Callum Coulton Undo checkin" at bounding box center [796, 434] width 287 height 207
click at [515, 272] on button "Waiting 13" at bounding box center [496, 253] width 91 height 44
select select "4"
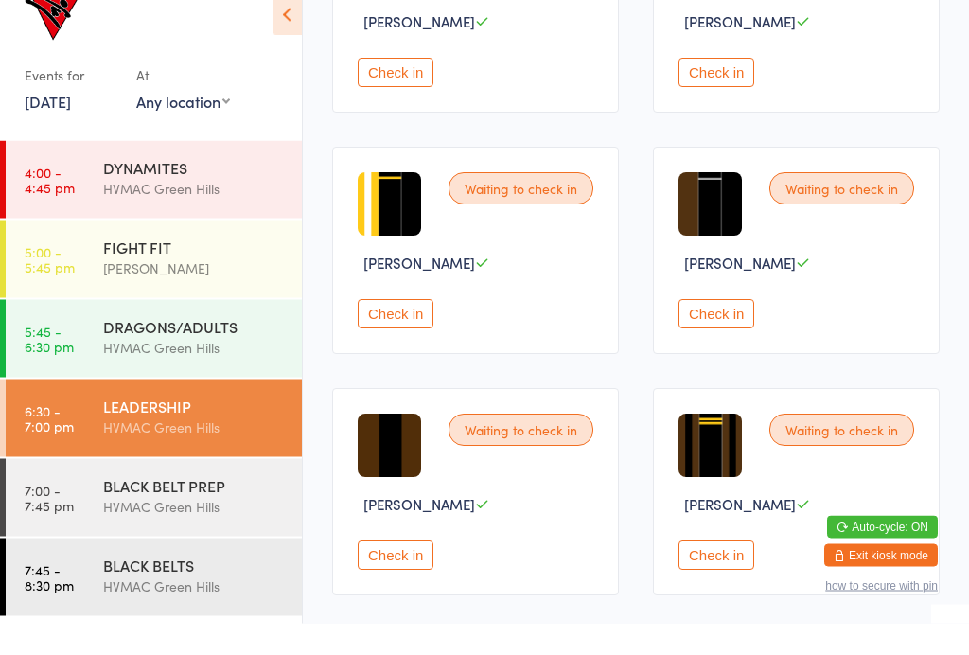
scroll to position [459, 0]
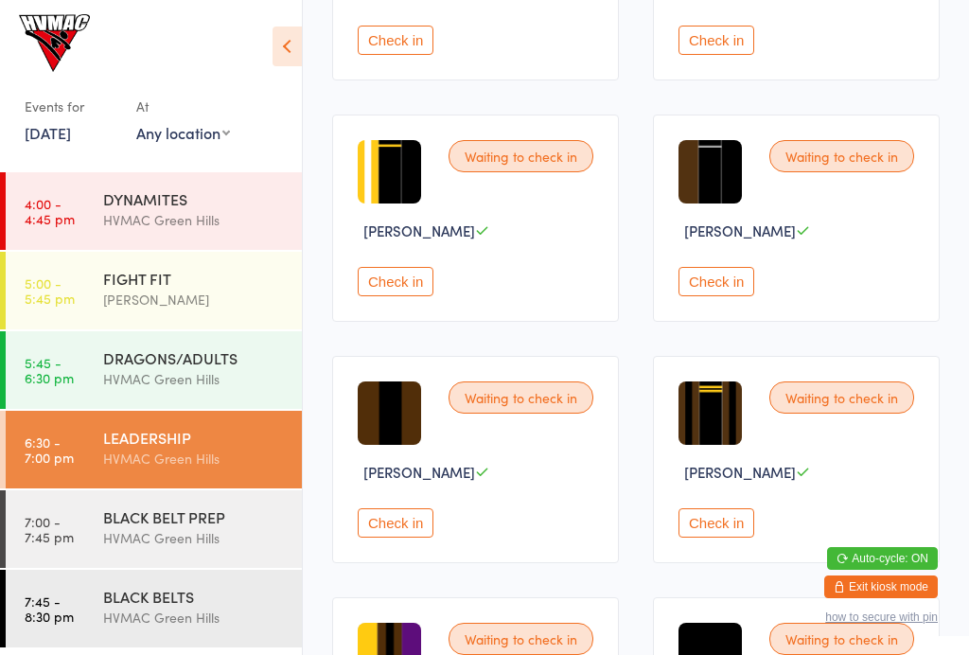
click at [734, 537] on button "Check in" at bounding box center [716, 522] width 76 height 29
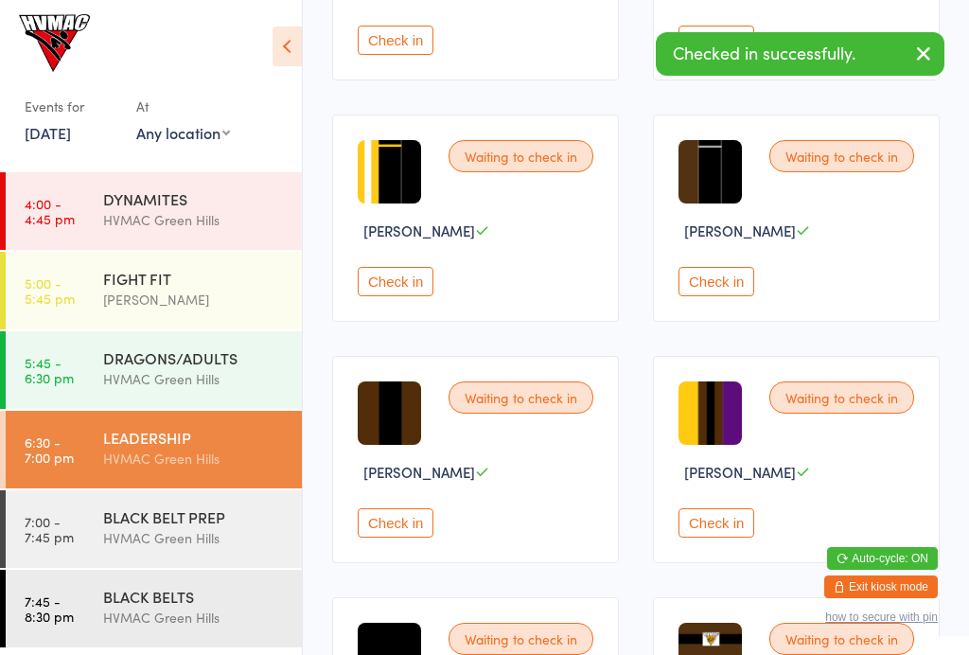
click at [222, 534] on div "HVMAC Green Hills" at bounding box center [194, 538] width 183 height 22
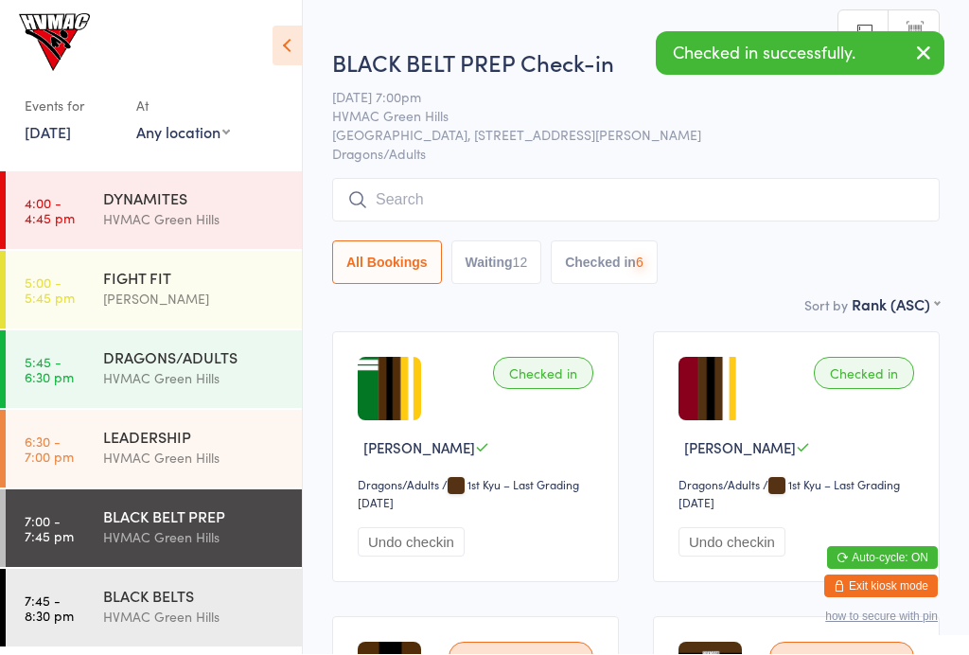
scroll to position [1, 0]
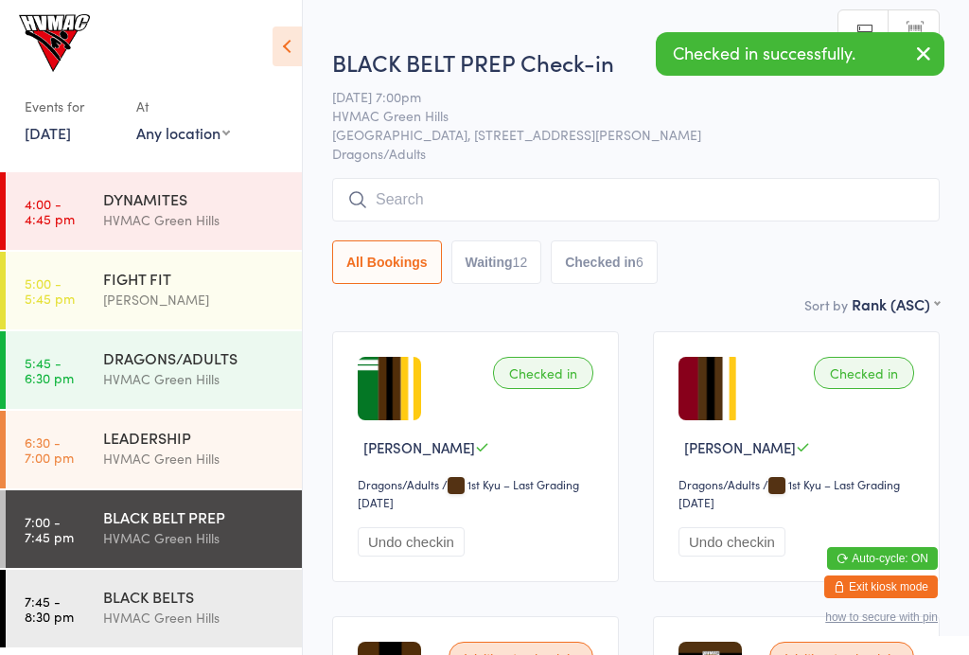
click at [520, 273] on button "Waiting 12" at bounding box center [496, 262] width 91 height 44
select select "4"
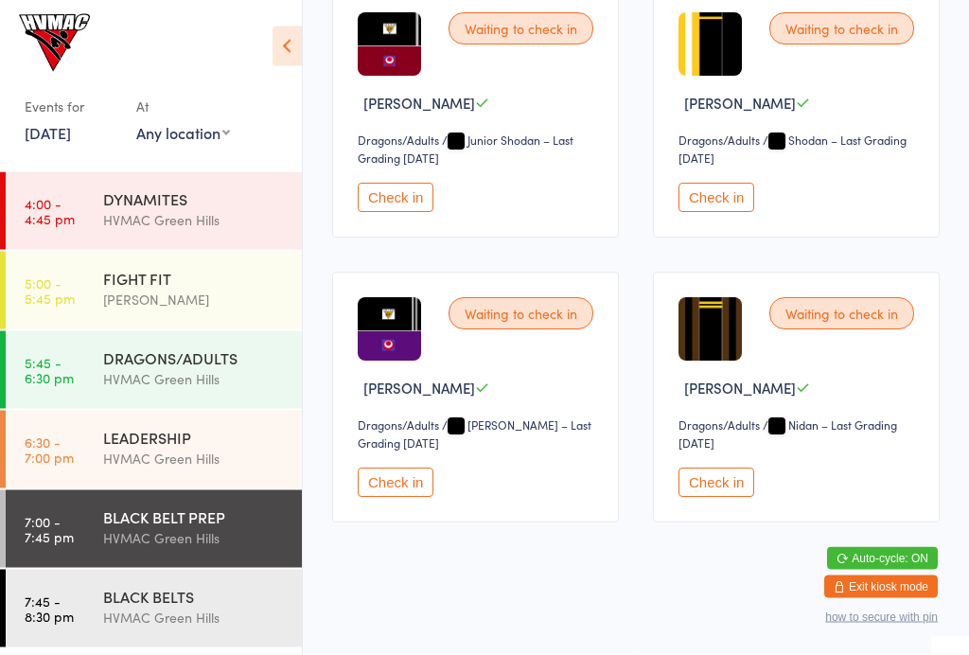
scroll to position [1498, 0]
click at [727, 498] on button "Check in" at bounding box center [716, 482] width 76 height 29
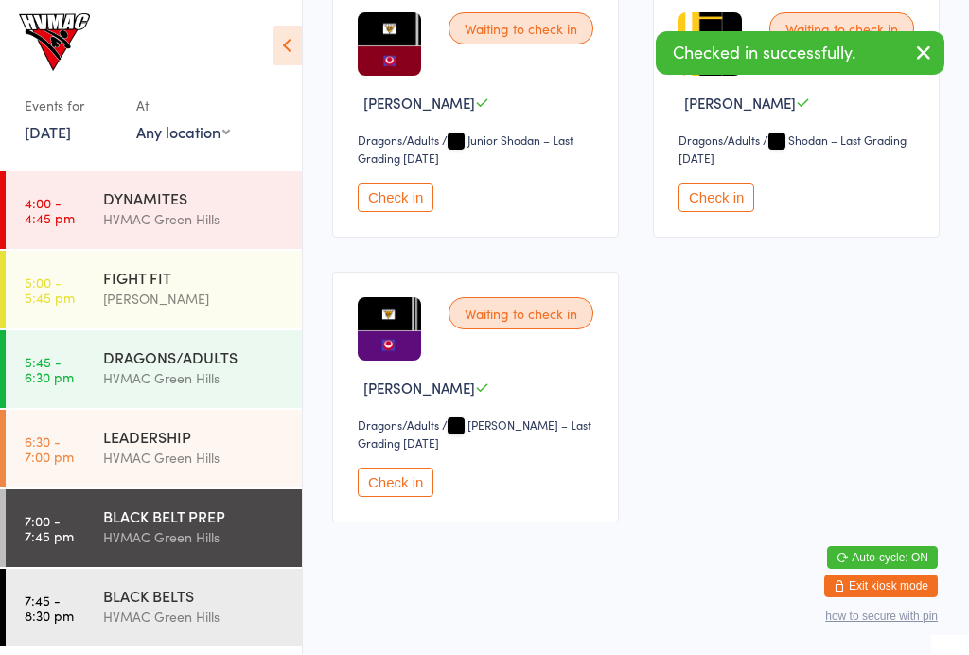
click at [227, 614] on div "HVMAC Green Hills" at bounding box center [194, 617] width 183 height 22
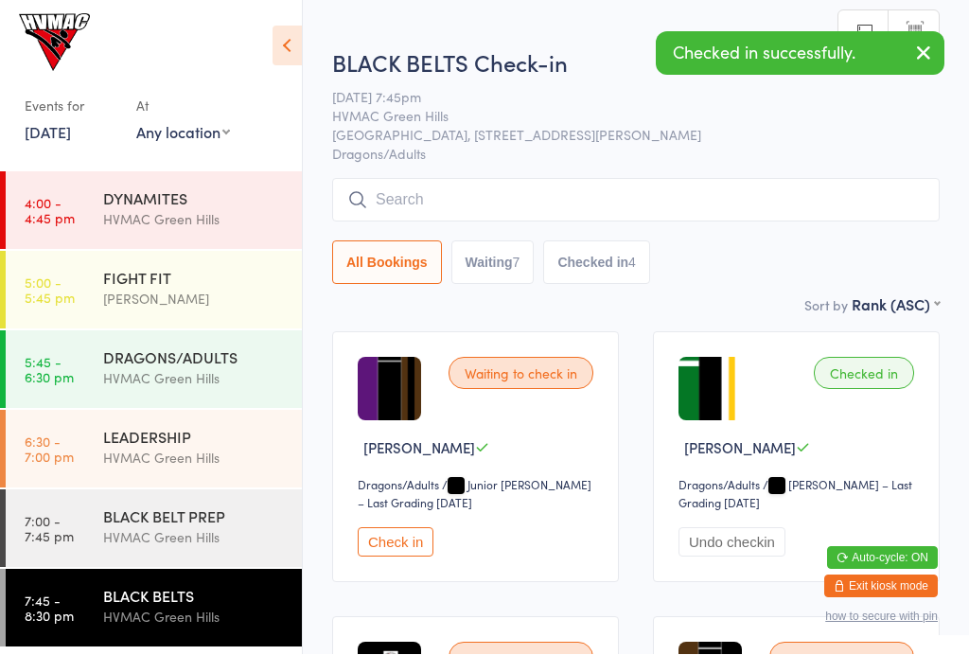
scroll to position [1, 0]
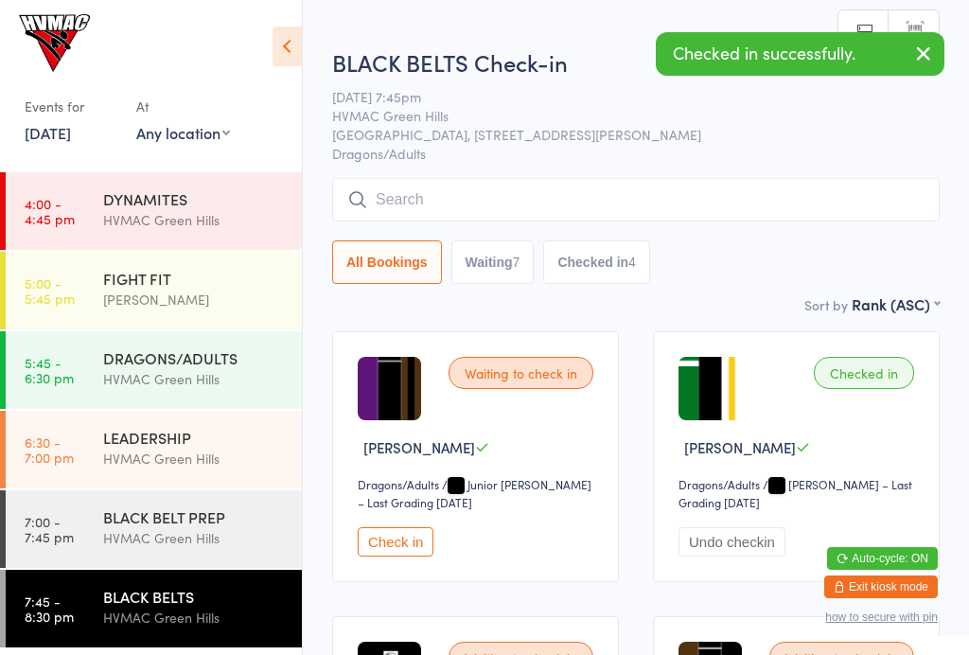
click at [485, 284] on button "Waiting 7" at bounding box center [492, 262] width 83 height 44
select select "4"
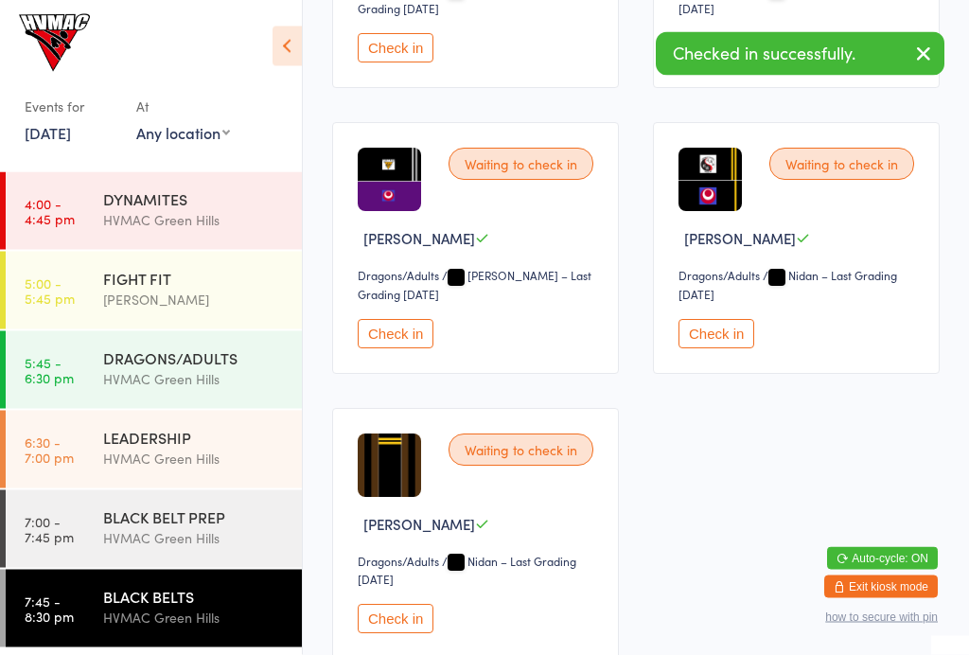
click at [702, 349] on button "Check in" at bounding box center [716, 334] width 76 height 29
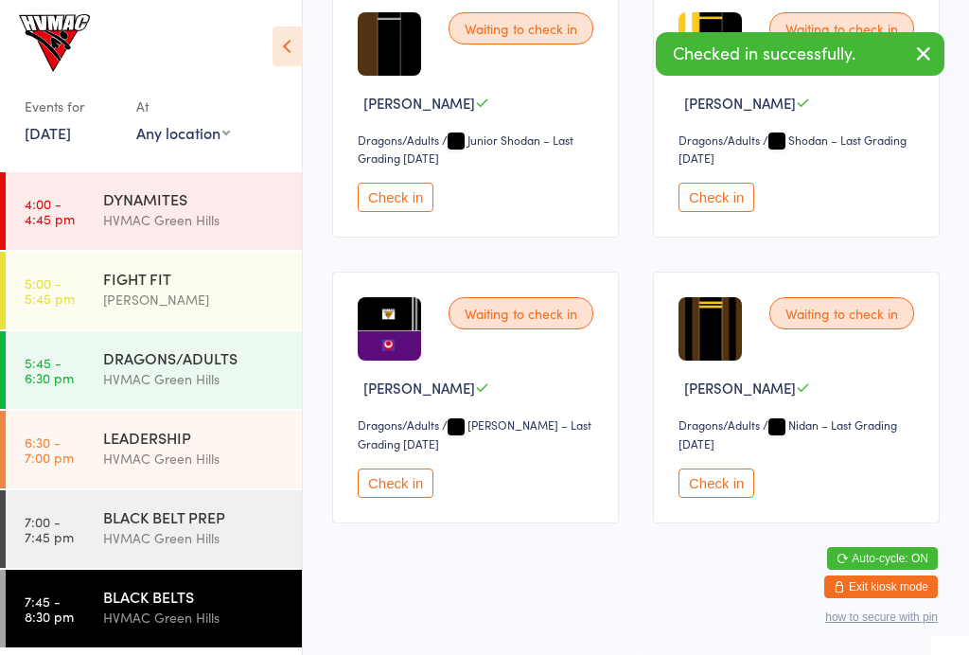
scroll to position [630, 0]
click at [715, 487] on button "Check in" at bounding box center [716, 482] width 76 height 29
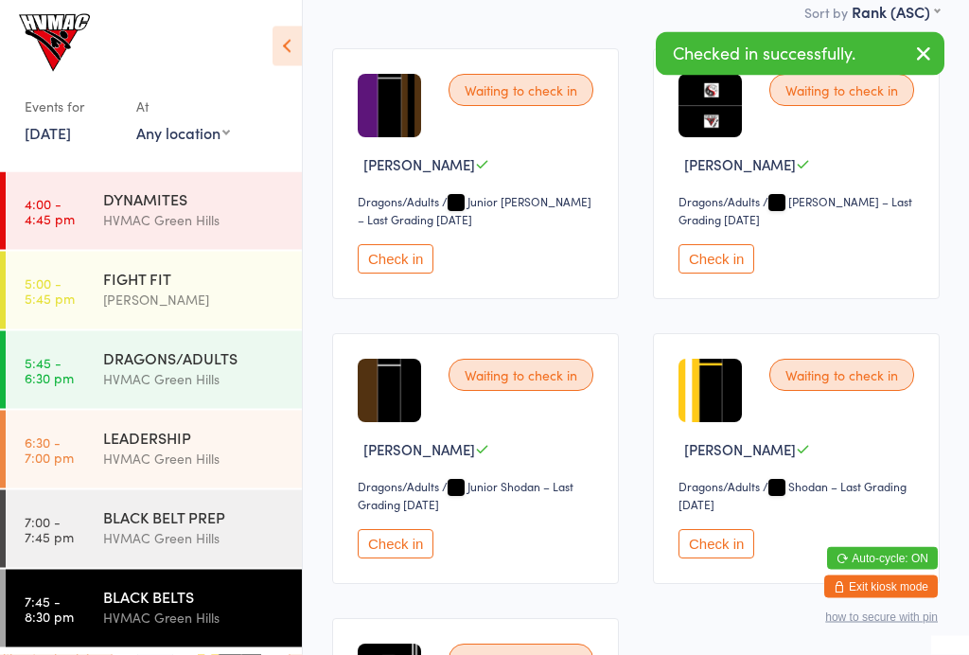
click at [430, 559] on button "Check in" at bounding box center [396, 544] width 76 height 29
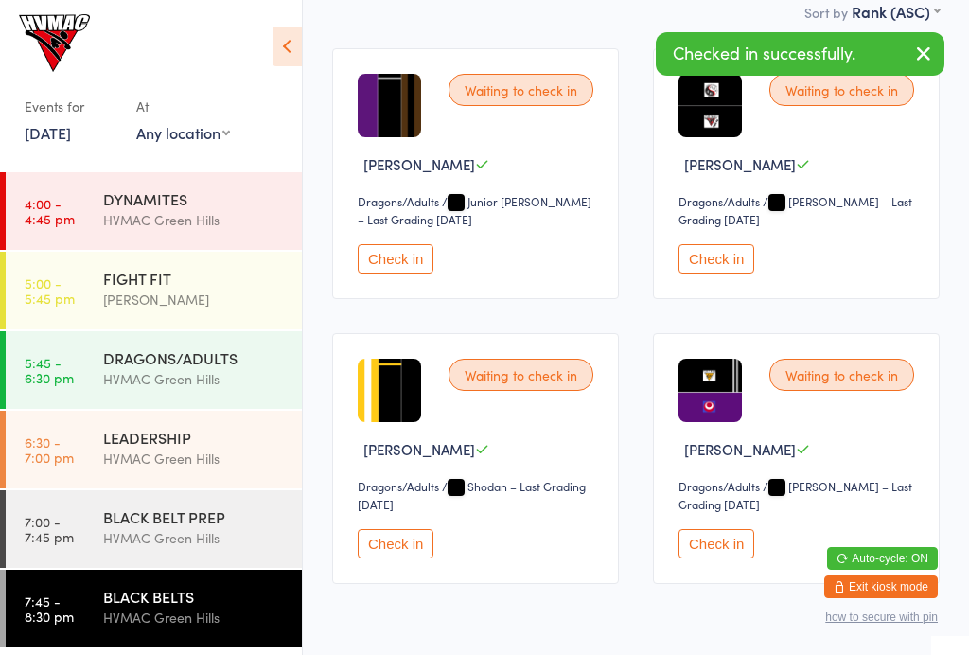
click at [234, 533] on div "HVMAC Green Hills" at bounding box center [194, 538] width 183 height 22
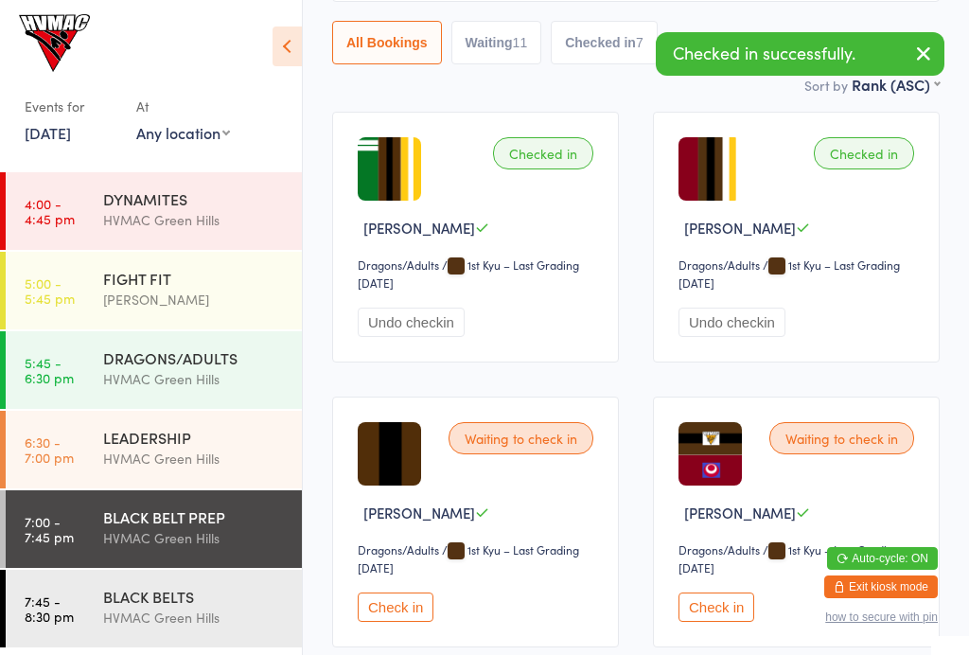
click at [517, 58] on button "Waiting 11" at bounding box center [496, 43] width 91 height 44
select select "4"
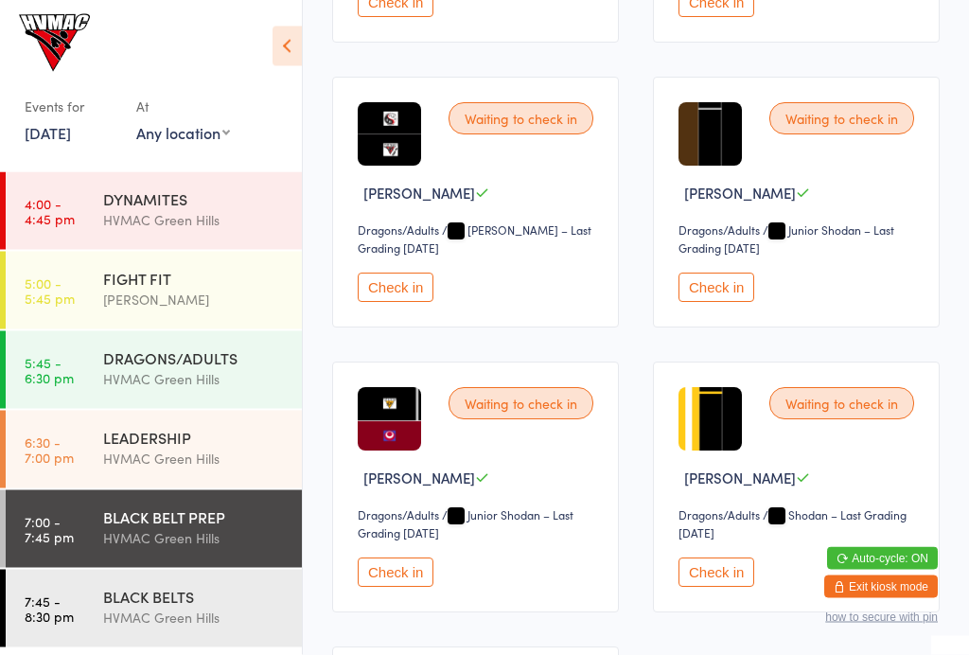
click at [737, 303] on button "Check in" at bounding box center [716, 287] width 76 height 29
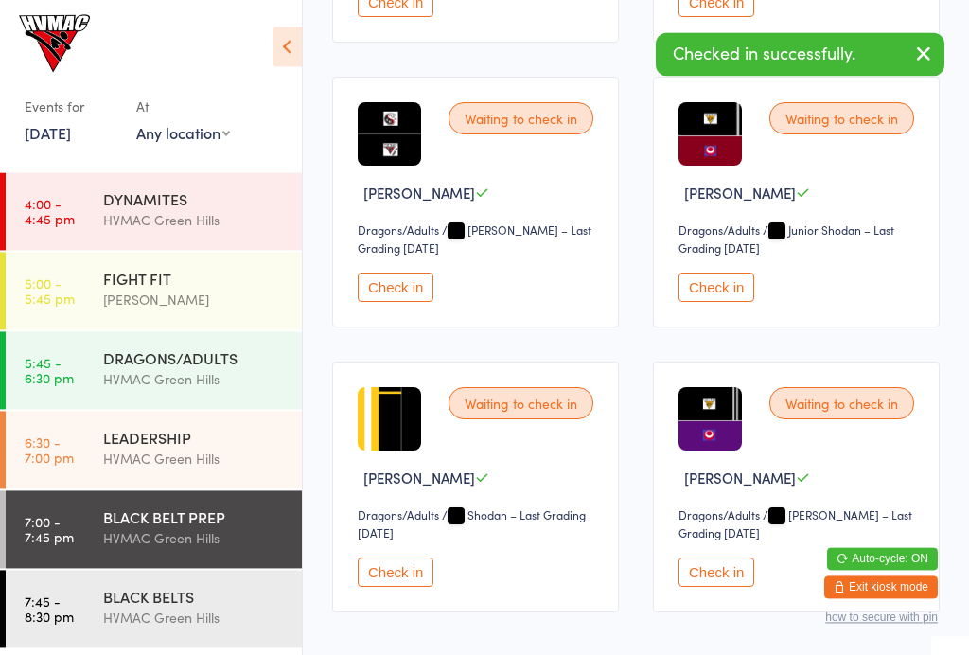
scroll to position [1087, 0]
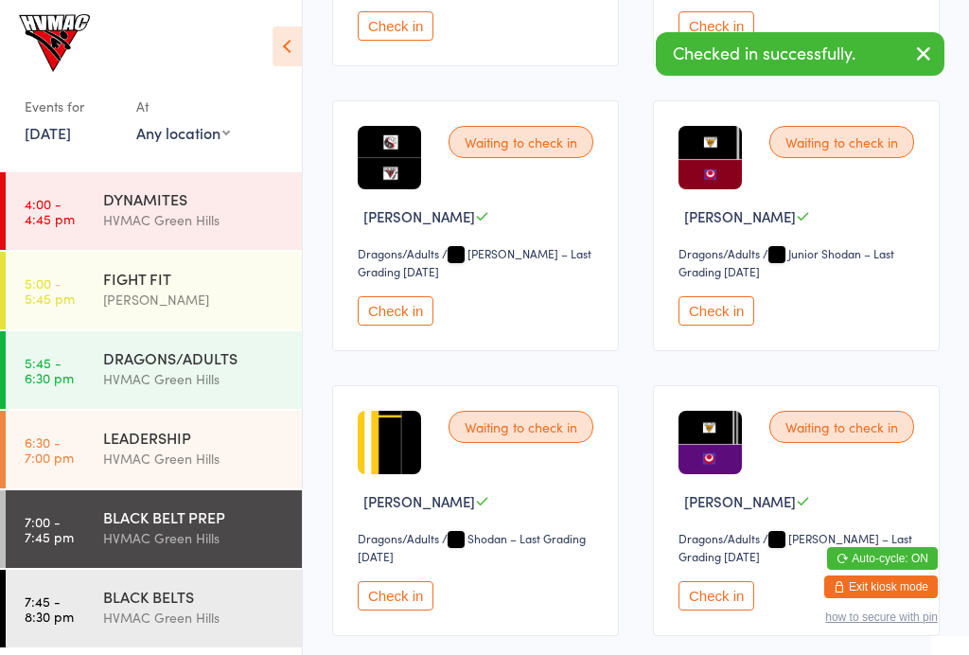
click at [206, 483] on div "LEADERSHIP HVMAC Green Hills" at bounding box center [202, 448] width 199 height 75
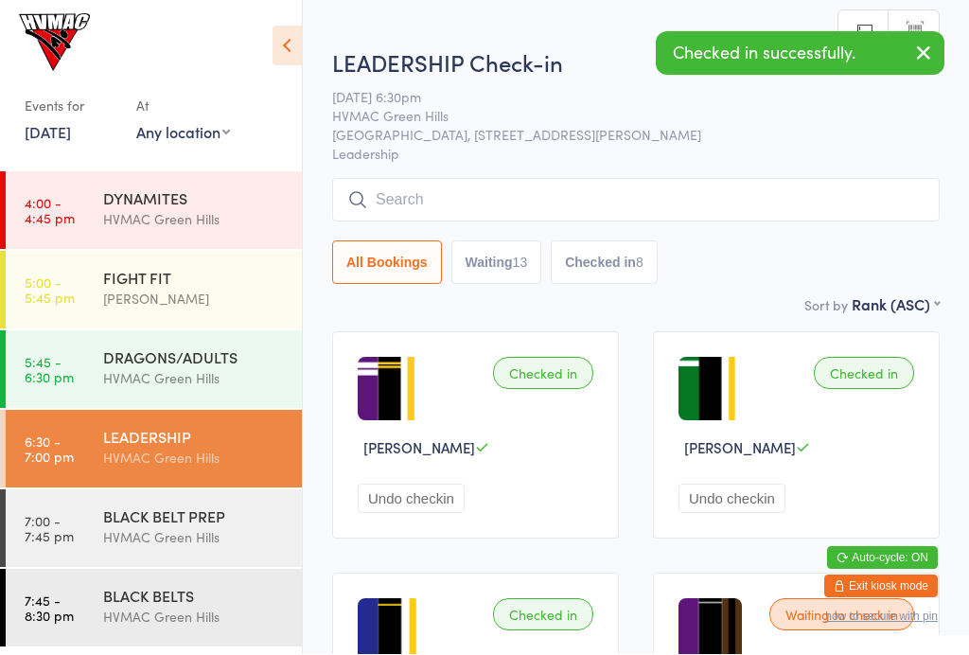
scroll to position [1, 0]
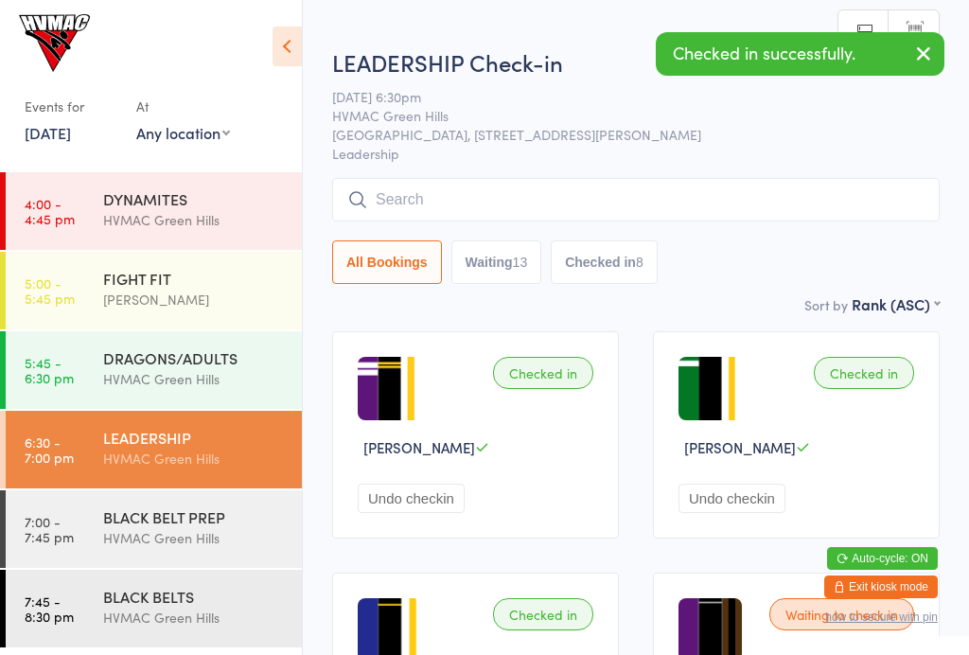
click at [301, 36] on icon at bounding box center [286, 46] width 29 height 40
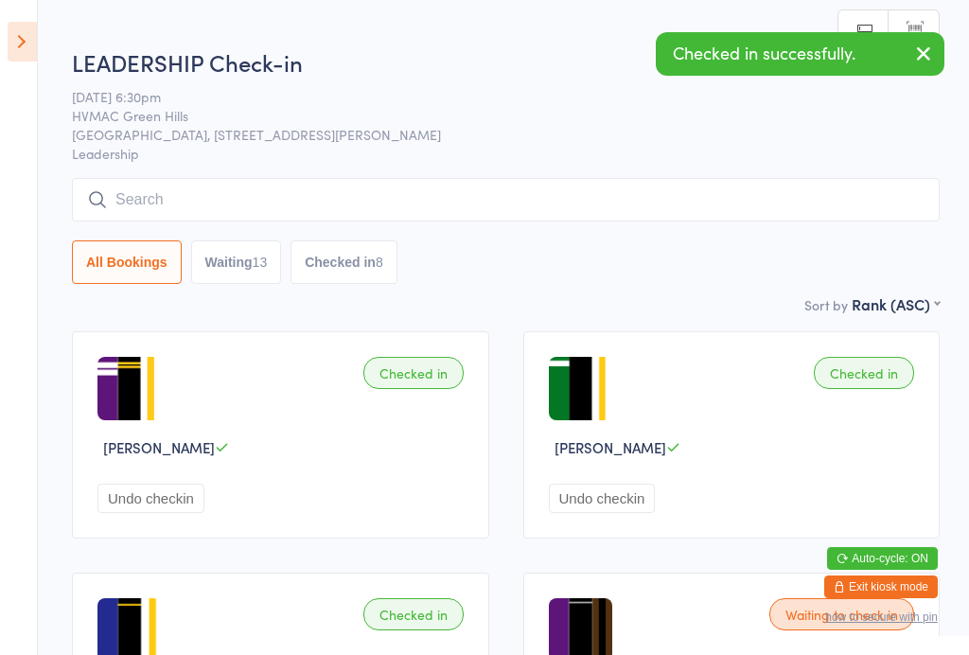
click at [265, 270] on div "13" at bounding box center [260, 261] width 15 height 15
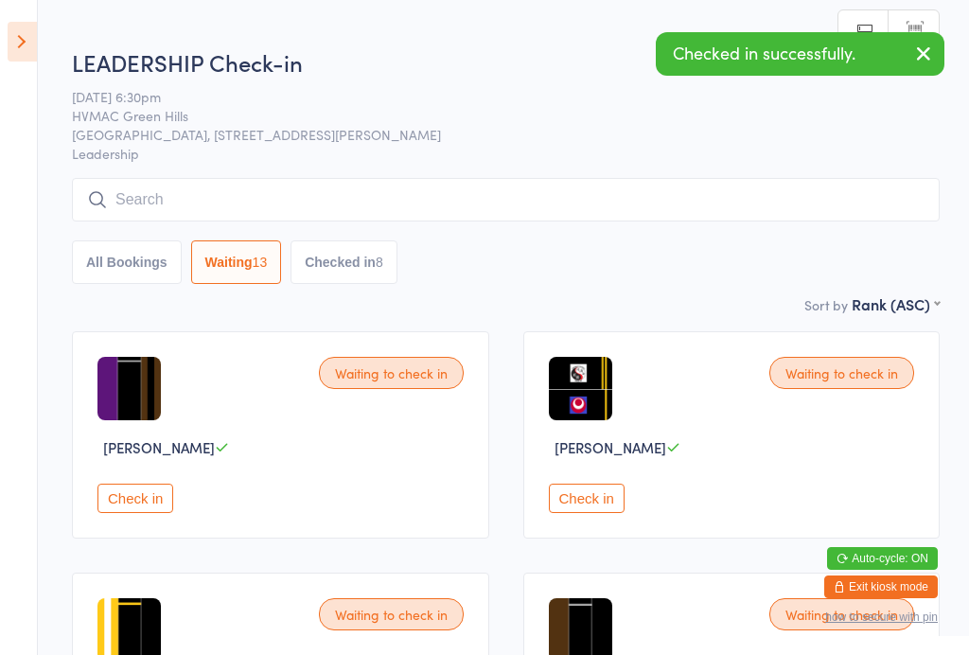
select select "4"
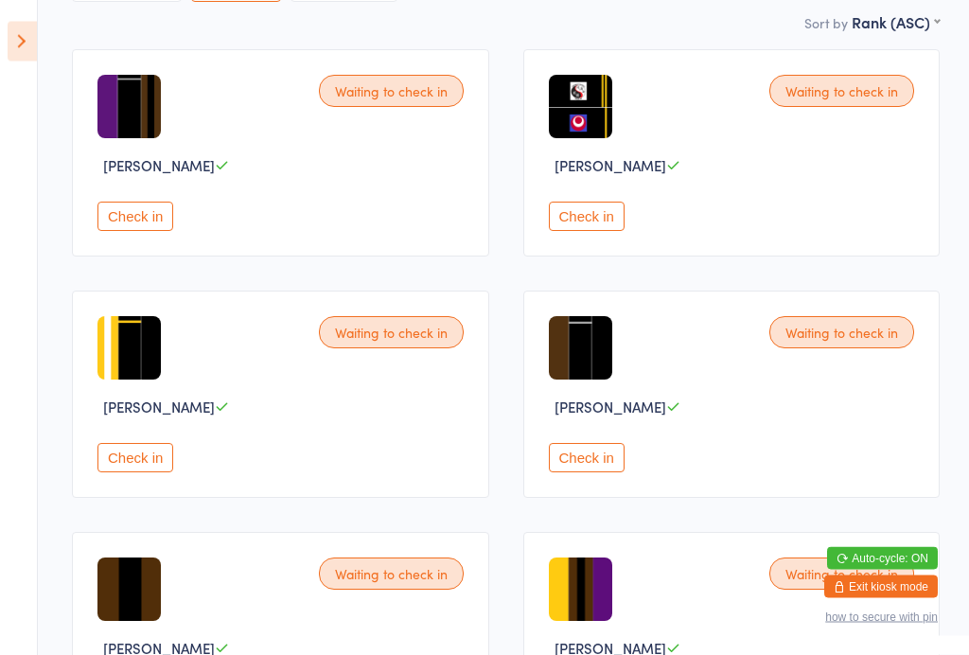
click at [621, 228] on button "Check in" at bounding box center [587, 216] width 76 height 29
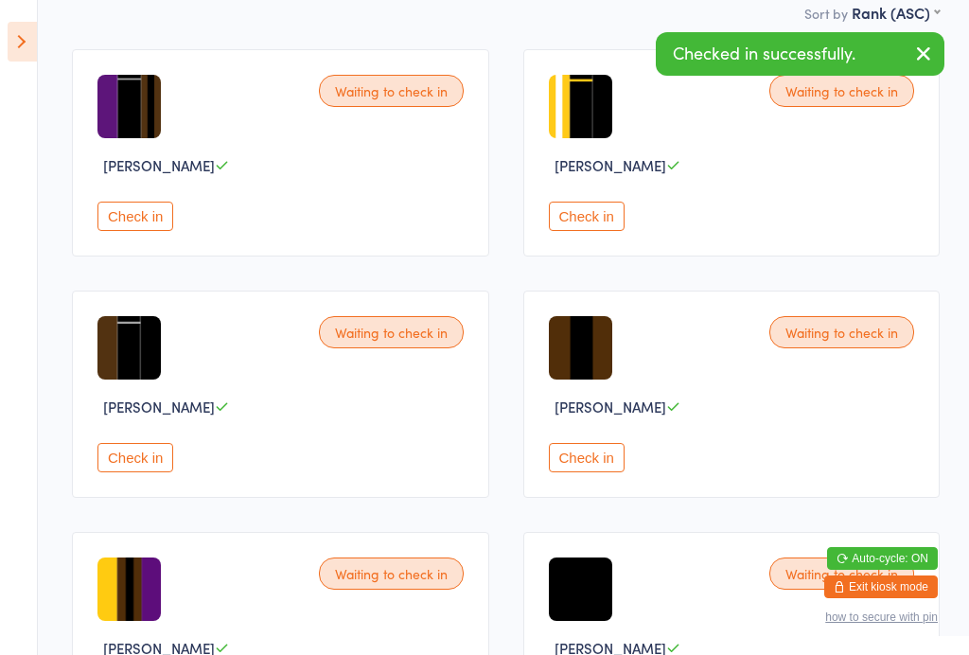
click at [184, 460] on div "Check in" at bounding box center [283, 457] width 372 height 29
click at [148, 455] on button "Check in" at bounding box center [135, 457] width 76 height 29
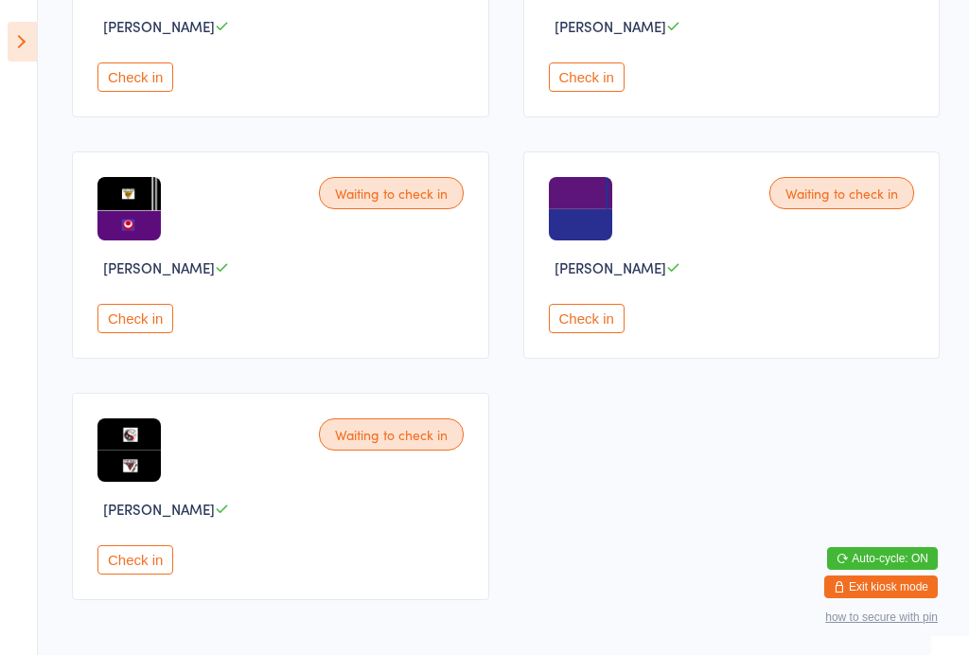
scroll to position [1231, 0]
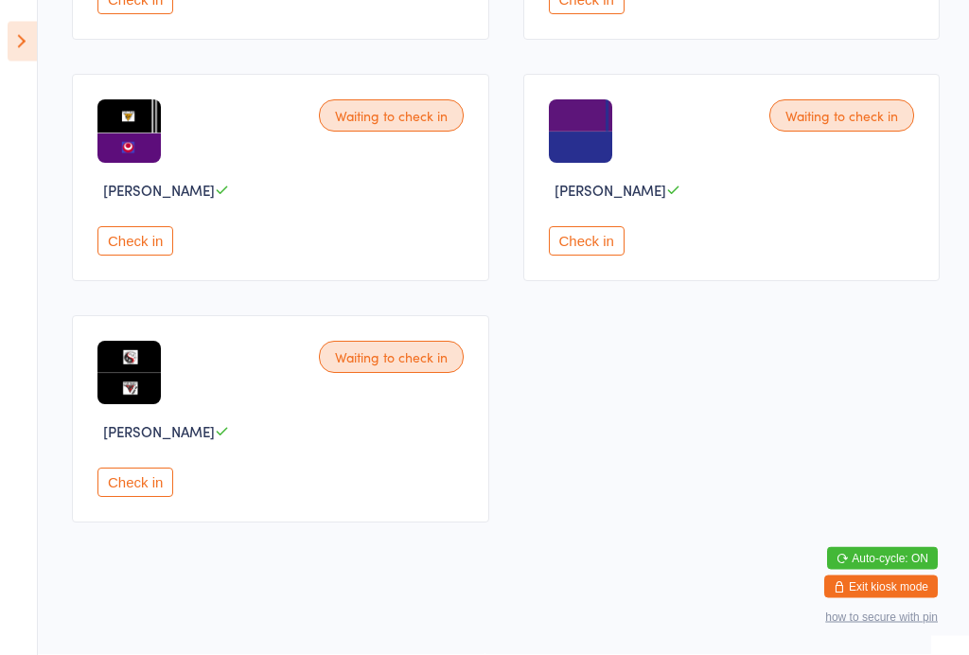
click at [140, 248] on button "Check in" at bounding box center [135, 241] width 76 height 29
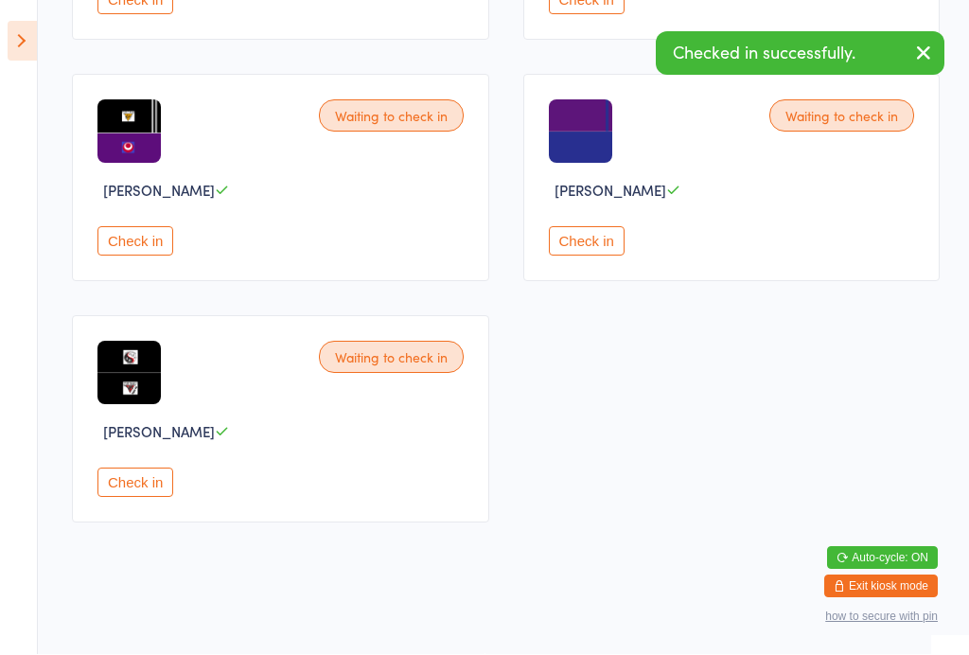
scroll to position [986, 0]
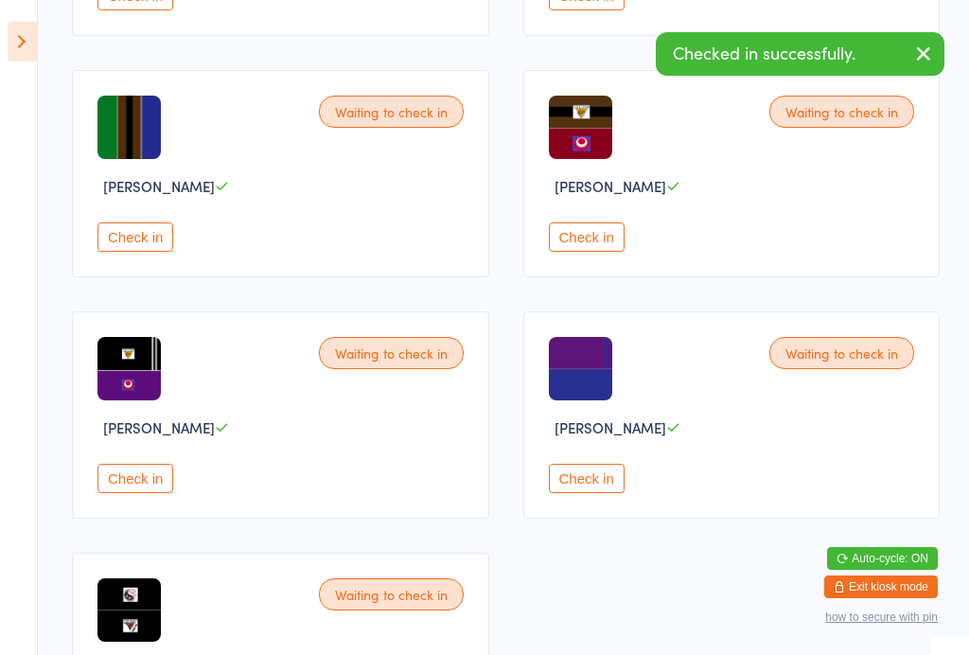
click at [24, 45] on icon at bounding box center [22, 42] width 29 height 40
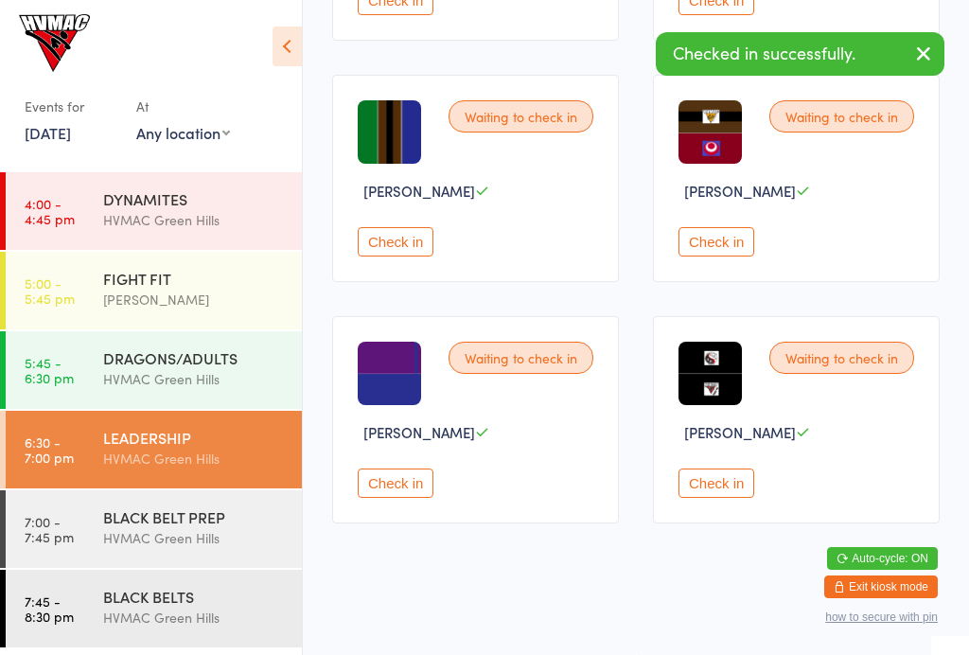
click at [179, 544] on div "HVMAC Green Hills" at bounding box center [194, 538] width 183 height 22
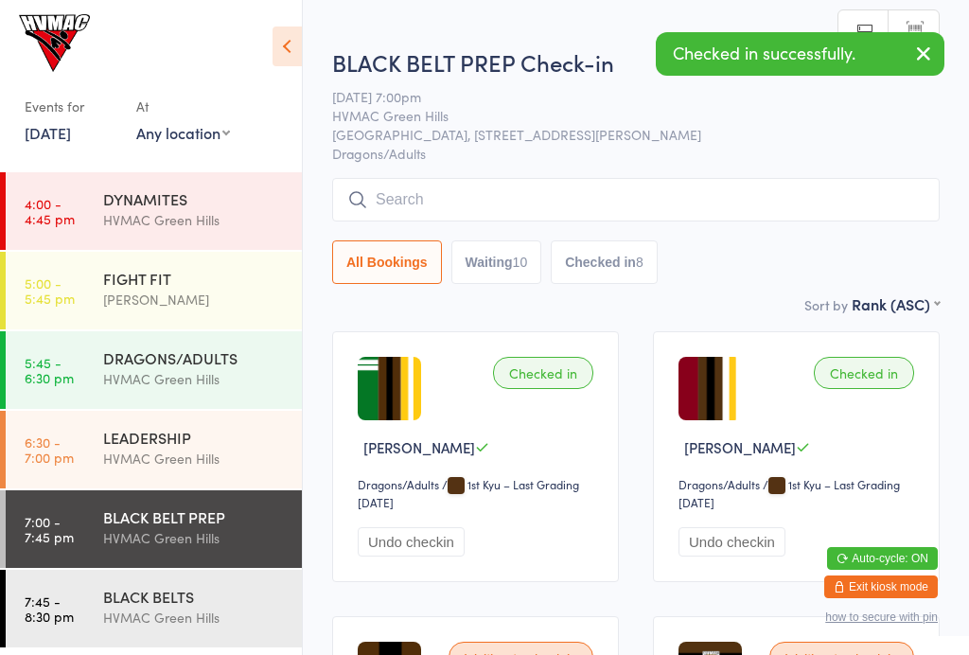
click at [287, 43] on icon at bounding box center [286, 46] width 29 height 40
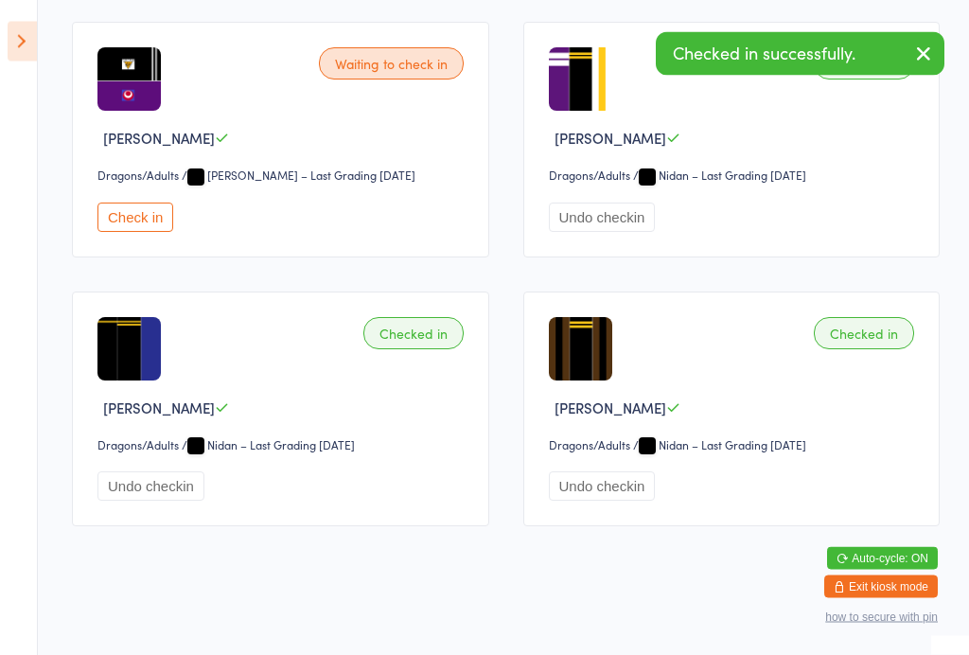
scroll to position [2191, 0]
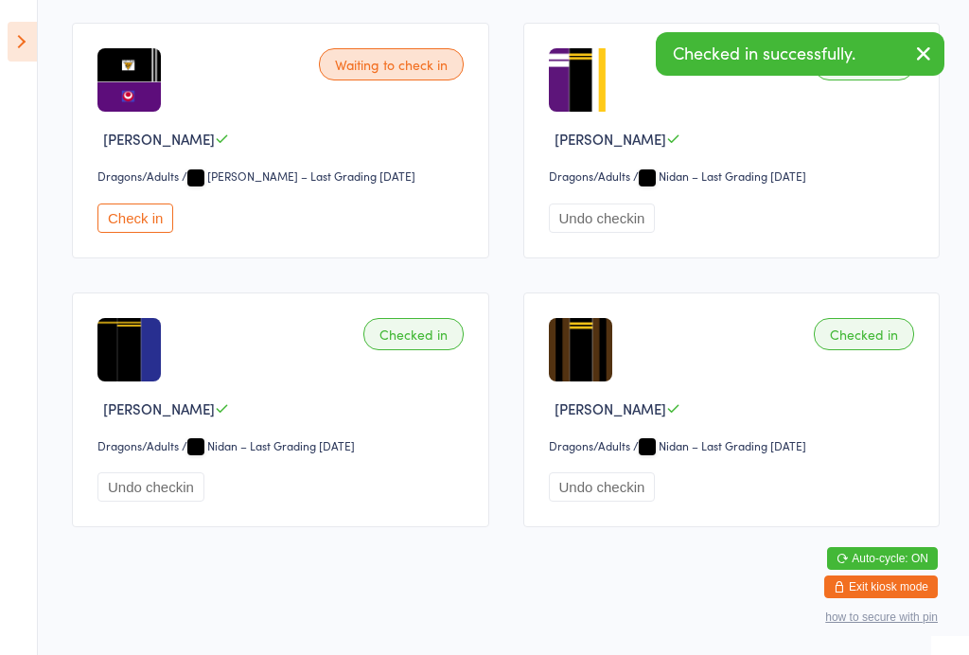
click at [133, 233] on button "Check in" at bounding box center [135, 217] width 76 height 29
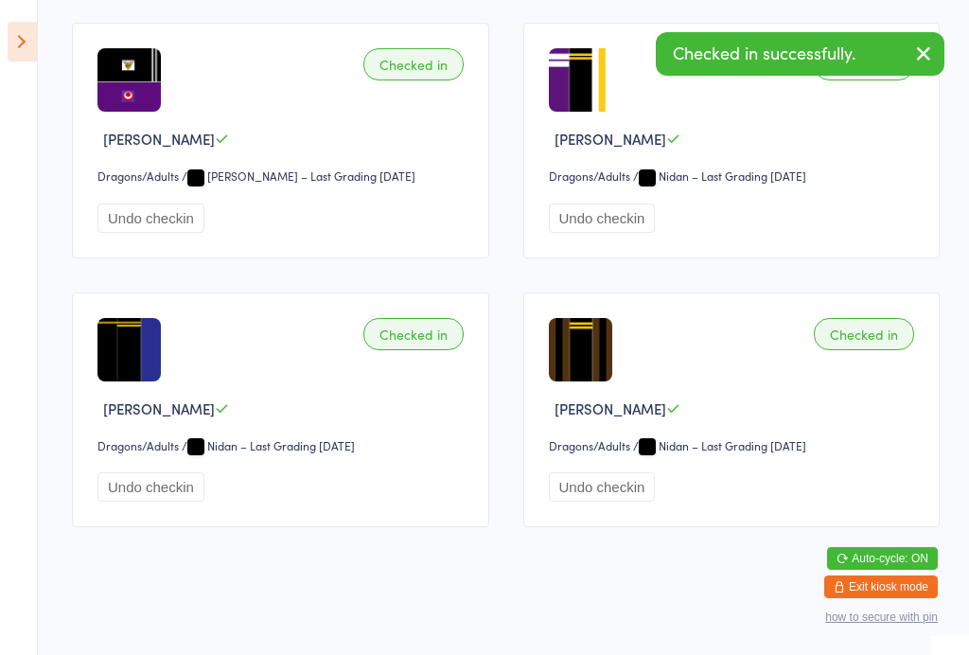
click at [33, 37] on icon at bounding box center [22, 42] width 29 height 40
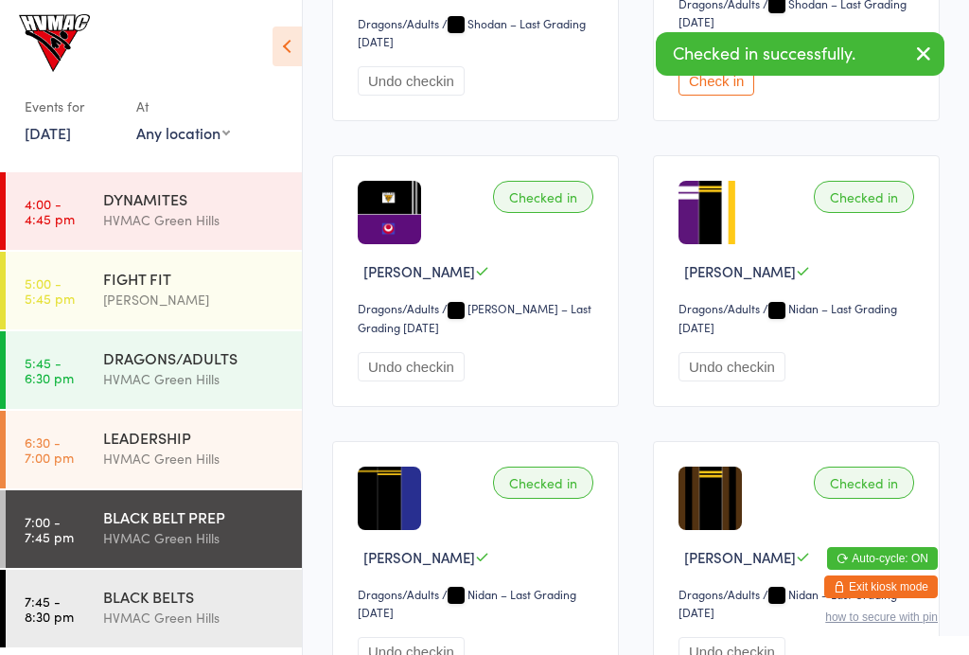
click at [206, 603] on div "BLACK BELTS" at bounding box center [194, 595] width 183 height 21
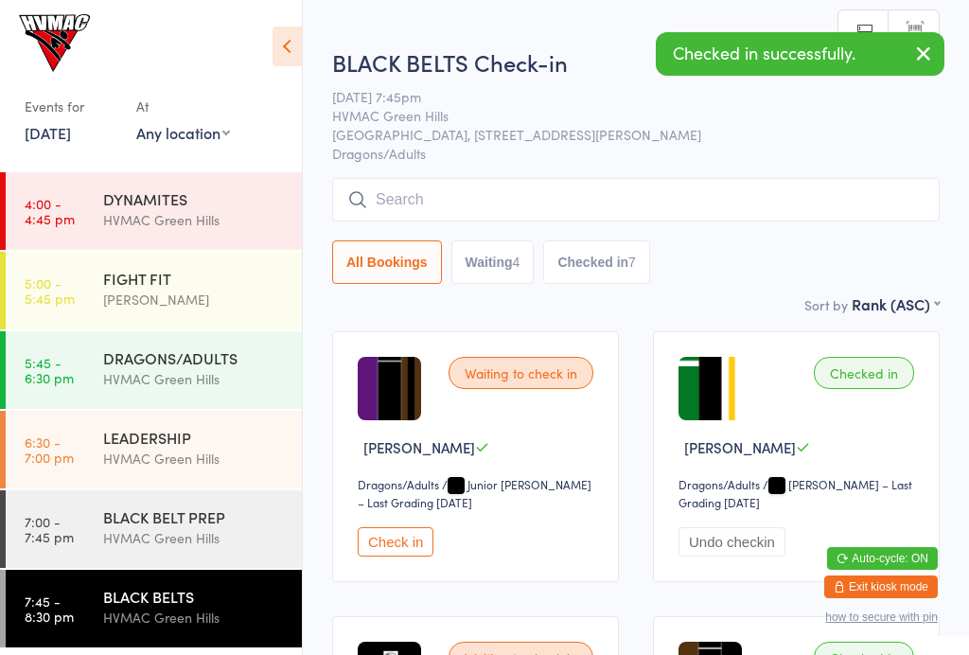
click at [285, 47] on icon at bounding box center [286, 46] width 29 height 40
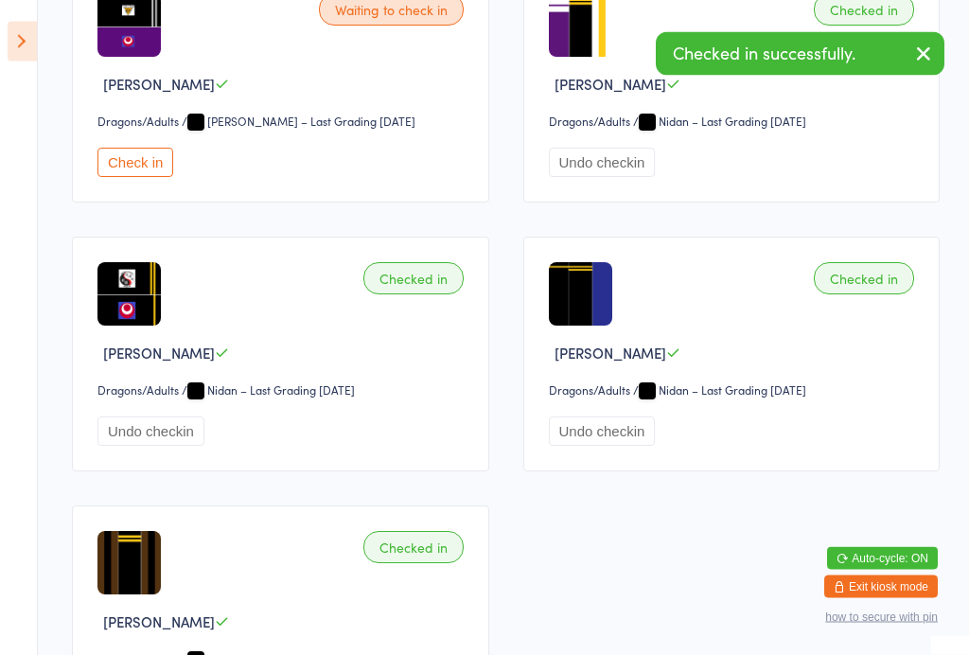
scroll to position [1179, 0]
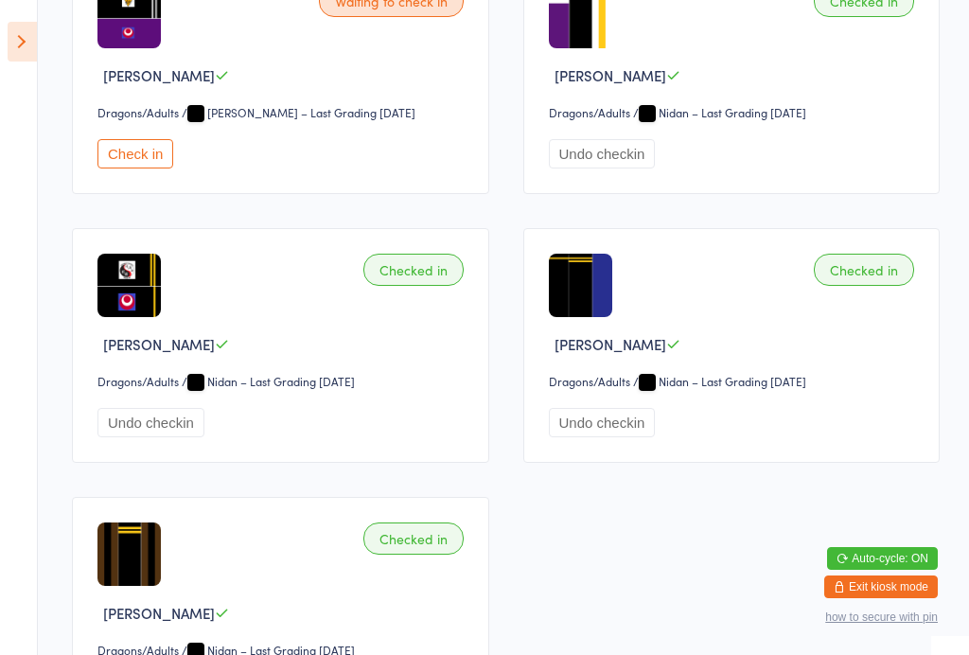
click at [135, 166] on button "Check in" at bounding box center [135, 153] width 76 height 29
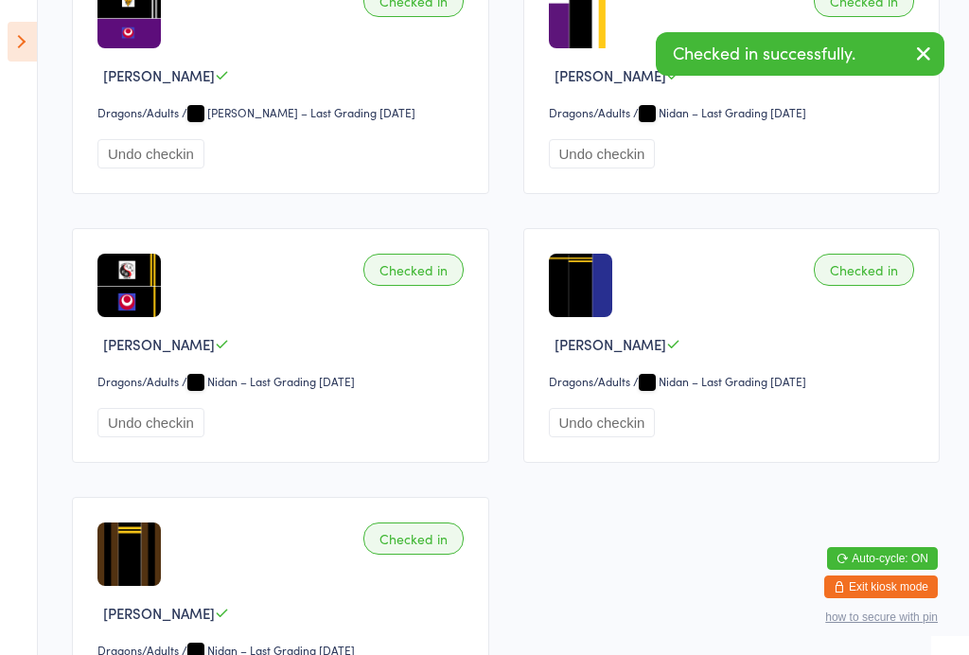
click at [34, 37] on icon at bounding box center [22, 42] width 29 height 40
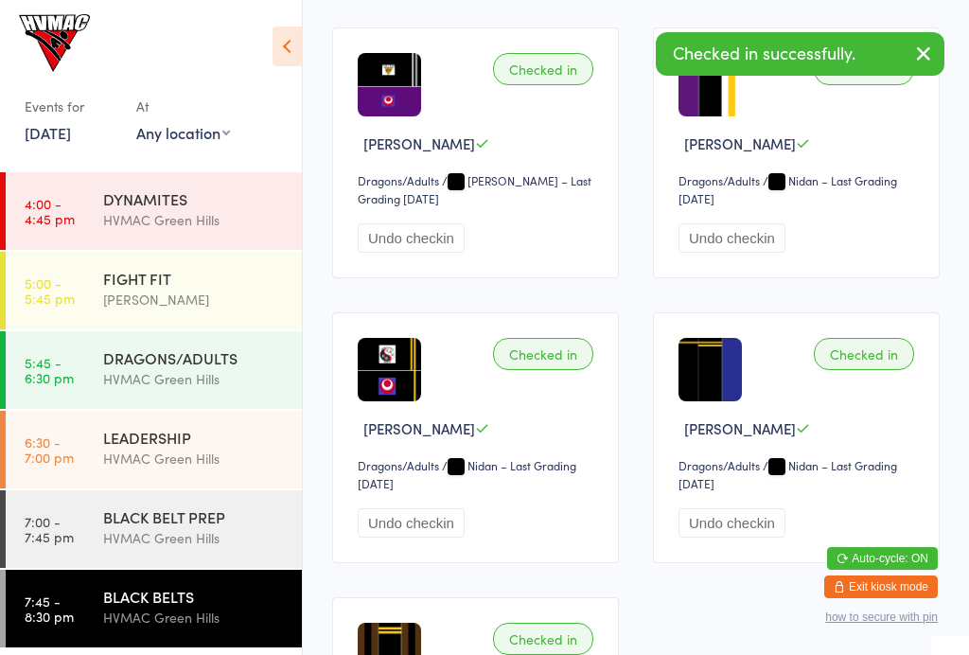
click at [167, 458] on div "HVMAC Green Hills" at bounding box center [194, 458] width 183 height 22
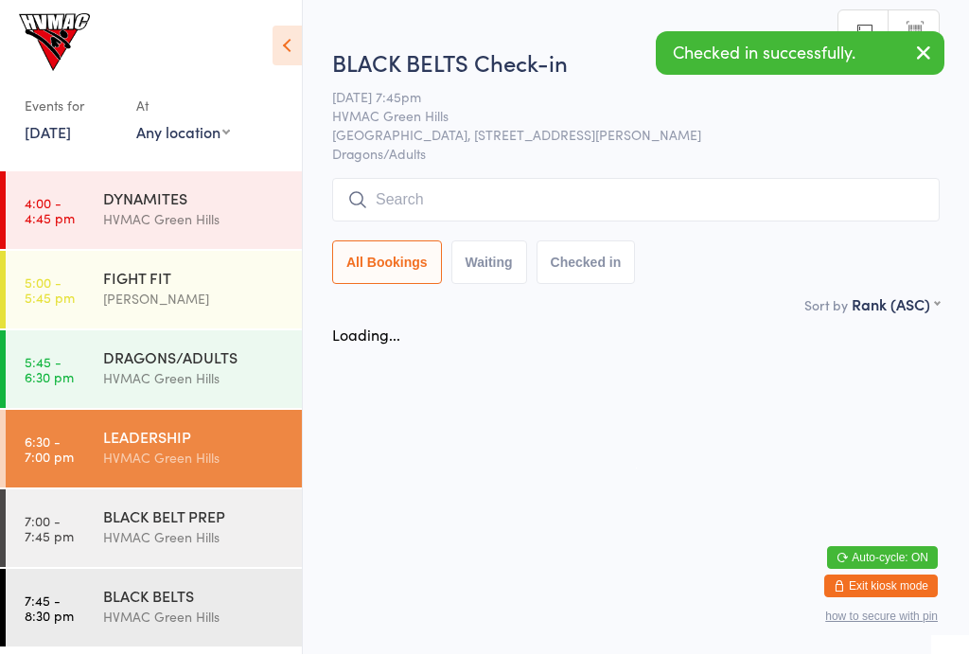
scroll to position [1, 0]
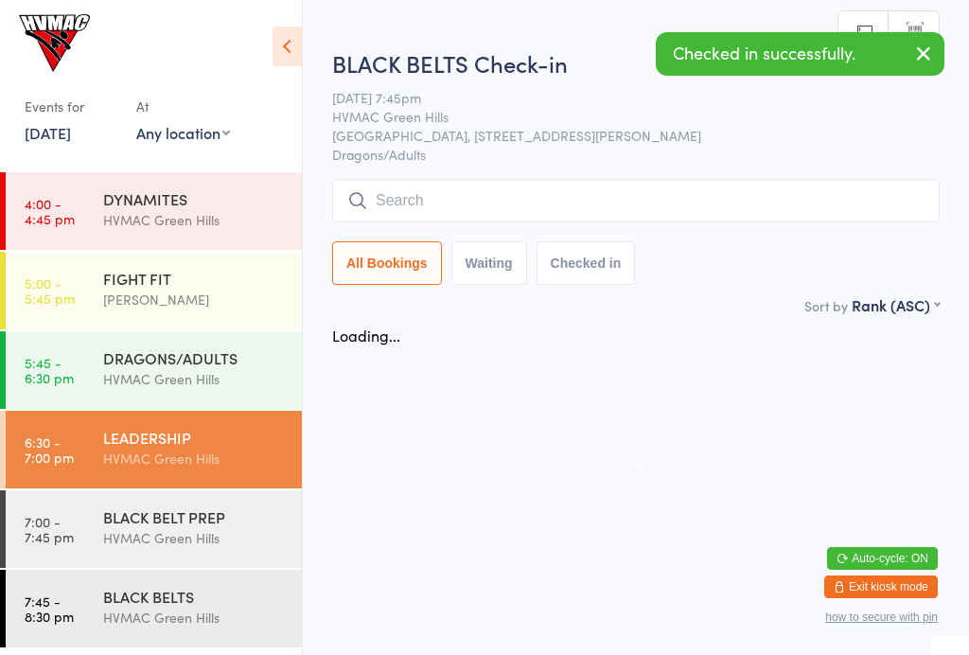
click at [283, 40] on icon at bounding box center [286, 46] width 29 height 40
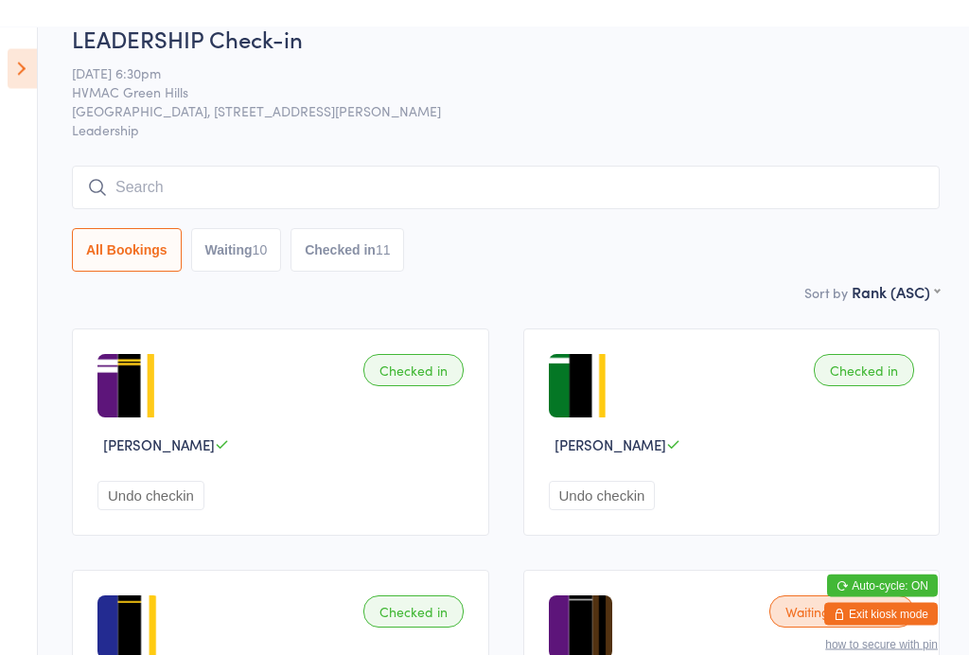
scroll to position [0, 0]
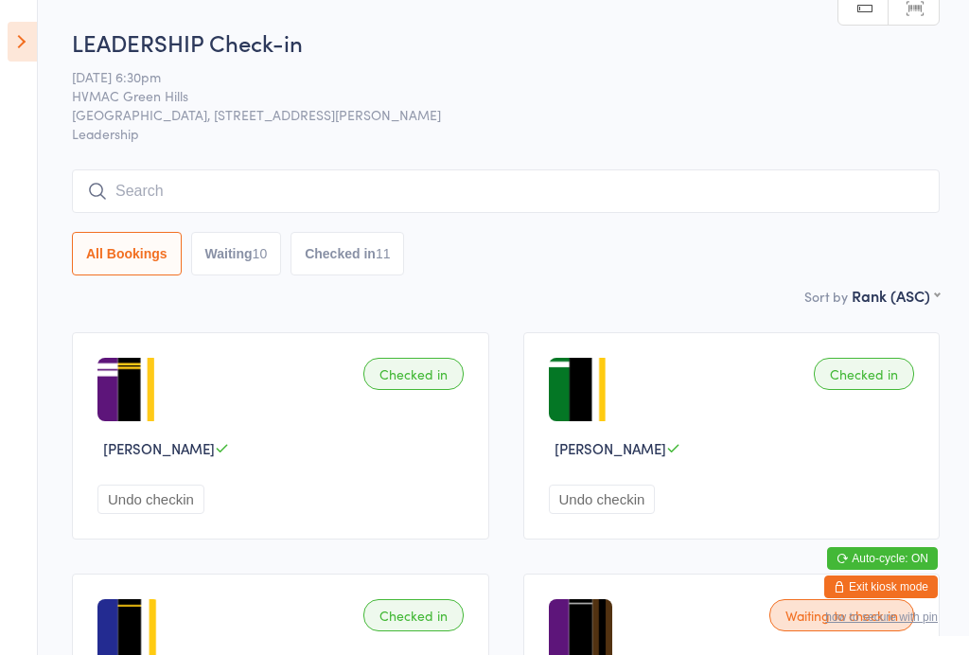
click at [256, 252] on button "Waiting 10" at bounding box center [236, 254] width 91 height 44
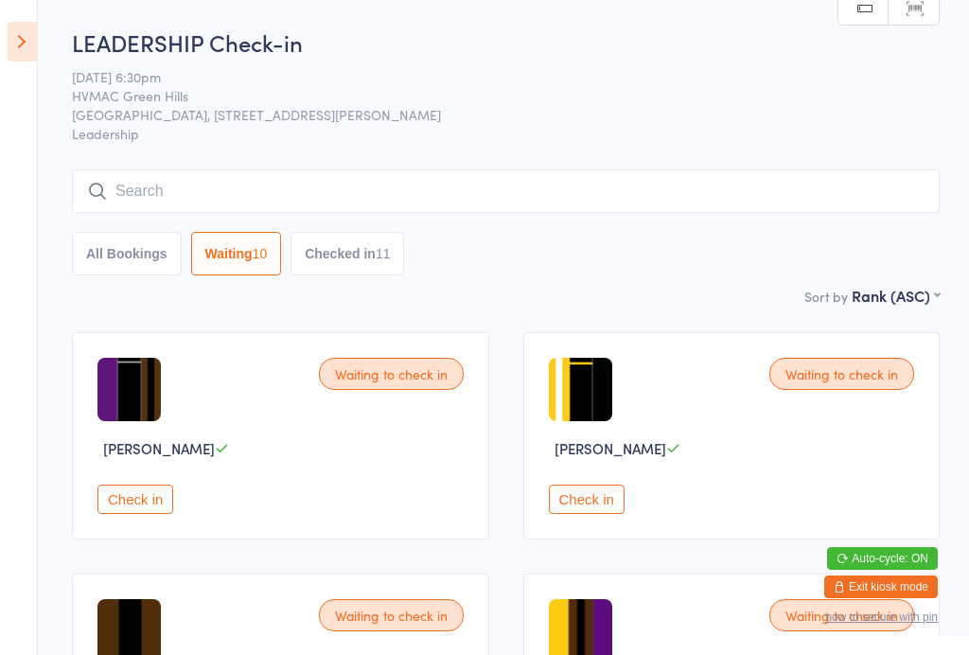
click at [376, 259] on button "Checked in 11" at bounding box center [347, 254] width 114 height 44
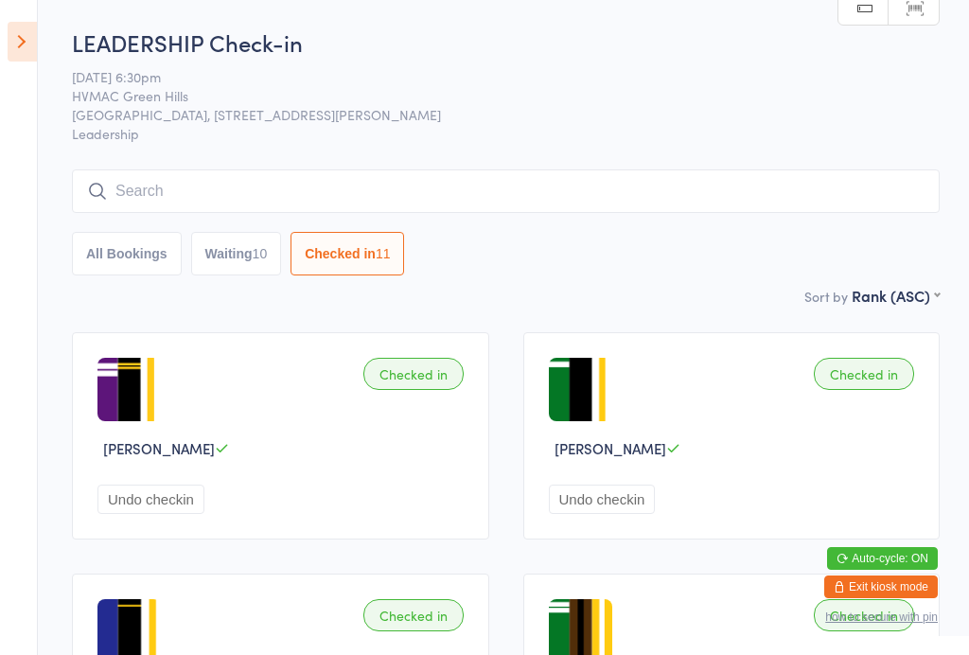
select select "6"
click at [158, 257] on button "All Bookings" at bounding box center [127, 254] width 110 height 44
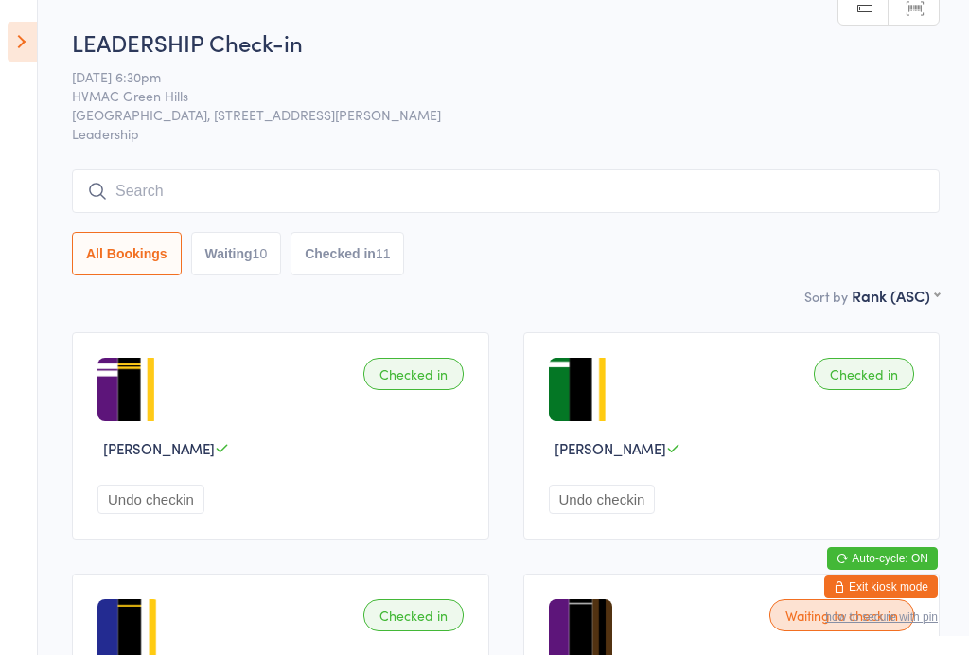
click at [36, 39] on icon at bounding box center [22, 42] width 29 height 40
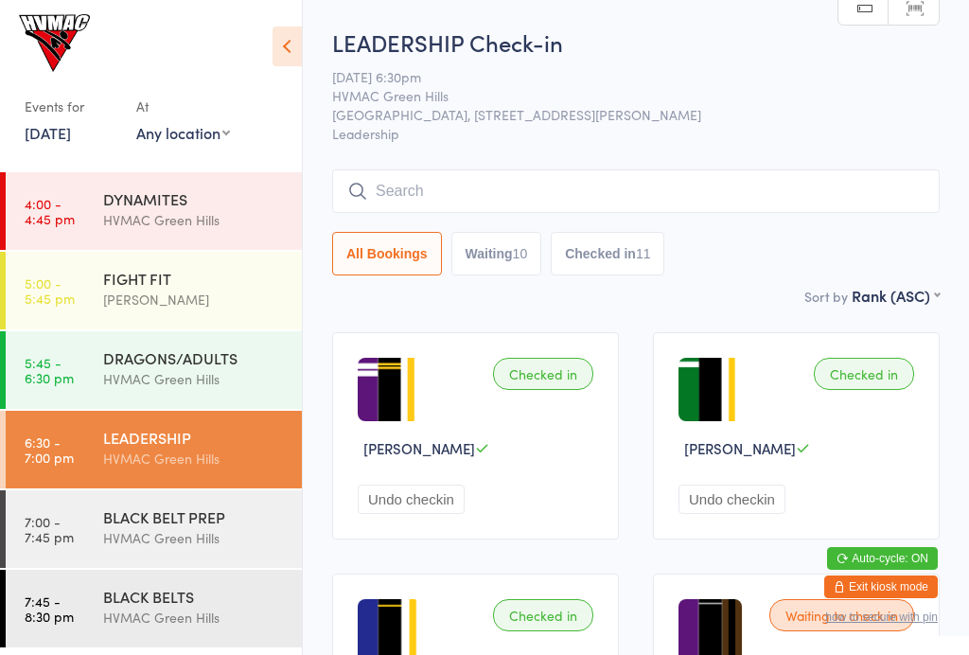
click at [195, 514] on div "BLACK BELT PREP" at bounding box center [194, 516] width 183 height 21
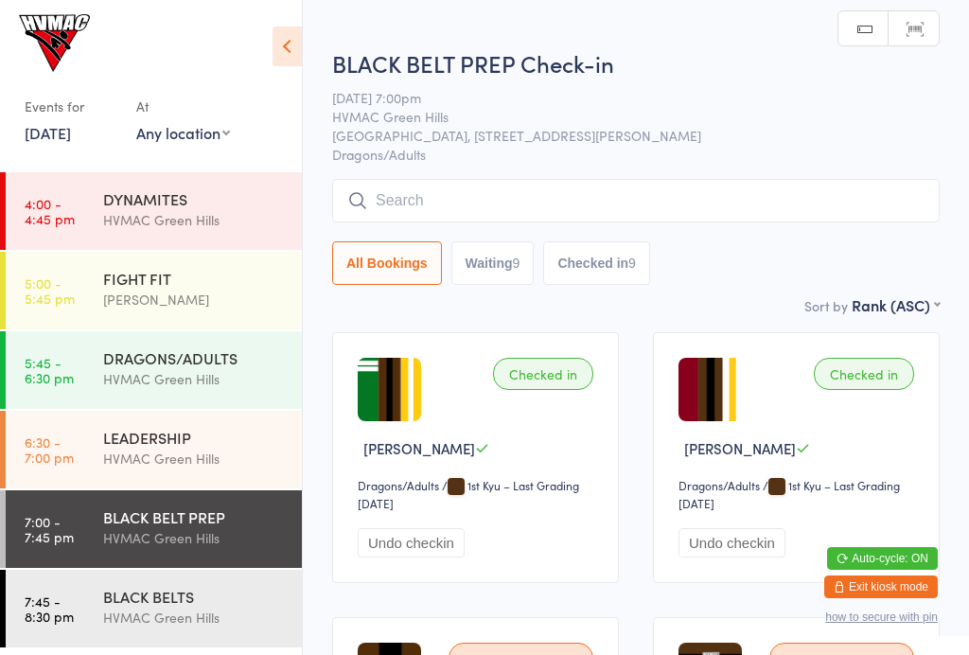
click at [279, 37] on icon at bounding box center [286, 46] width 29 height 40
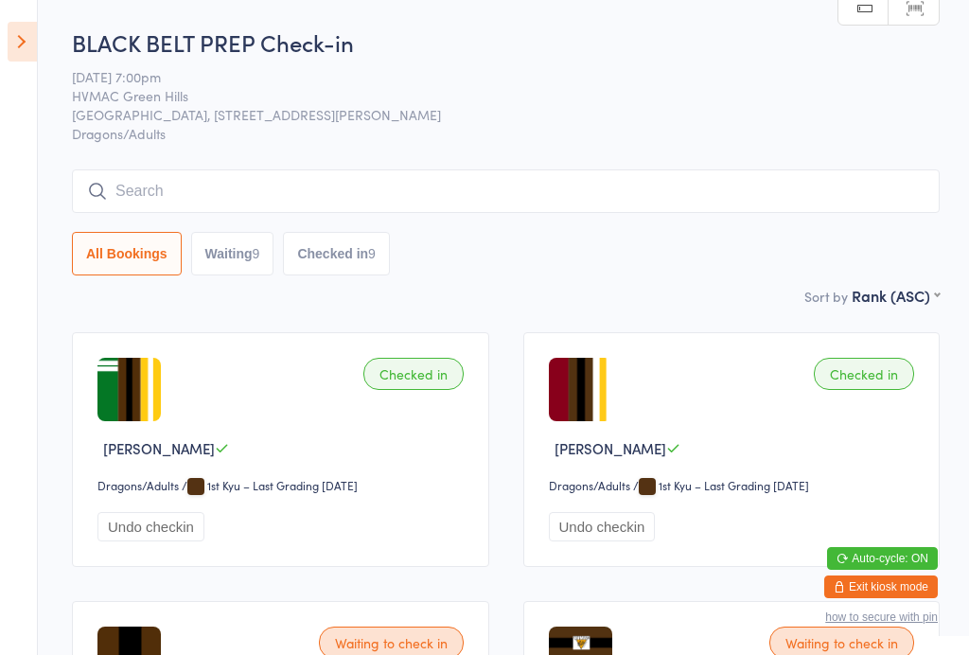
click at [36, 49] on icon at bounding box center [22, 42] width 29 height 40
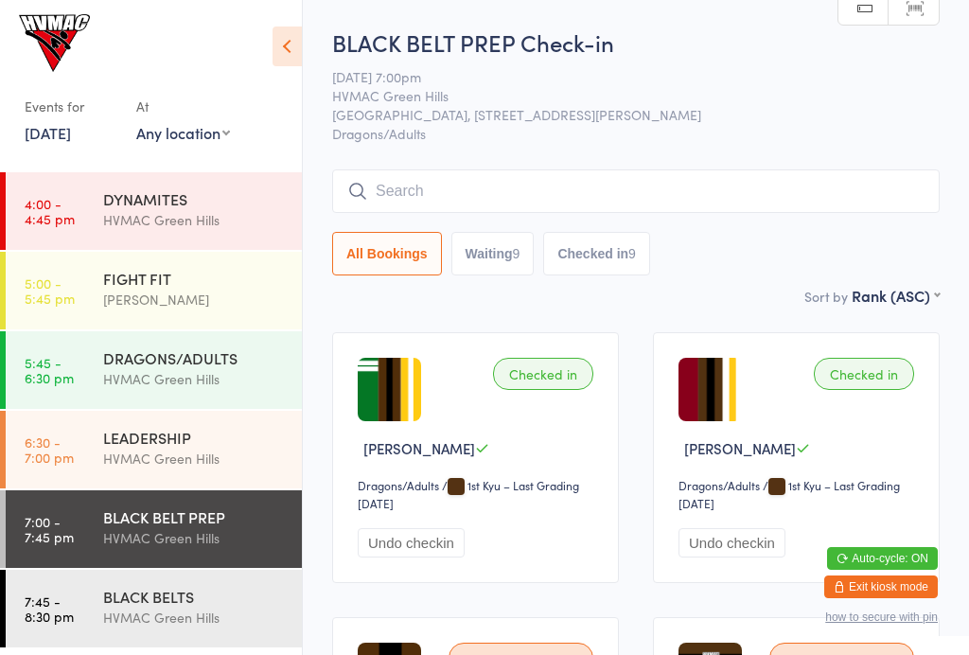
click at [234, 444] on div "LEADERSHIP" at bounding box center [194, 437] width 183 height 21
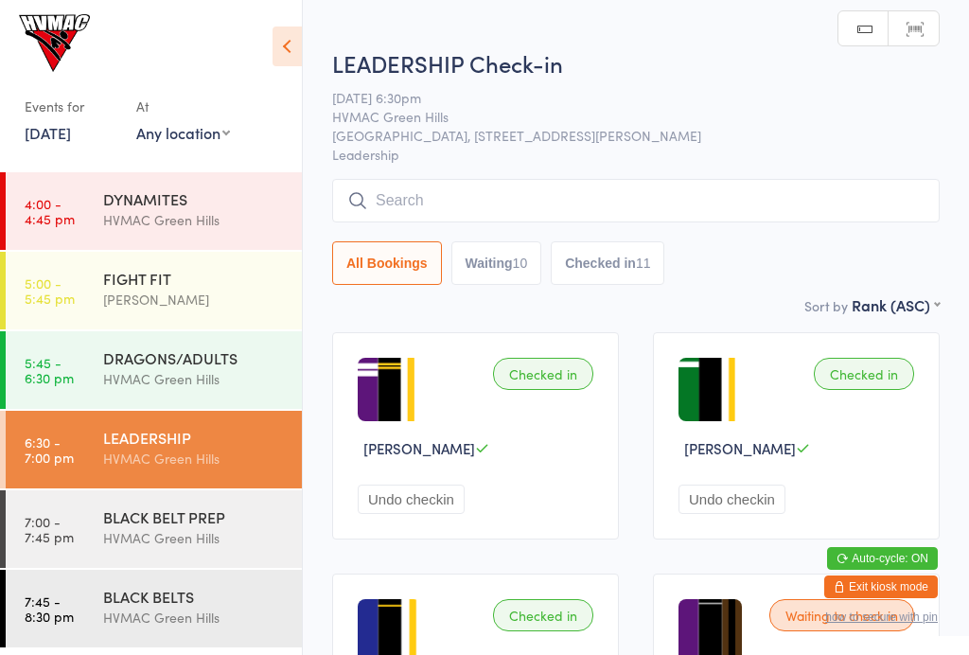
click at [301, 62] on icon at bounding box center [286, 46] width 29 height 40
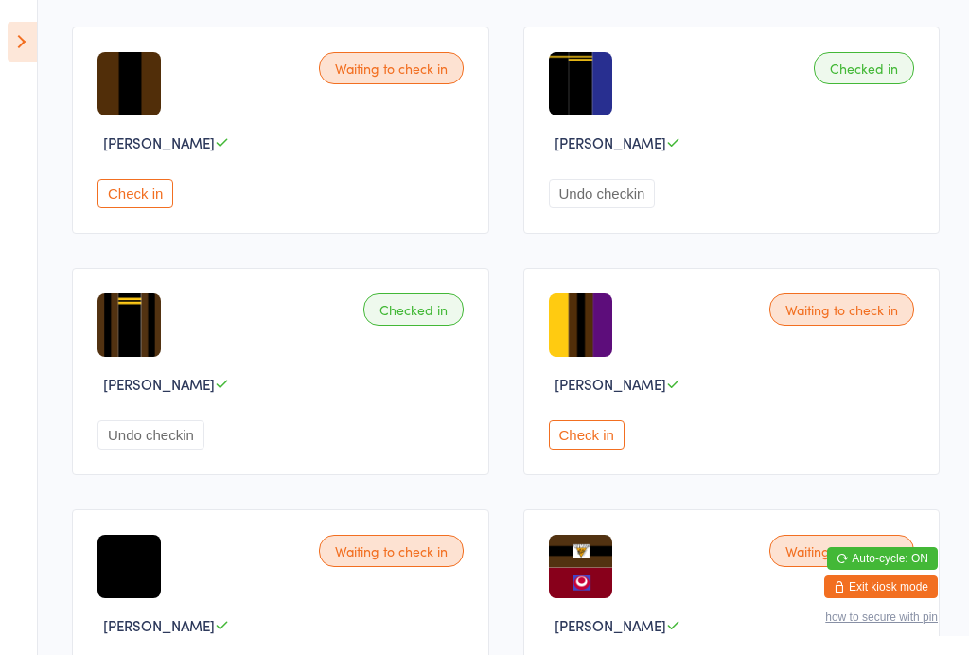
scroll to position [1508, 0]
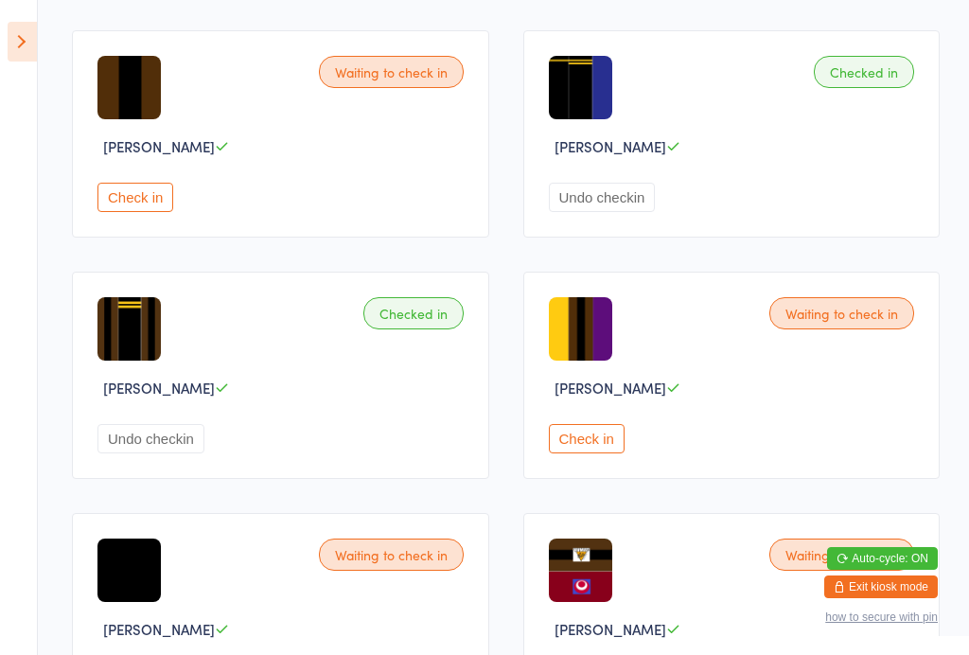
click at [136, 212] on button "Check in" at bounding box center [135, 197] width 76 height 29
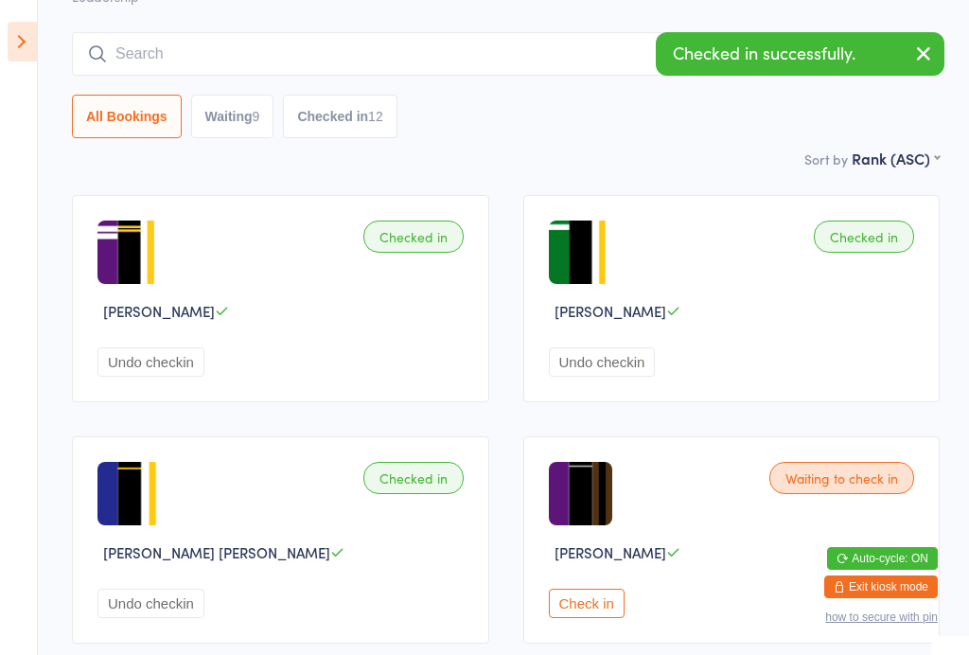
scroll to position [0, 0]
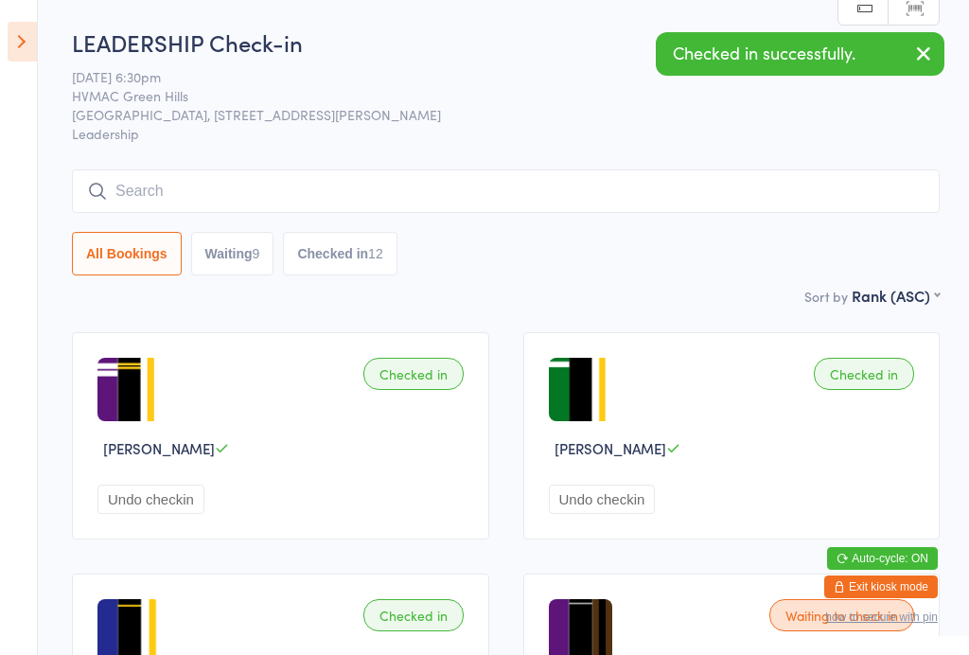
click at [32, 40] on icon at bounding box center [22, 42] width 29 height 40
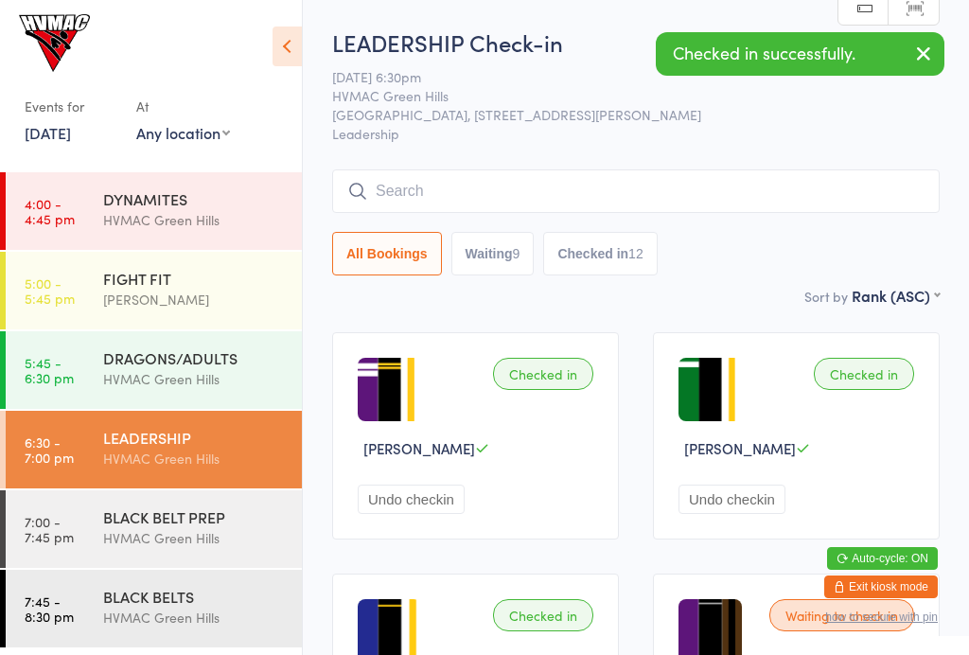
click at [265, 517] on div "BLACK BELT PREP" at bounding box center [194, 516] width 183 height 21
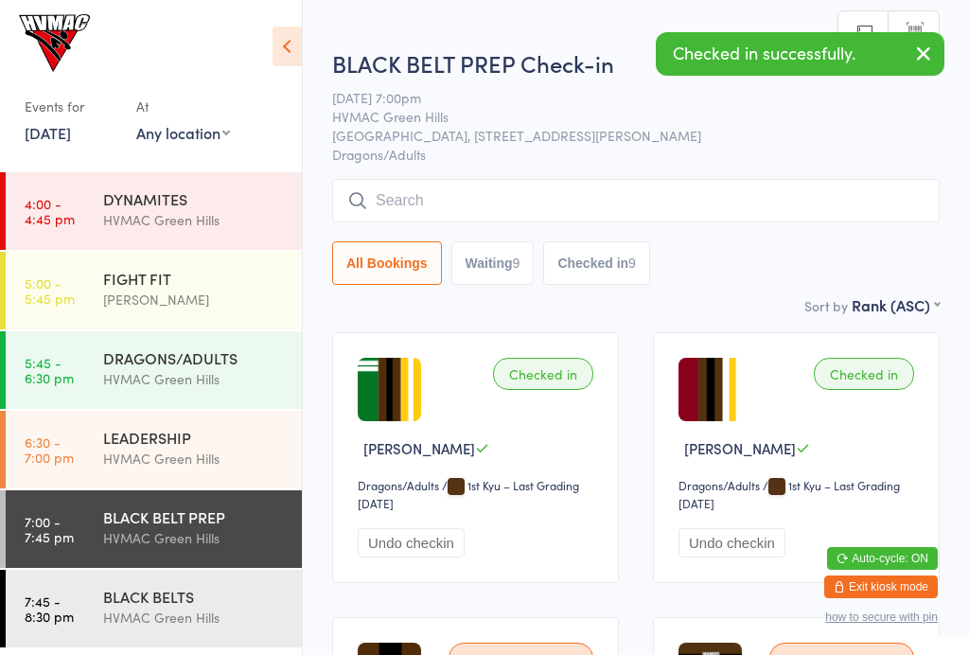
click at [297, 41] on icon at bounding box center [286, 46] width 29 height 40
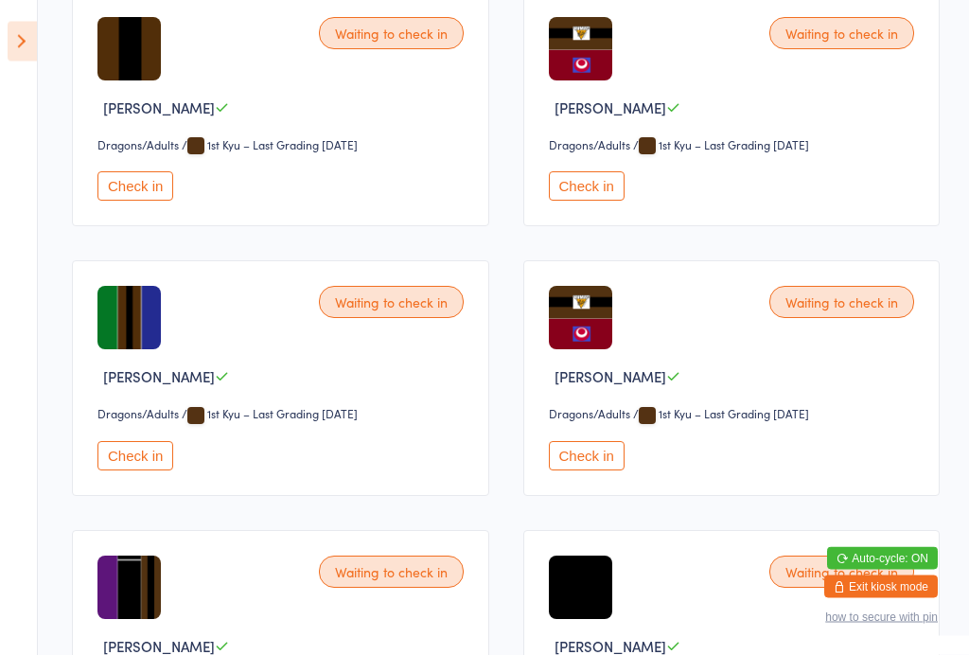
click at [151, 189] on button "Check in" at bounding box center [135, 186] width 76 height 29
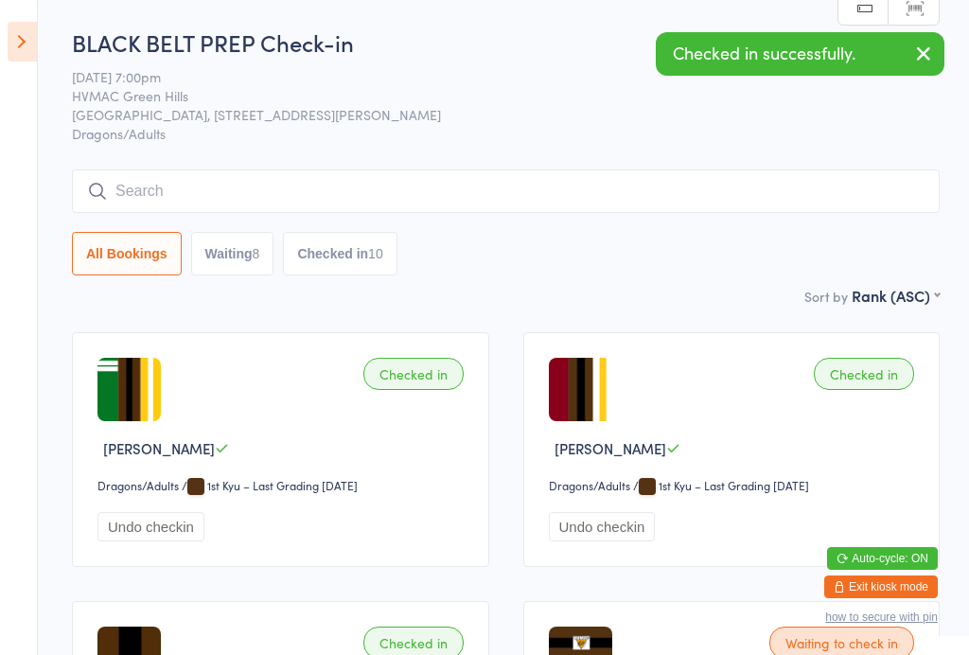
click at [23, 35] on icon at bounding box center [22, 42] width 29 height 40
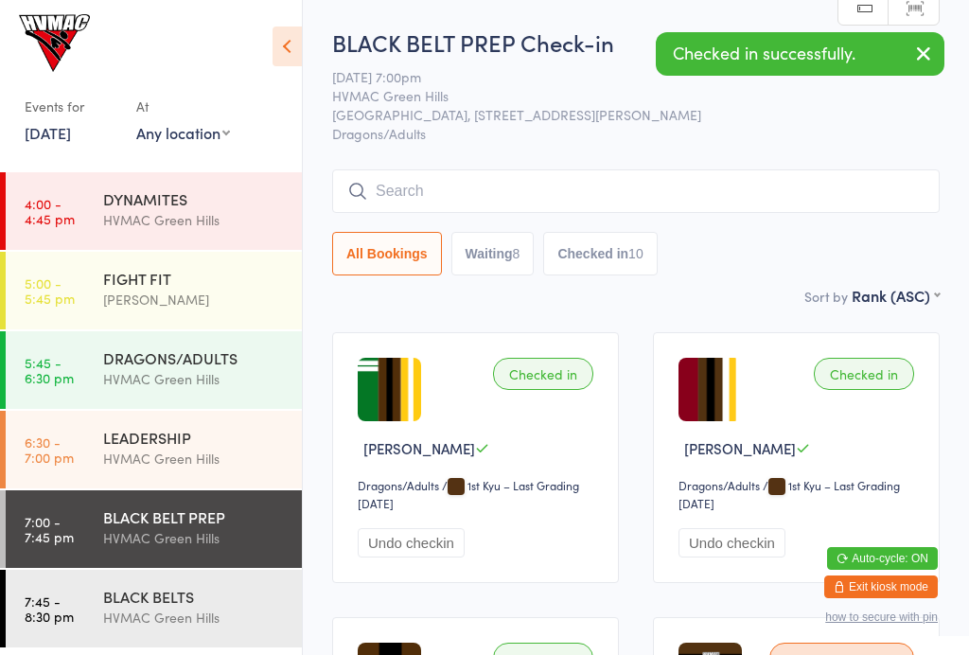
click at [213, 480] on div "LEADERSHIP HVMAC Green Hills" at bounding box center [202, 448] width 199 height 75
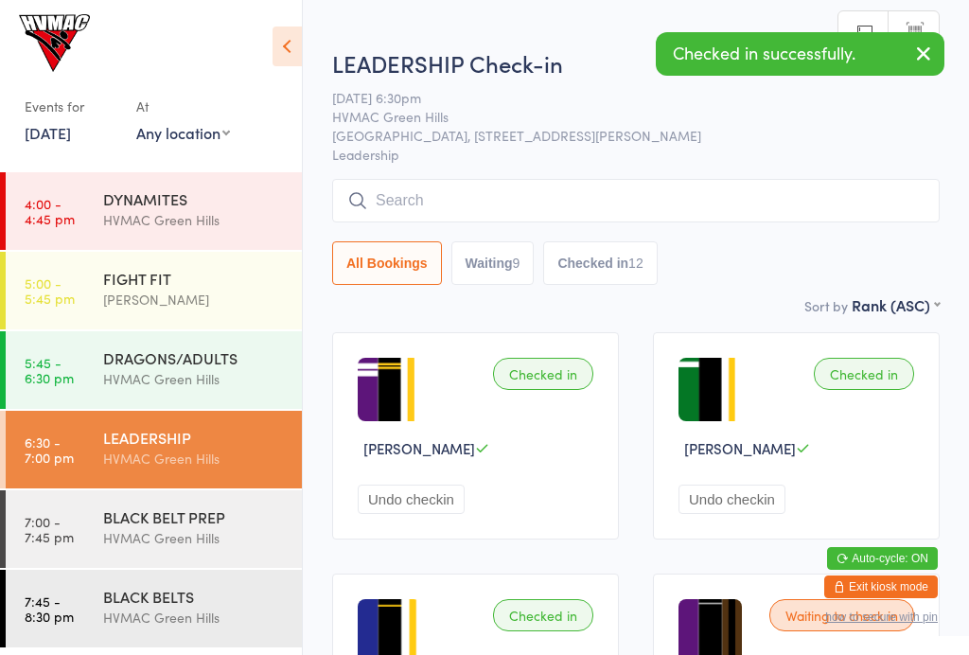
click at [273, 43] on icon at bounding box center [286, 46] width 29 height 40
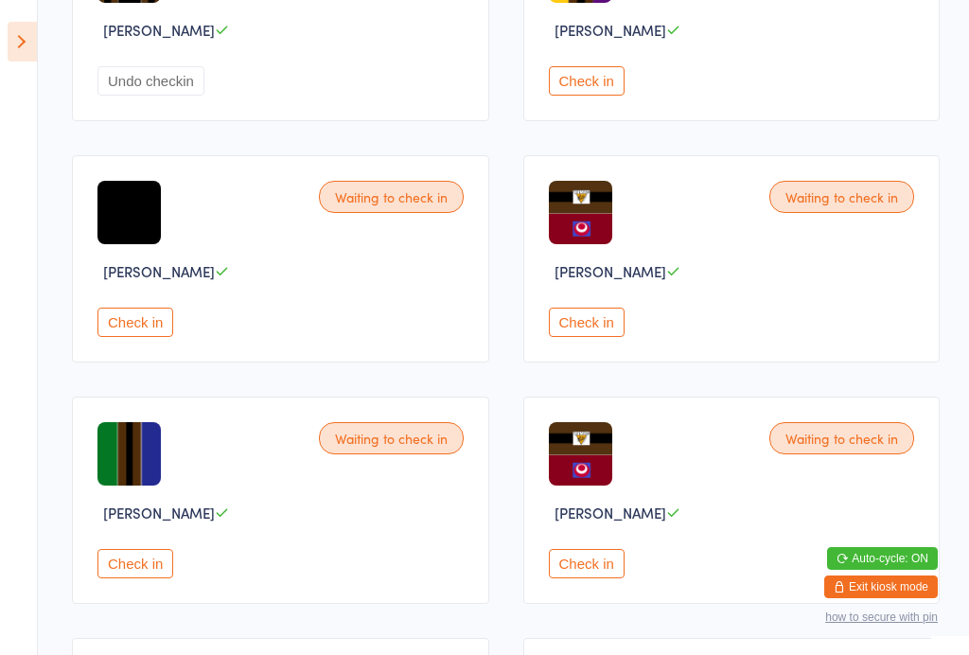
scroll to position [1876, 0]
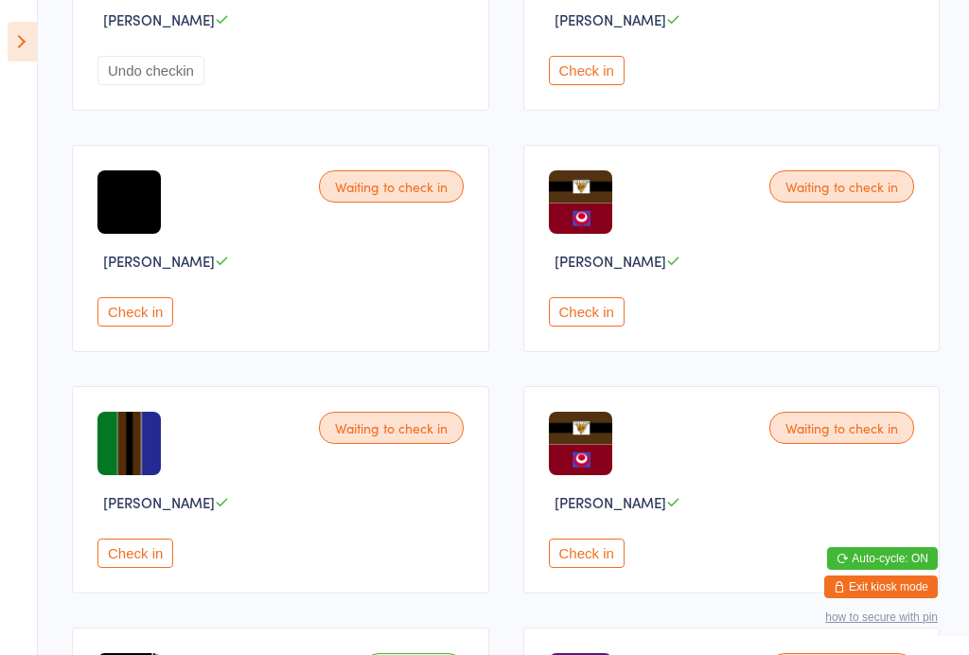
click at [574, 326] on button "Check in" at bounding box center [587, 311] width 76 height 29
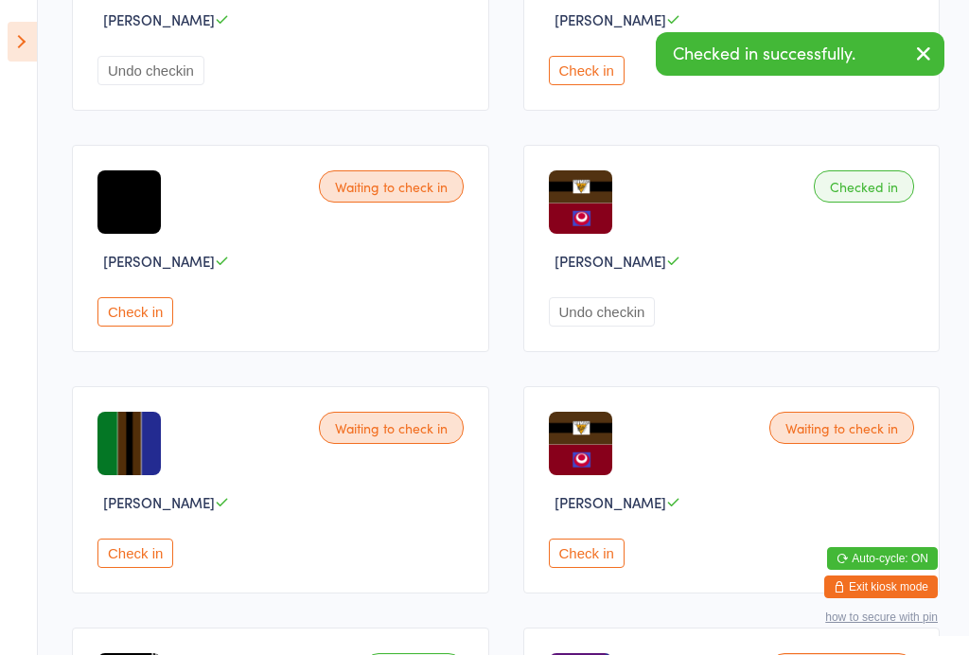
click at [153, 326] on button "Check in" at bounding box center [135, 311] width 76 height 29
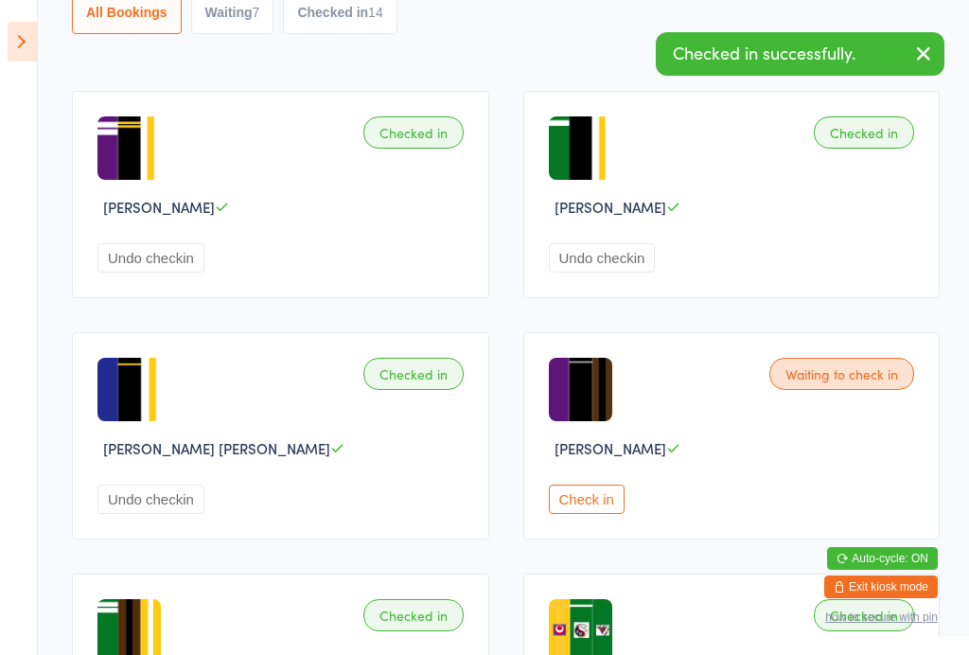
scroll to position [0, 0]
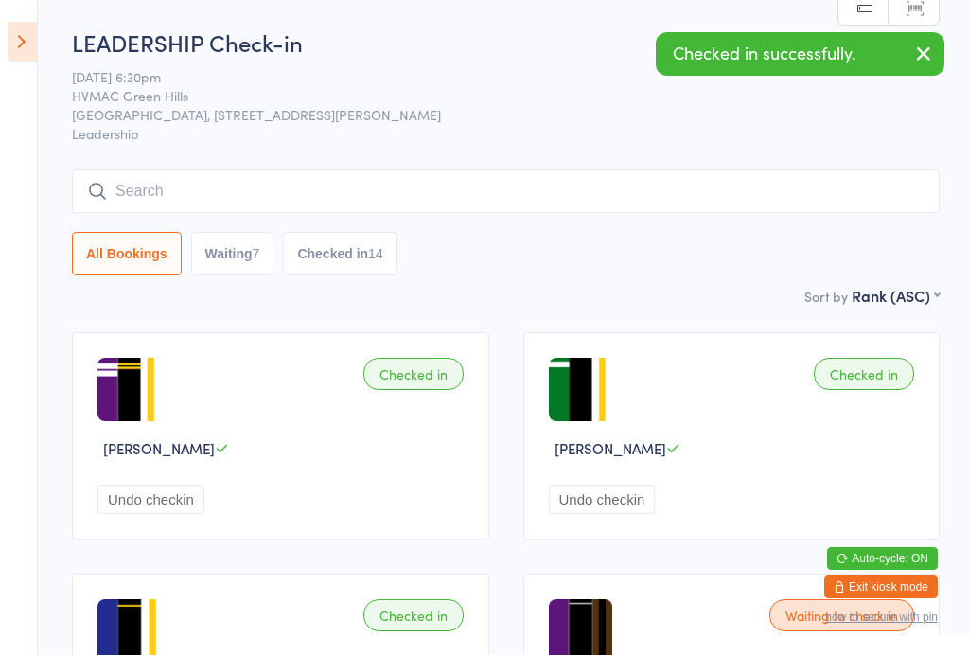
click at [27, 60] on icon at bounding box center [22, 42] width 29 height 40
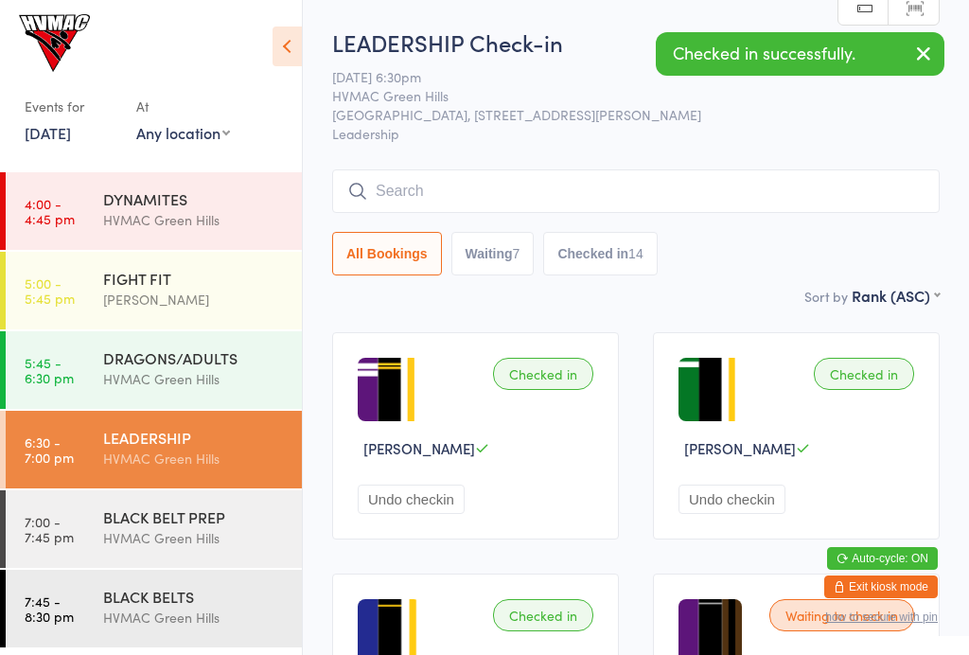
click at [61, 515] on time "7:00 - 7:45 pm" at bounding box center [49, 529] width 49 height 30
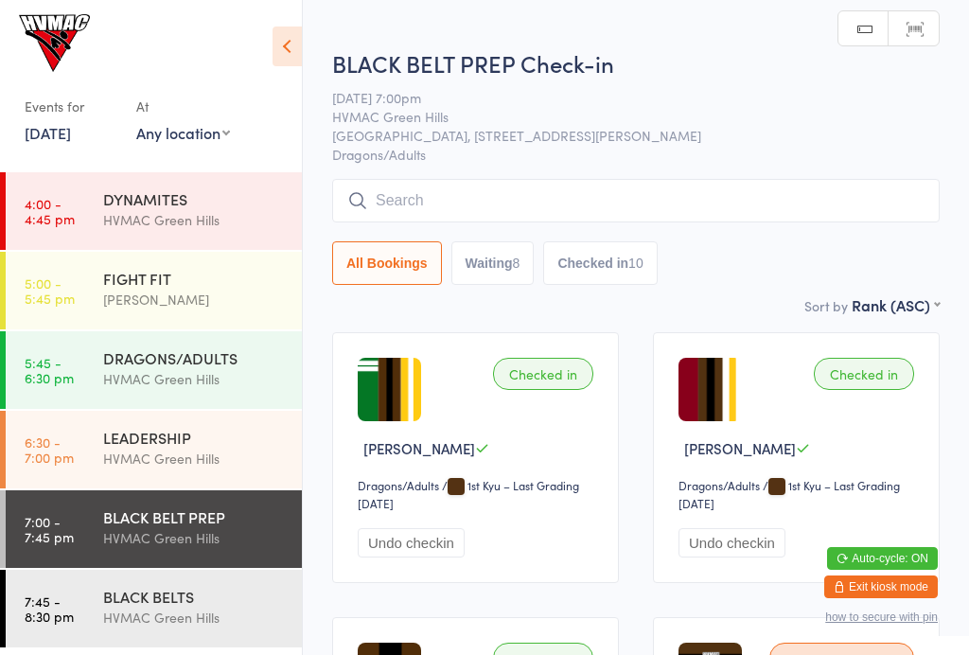
click at [299, 59] on icon at bounding box center [286, 46] width 29 height 40
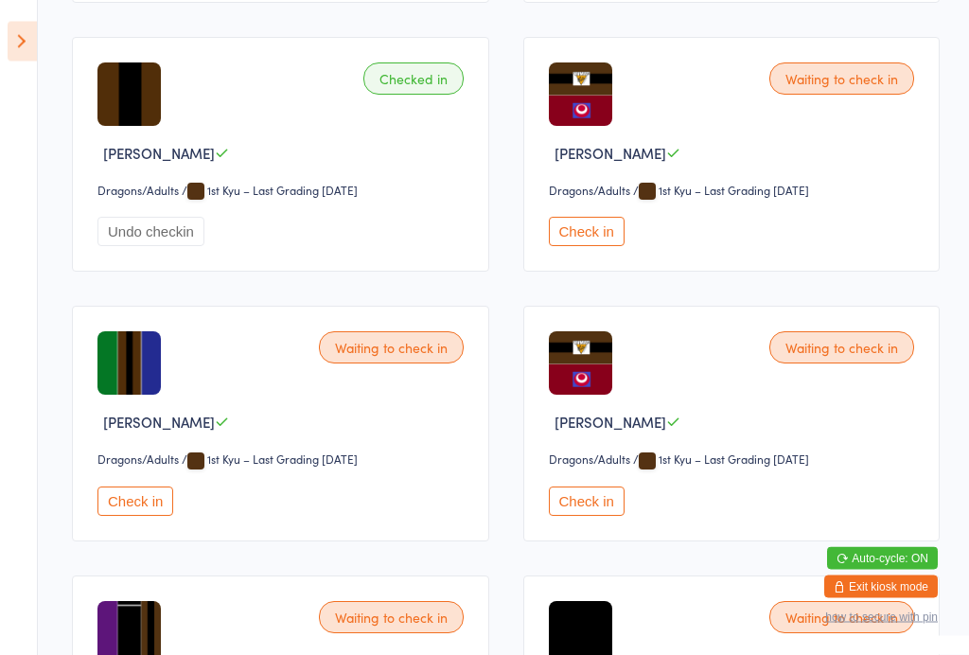
click at [573, 247] on button "Check in" at bounding box center [587, 232] width 76 height 29
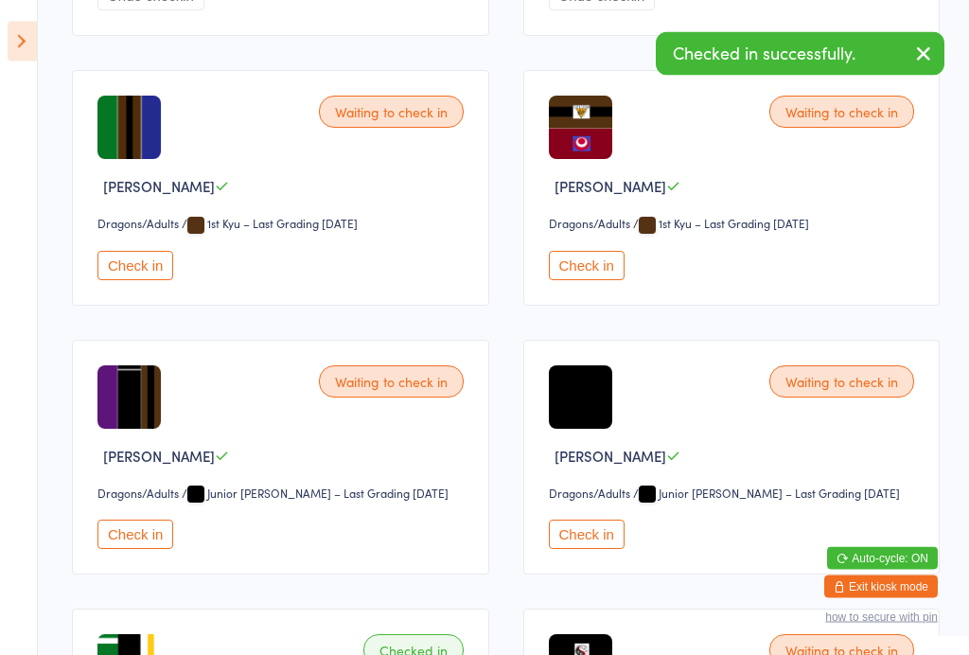
scroll to position [829, 0]
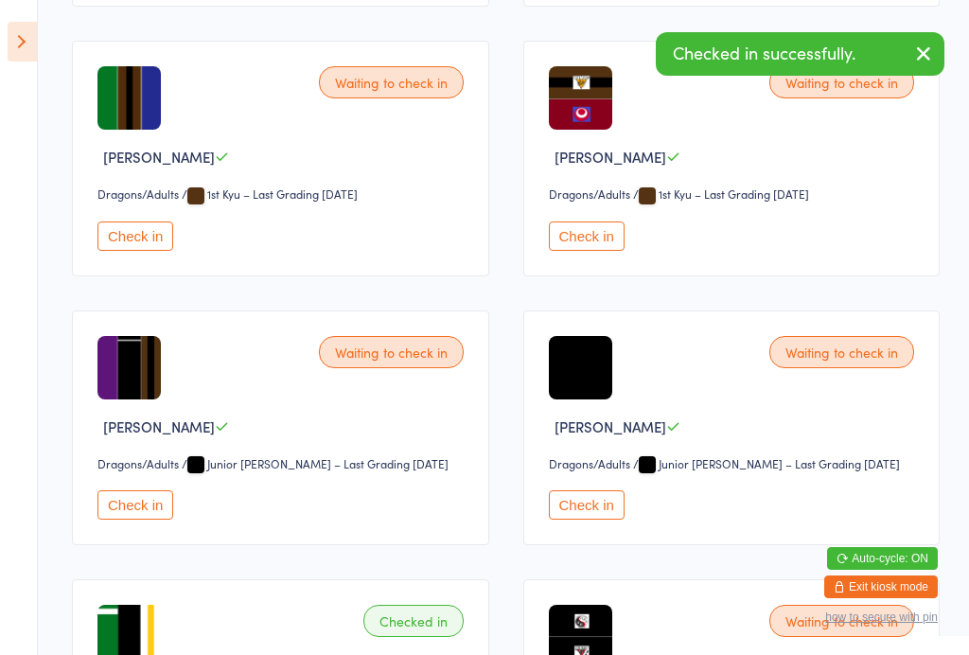
click at [585, 519] on button "Check in" at bounding box center [587, 504] width 76 height 29
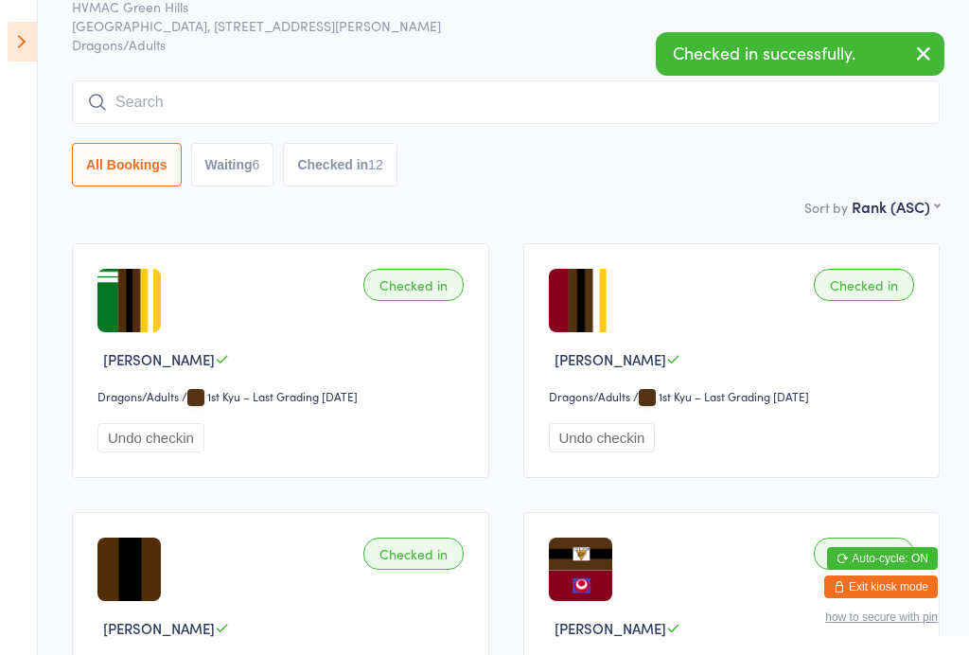
scroll to position [0, 0]
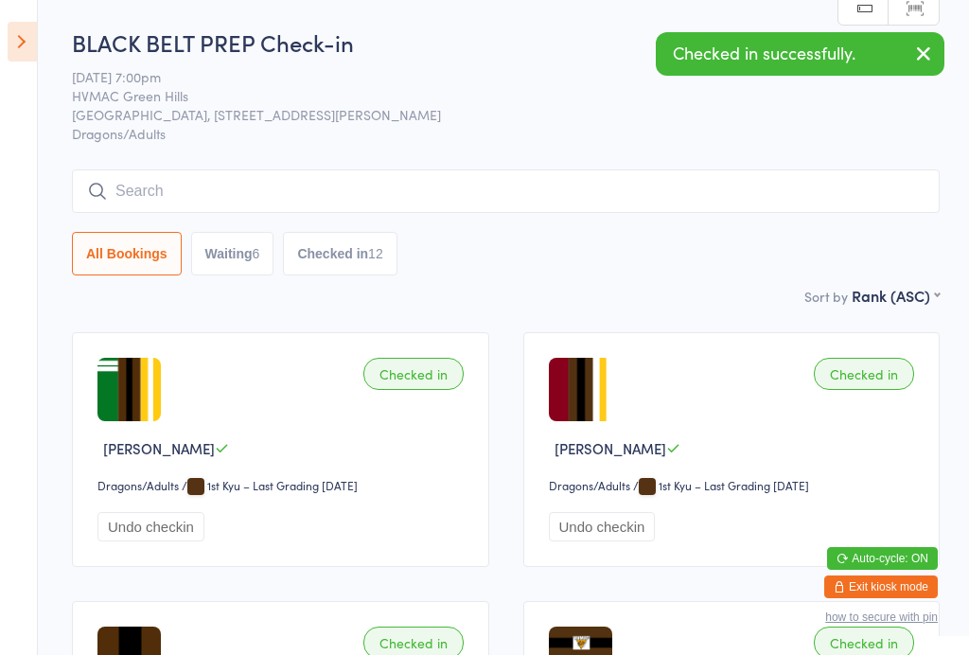
click at [36, 36] on icon at bounding box center [22, 42] width 29 height 40
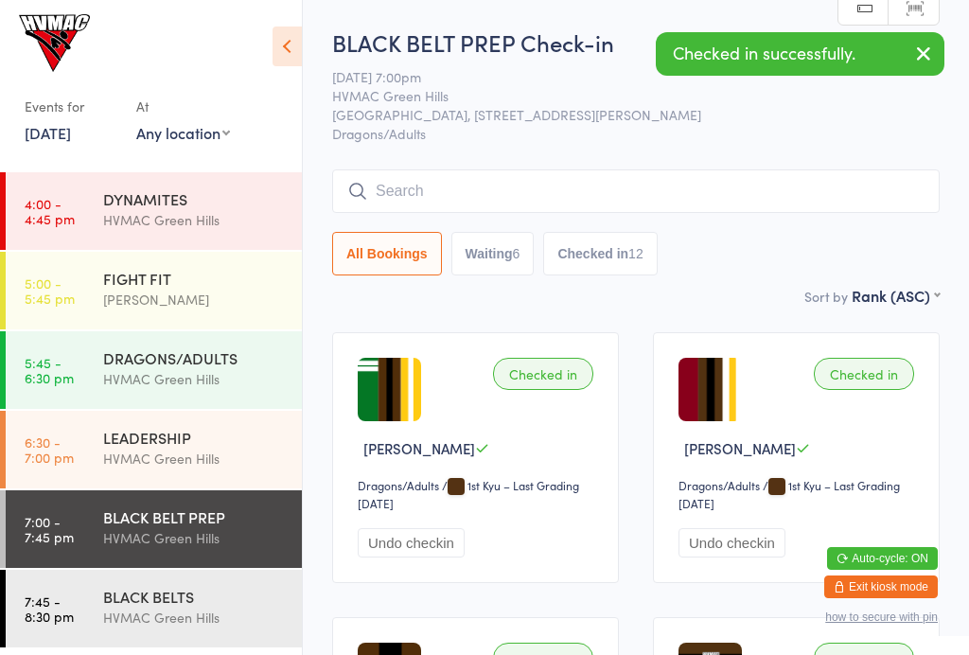
click at [94, 594] on link "7:45 - 8:30 pm BLACK BELTS HVMAC Green Hills" at bounding box center [154, 608] width 296 height 78
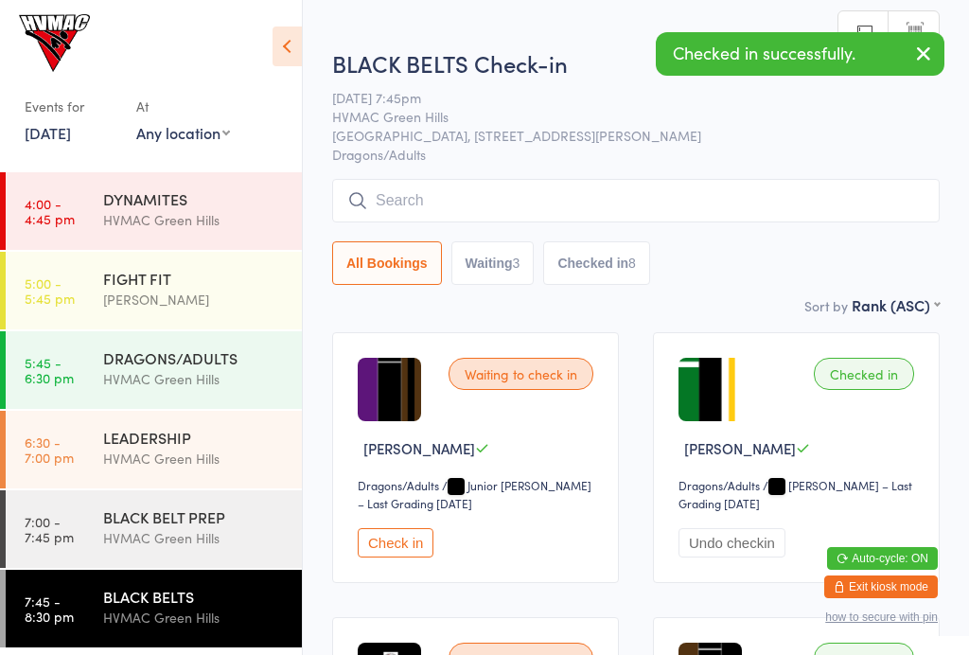
click at [298, 54] on icon at bounding box center [286, 46] width 29 height 40
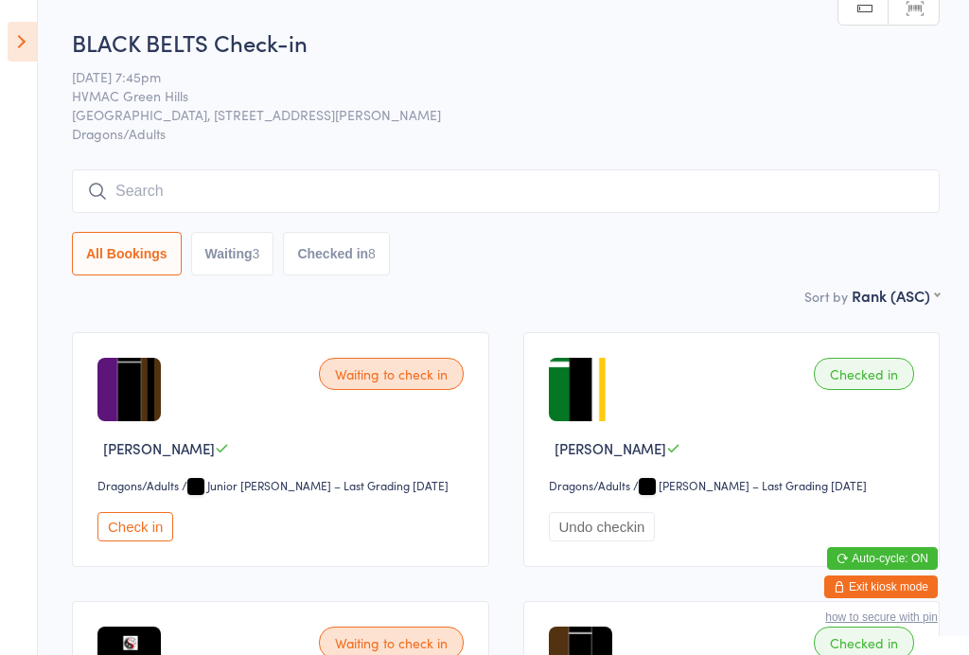
click at [330, 255] on button "Checked in 8" at bounding box center [336, 254] width 107 height 44
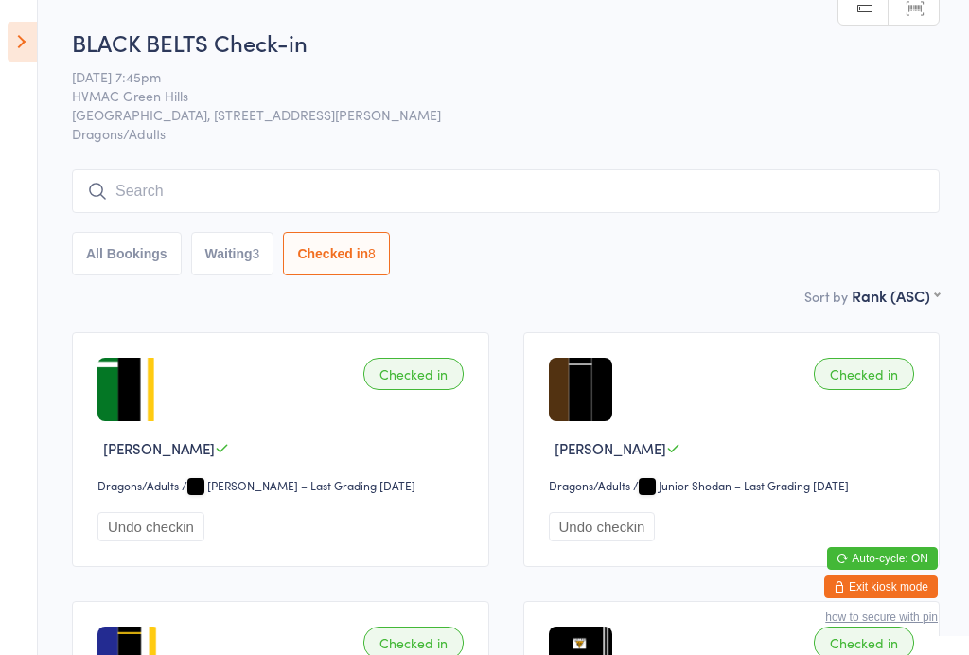
click at [239, 252] on button "Waiting 3" at bounding box center [232, 254] width 83 height 44
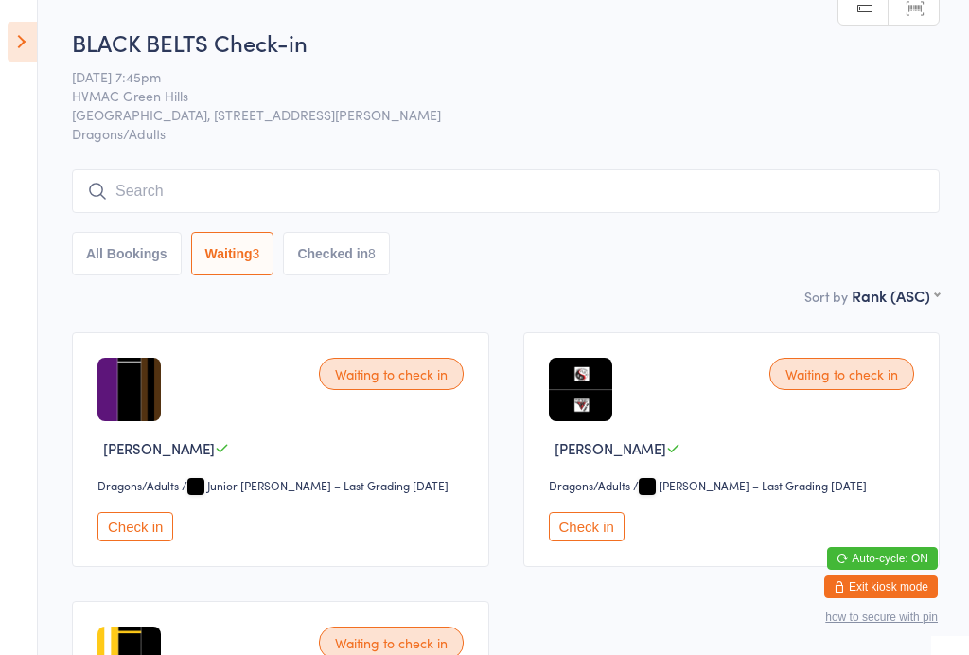
select select "4"
click at [21, 41] on icon at bounding box center [22, 42] width 29 height 40
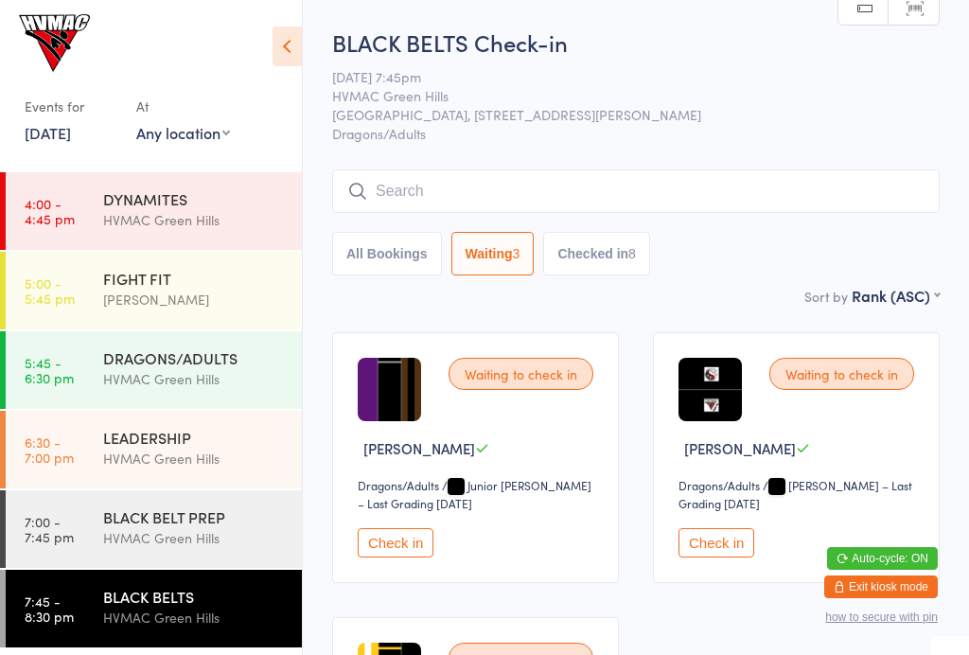
click at [88, 447] on link "6:30 - 7:00 pm LEADERSHIP HVMAC Green Hills" at bounding box center [154, 450] width 296 height 78
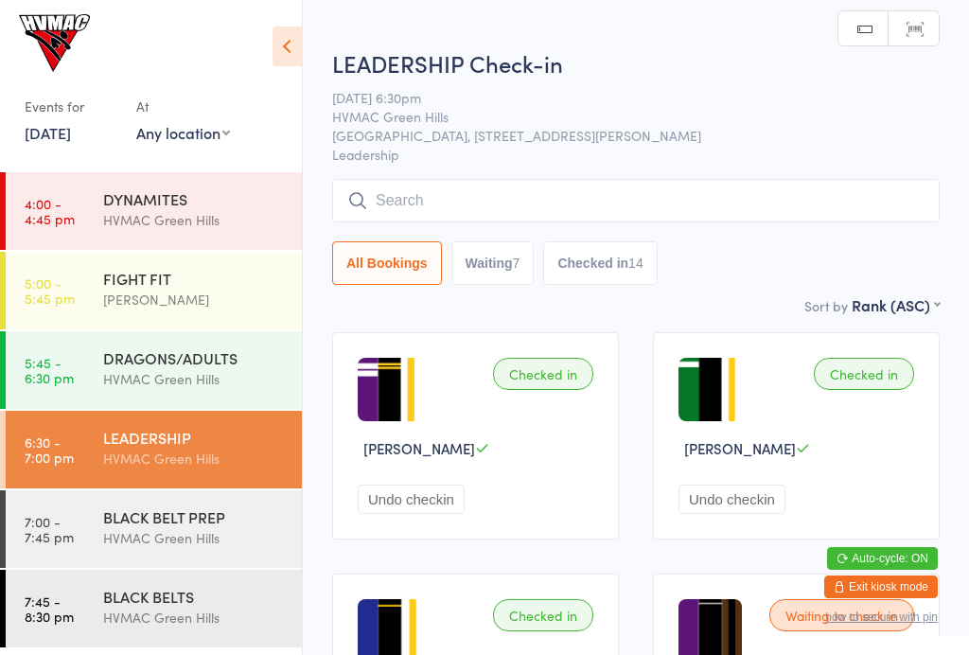
click at [287, 44] on icon at bounding box center [286, 46] width 29 height 40
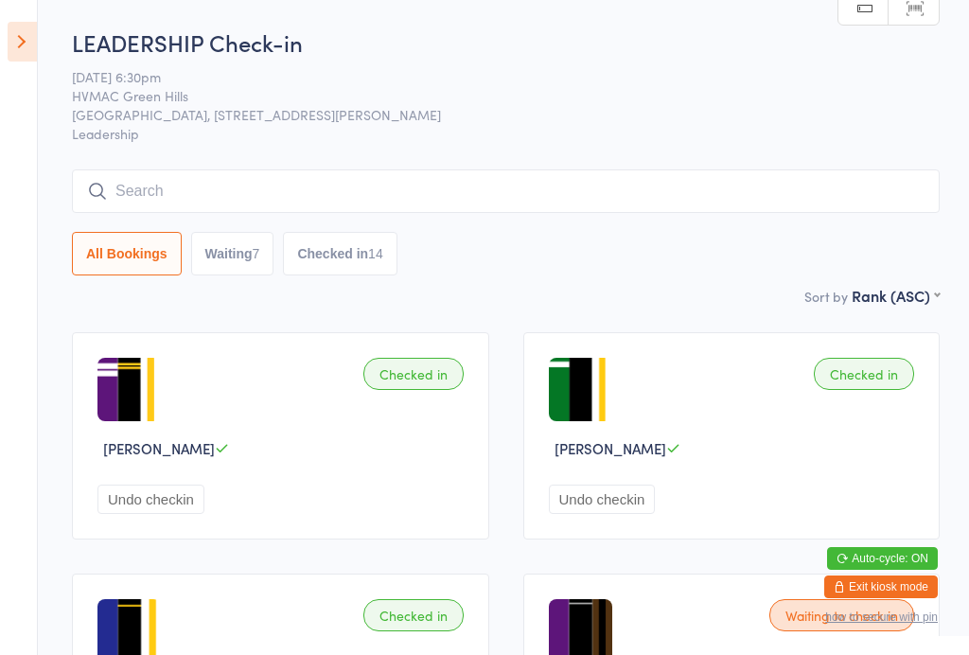
click at [198, 177] on input "search" at bounding box center [505, 191] width 867 height 44
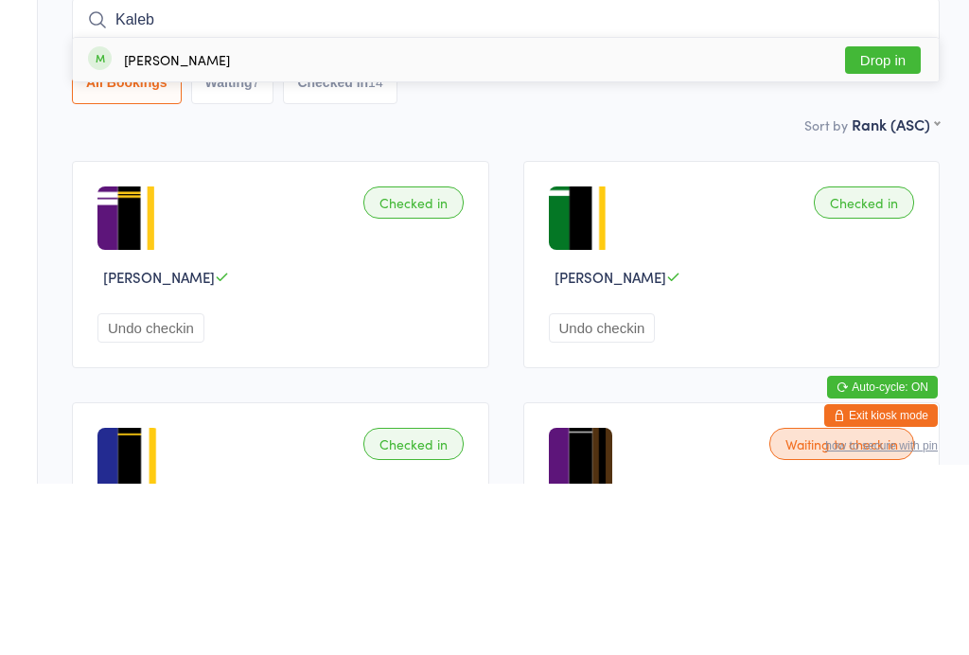
type input "Kaleb"
click at [536, 209] on div "Kaleb Alexander Drop in" at bounding box center [505, 231] width 865 height 44
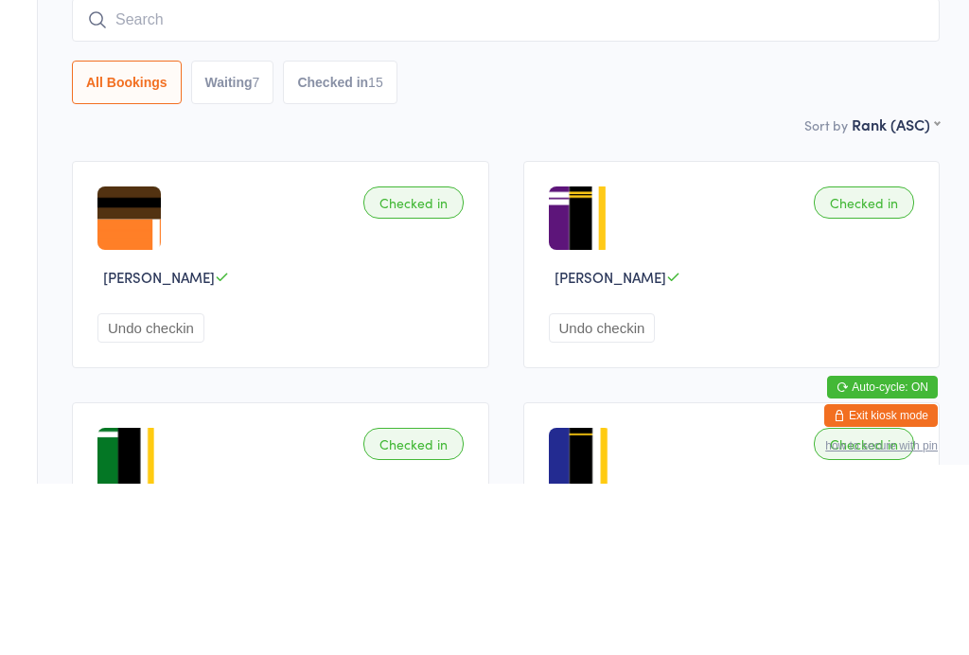
click at [740, 232] on div "All Bookings Waiting 7 Checked in 15" at bounding box center [505, 254] width 867 height 44
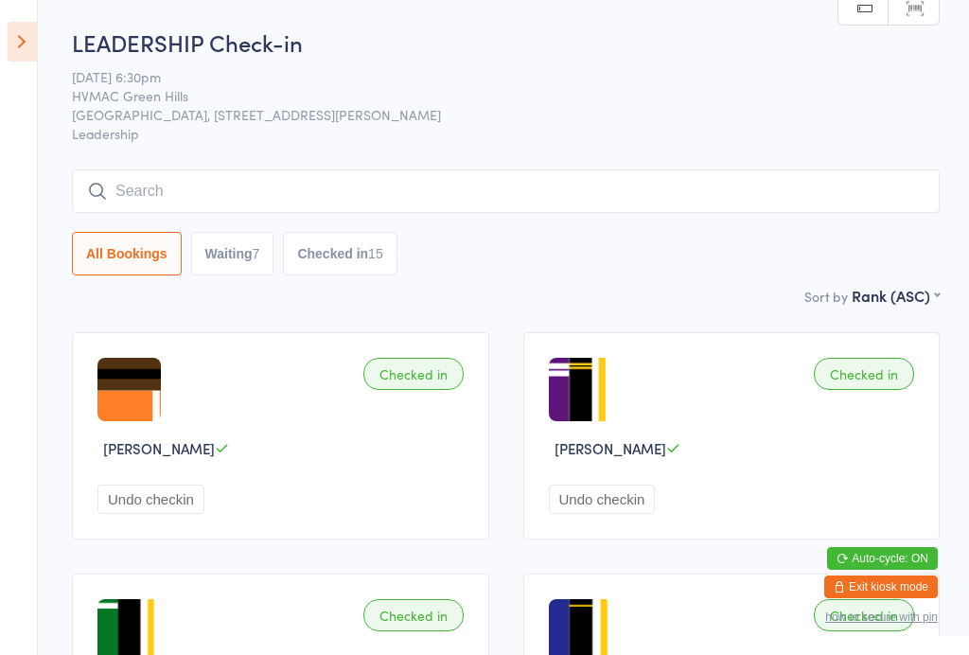
click at [22, 41] on icon at bounding box center [22, 42] width 29 height 40
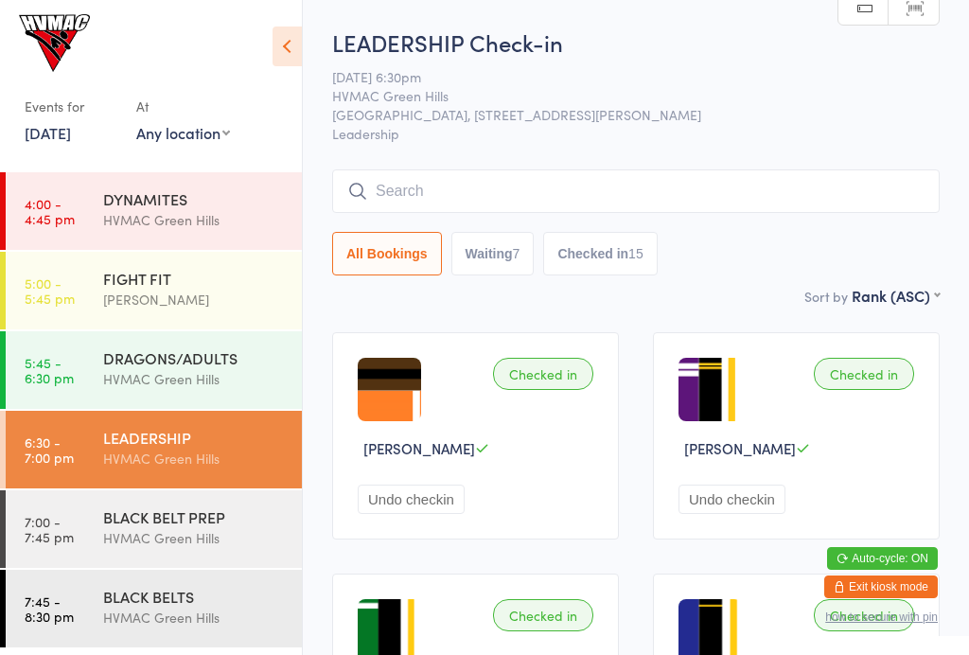
click at [166, 518] on div "BLACK BELT PREP" at bounding box center [194, 516] width 183 height 21
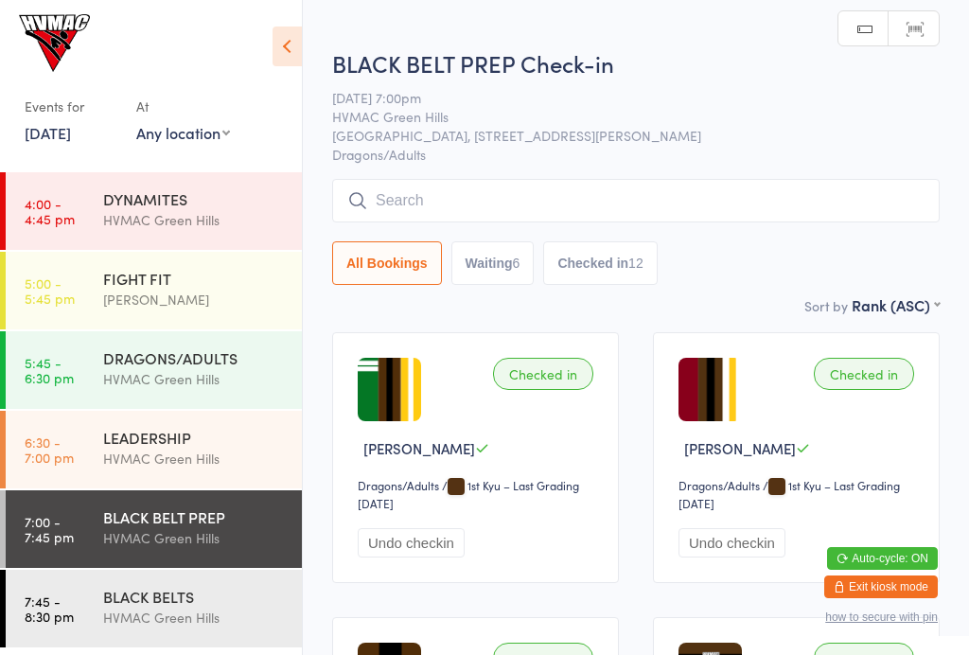
click at [555, 198] on input "search" at bounding box center [635, 201] width 607 height 44
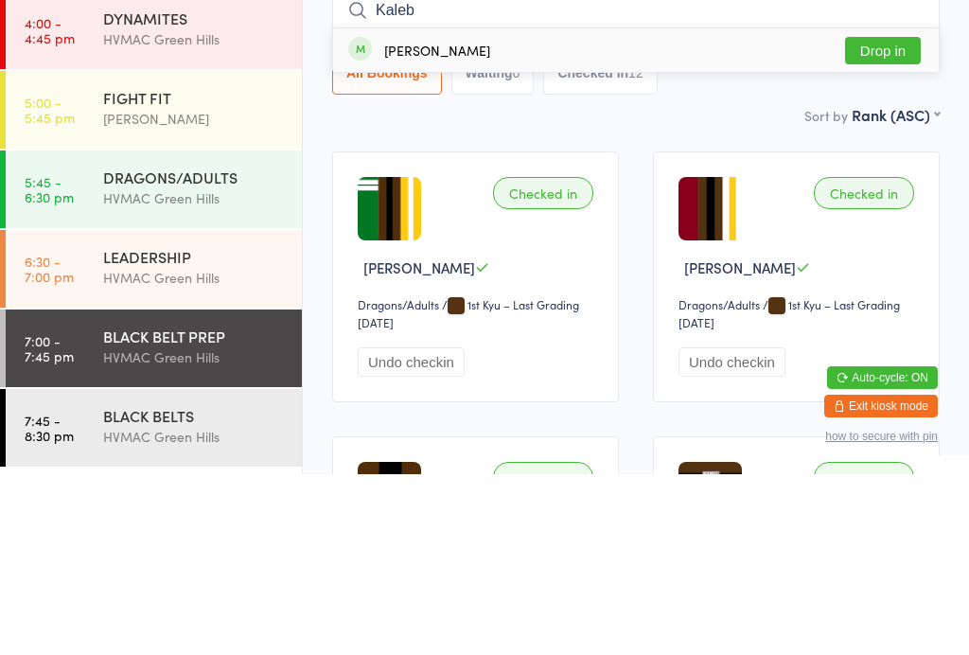
type input "Kaleb"
click at [478, 209] on div "Kaleb Alexander Drop in" at bounding box center [635, 231] width 605 height 44
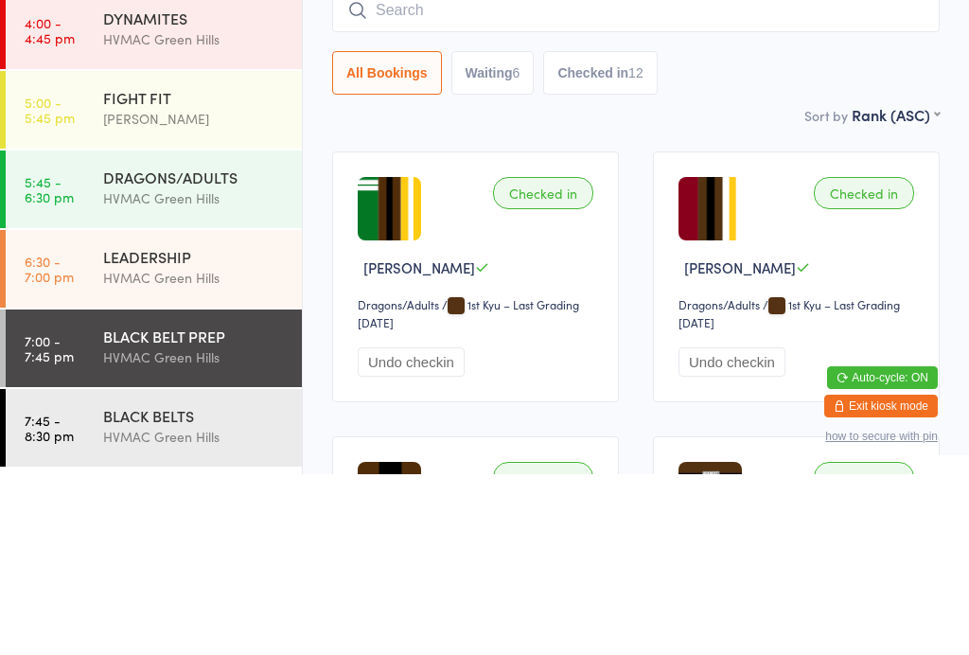
scroll to position [181, 0]
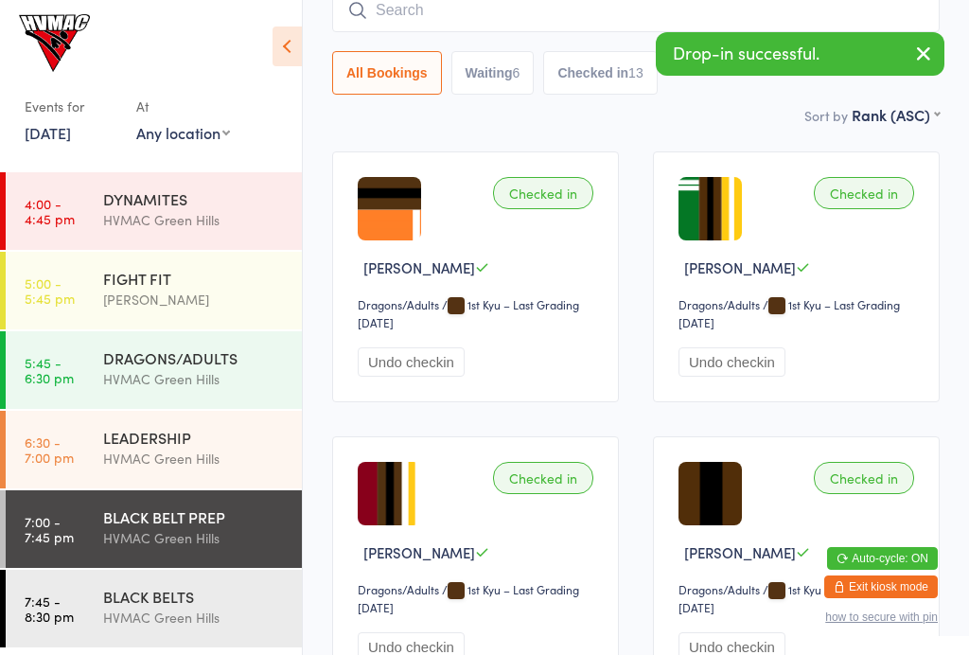
click at [190, 432] on div "LEADERSHIP" at bounding box center [194, 437] width 183 height 21
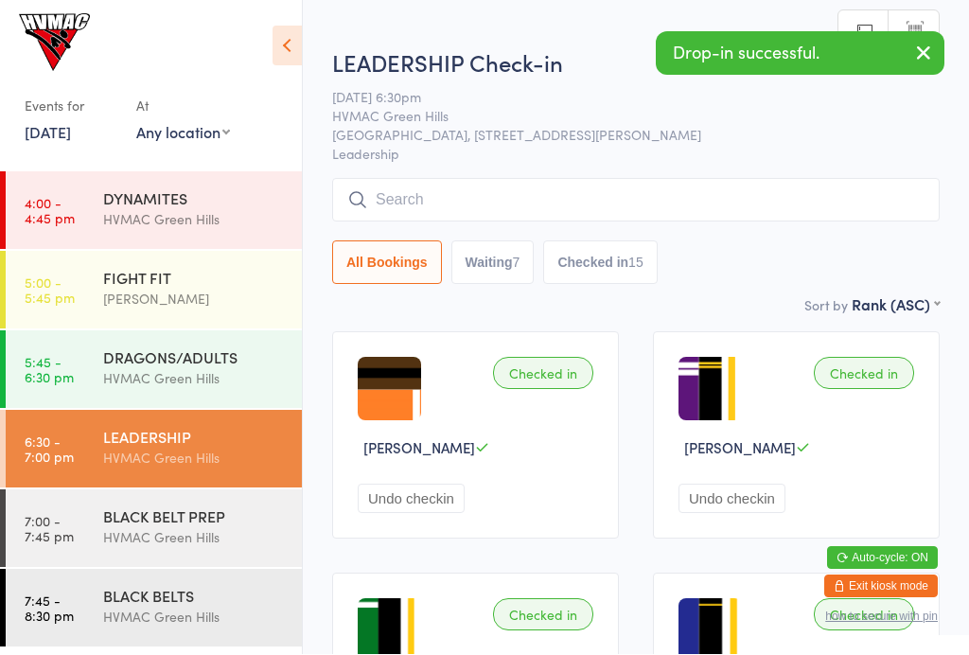
scroll to position [1, 0]
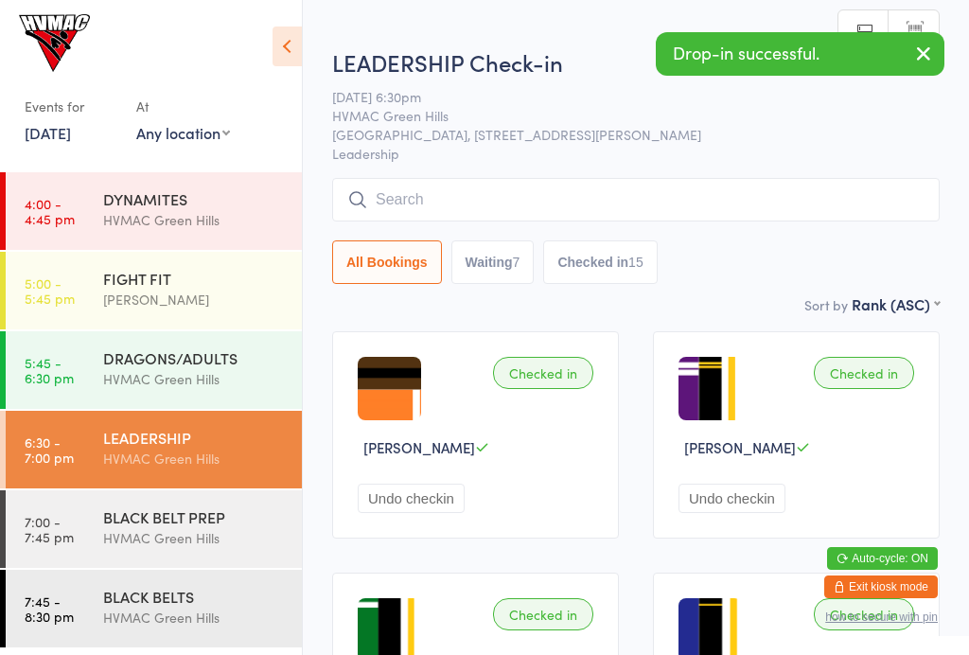
click at [288, 40] on icon at bounding box center [286, 46] width 29 height 40
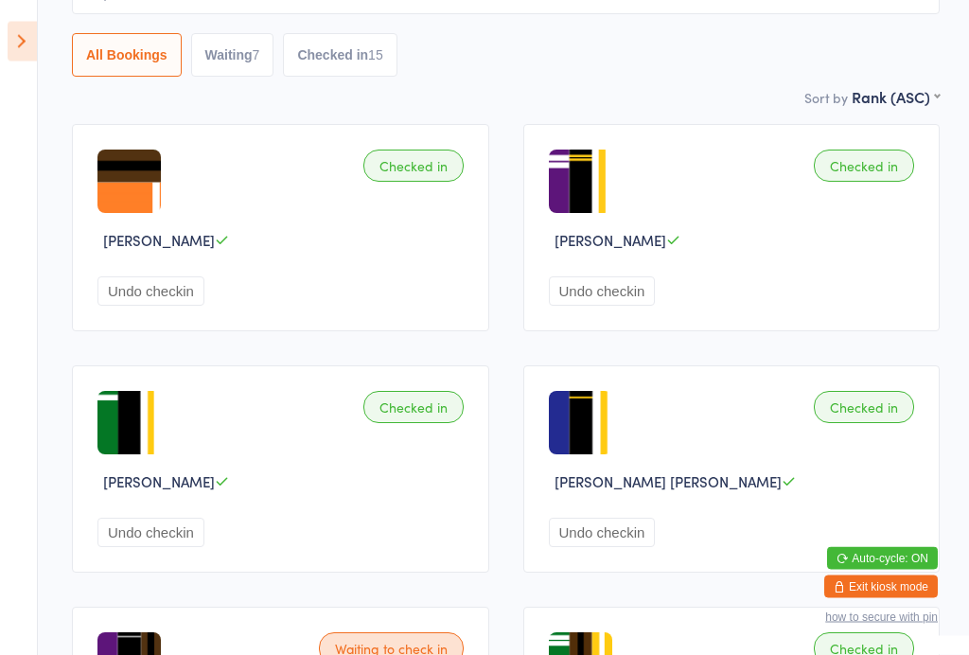
scroll to position [0, 0]
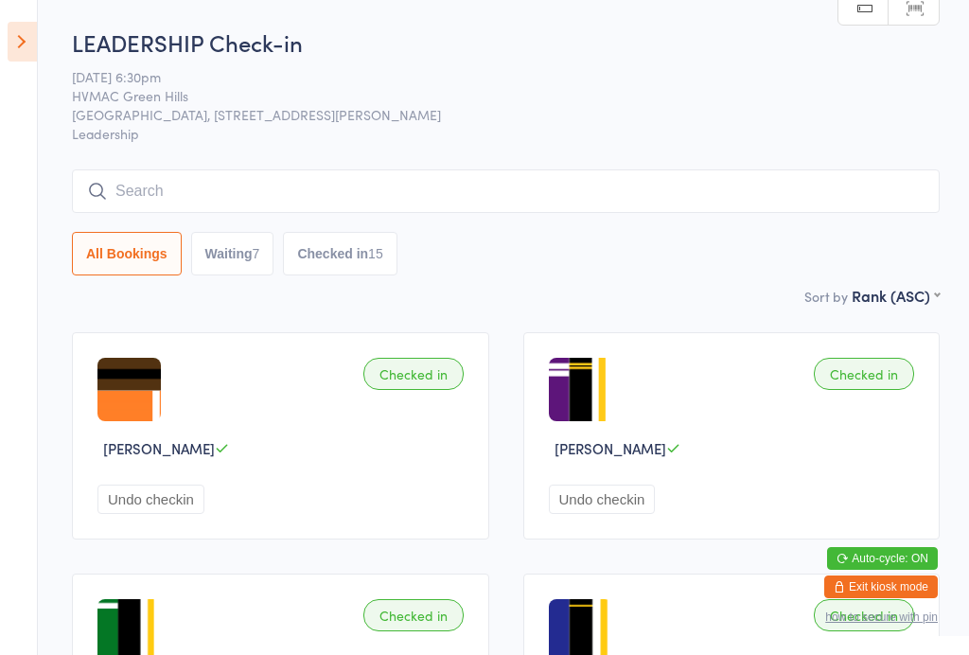
click at [152, 509] on button "Undo checkin" at bounding box center [150, 498] width 107 height 29
click at [121, 505] on button "Check in" at bounding box center [135, 498] width 76 height 29
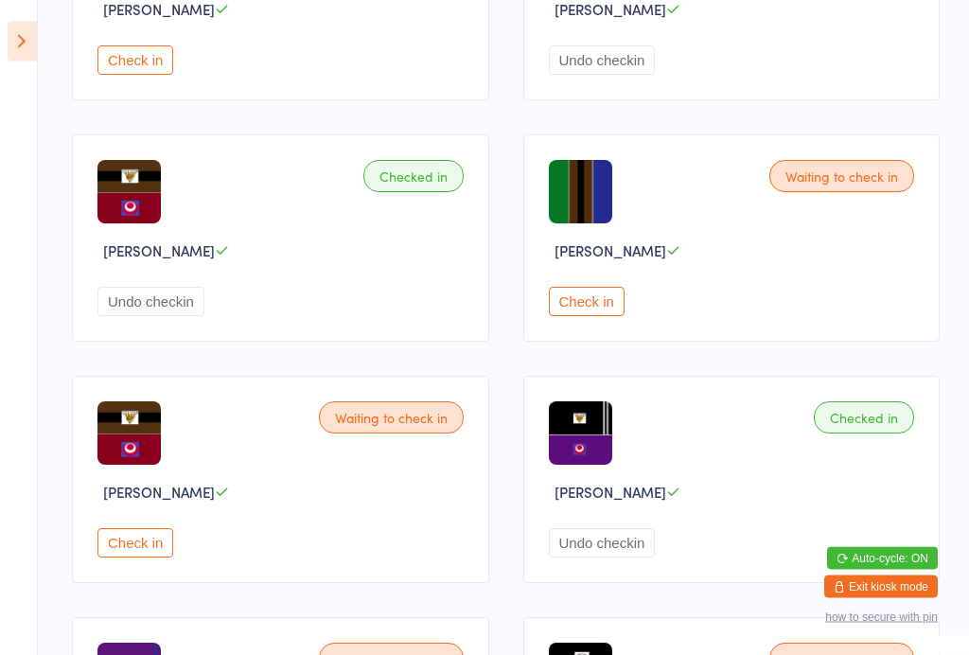
scroll to position [2127, 0]
click at [151, 557] on button "Check in" at bounding box center [135, 542] width 76 height 29
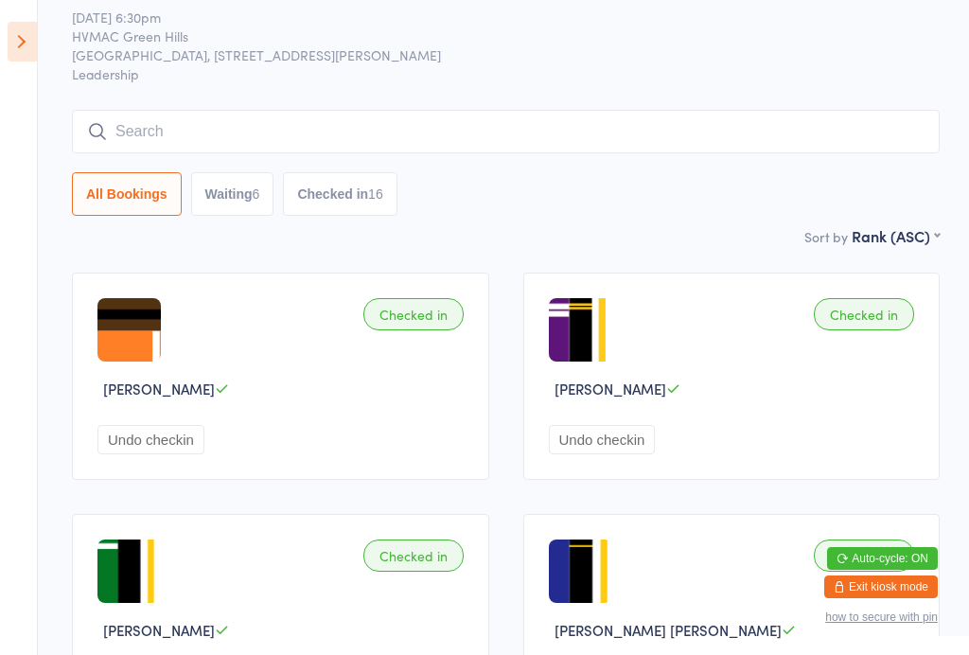
scroll to position [0, 0]
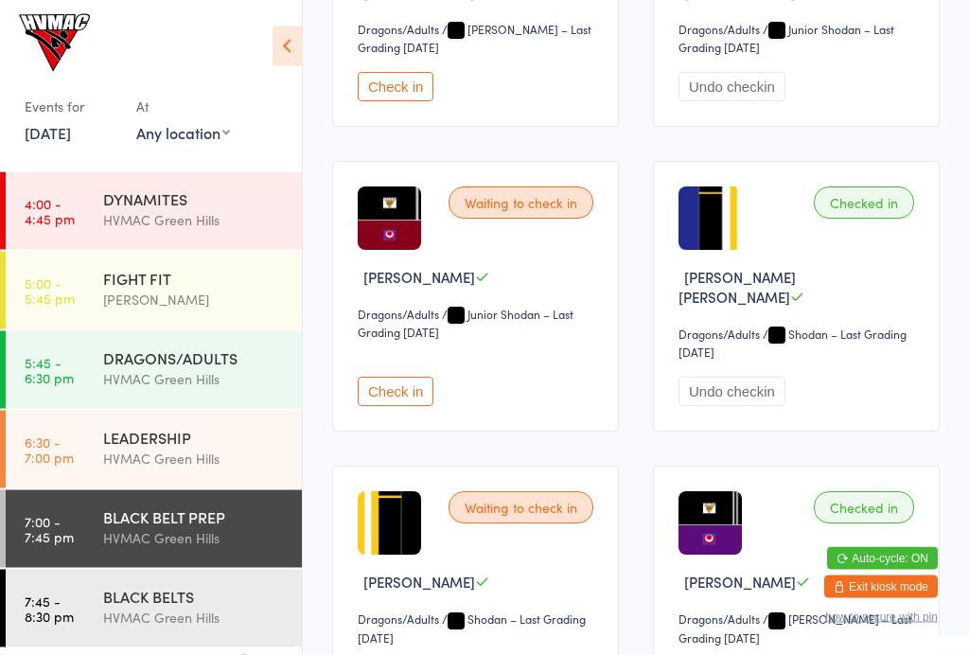
scroll to position [1891, 0]
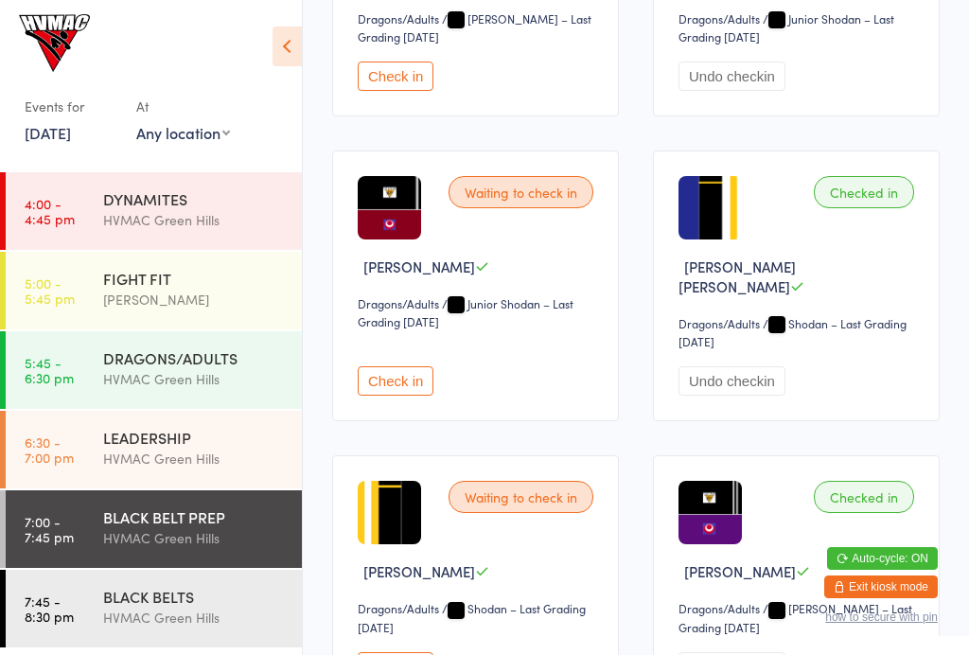
click at [401, 385] on button "Check in" at bounding box center [396, 380] width 76 height 29
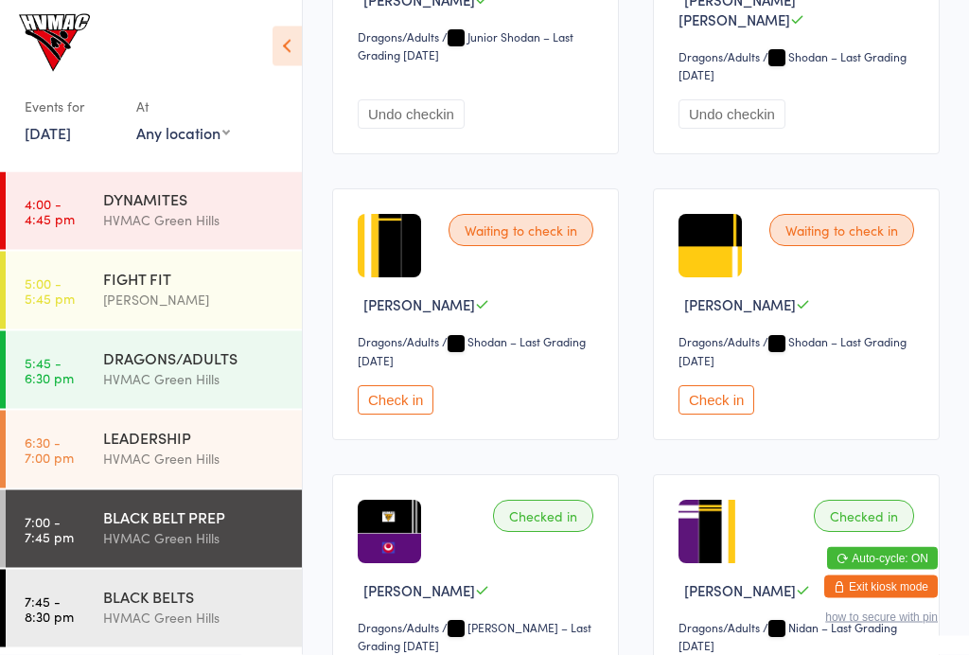
click at [715, 415] on button "Check in" at bounding box center [716, 400] width 76 height 29
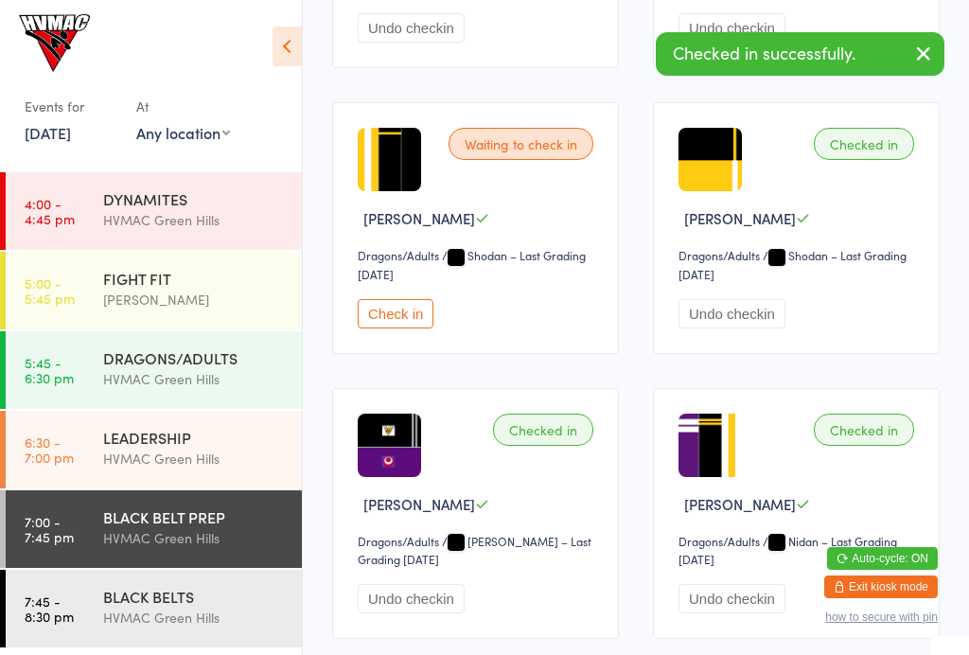
scroll to position [2255, 0]
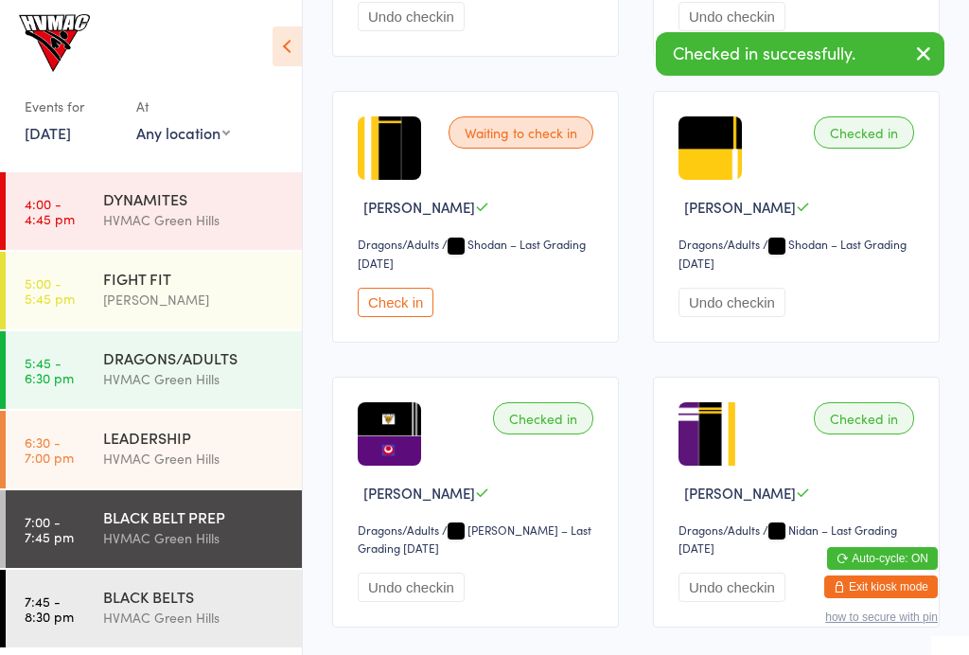
click at [169, 614] on div "HVMAC Green Hills" at bounding box center [194, 617] width 183 height 22
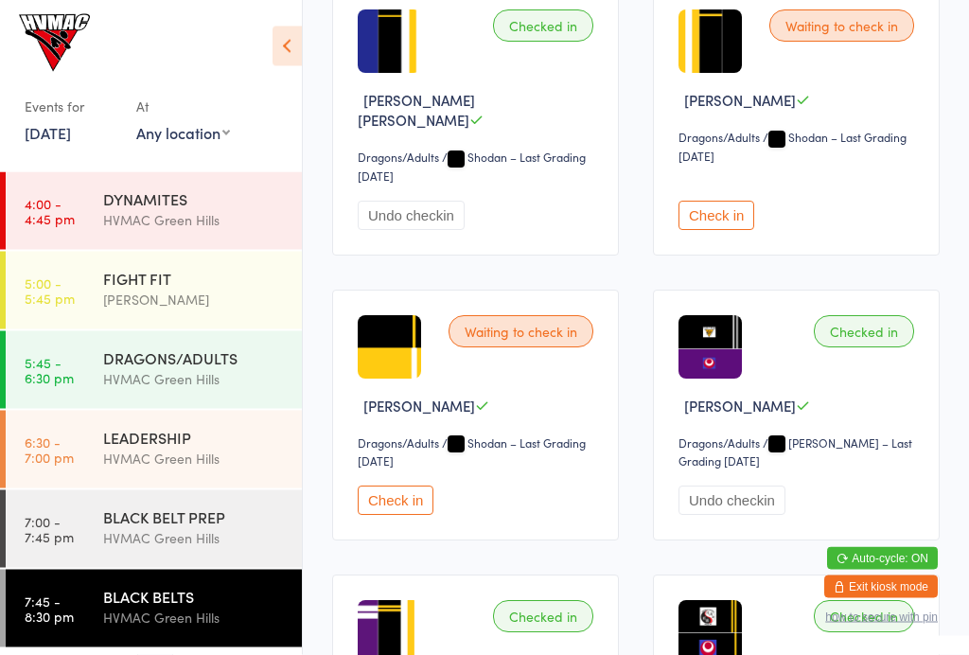
scroll to position [917, 0]
click at [402, 496] on button "Check in" at bounding box center [396, 499] width 76 height 29
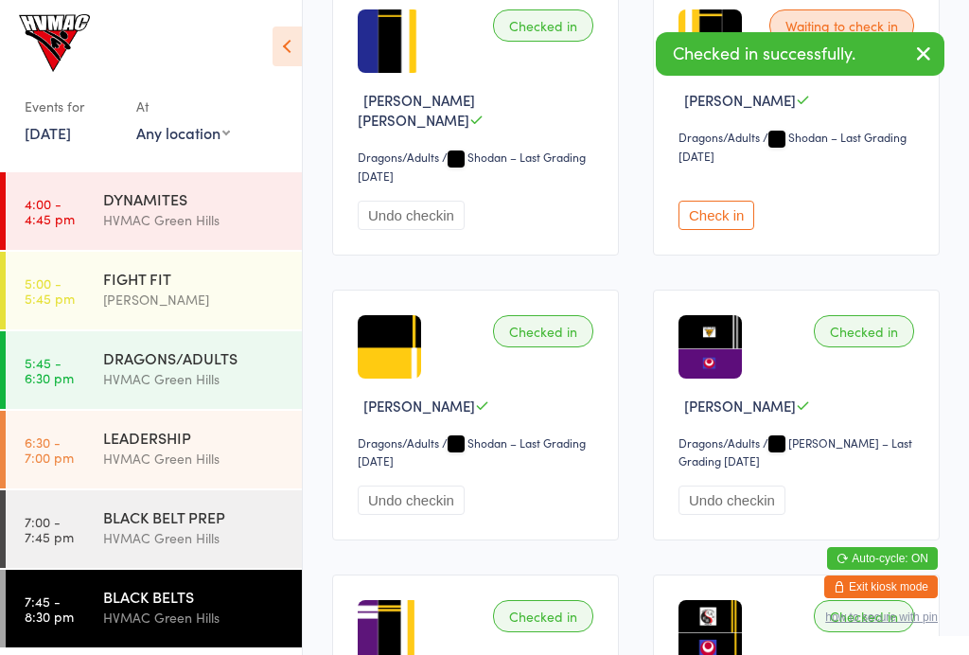
click at [167, 527] on div "BLACK BELT PREP" at bounding box center [194, 516] width 183 height 21
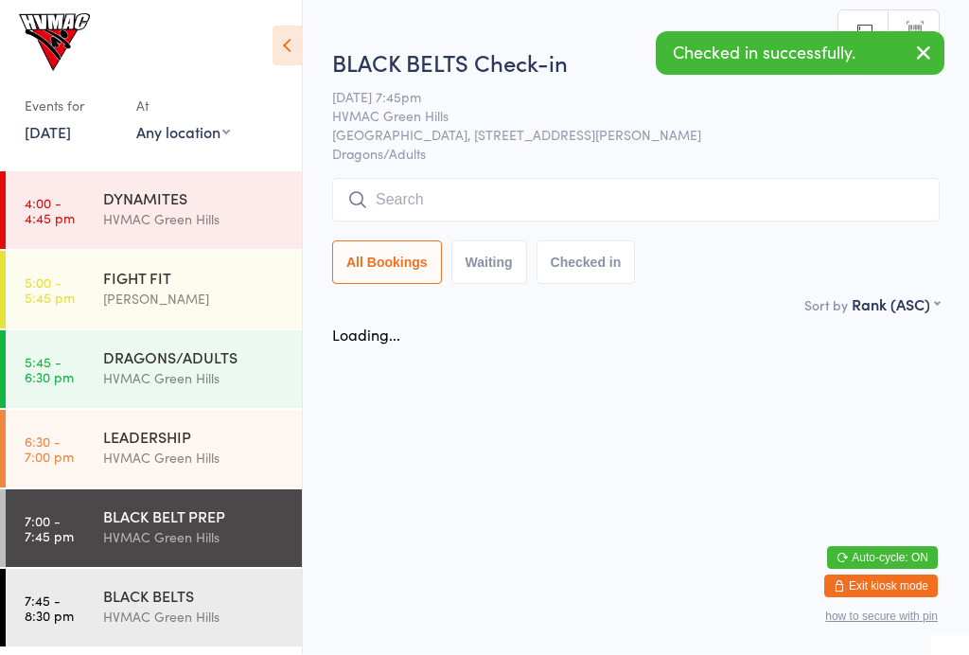
scroll to position [1, 0]
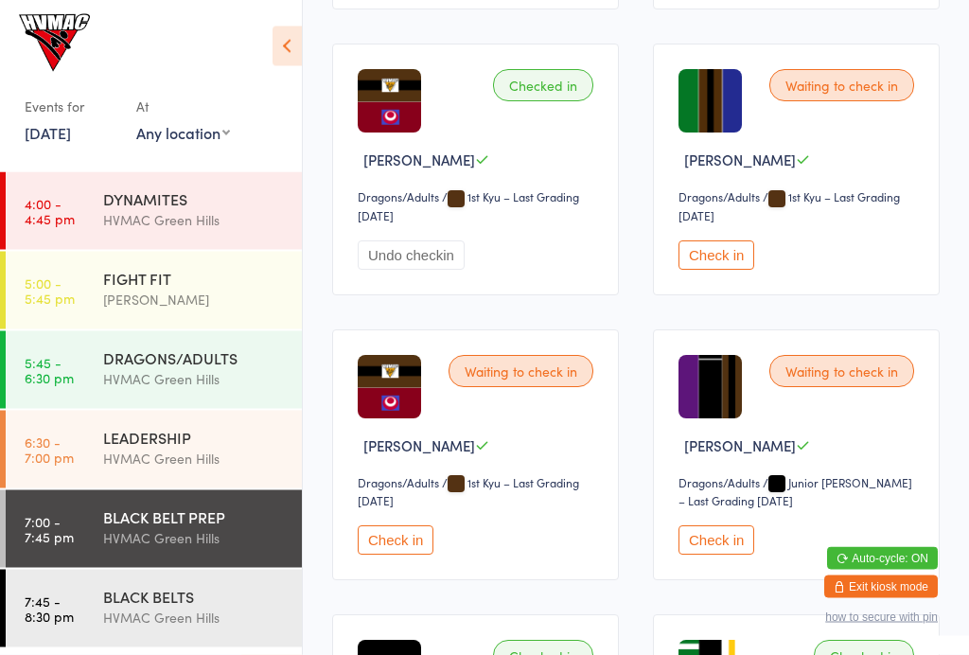
click at [401, 553] on button "Check in" at bounding box center [396, 540] width 76 height 29
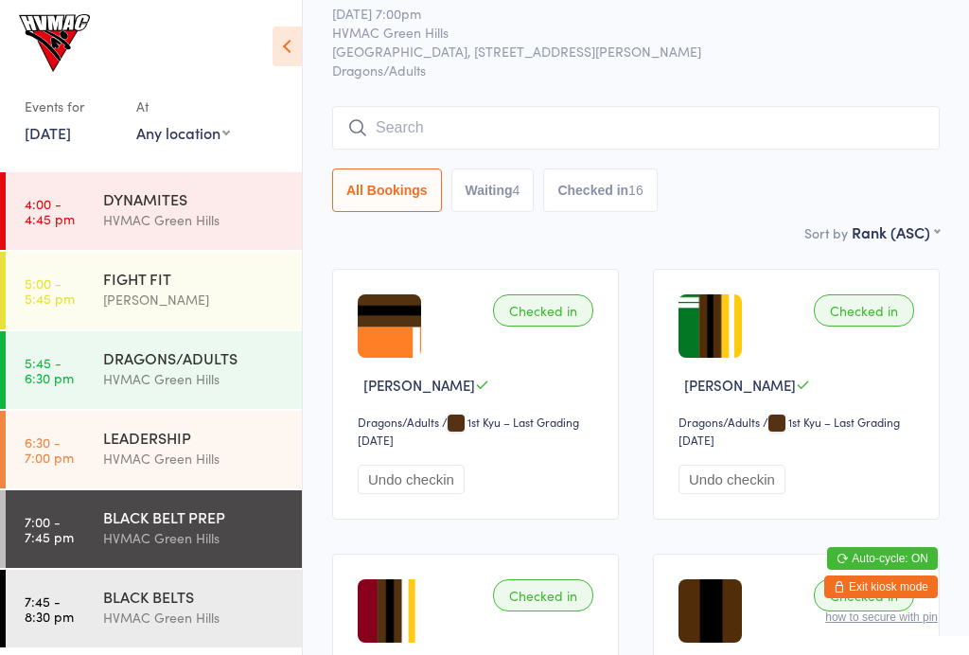
scroll to position [0, 0]
